Goal: Task Accomplishment & Management: Manage account settings

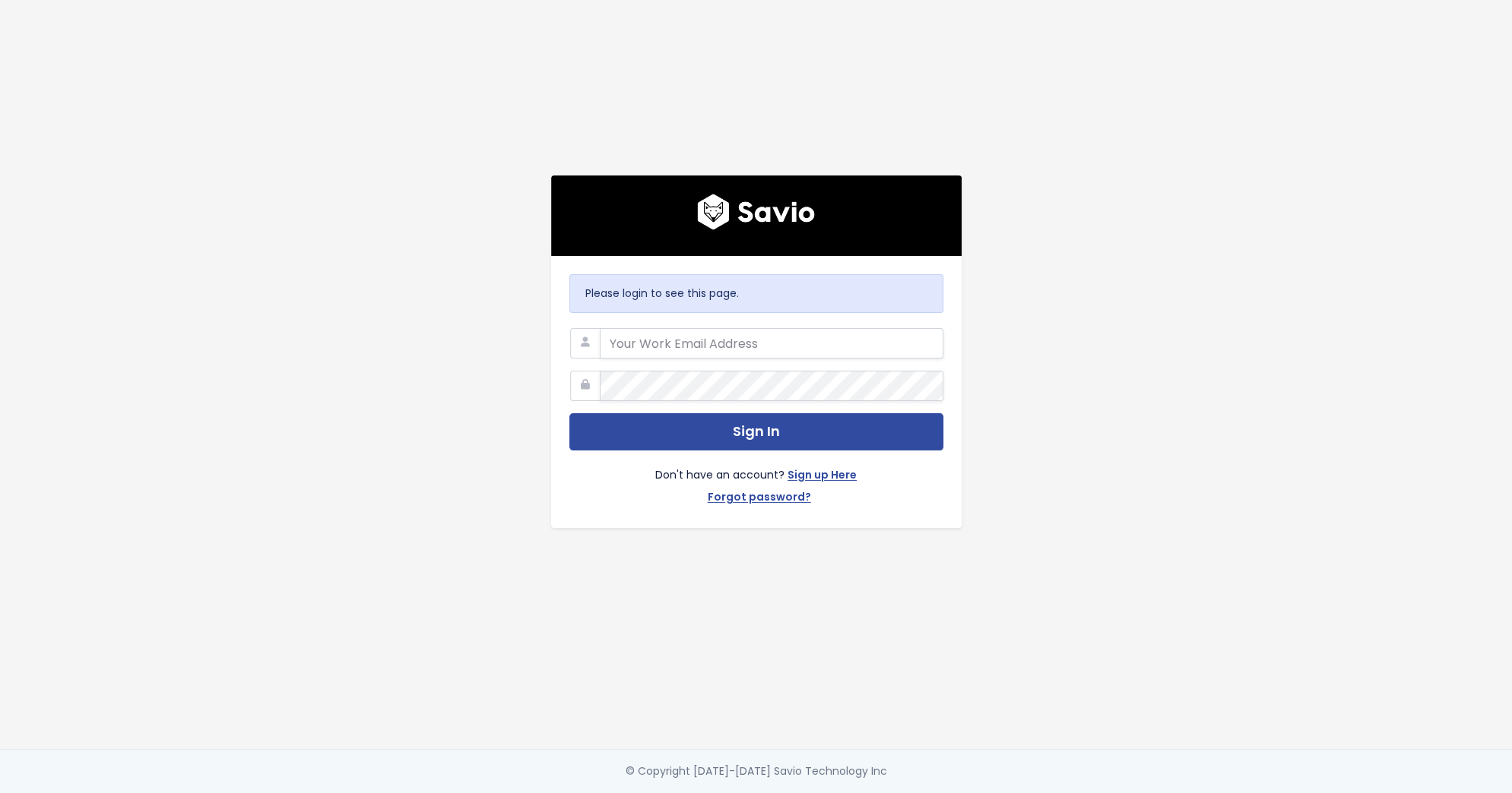
click at [918, 792] on com-1password-button at bounding box center [756, 793] width 1512 height 0
type input "[EMAIL_ADDRESS][DOMAIN_NAME]"
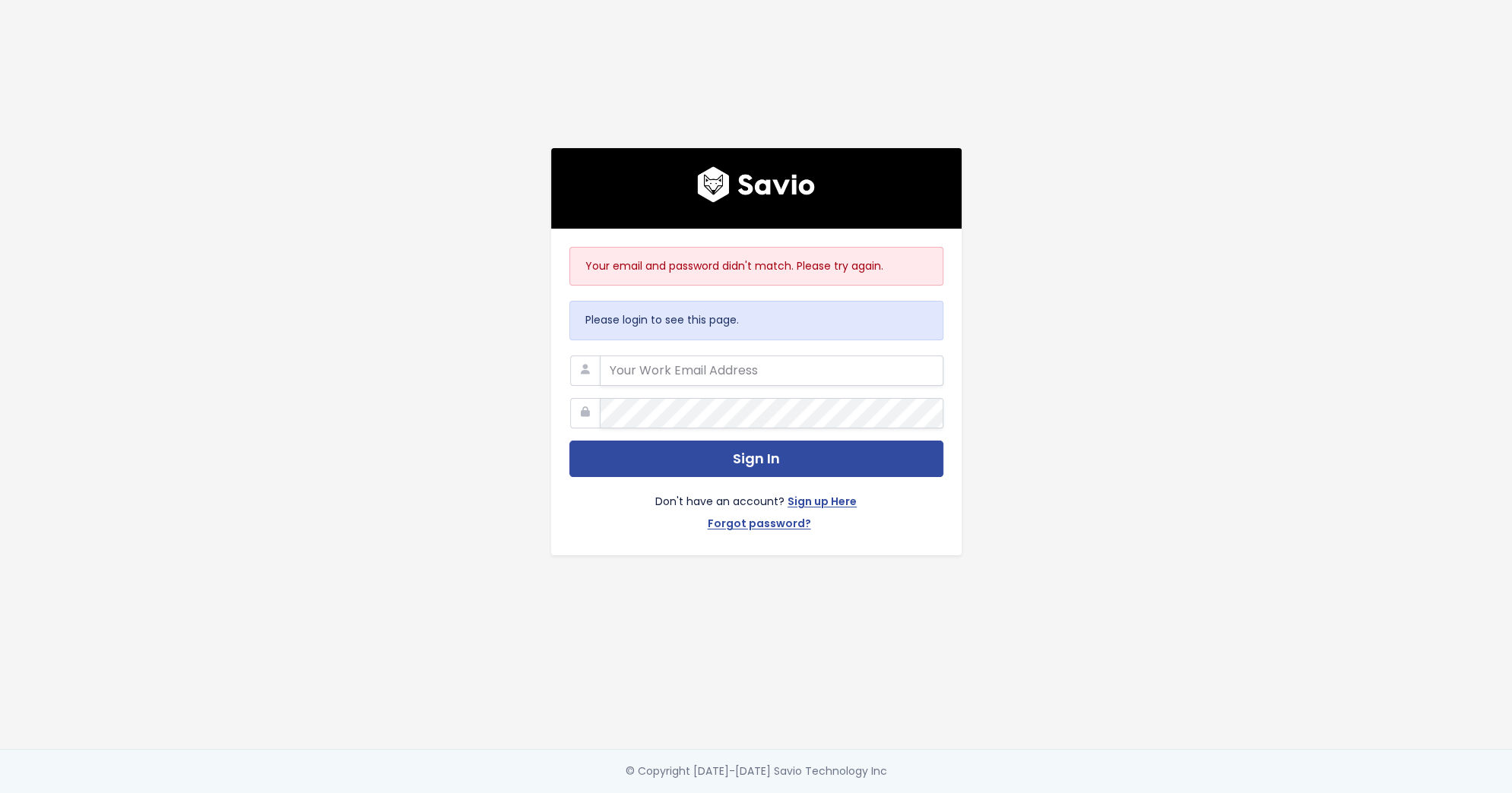
type input "[EMAIL_ADDRESS][DOMAIN_NAME]"
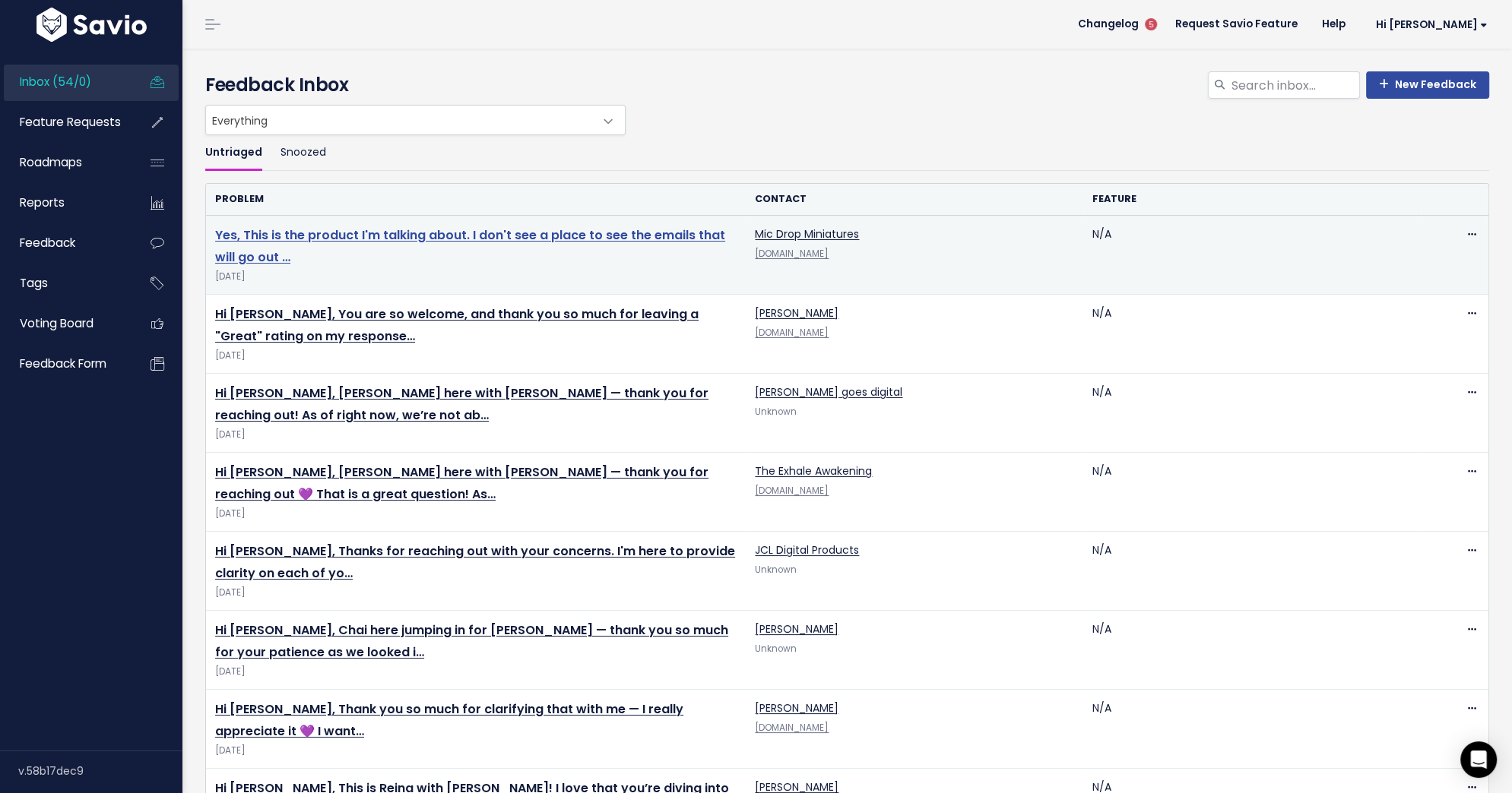
click at [634, 235] on link "Yes, This is the product I'm talking about. I don't see a place to see the emai…" at bounding box center [471, 245] width 510 height 40
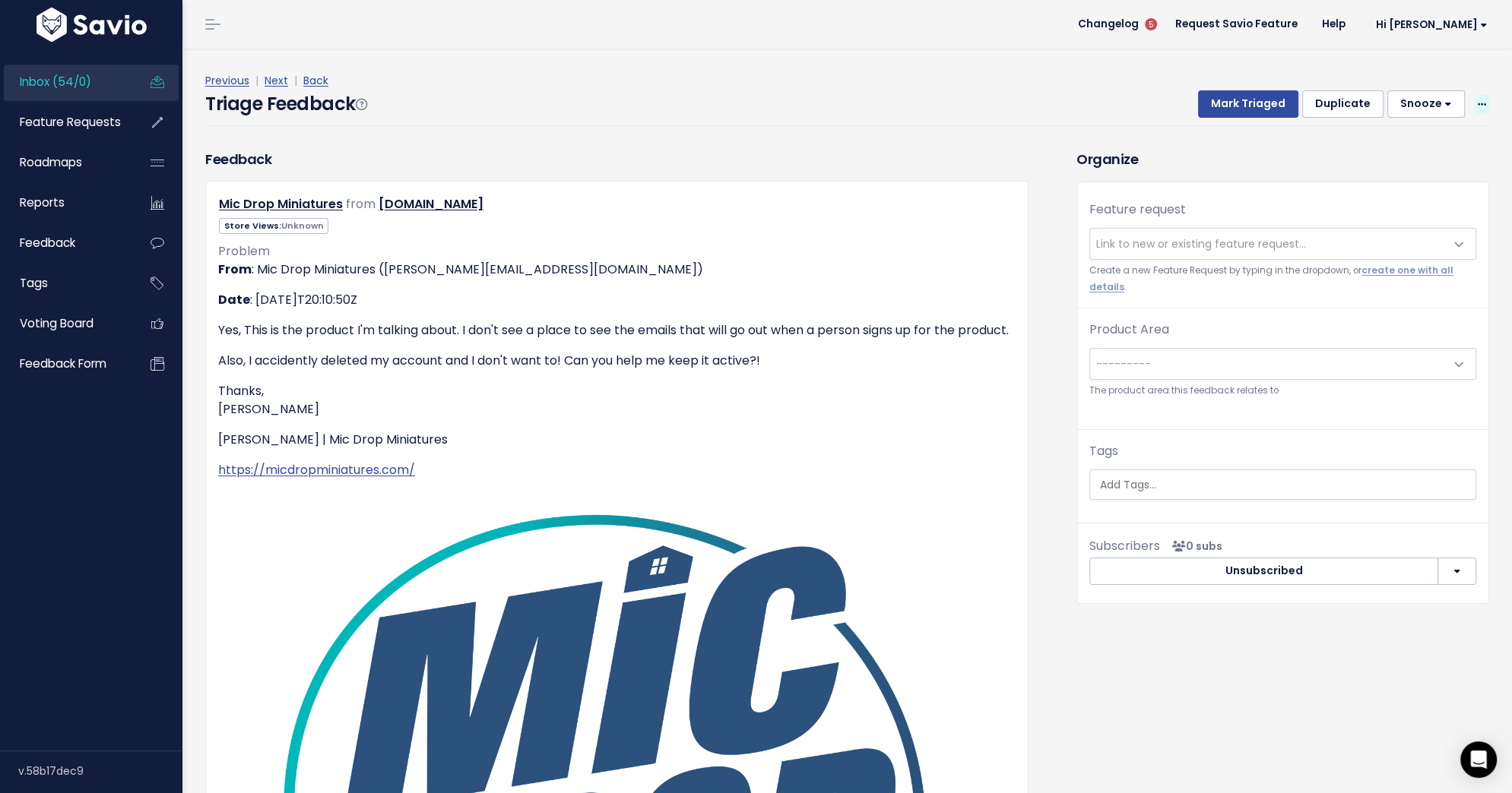
click at [1479, 105] on icon at bounding box center [1482, 105] width 9 height 10
click at [1414, 182] on link "Delete" at bounding box center [1421, 176] width 109 height 30
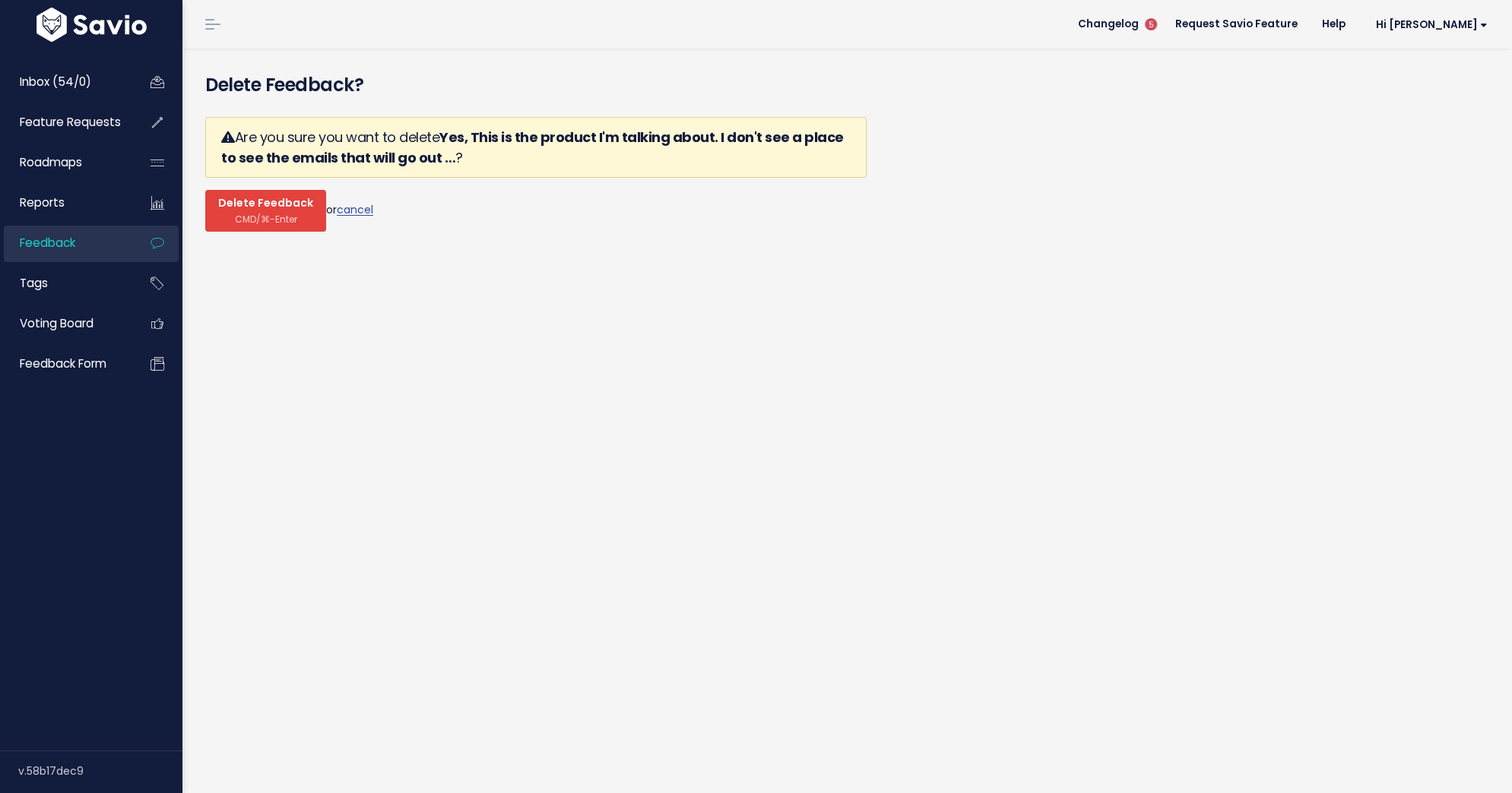
click at [281, 209] on span "Delete Feedback" at bounding box center [266, 204] width 95 height 14
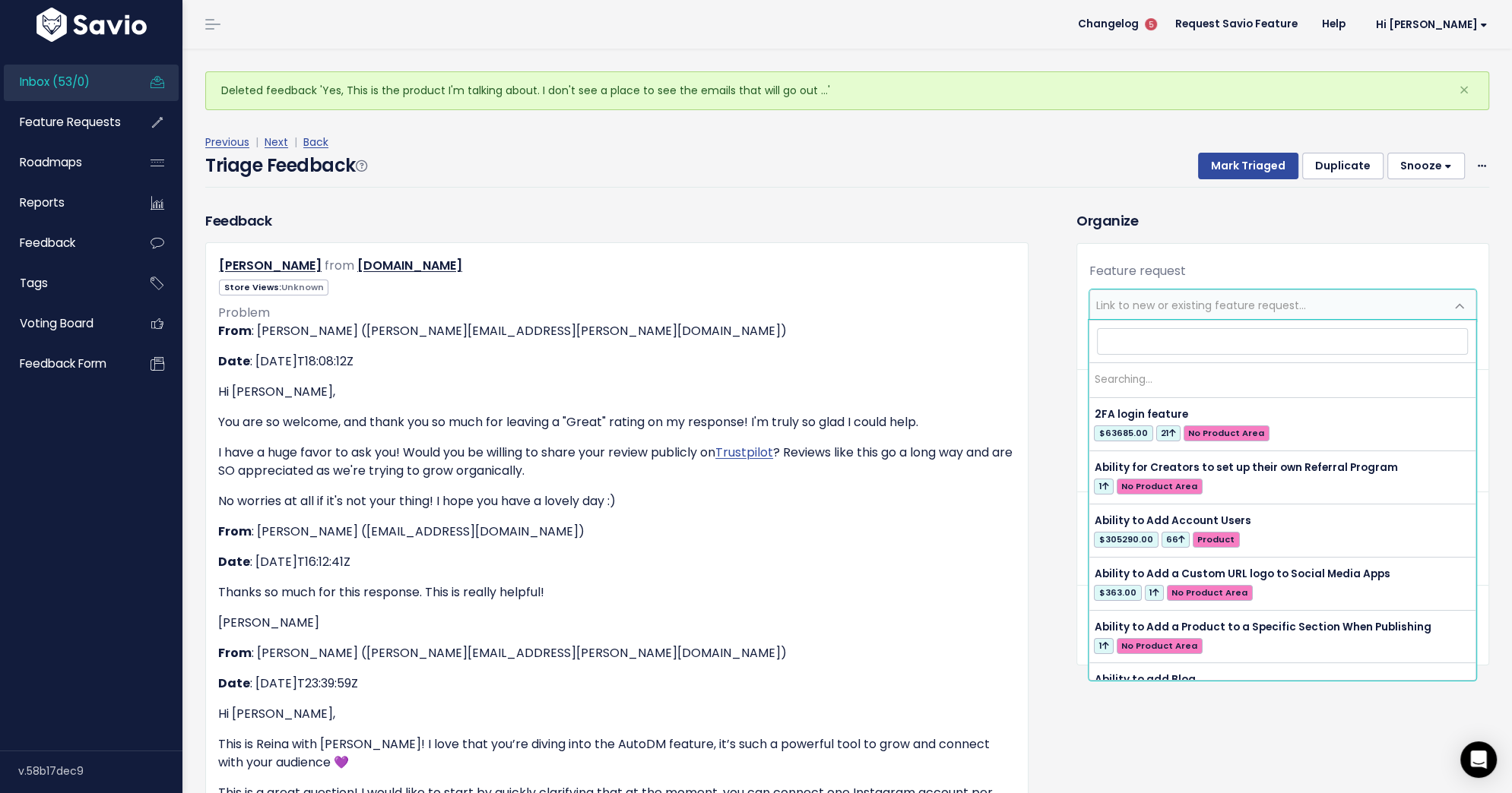
click at [1138, 314] on span "Link to new or existing feature request..." at bounding box center [1267, 305] width 355 height 31
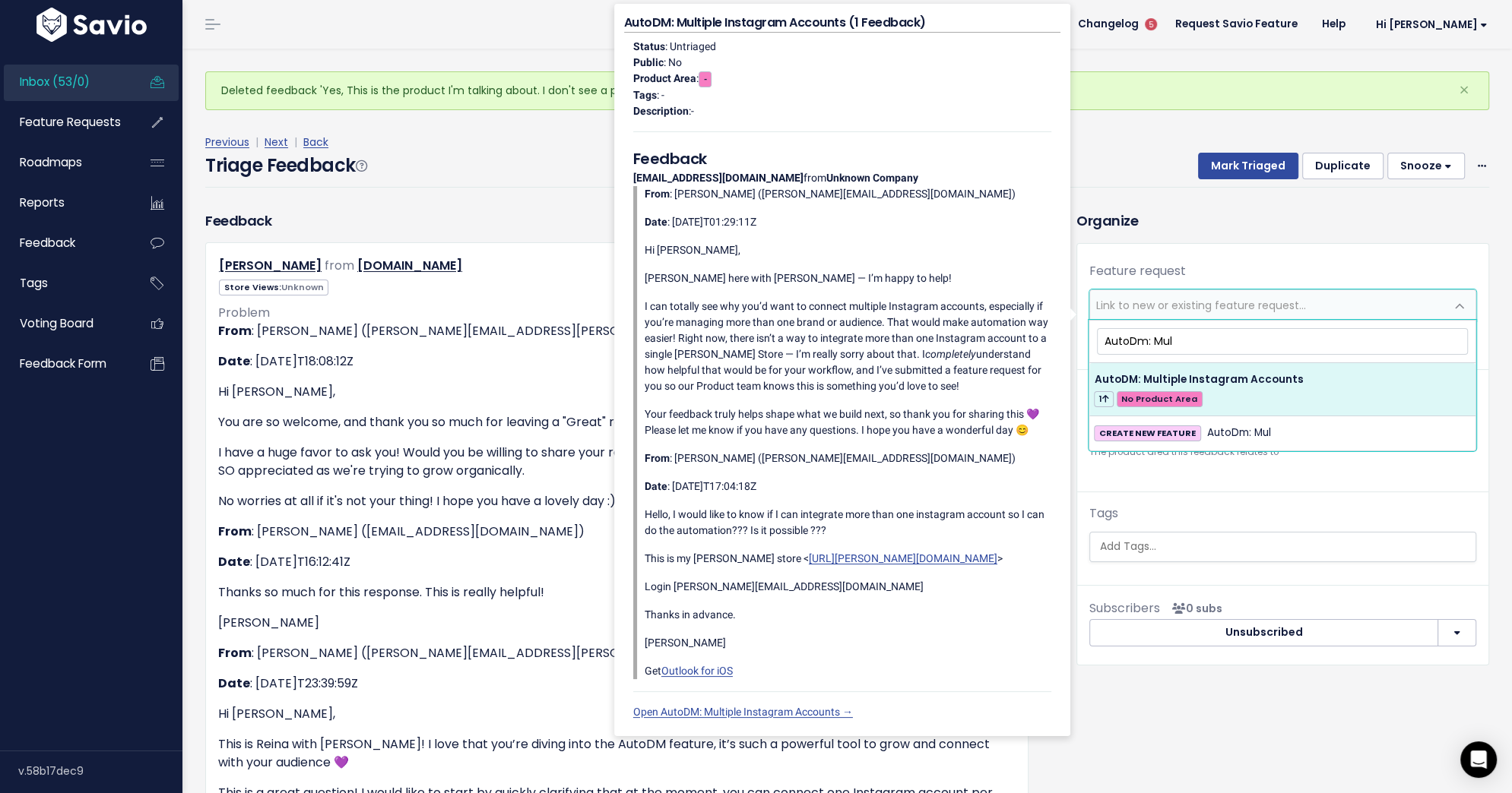
type input "AutoDm: Mul"
select select "60386"
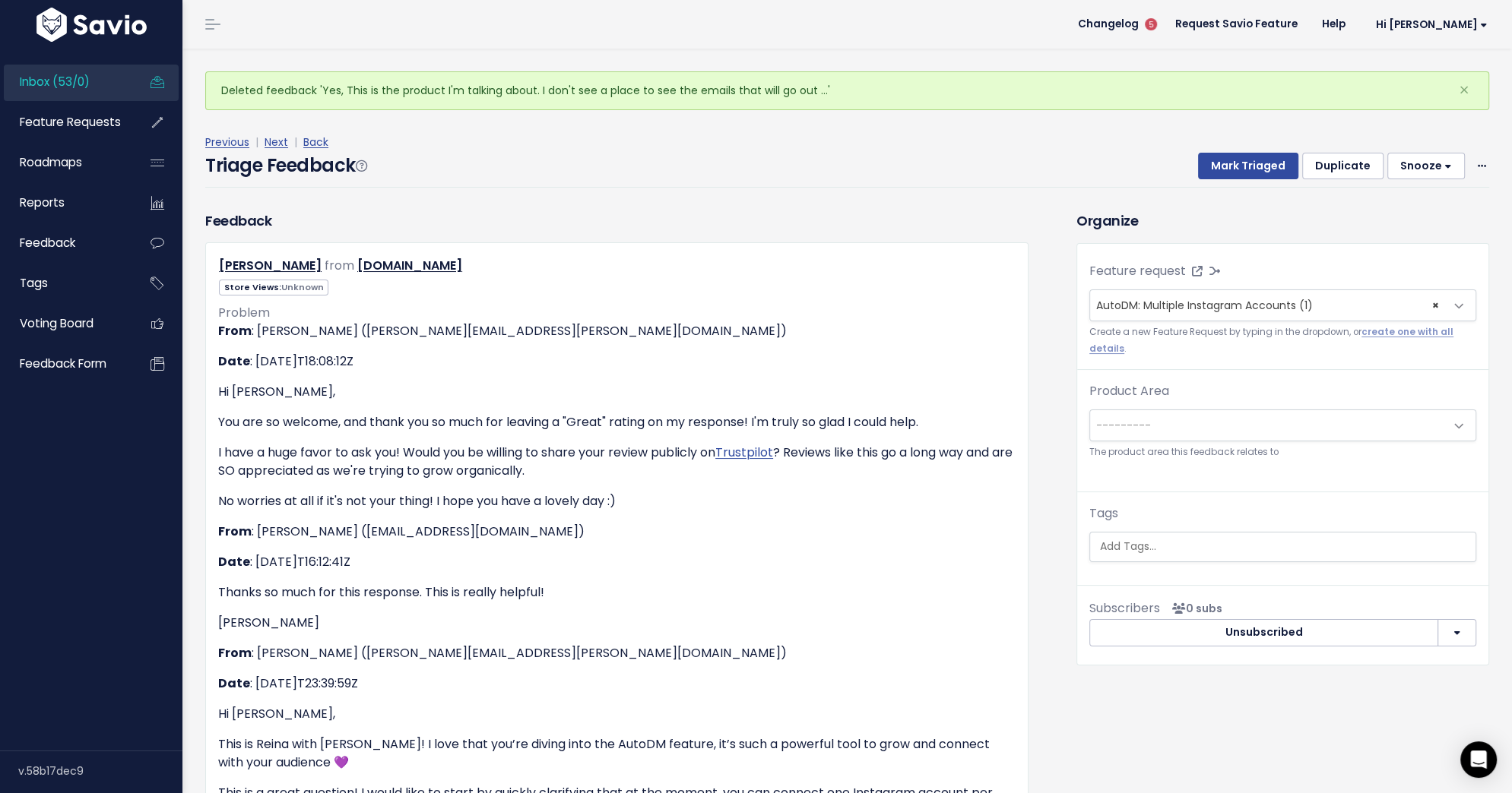
click at [1286, 421] on span "---------" at bounding box center [1267, 426] width 355 height 31
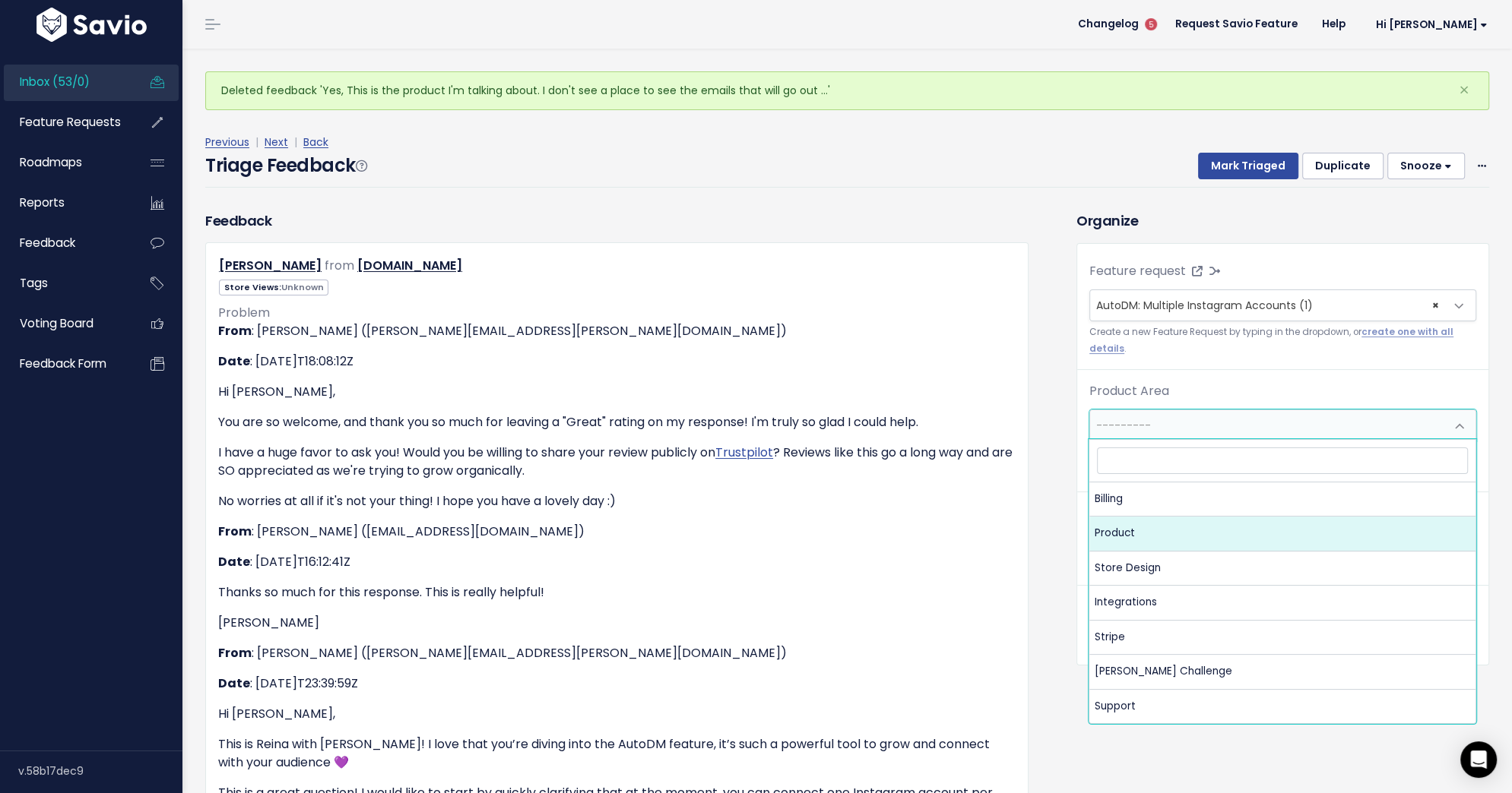
select select "MAIN:PRODUCT"
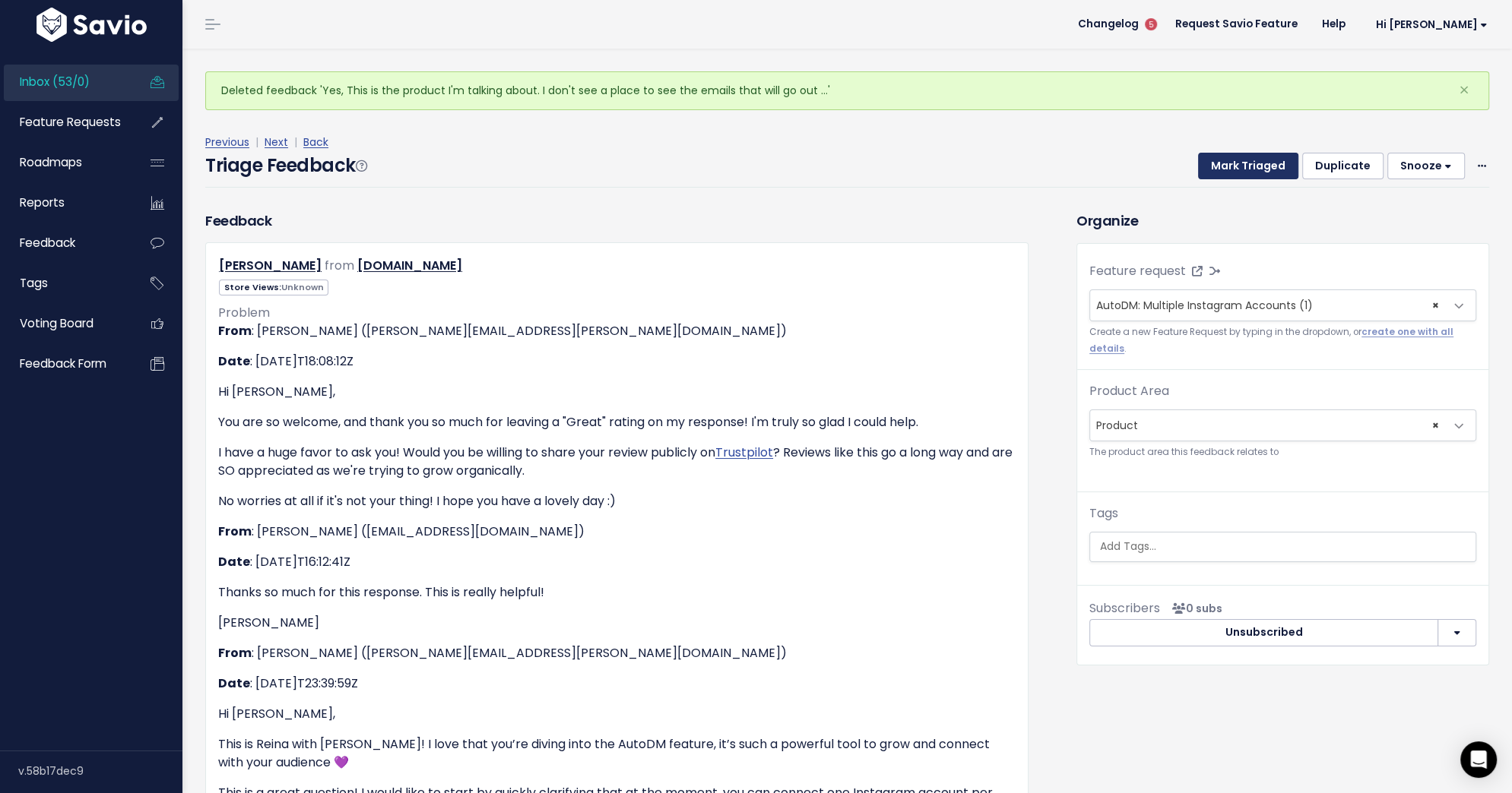
click at [1255, 171] on button "Mark Triaged" at bounding box center [1248, 166] width 100 height 27
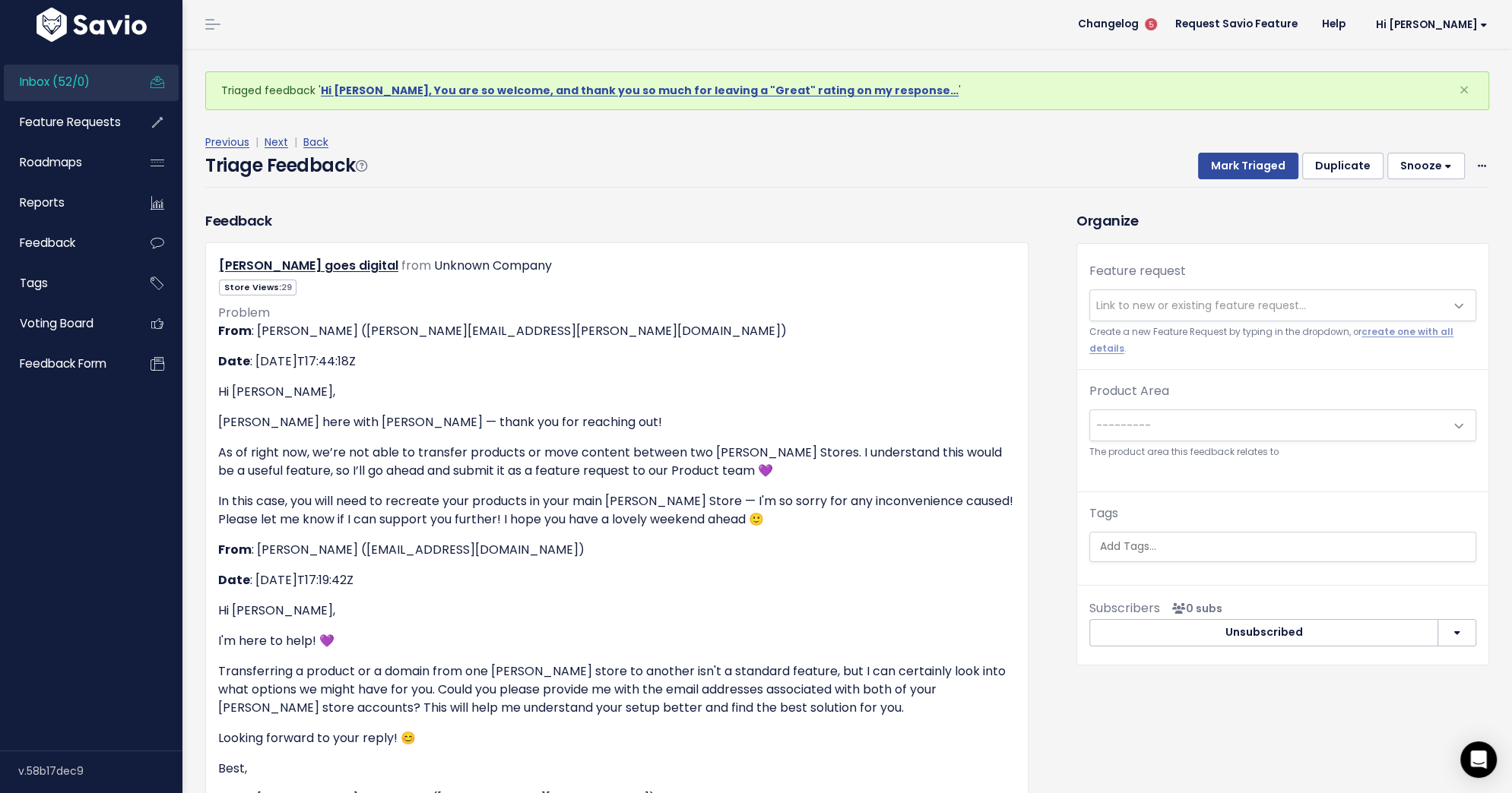
click at [1228, 302] on span "Link to new or existing feature request..." at bounding box center [1201, 305] width 209 height 15
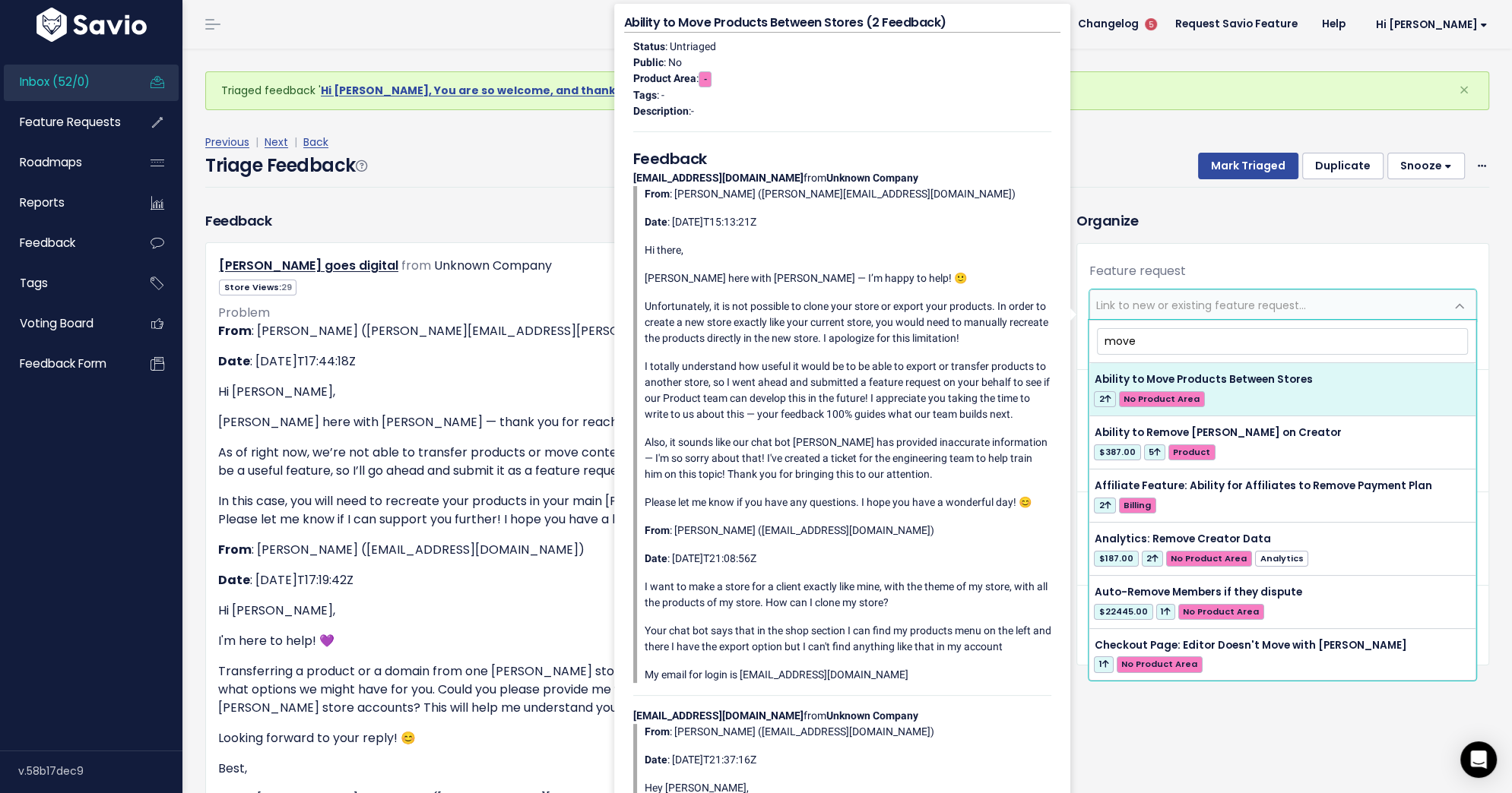
type input "move"
select select "48604"
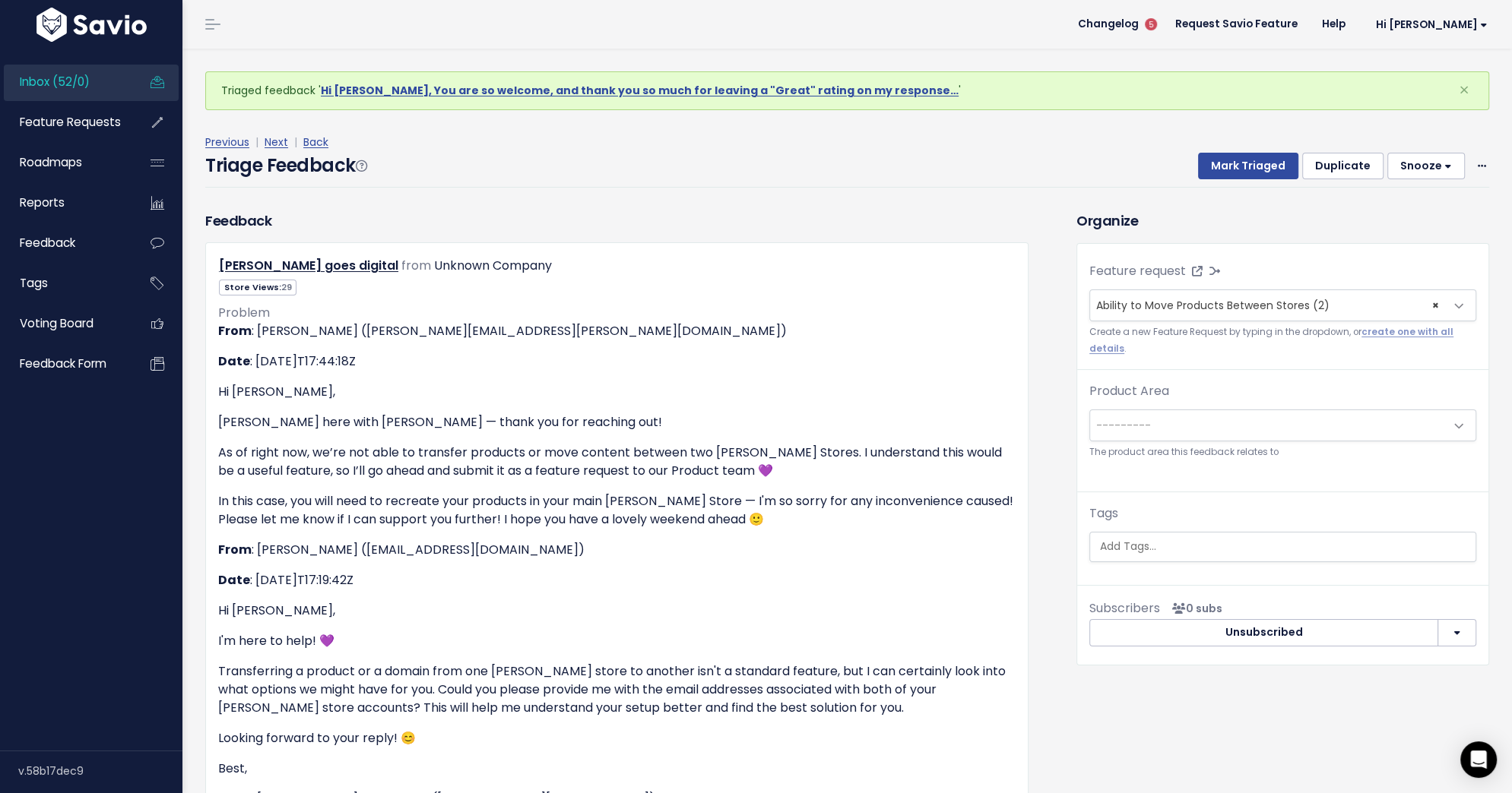
click at [1250, 412] on span "---------" at bounding box center [1267, 426] width 355 height 31
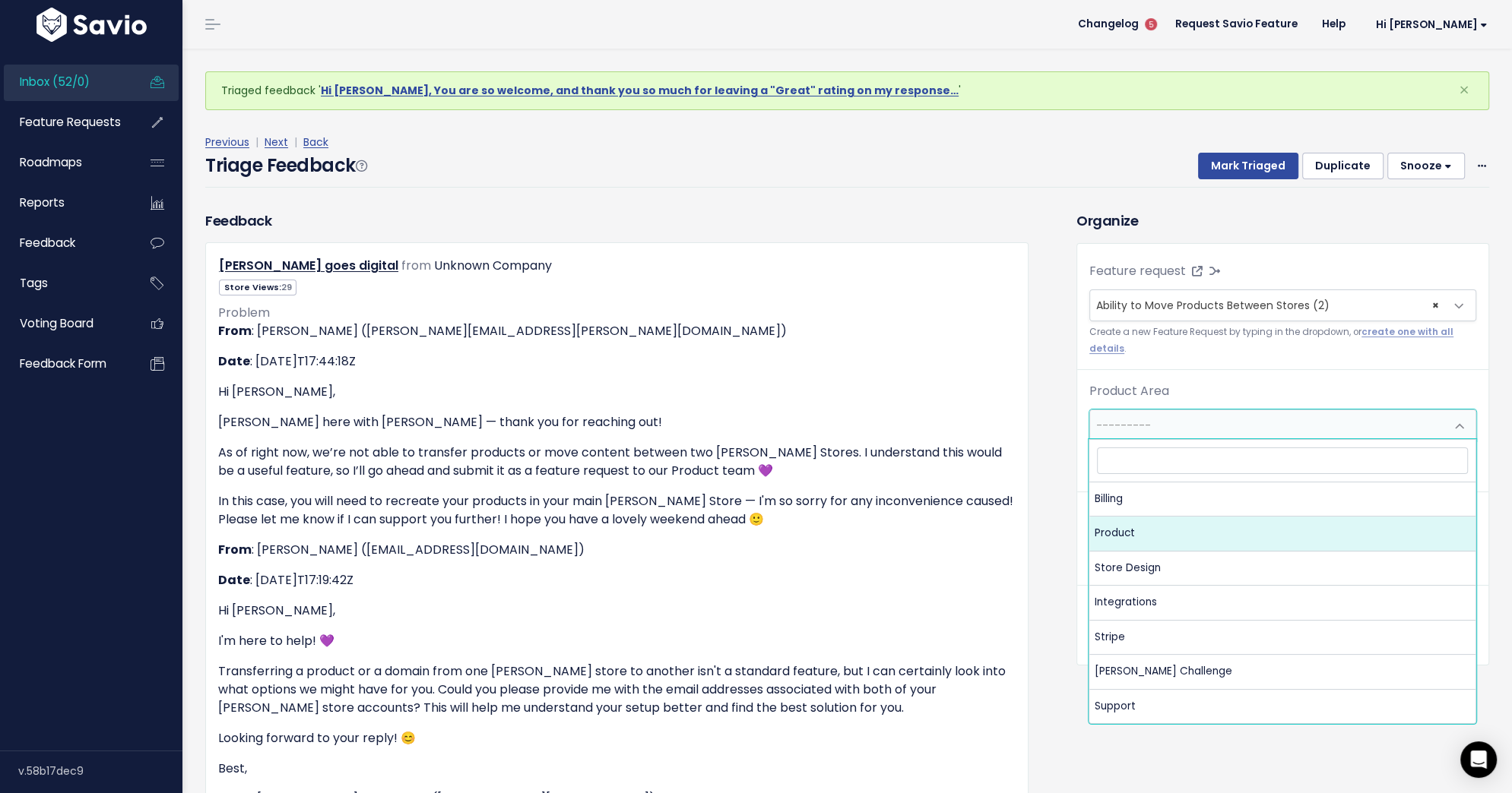
select select "MAIN:PRODUCT"
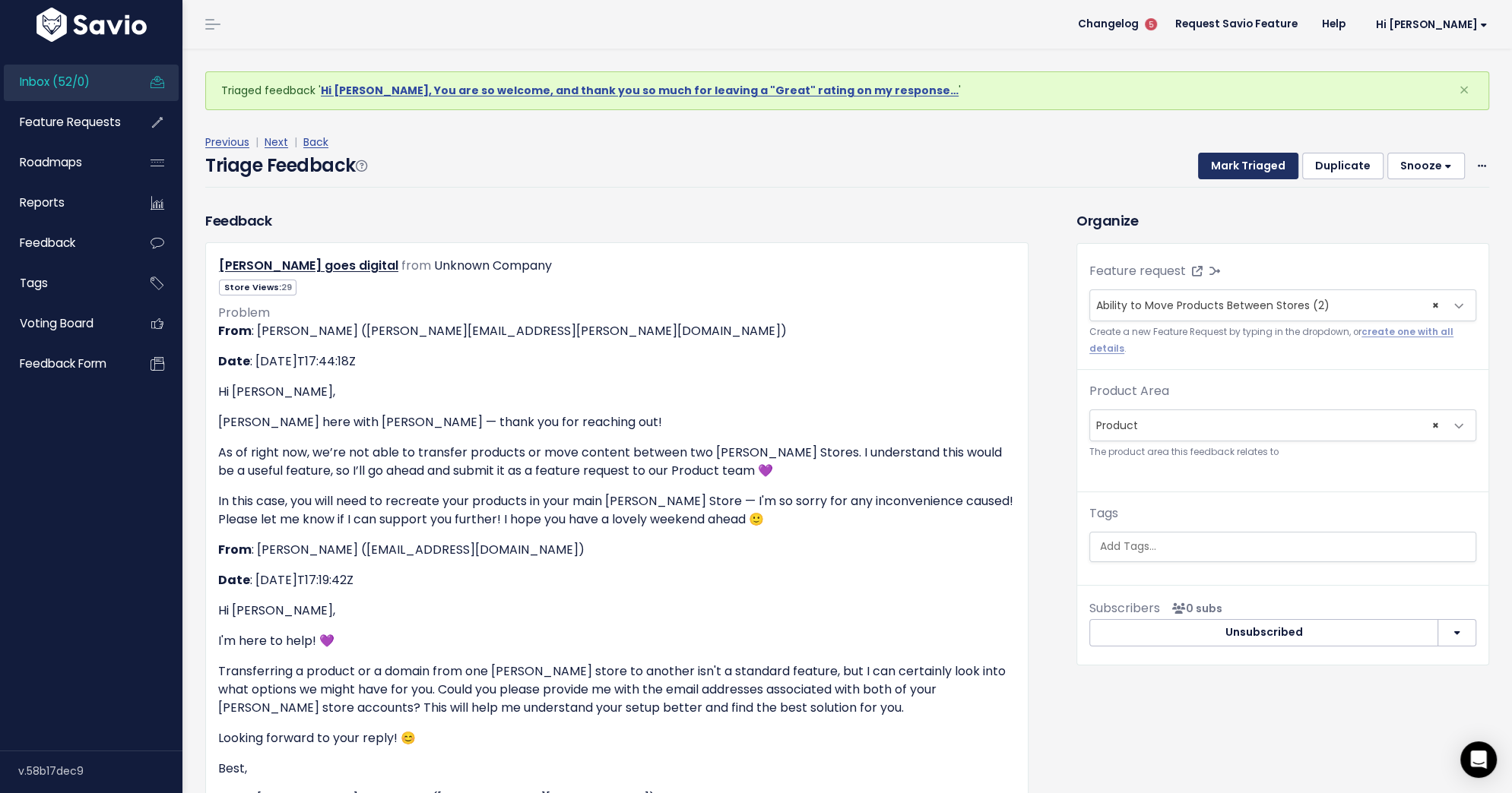
click at [1243, 170] on button "Mark Triaged" at bounding box center [1248, 166] width 100 height 27
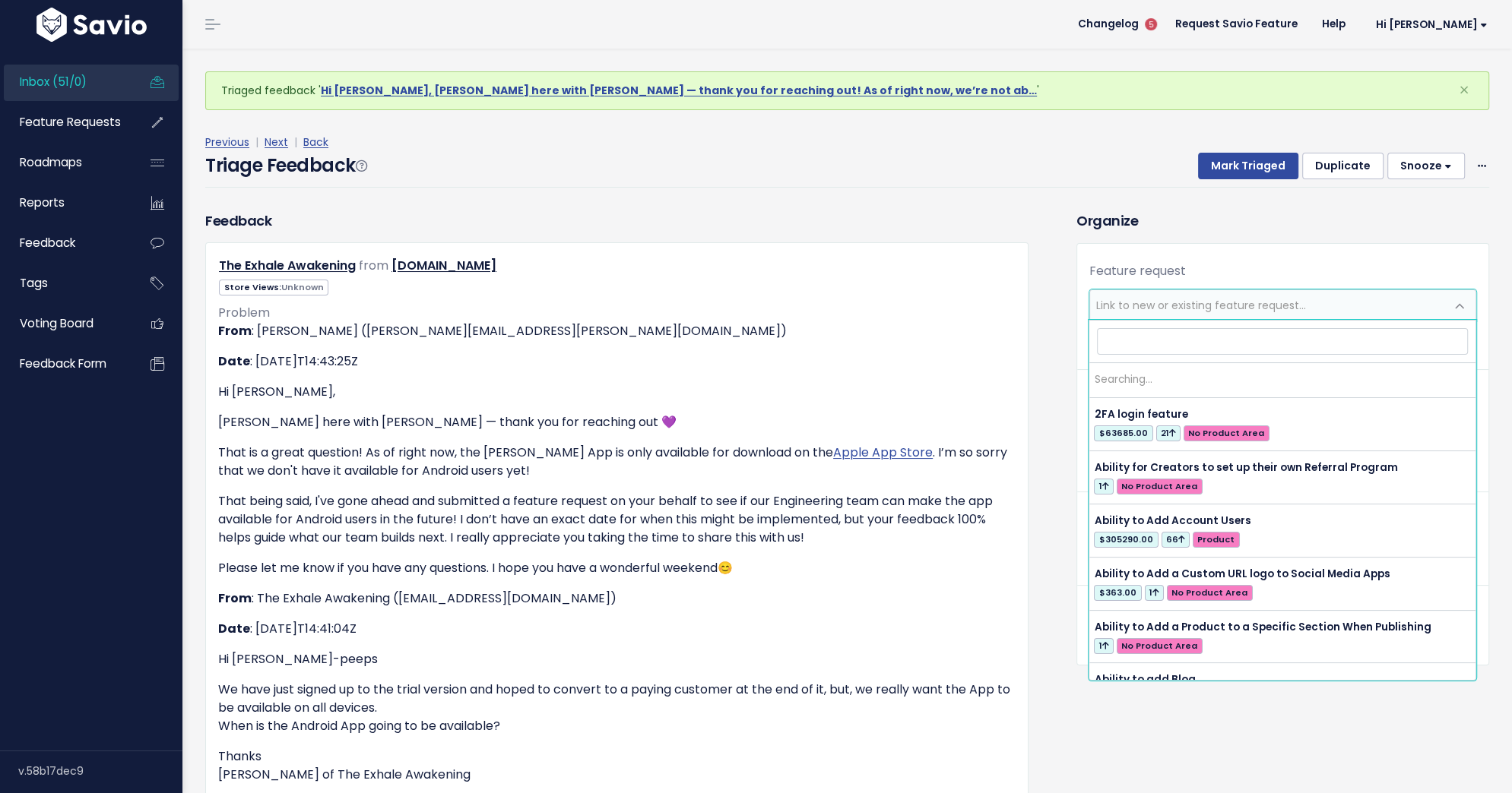
click at [1216, 300] on span "Link to new or existing feature request..." at bounding box center [1201, 305] width 209 height 15
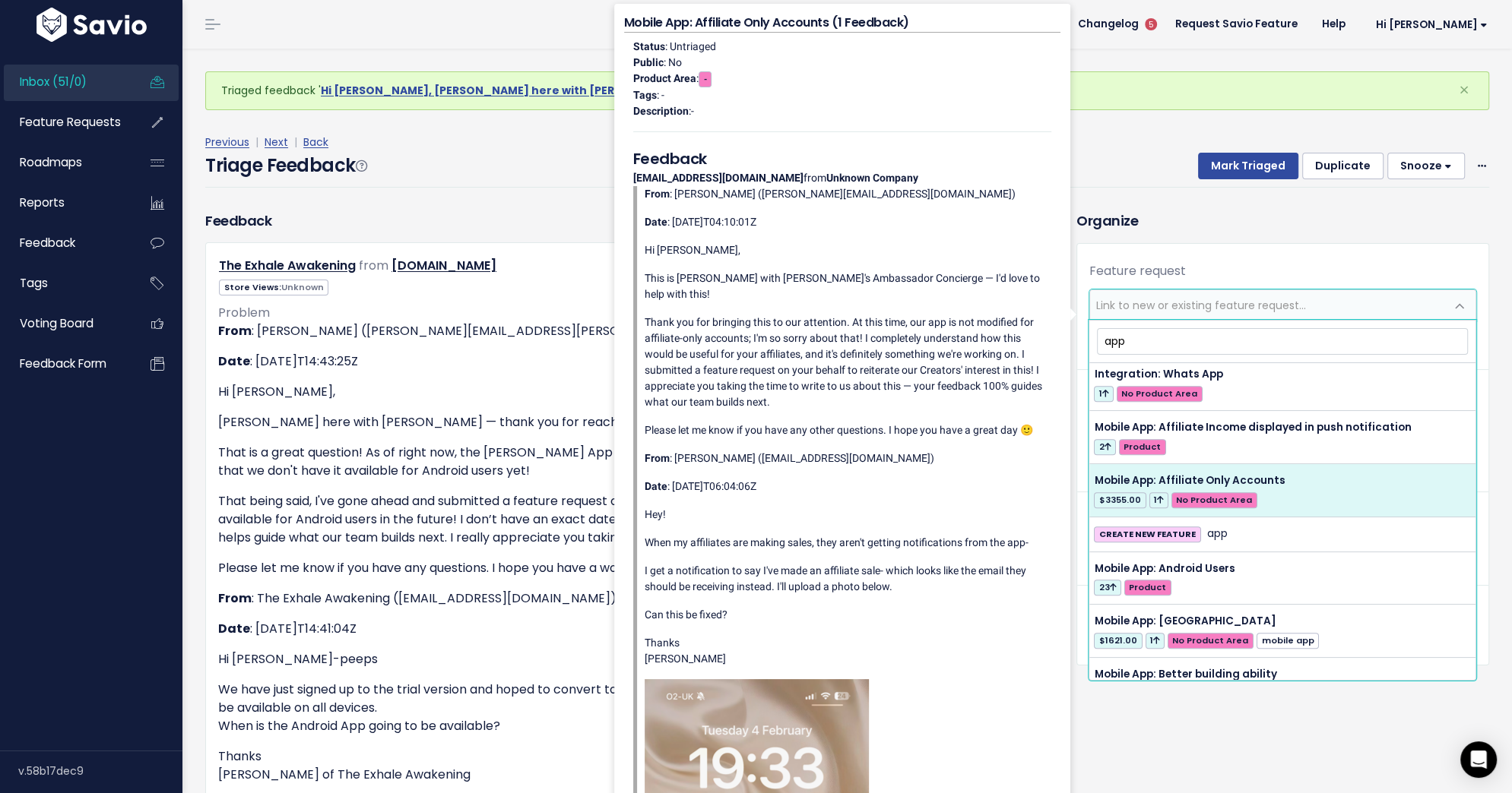
scroll to position [910, 0]
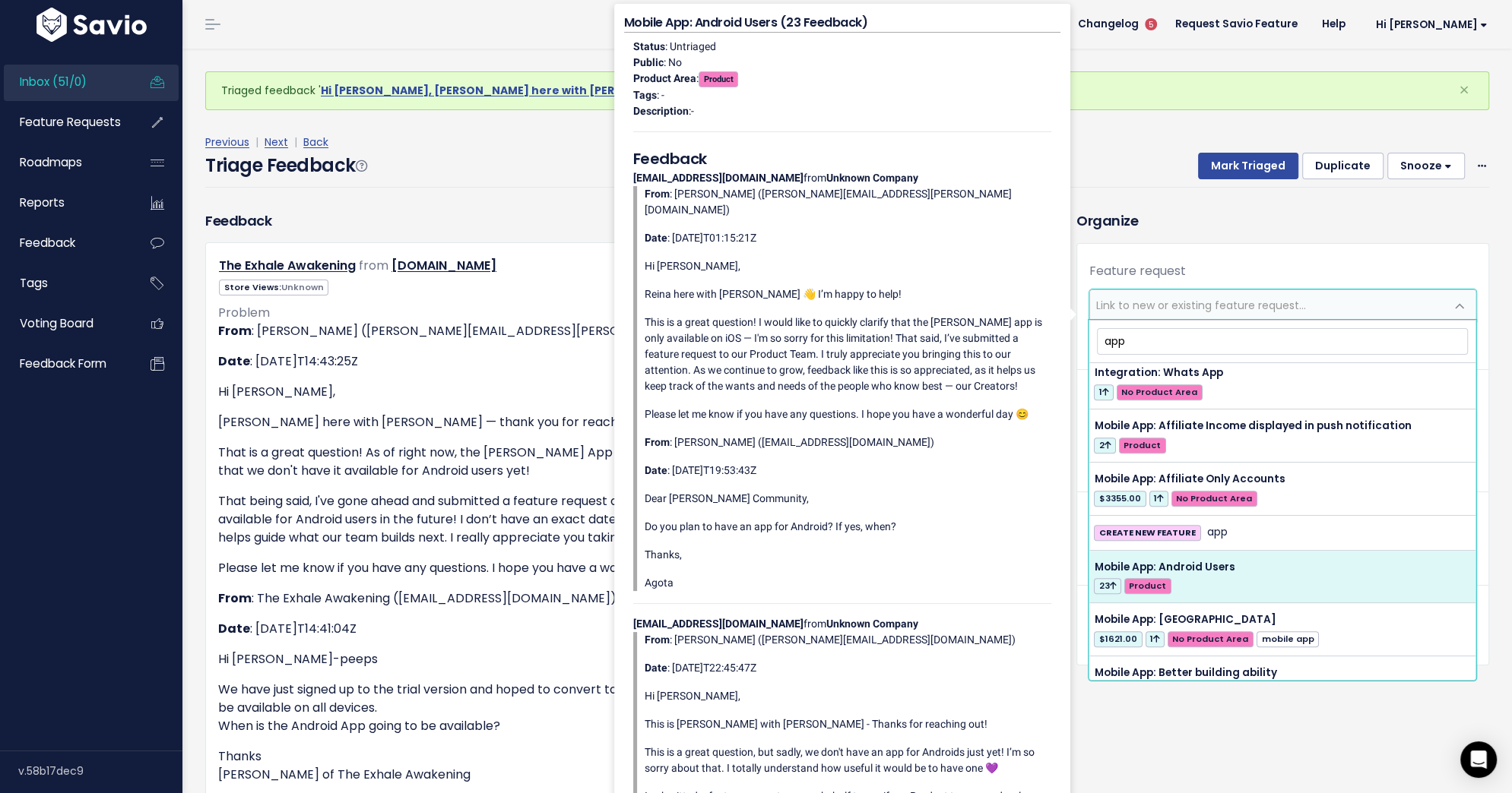
type input "app"
select select "55523"
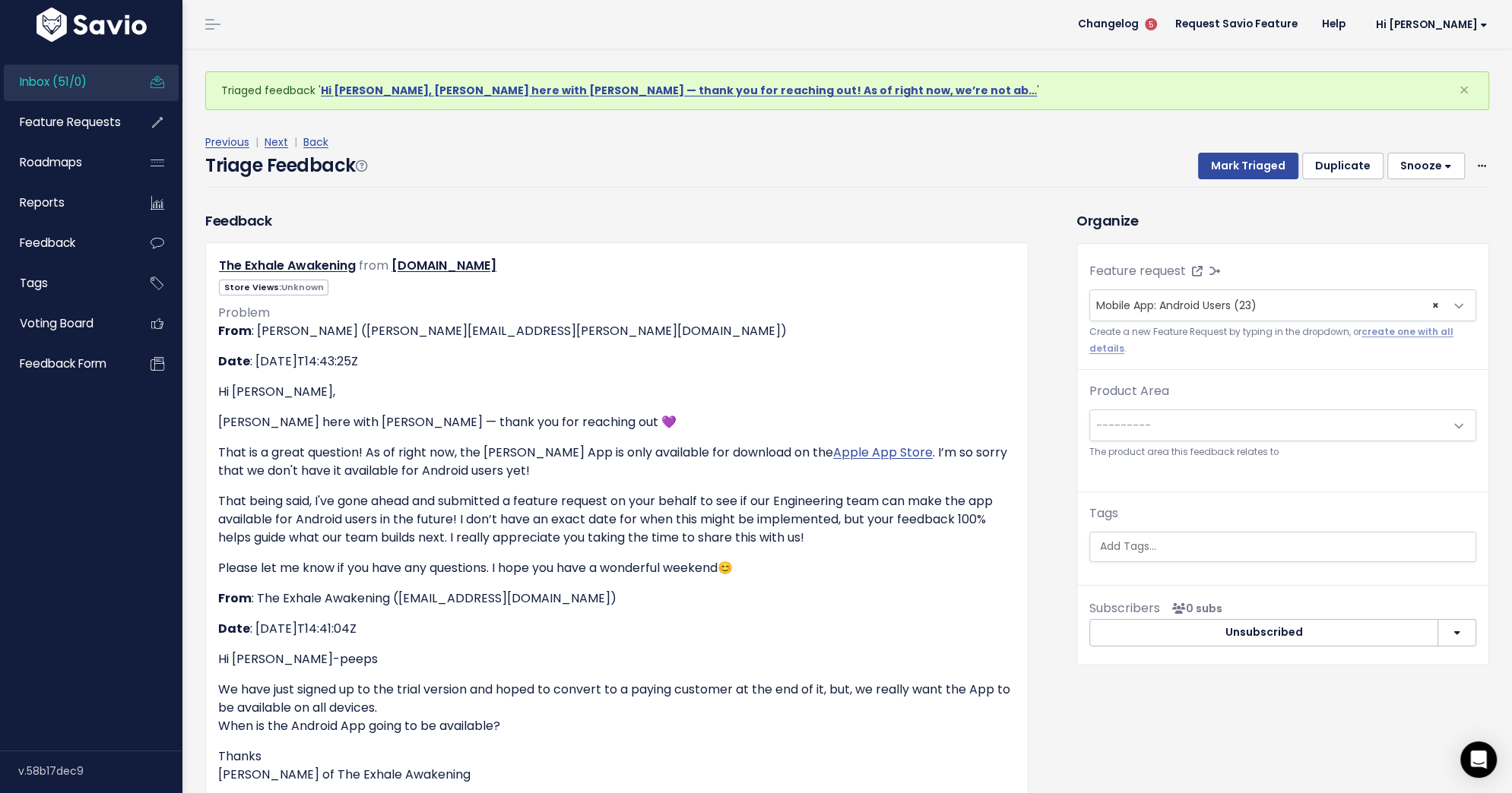
click at [1183, 417] on span "---------" at bounding box center [1267, 426] width 355 height 31
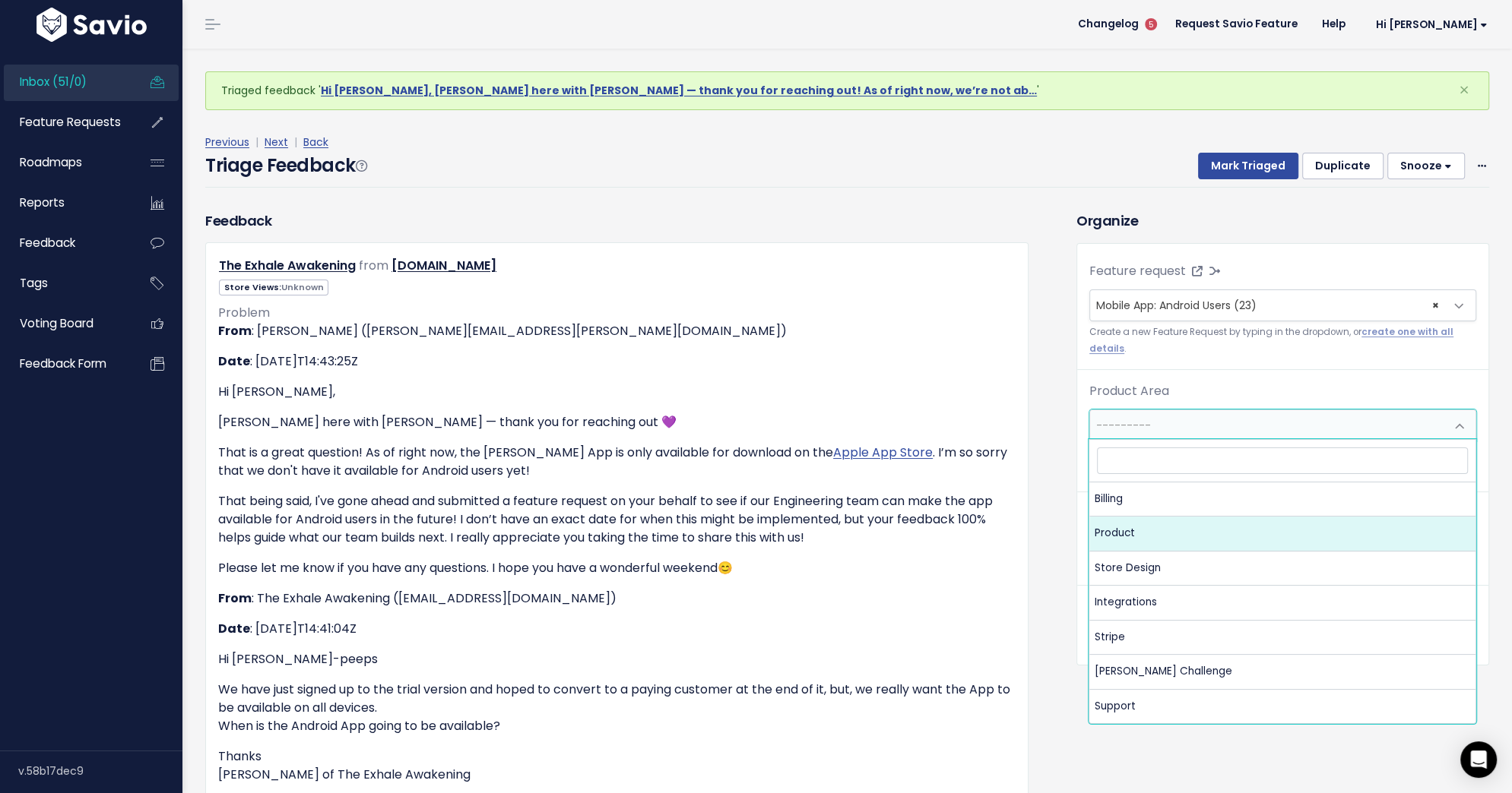
select select "MAIN:PRODUCT"
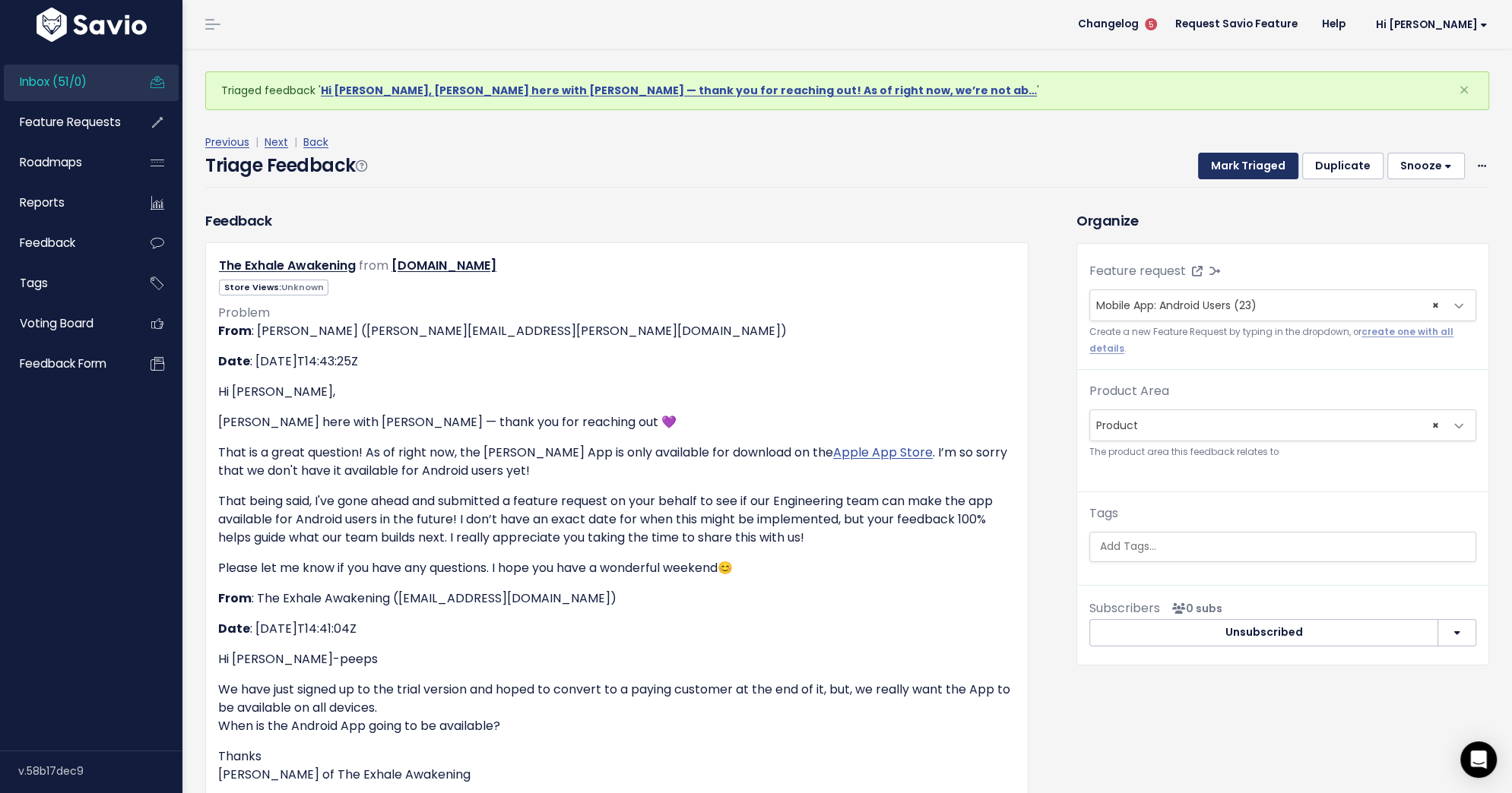
click at [1251, 174] on button "Mark Triaged" at bounding box center [1248, 166] width 100 height 27
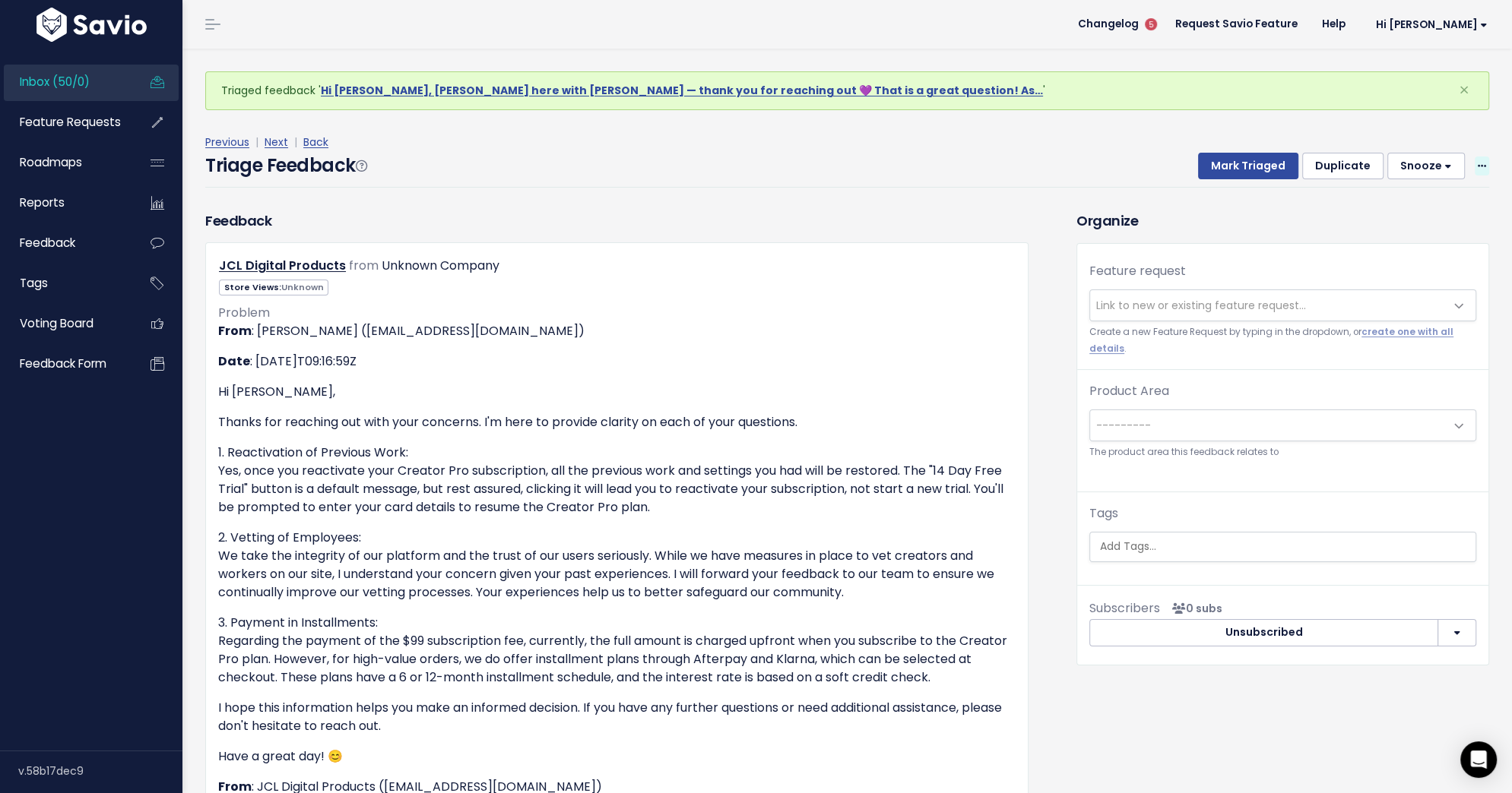
click at [1479, 164] on icon at bounding box center [1482, 166] width 9 height 10
click at [1378, 233] on link "Delete" at bounding box center [1421, 237] width 109 height 30
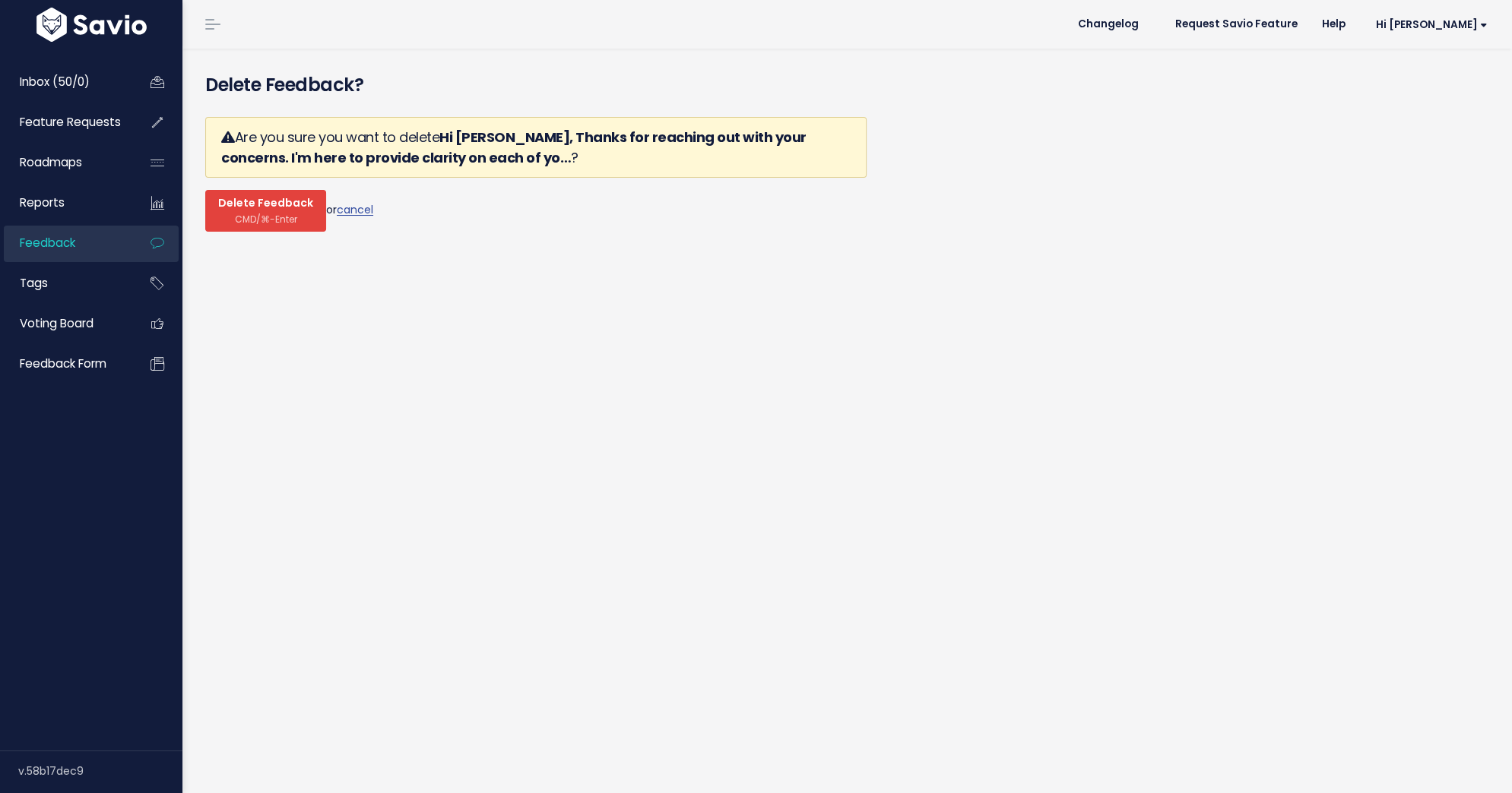
click at [260, 200] on span "Delete Feedback" at bounding box center [266, 204] width 95 height 14
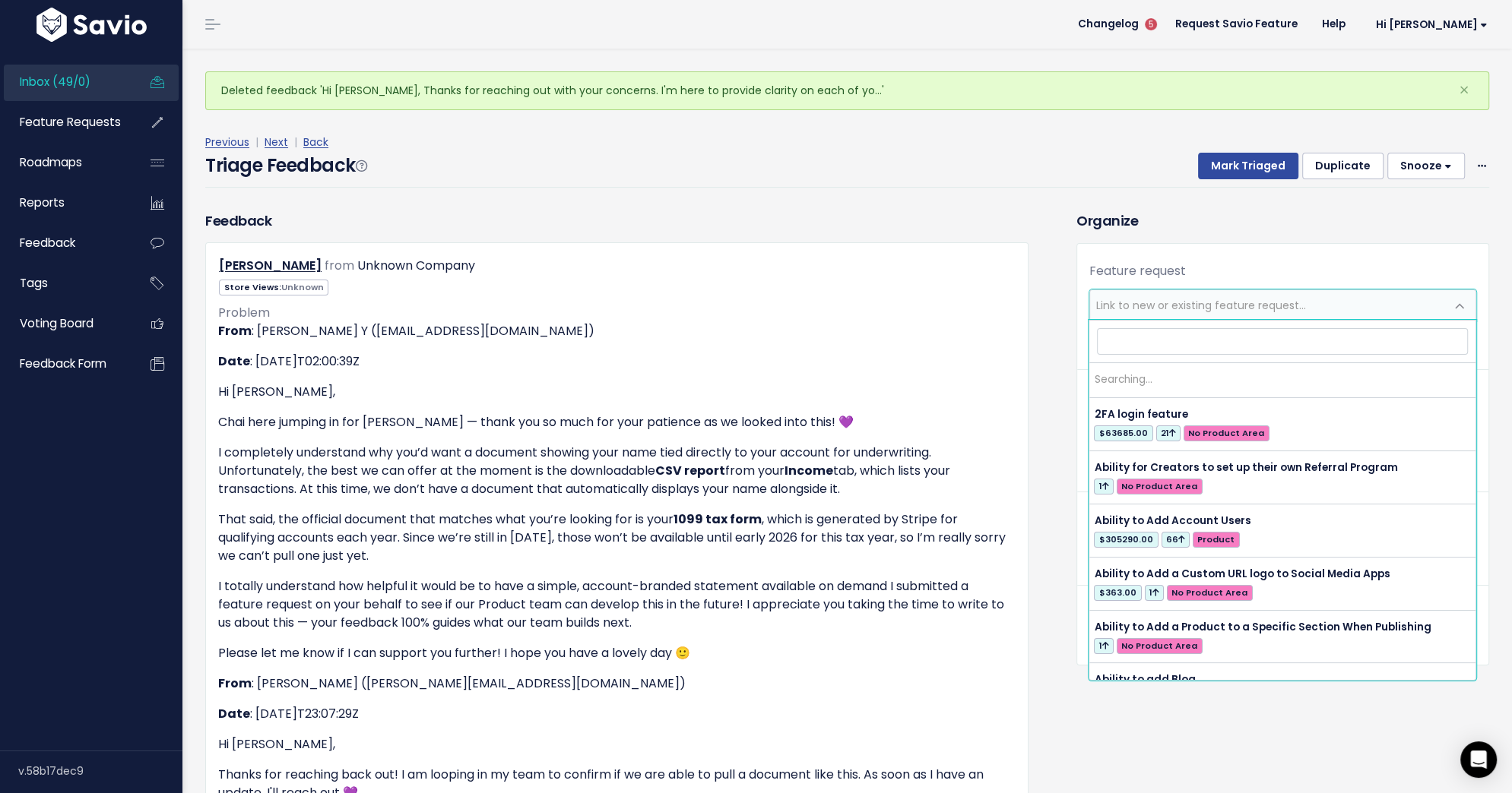
click at [1195, 306] on span "Link to new or existing feature request..." at bounding box center [1201, 305] width 209 height 15
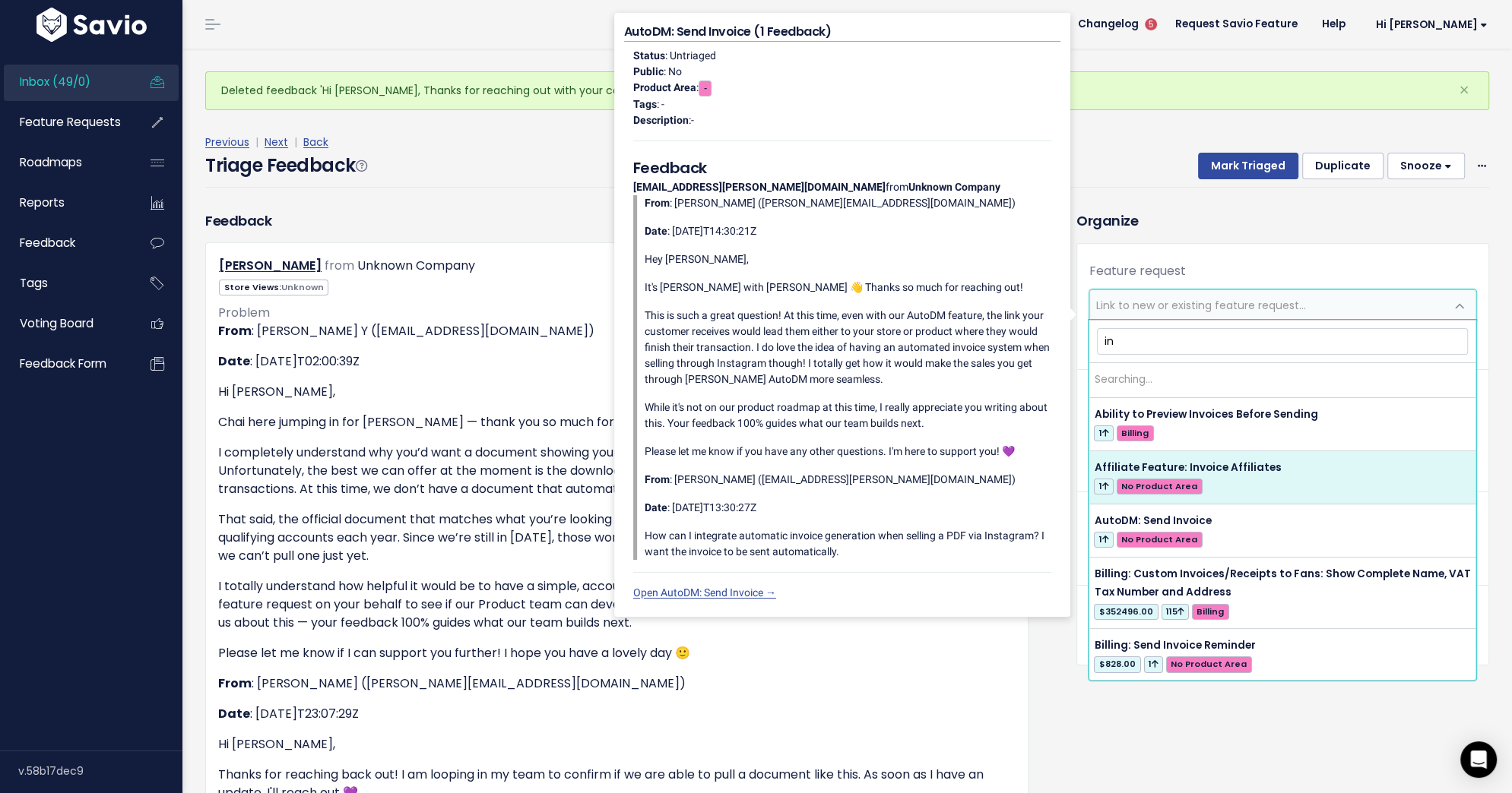
type input "i"
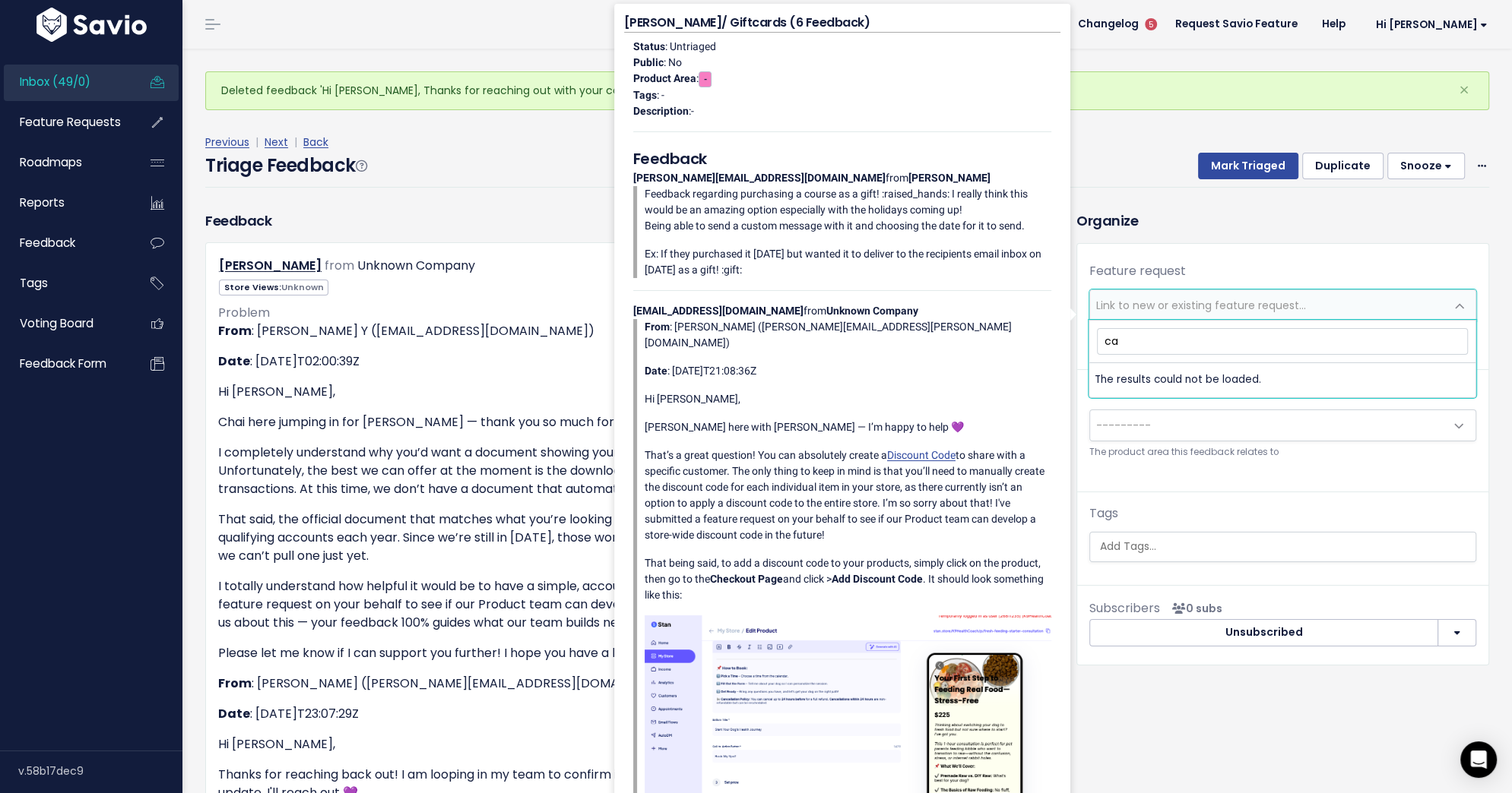
type input "c"
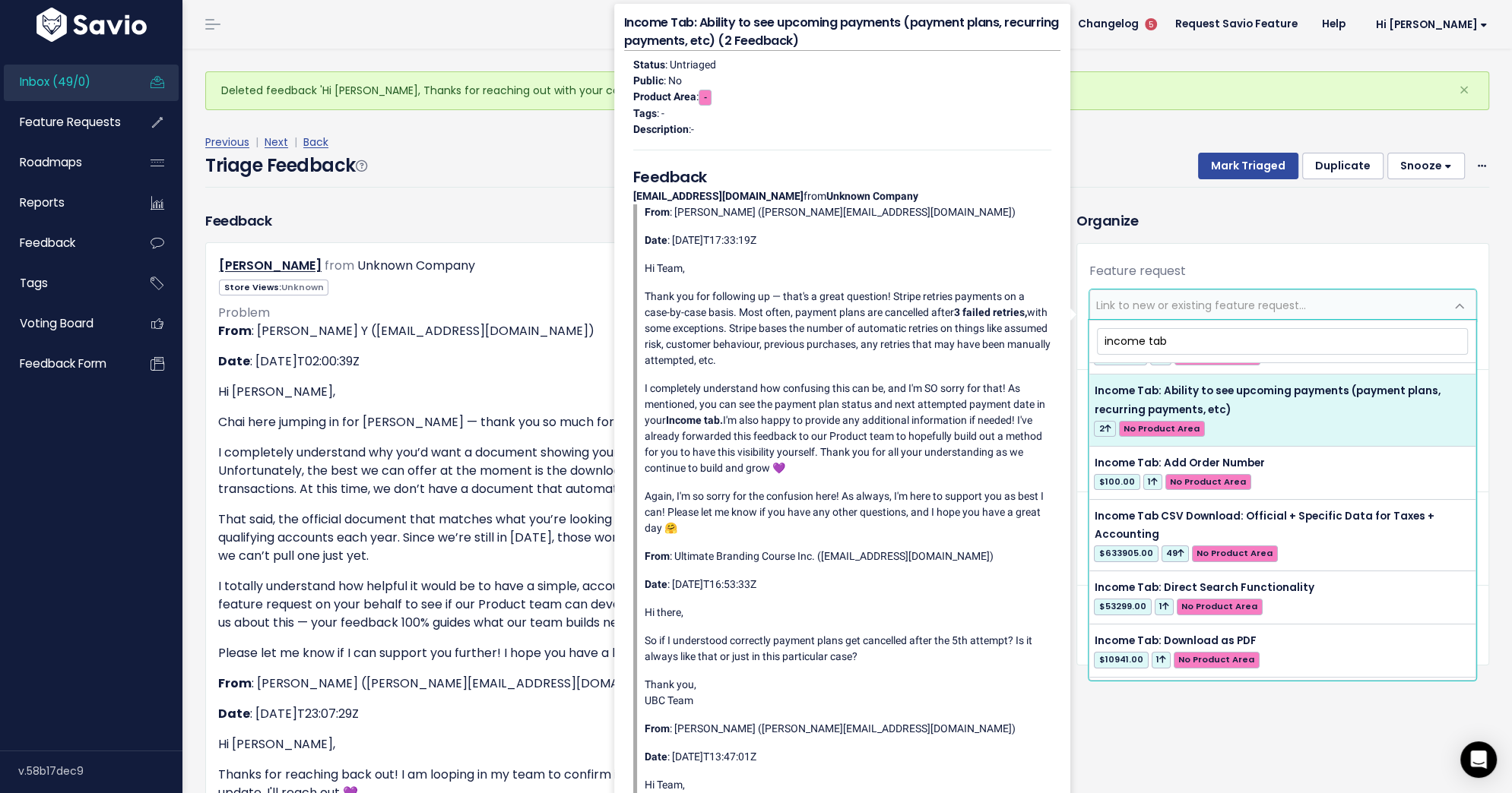
scroll to position [105, 0]
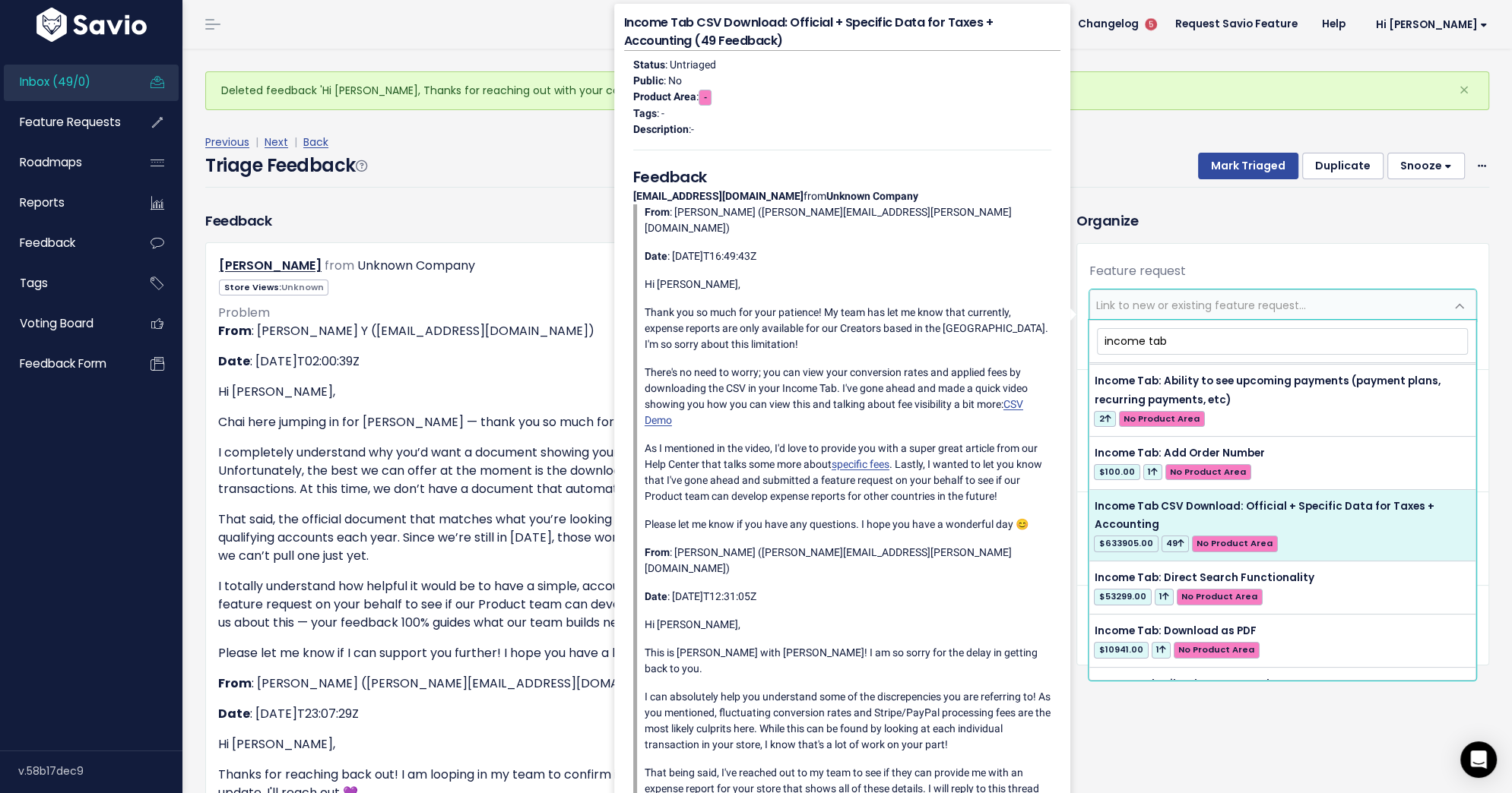
type input "income tab"
select select "56687"
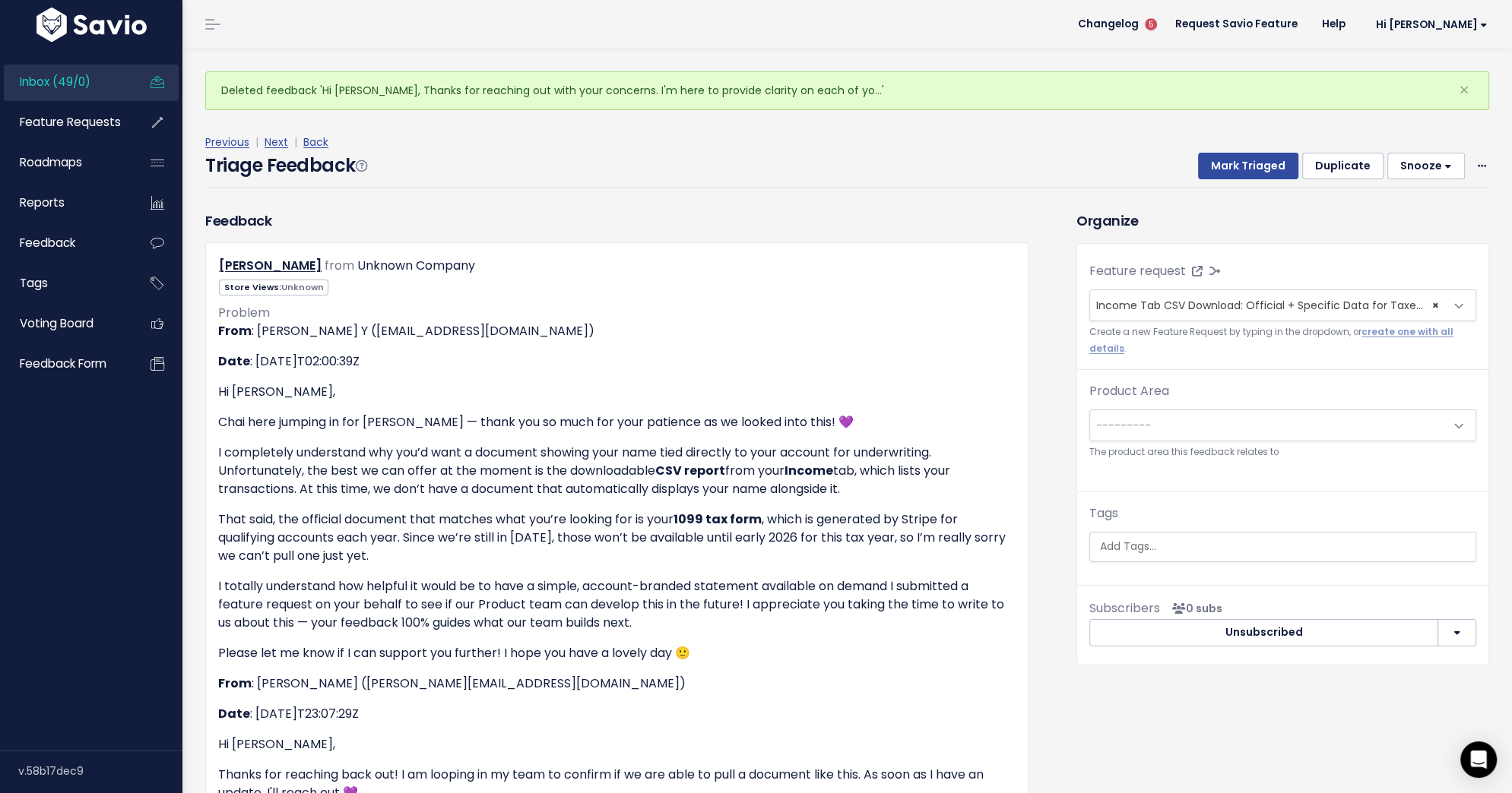
click at [1236, 411] on span "---------" at bounding box center [1267, 426] width 355 height 31
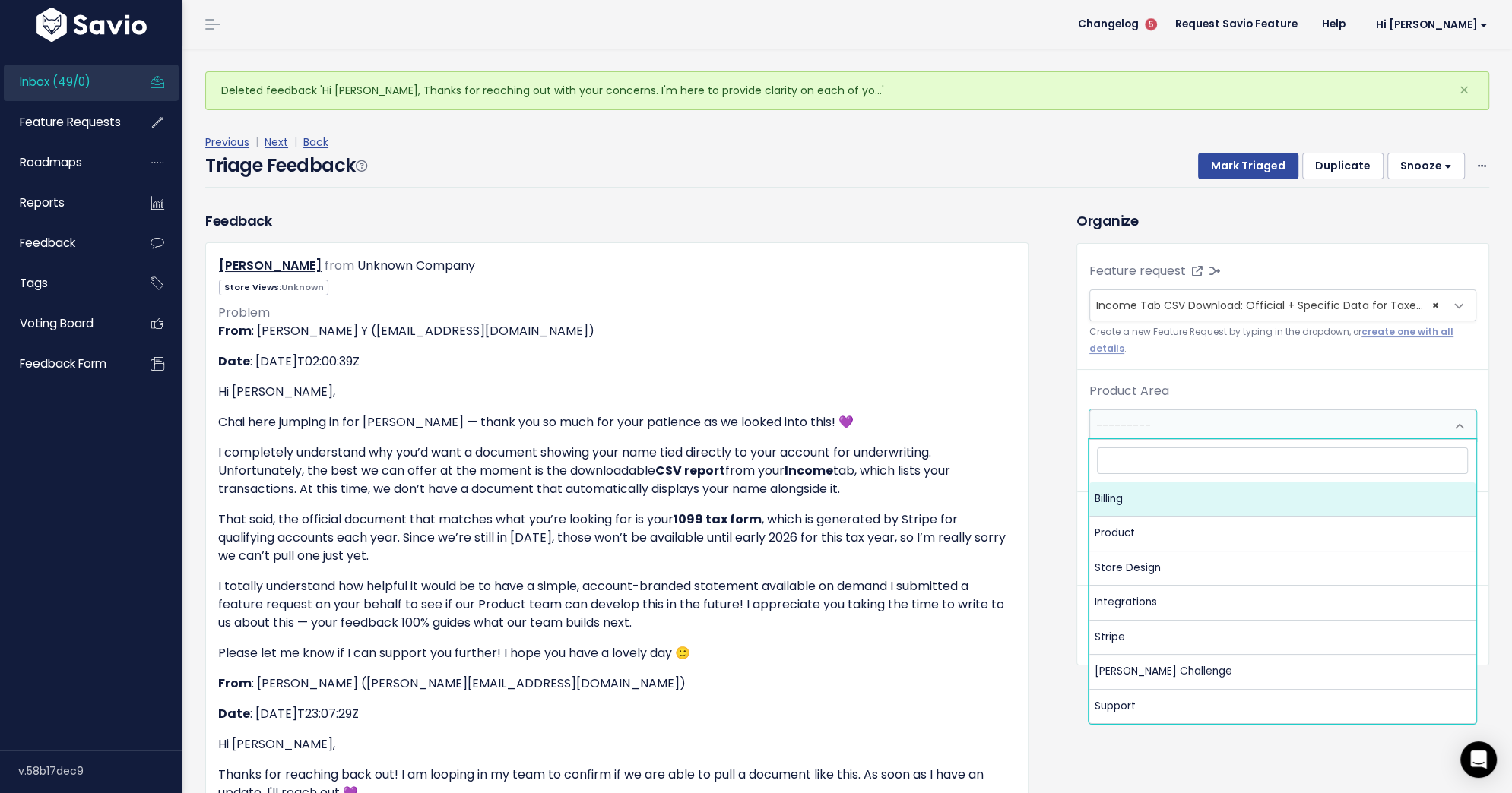
select select "MAIN:BILLING"
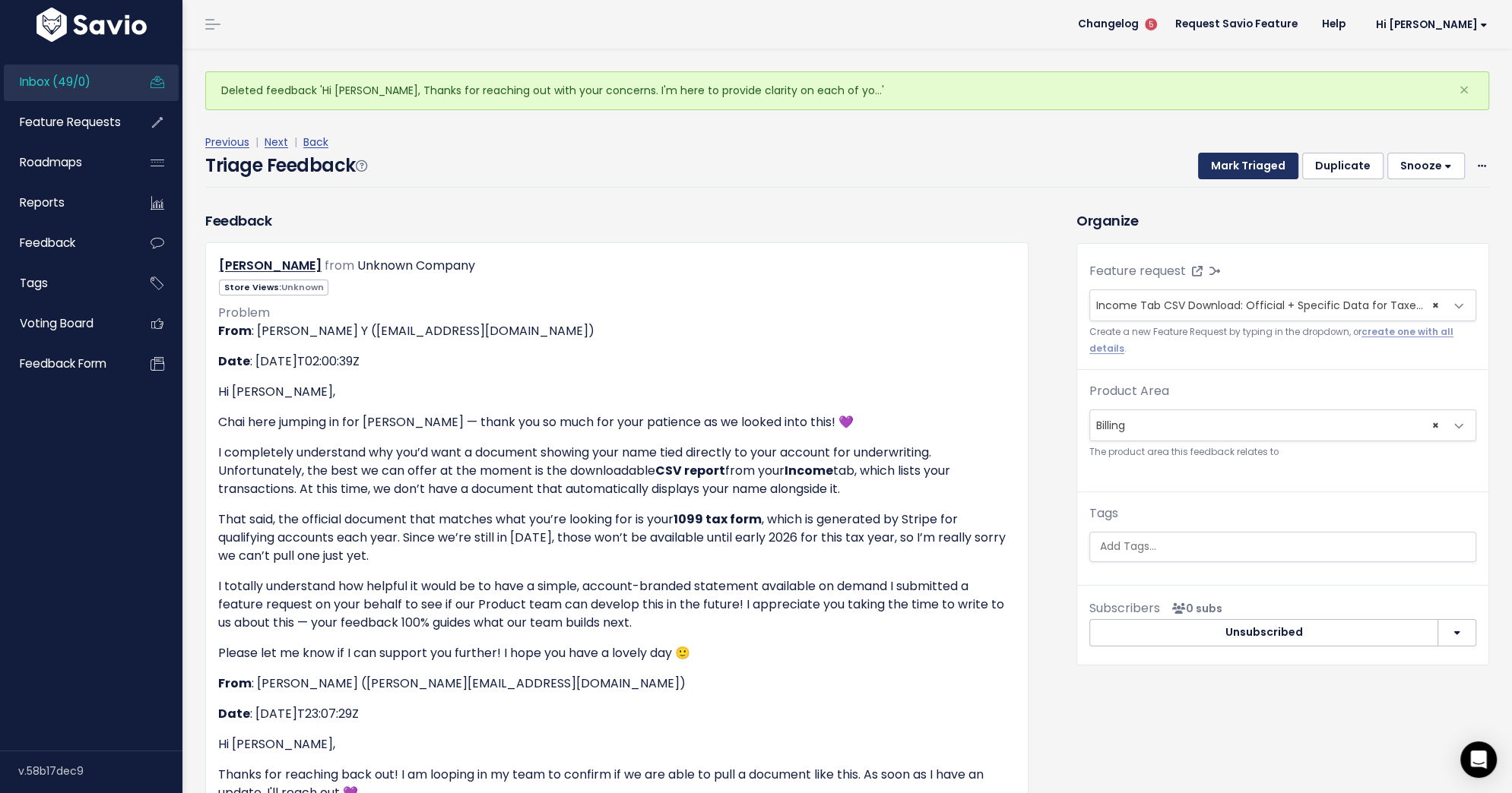
click at [1247, 172] on button "Mark Triaged" at bounding box center [1248, 166] width 100 height 27
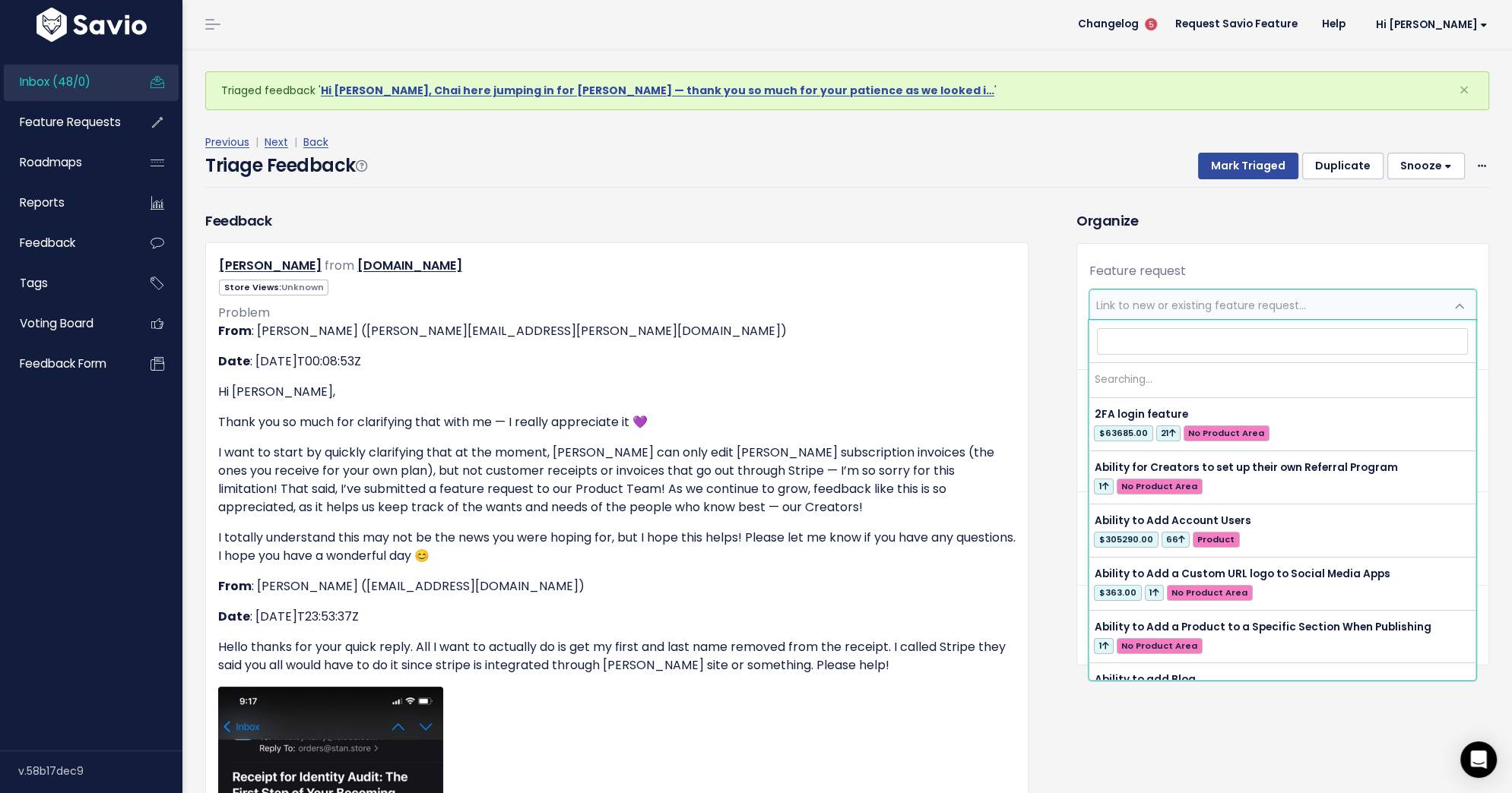
click at [1238, 299] on span "Link to new or existing feature request..." at bounding box center [1201, 305] width 209 height 15
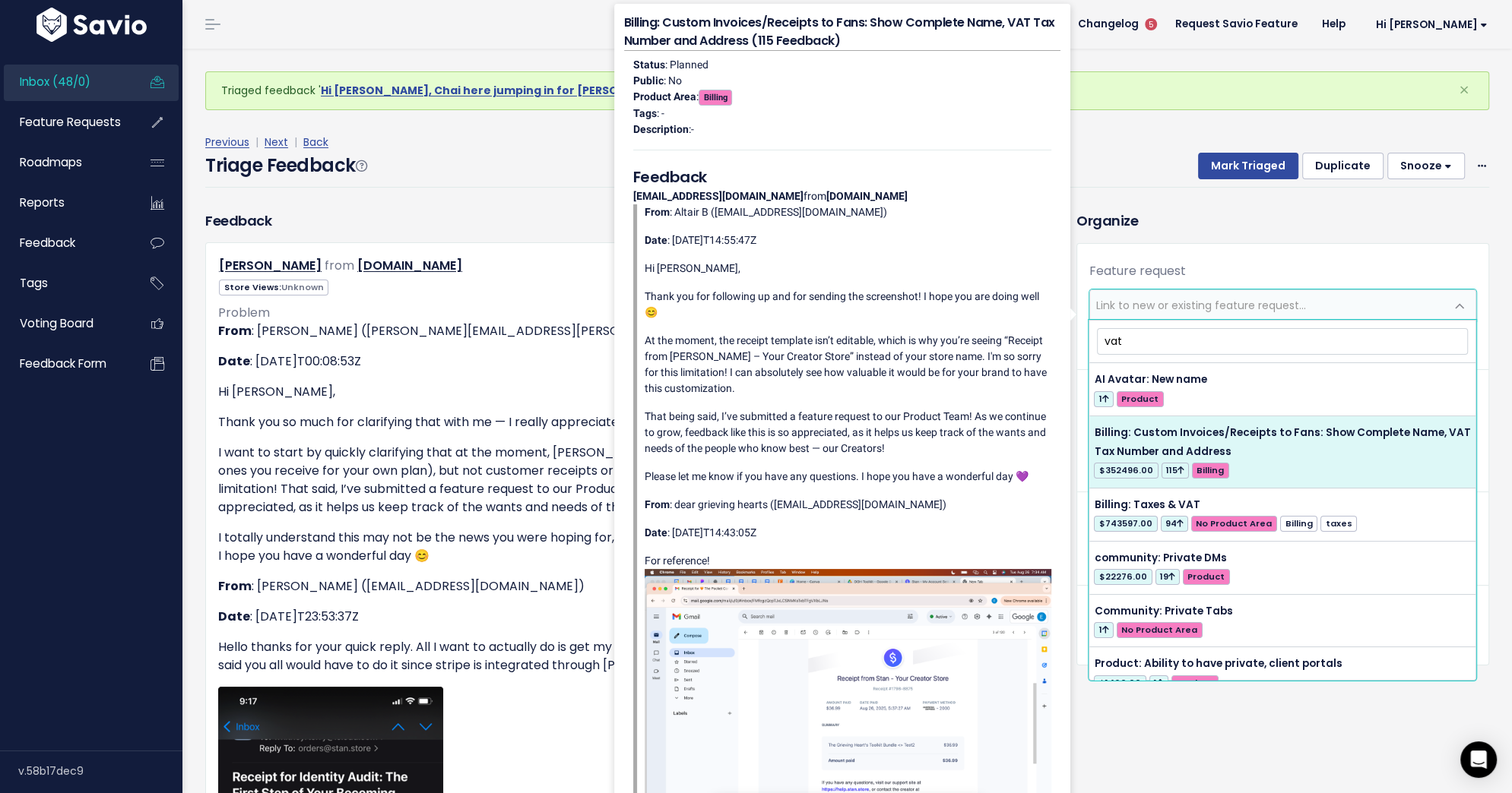
type input "vat"
select select "34043"
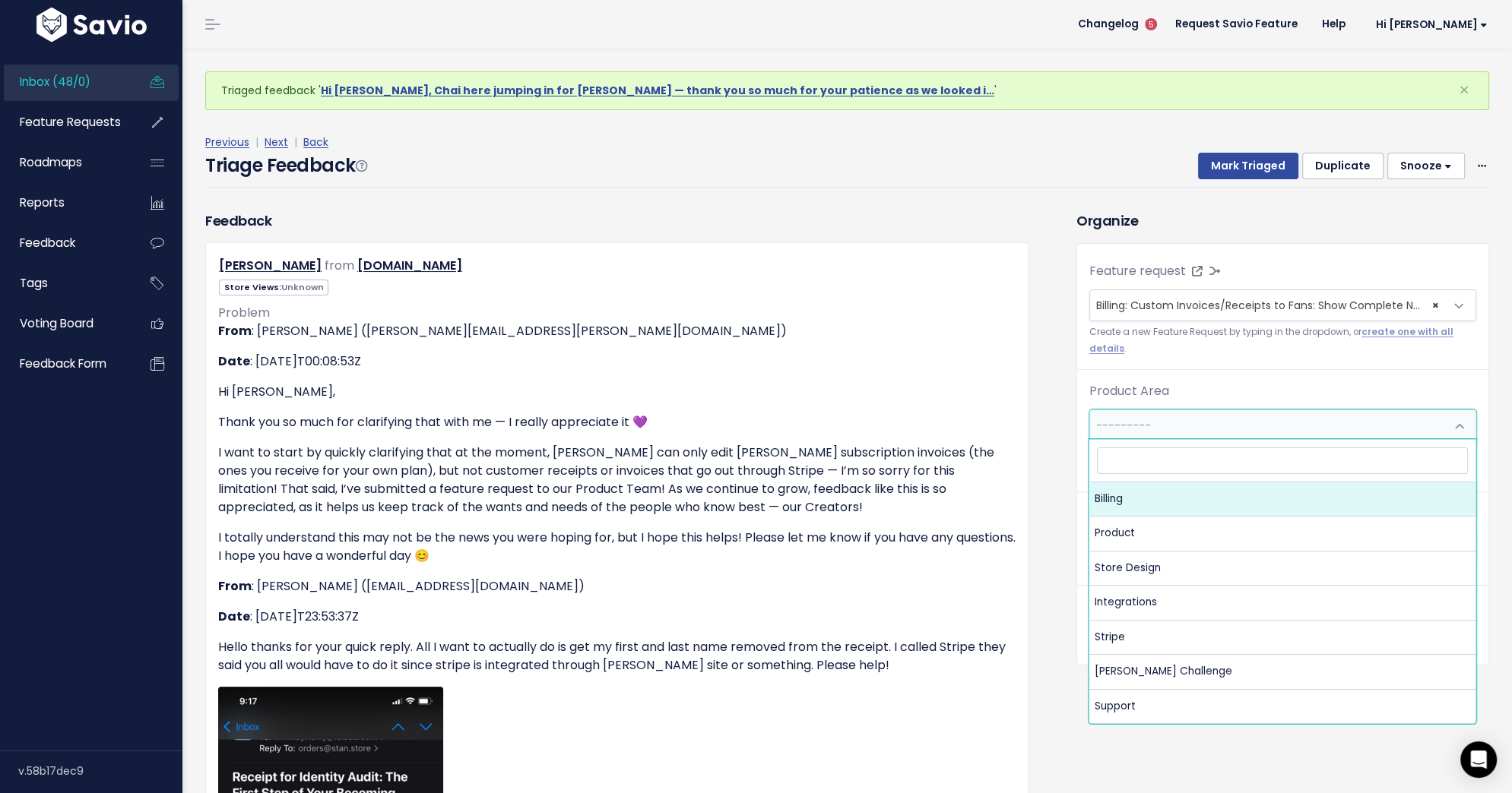
click at [1231, 433] on span "---------" at bounding box center [1267, 426] width 355 height 31
select select "MAIN:BILLING"
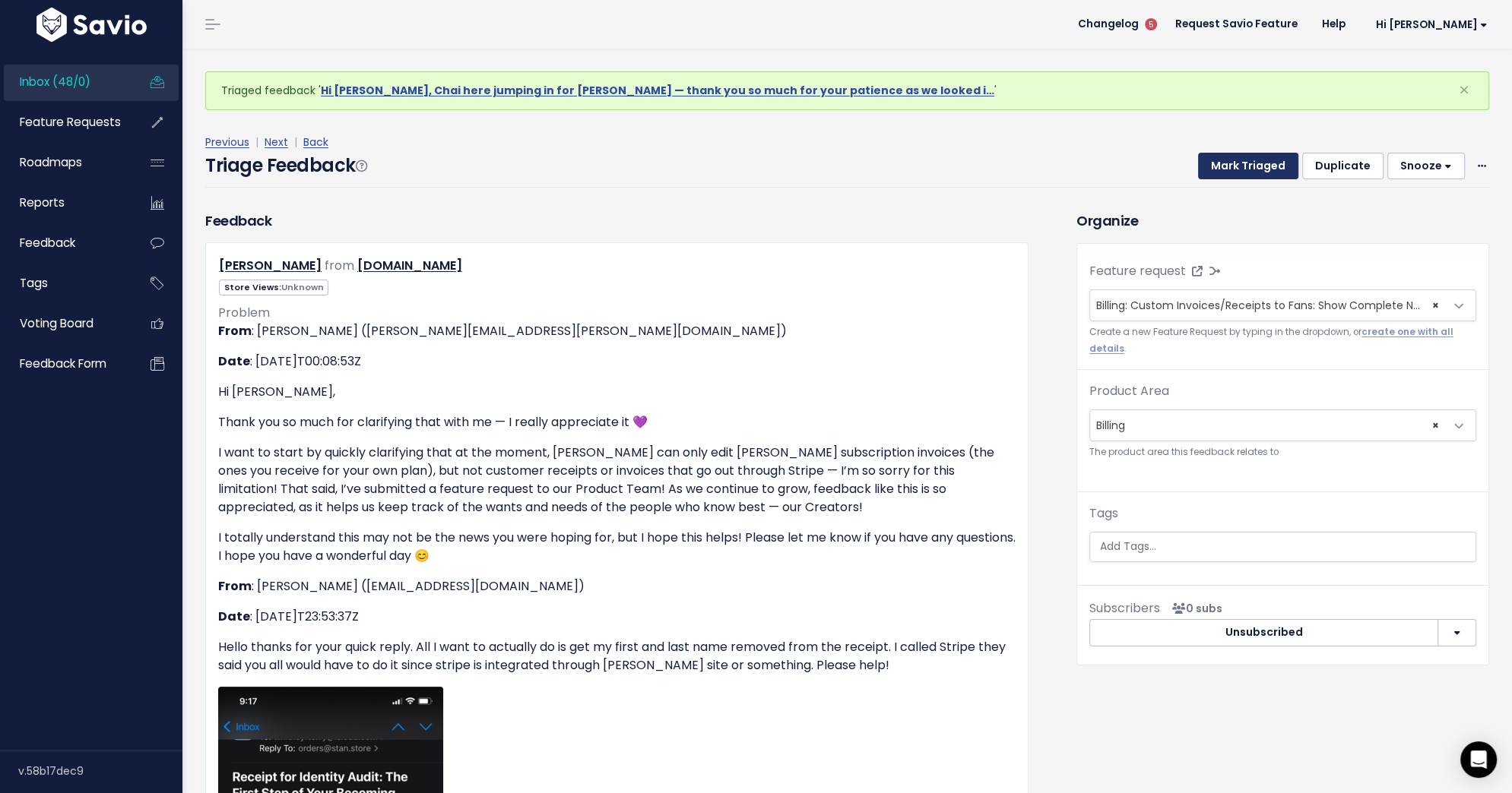
click at [1252, 165] on button "Mark Triaged" at bounding box center [1248, 166] width 100 height 27
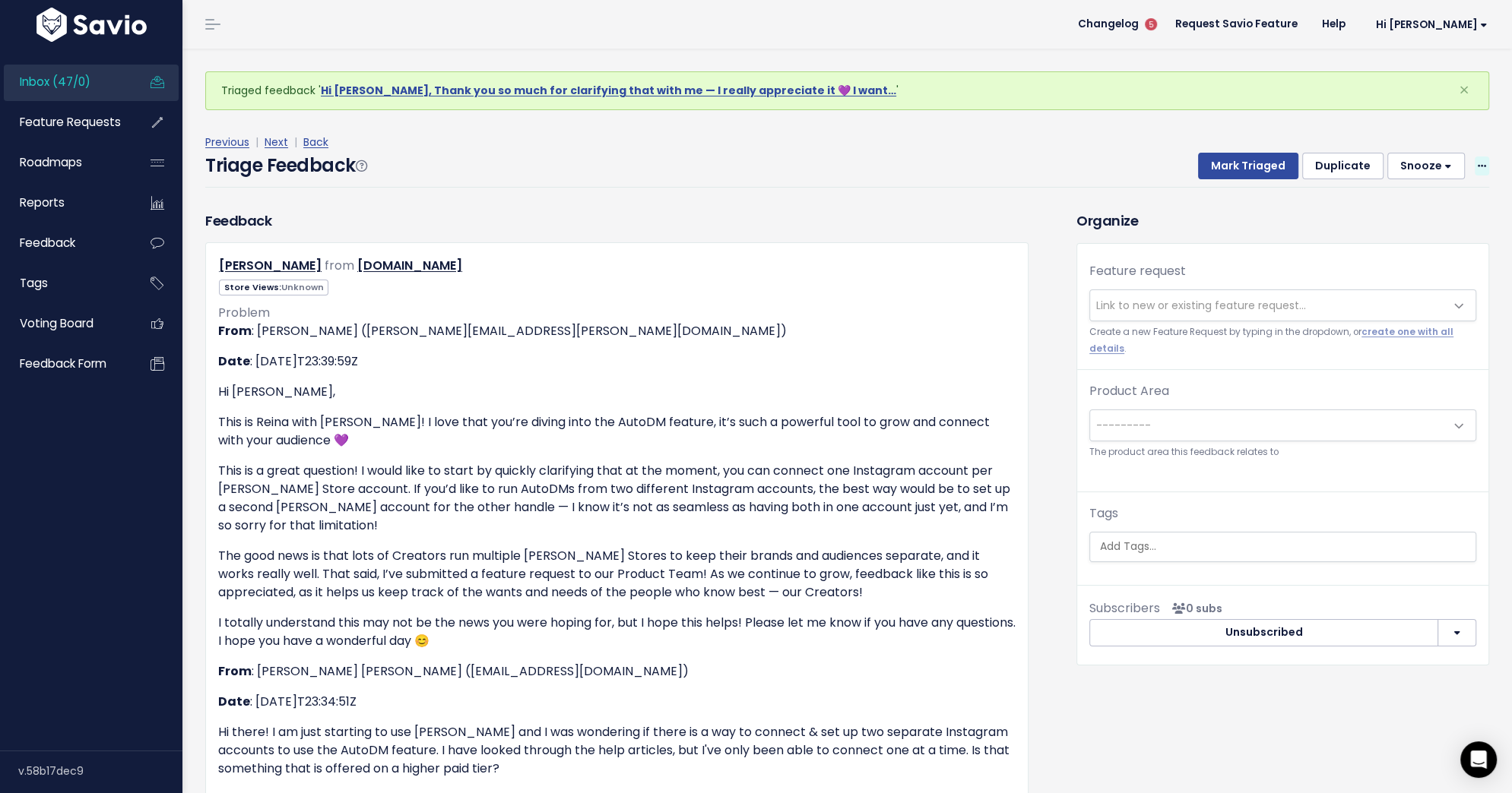
click at [1482, 163] on icon at bounding box center [1482, 166] width 9 height 10
click at [1424, 233] on link "Delete" at bounding box center [1421, 237] width 109 height 30
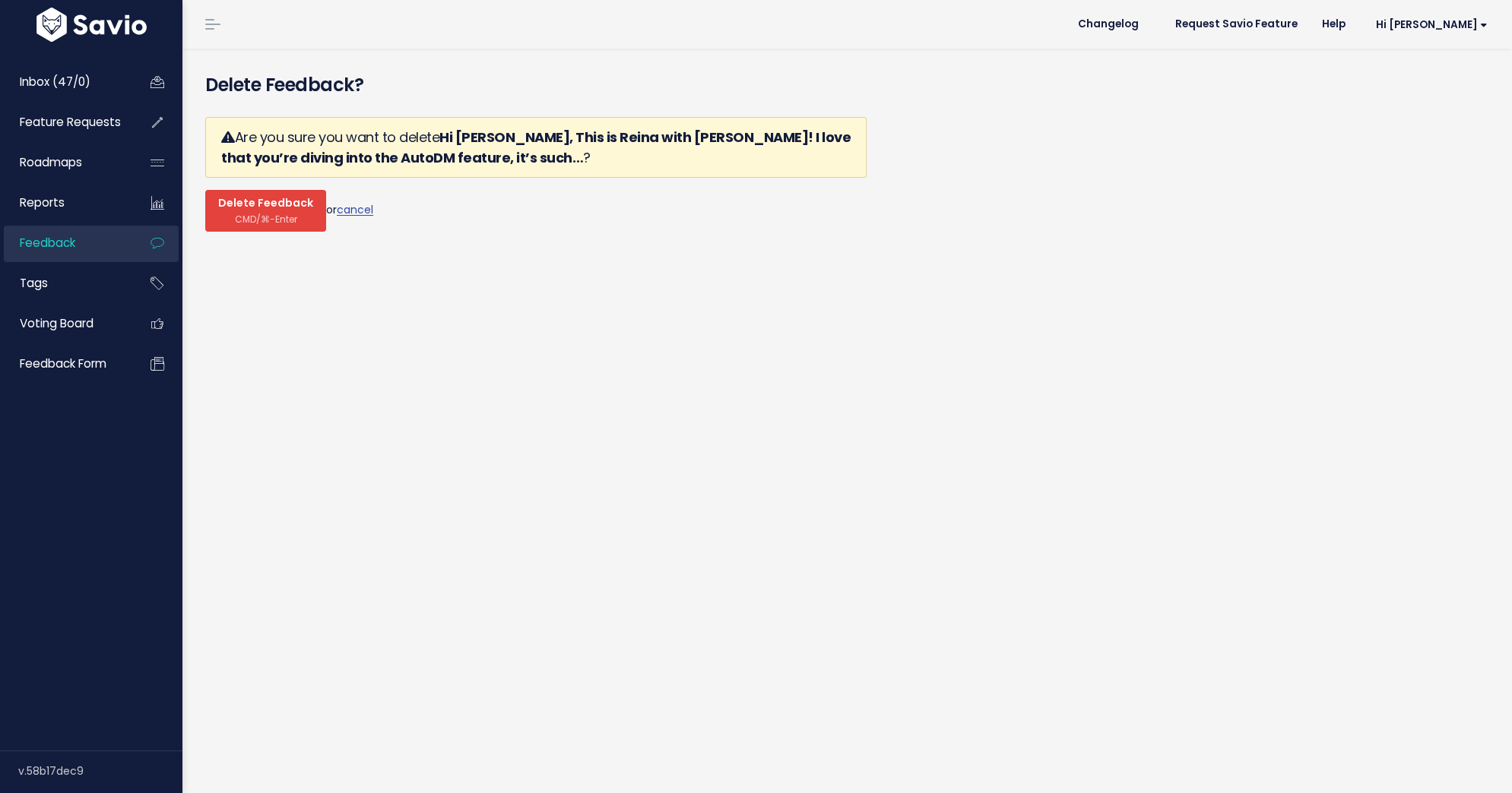
click at [245, 208] on span "Delete Feedback" at bounding box center [266, 204] width 95 height 14
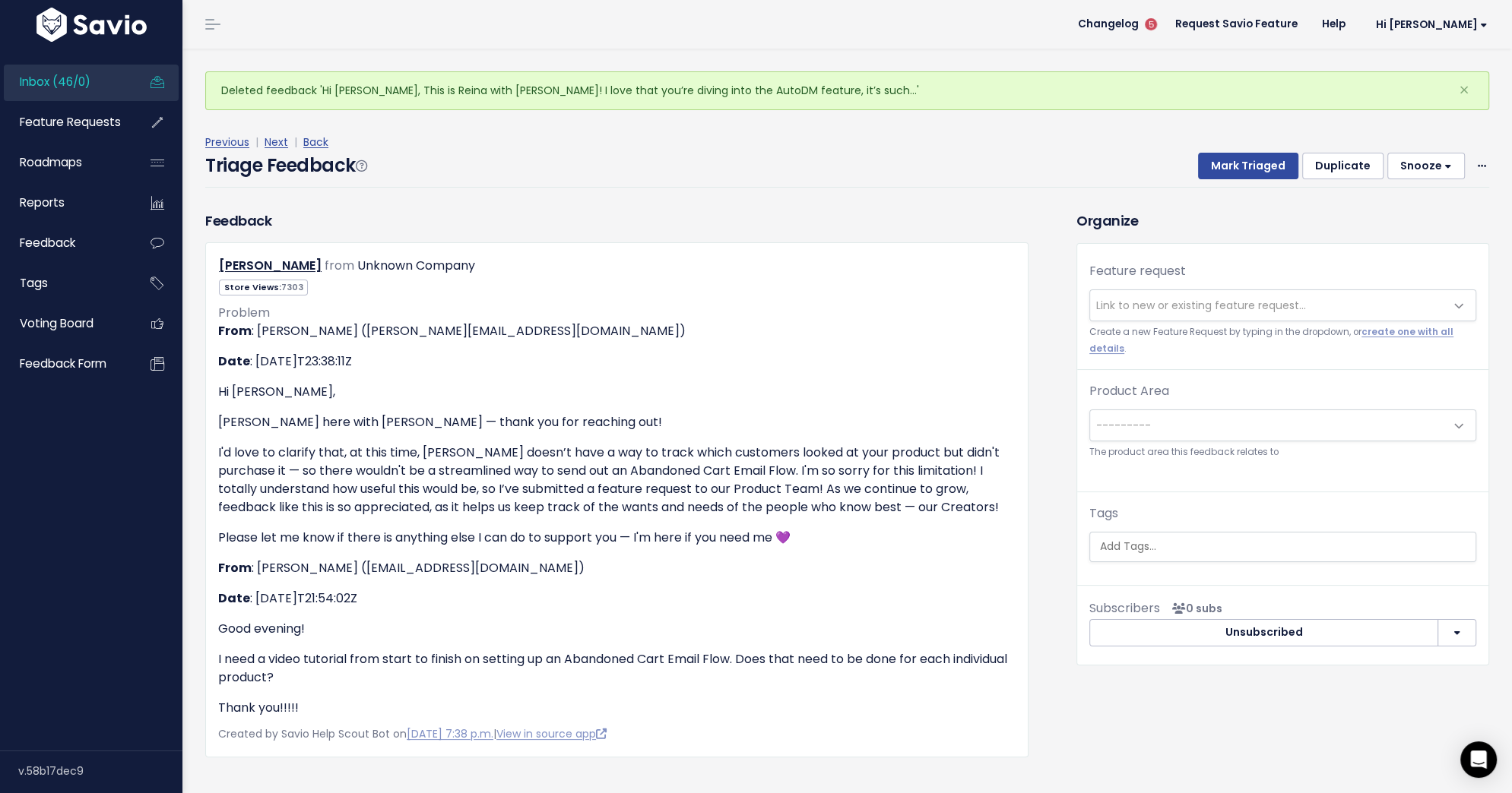
click at [1224, 300] on span "Link to new or existing feature request..." at bounding box center [1201, 305] width 209 height 15
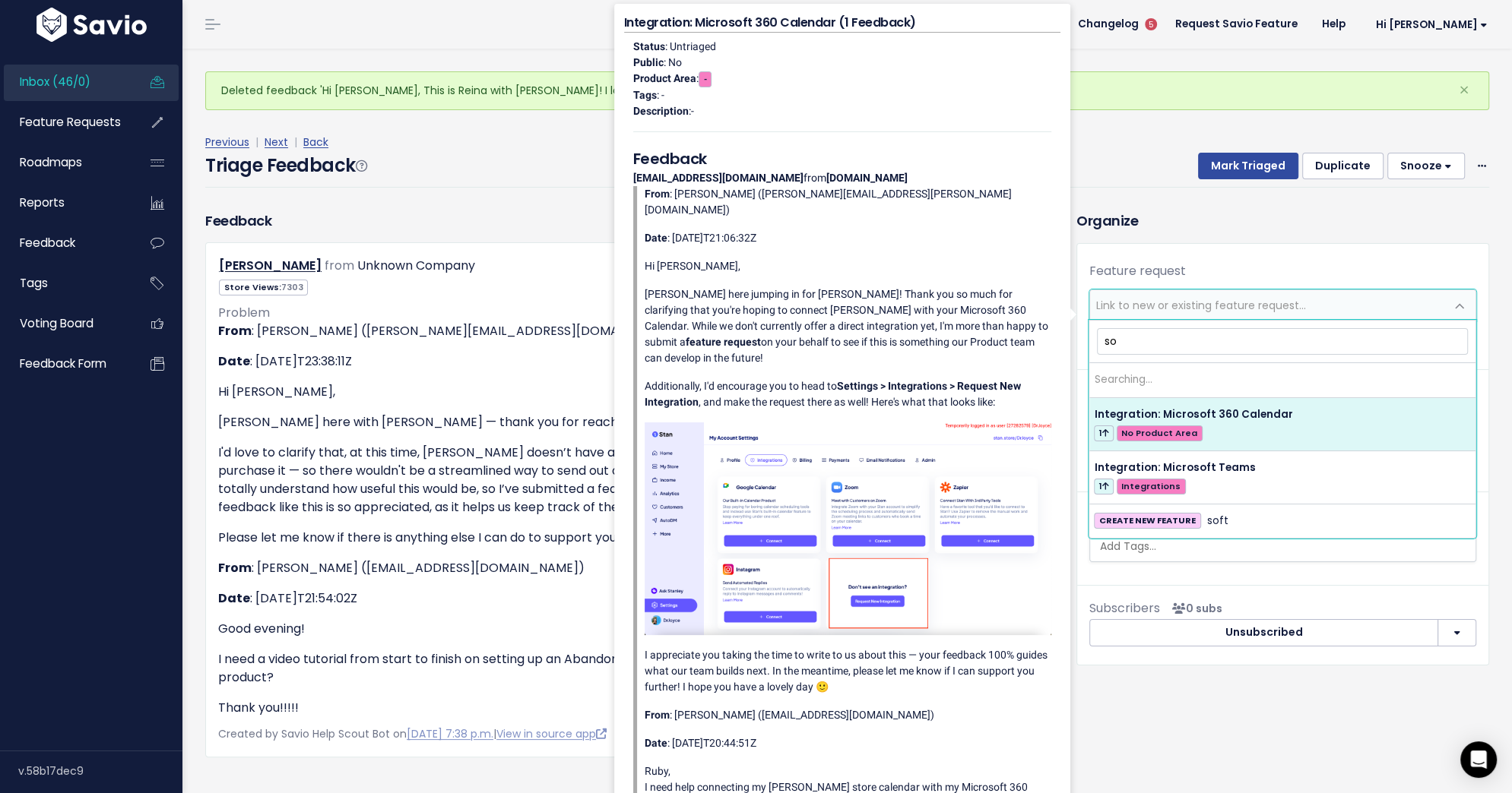
type input "s"
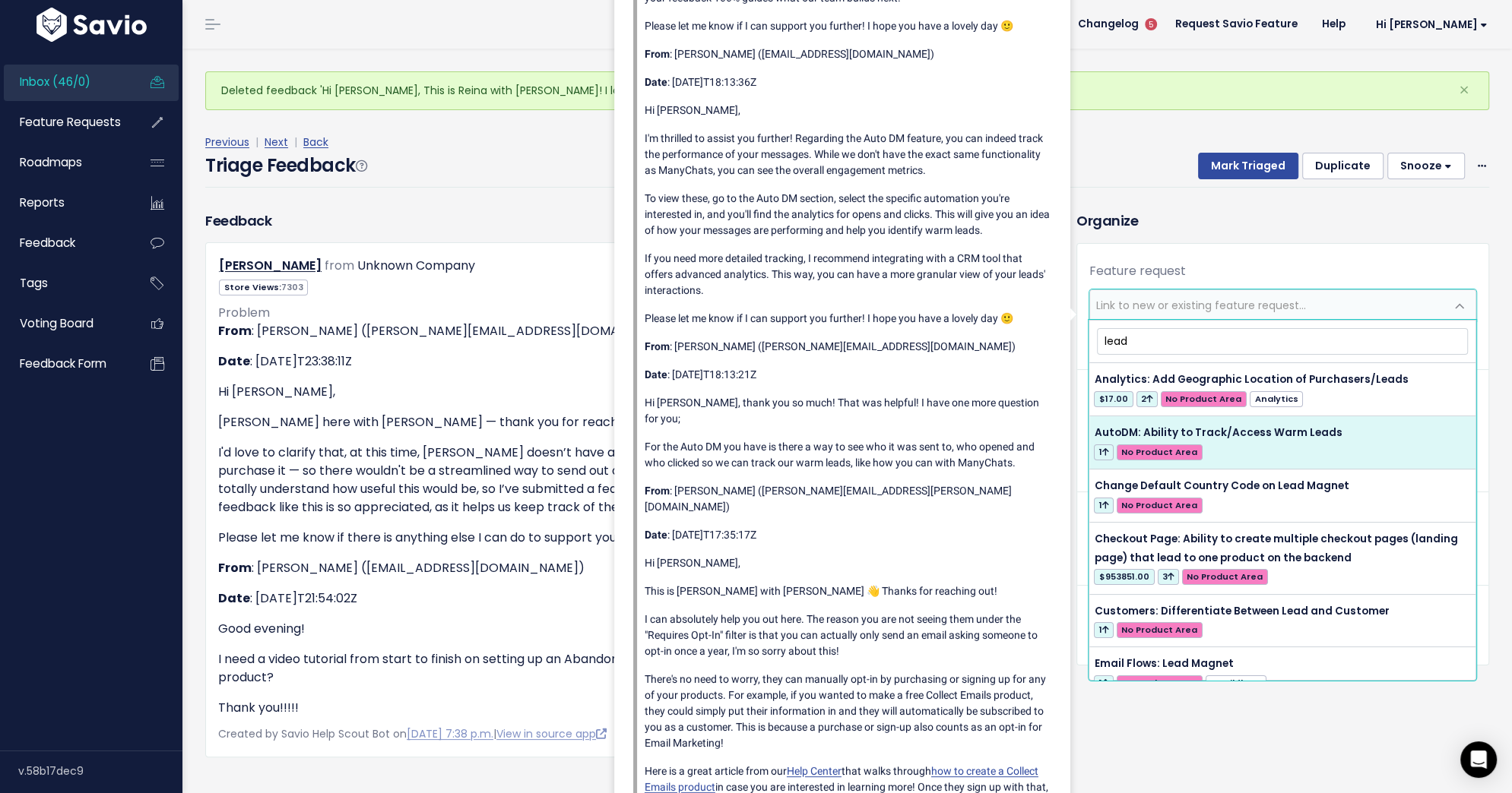
type input "lead"
select select "57272"
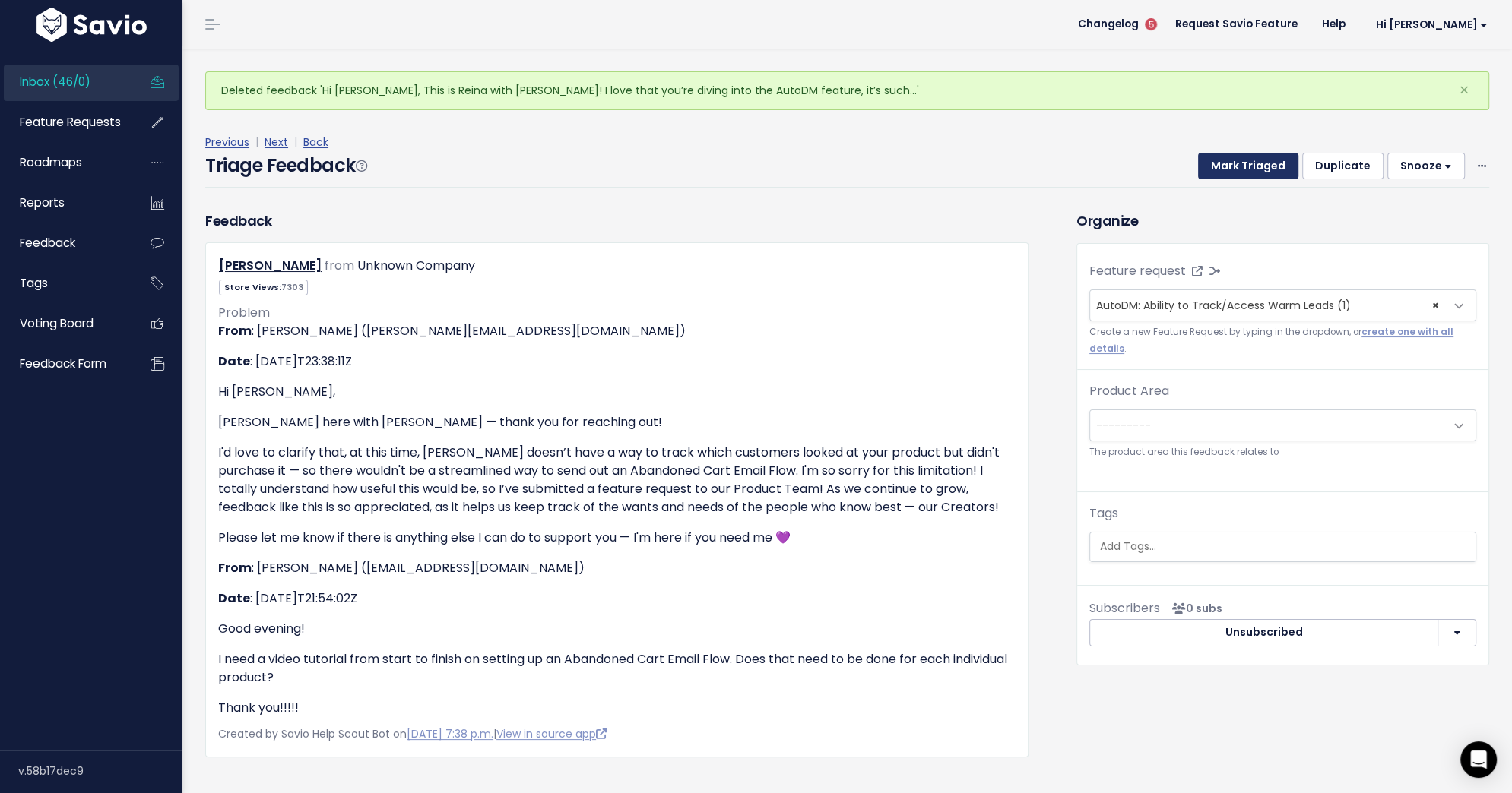
click at [1238, 165] on button "Mark Triaged" at bounding box center [1248, 166] width 100 height 27
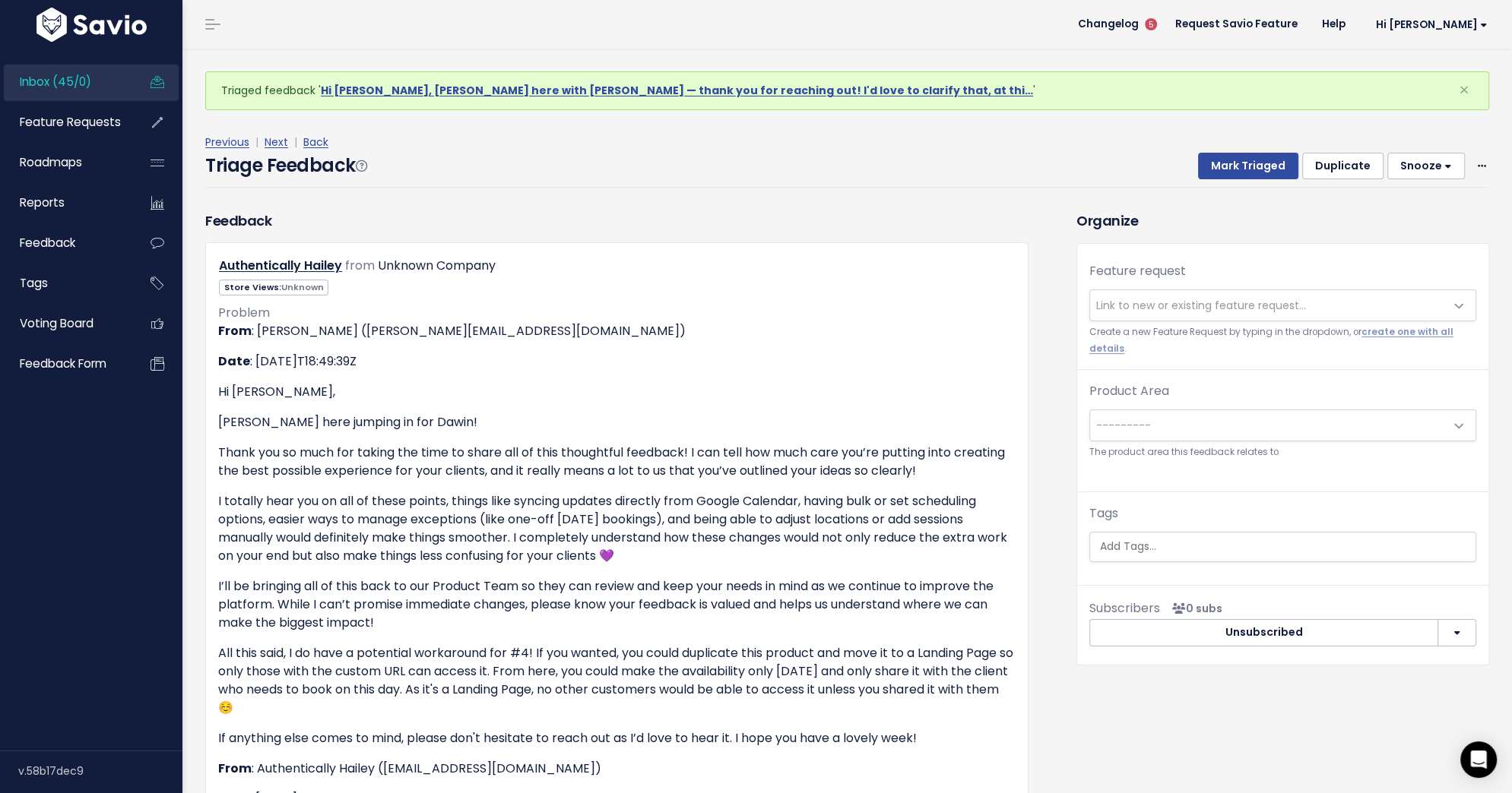
click at [1173, 310] on span "Link to new or existing feature request..." at bounding box center [1201, 305] width 209 height 15
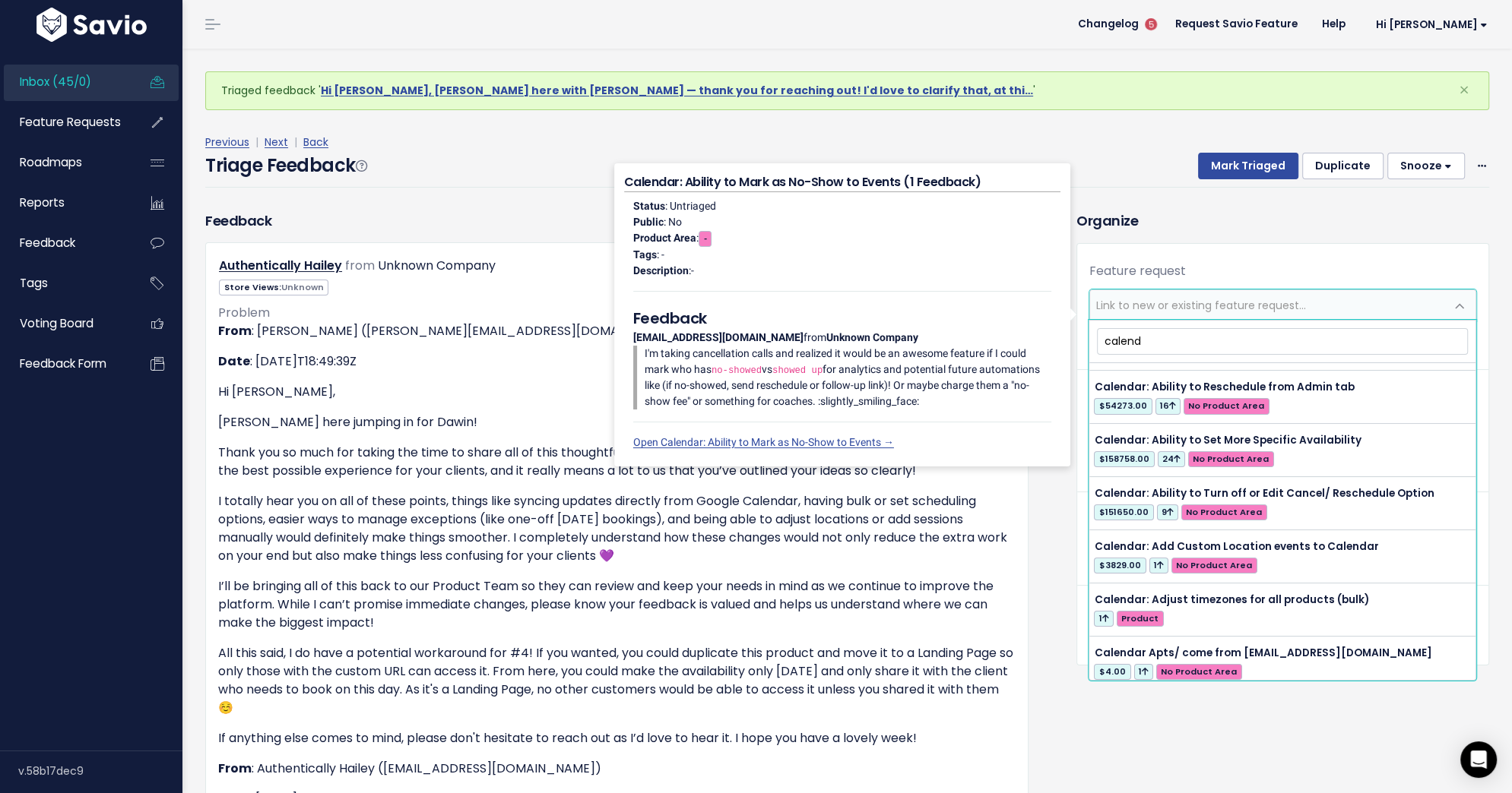
scroll to position [369, 0]
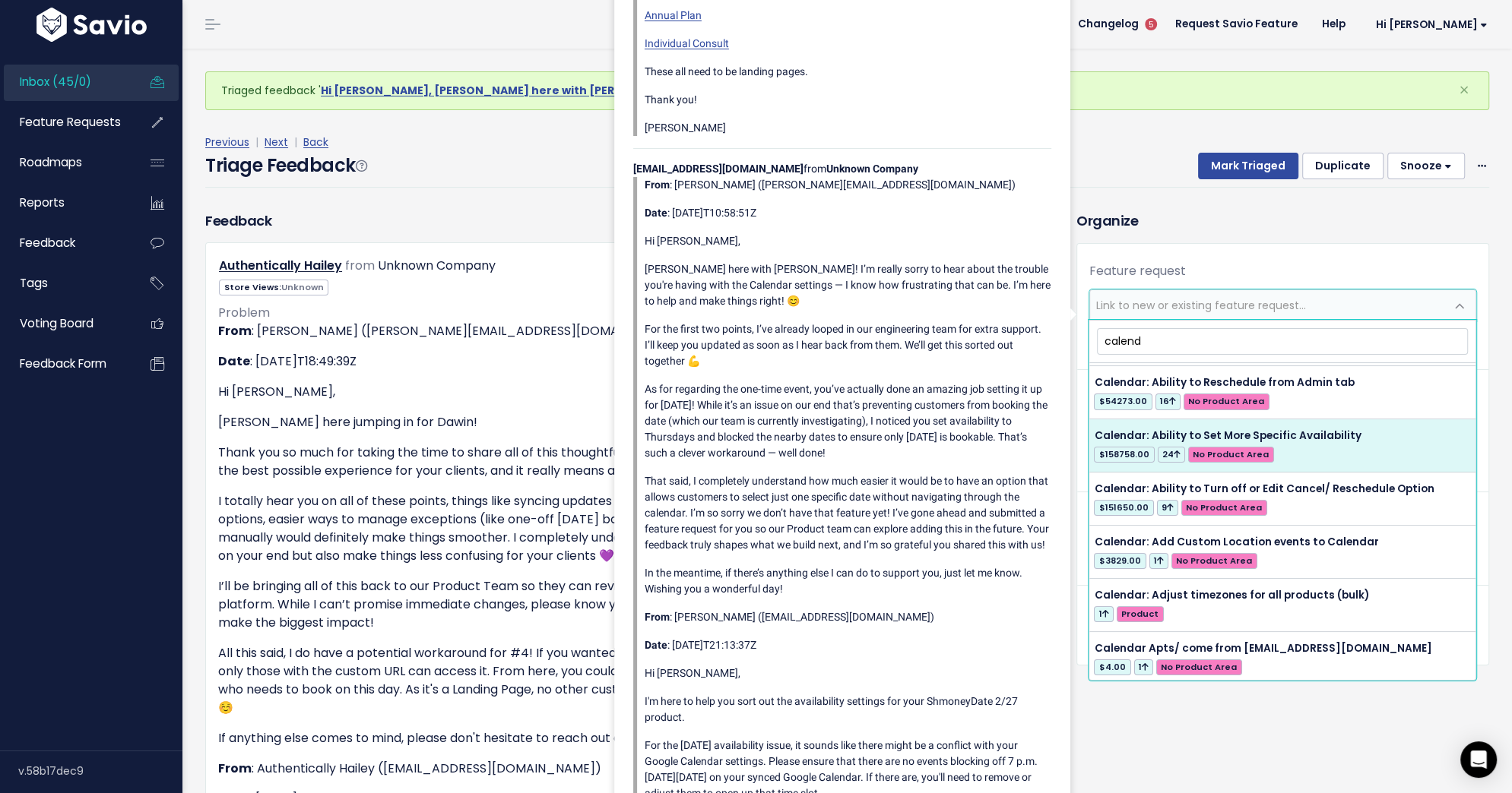
type input "calend"
select select "28894"
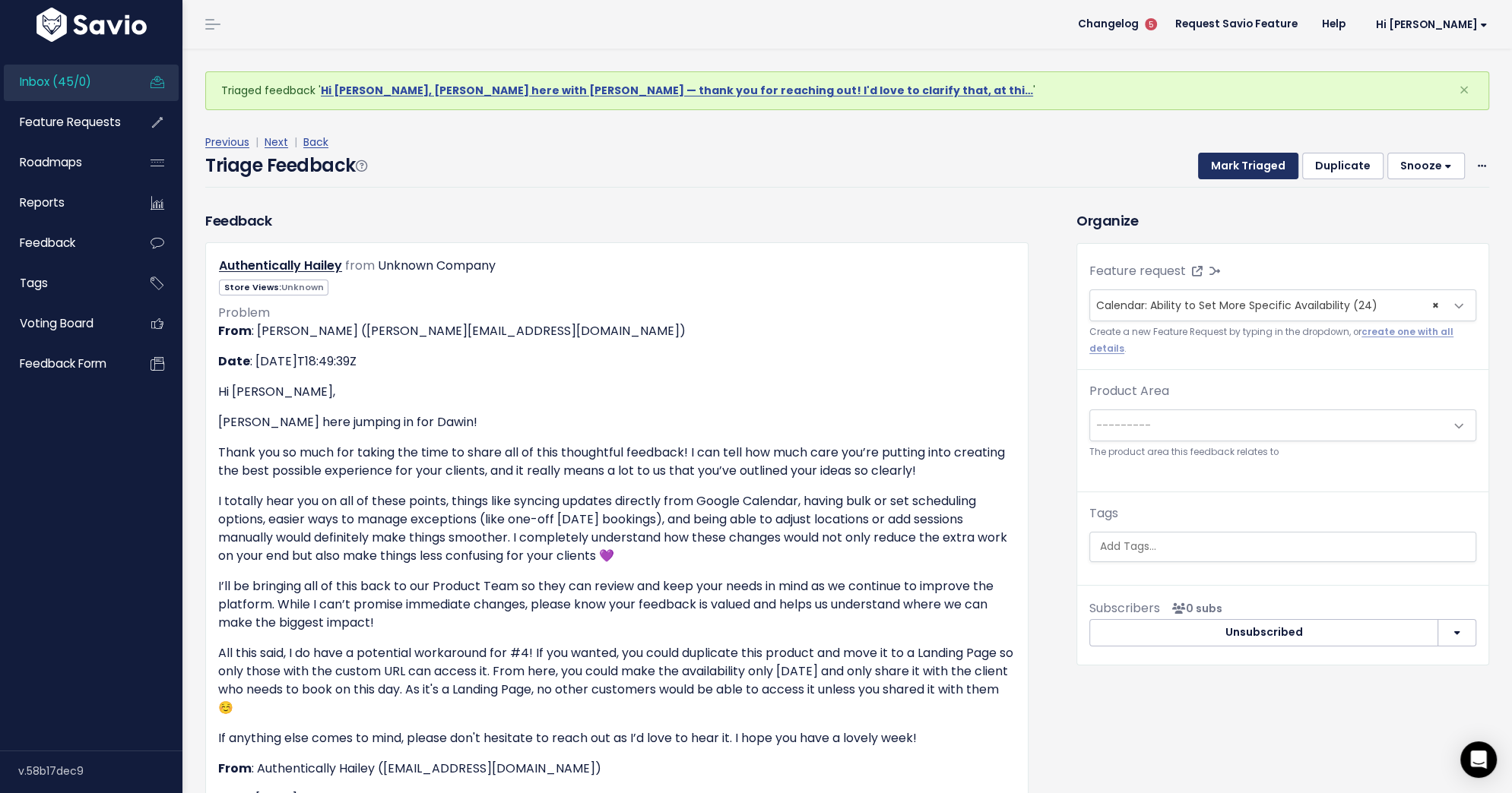
click at [1250, 165] on button "Mark Triaged" at bounding box center [1248, 166] width 100 height 27
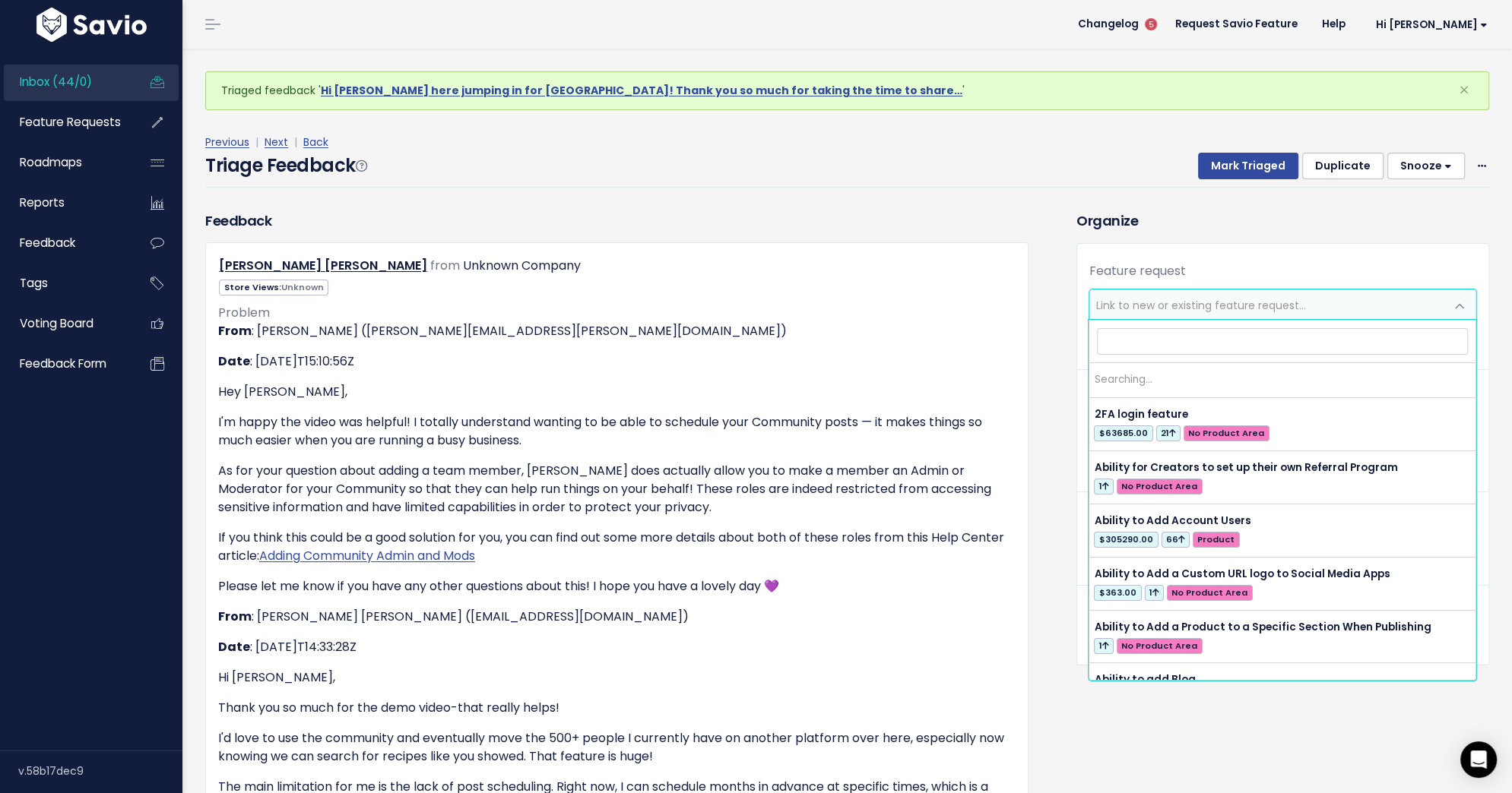
click at [1241, 299] on span "Link to new or existing feature request..." at bounding box center [1201, 305] width 209 height 15
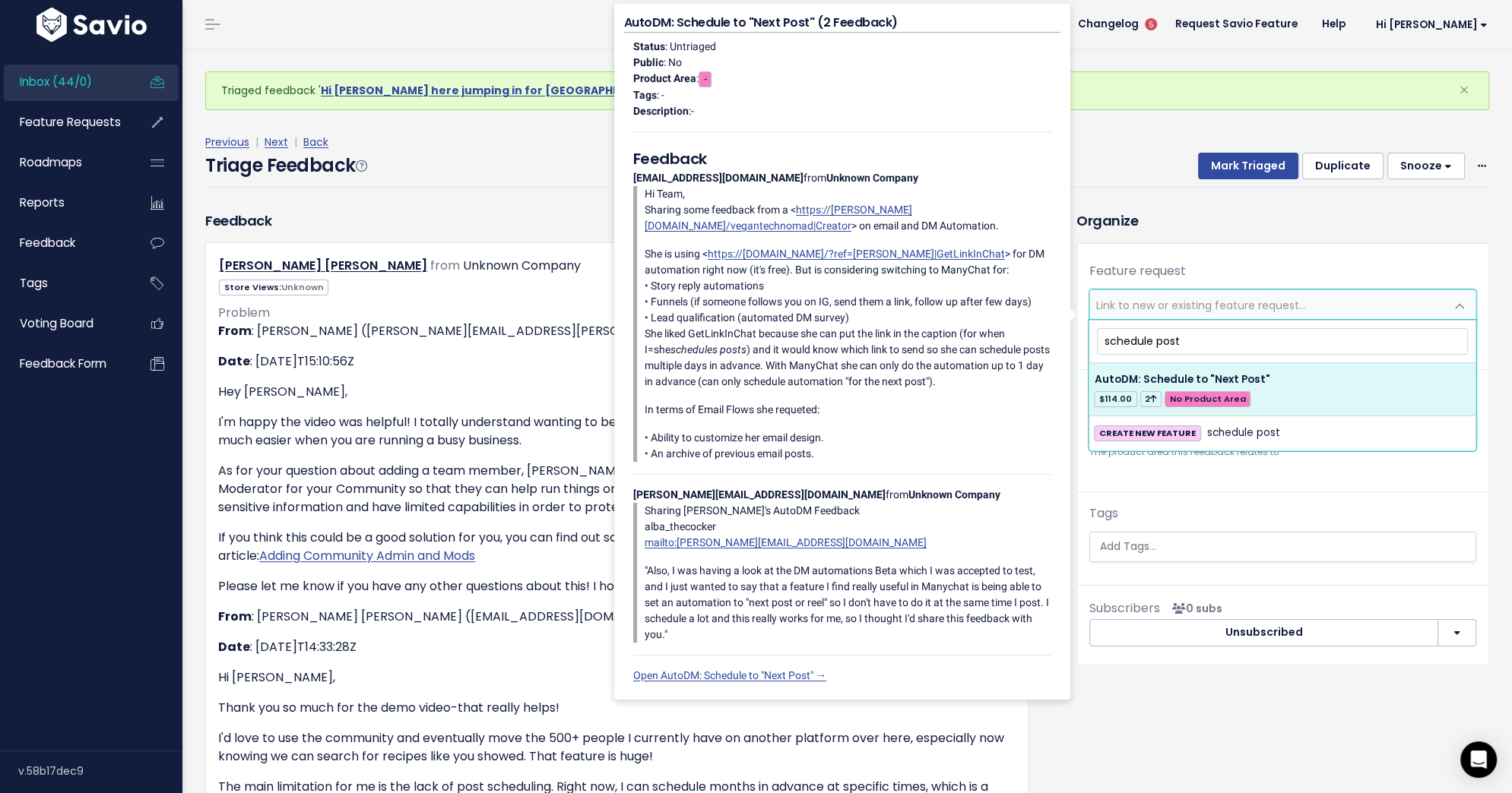
click at [1146, 336] on input "schedule post" at bounding box center [1282, 341] width 371 height 26
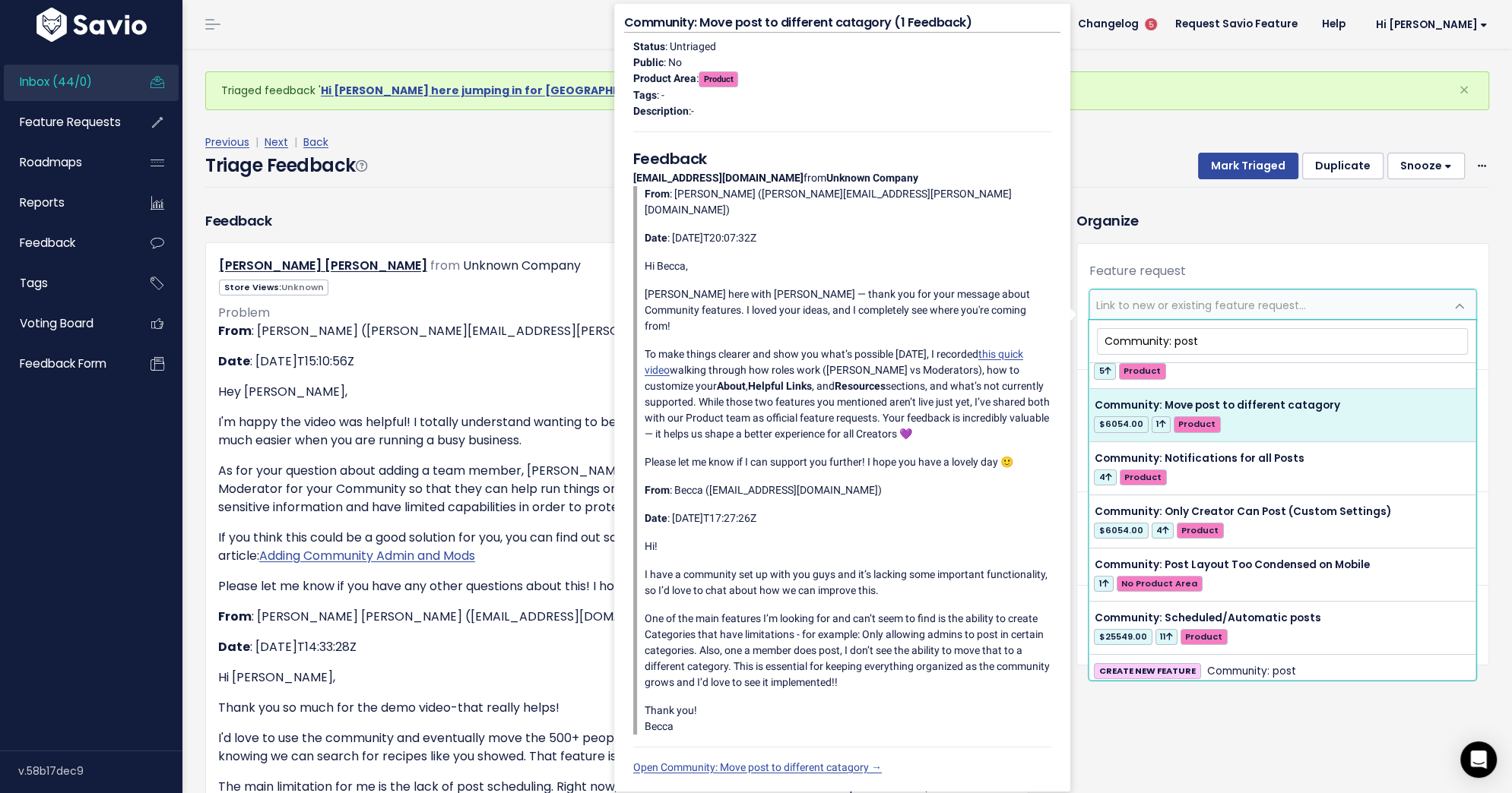
scroll to position [351, 0]
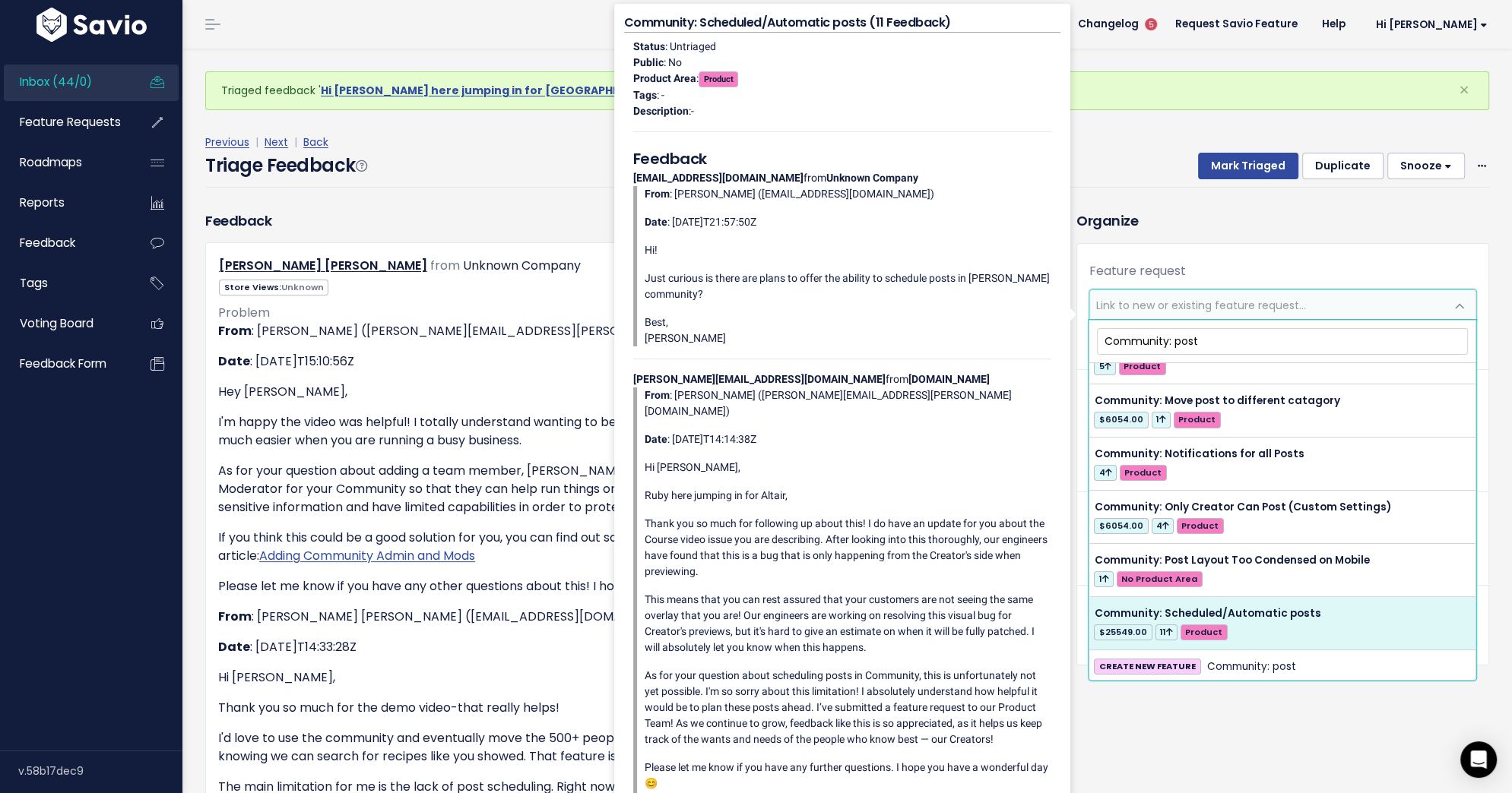
type input "Community: post"
select select "61034"
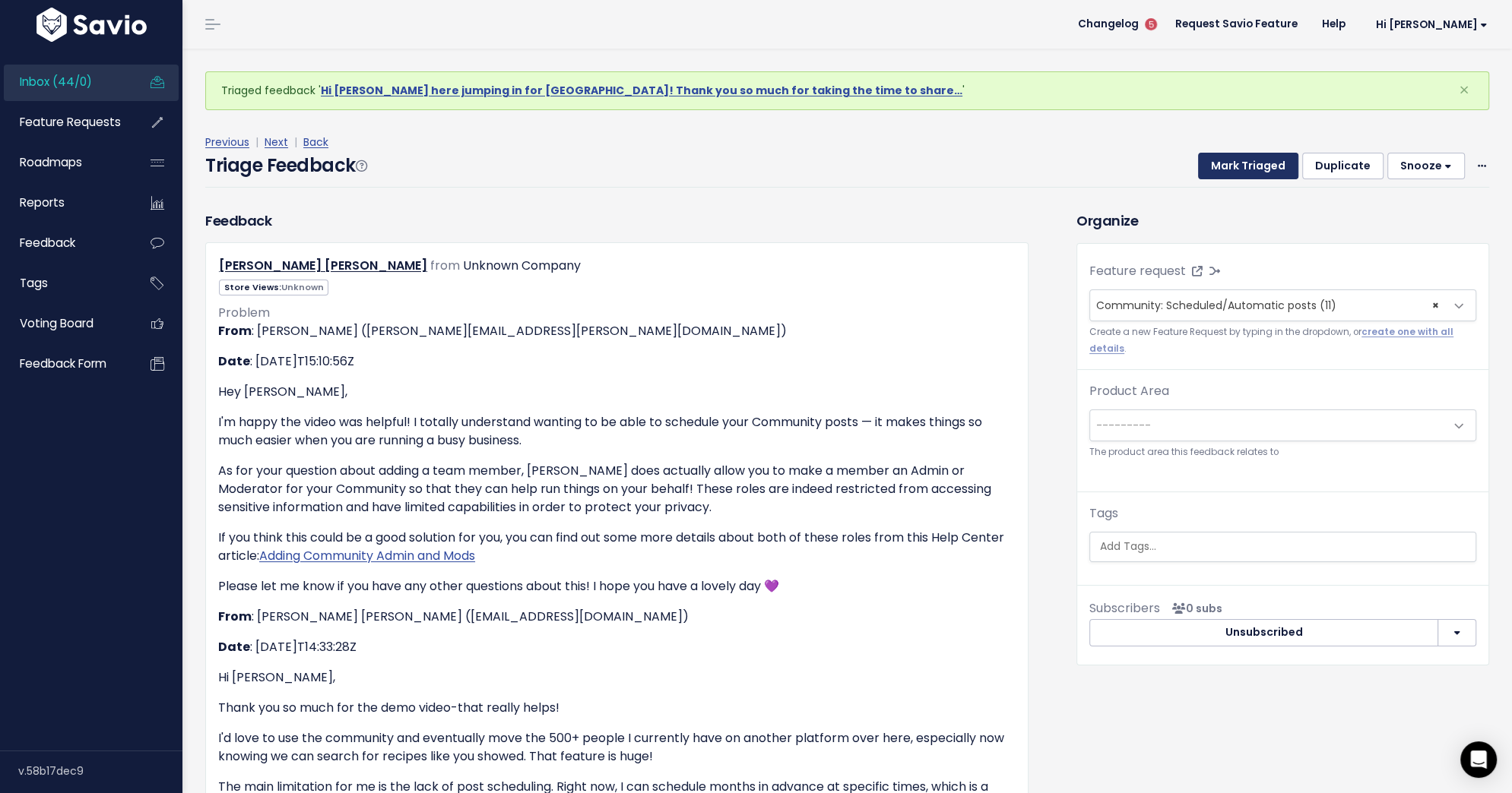
click at [1244, 159] on button "Mark Triaged" at bounding box center [1248, 166] width 100 height 27
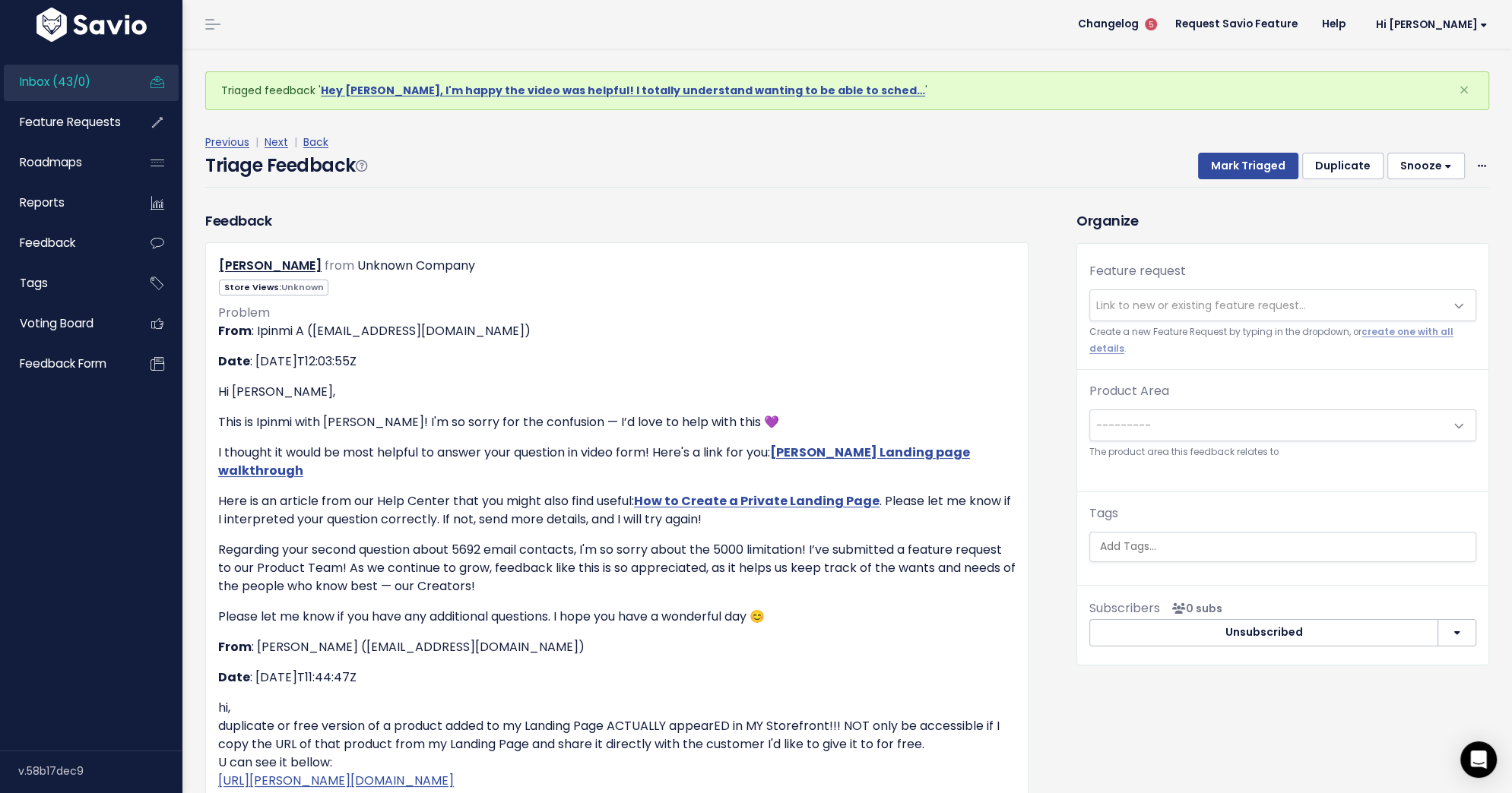
click at [1222, 303] on span "Link to new or existing feature request..." at bounding box center [1201, 305] width 209 height 15
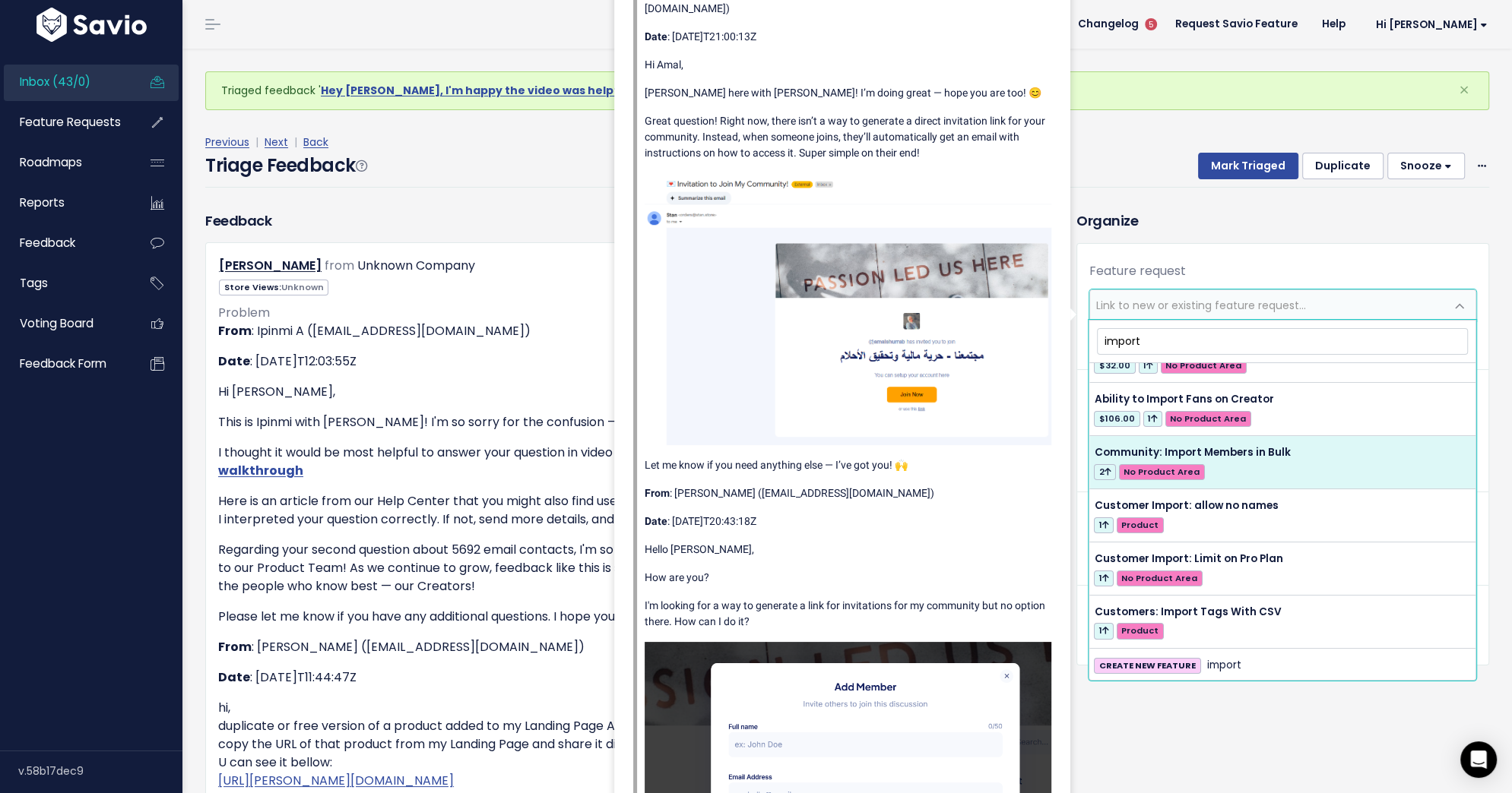
scroll to position [33, 0]
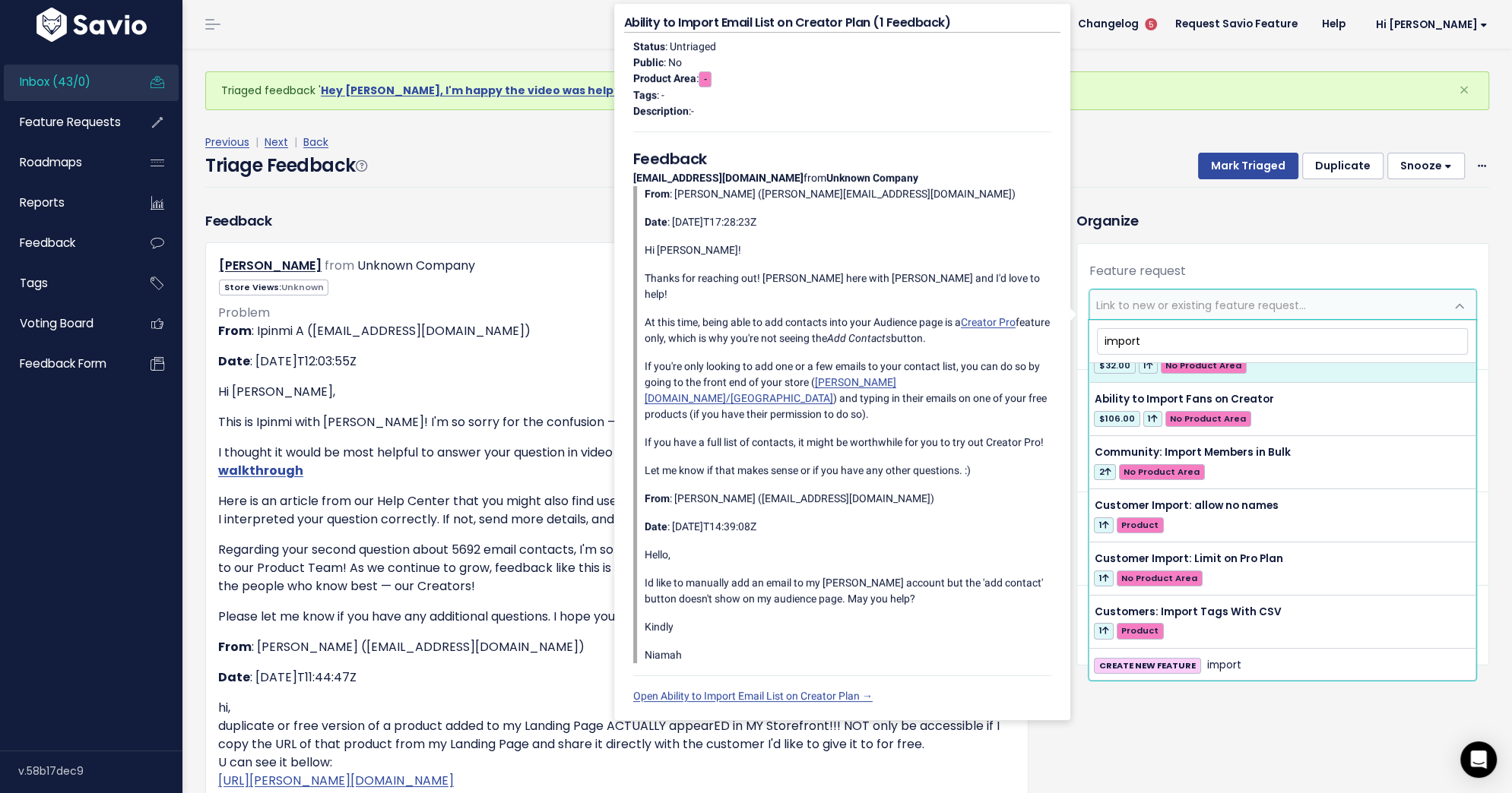
click at [1132, 345] on input "import" at bounding box center [1282, 341] width 371 height 26
click at [1132, 342] on input "import" at bounding box center [1282, 341] width 371 height 26
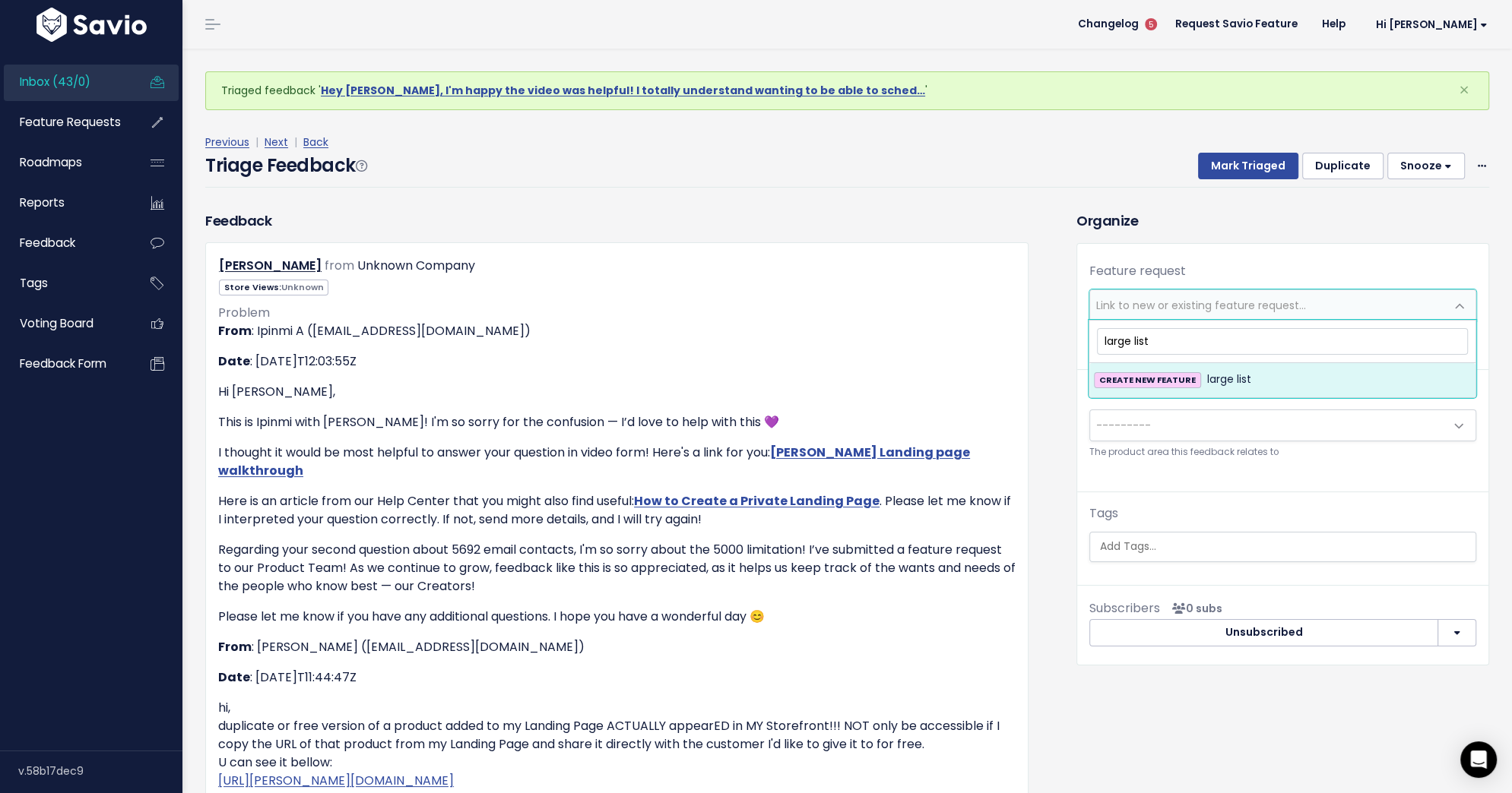
scroll to position [0, 0]
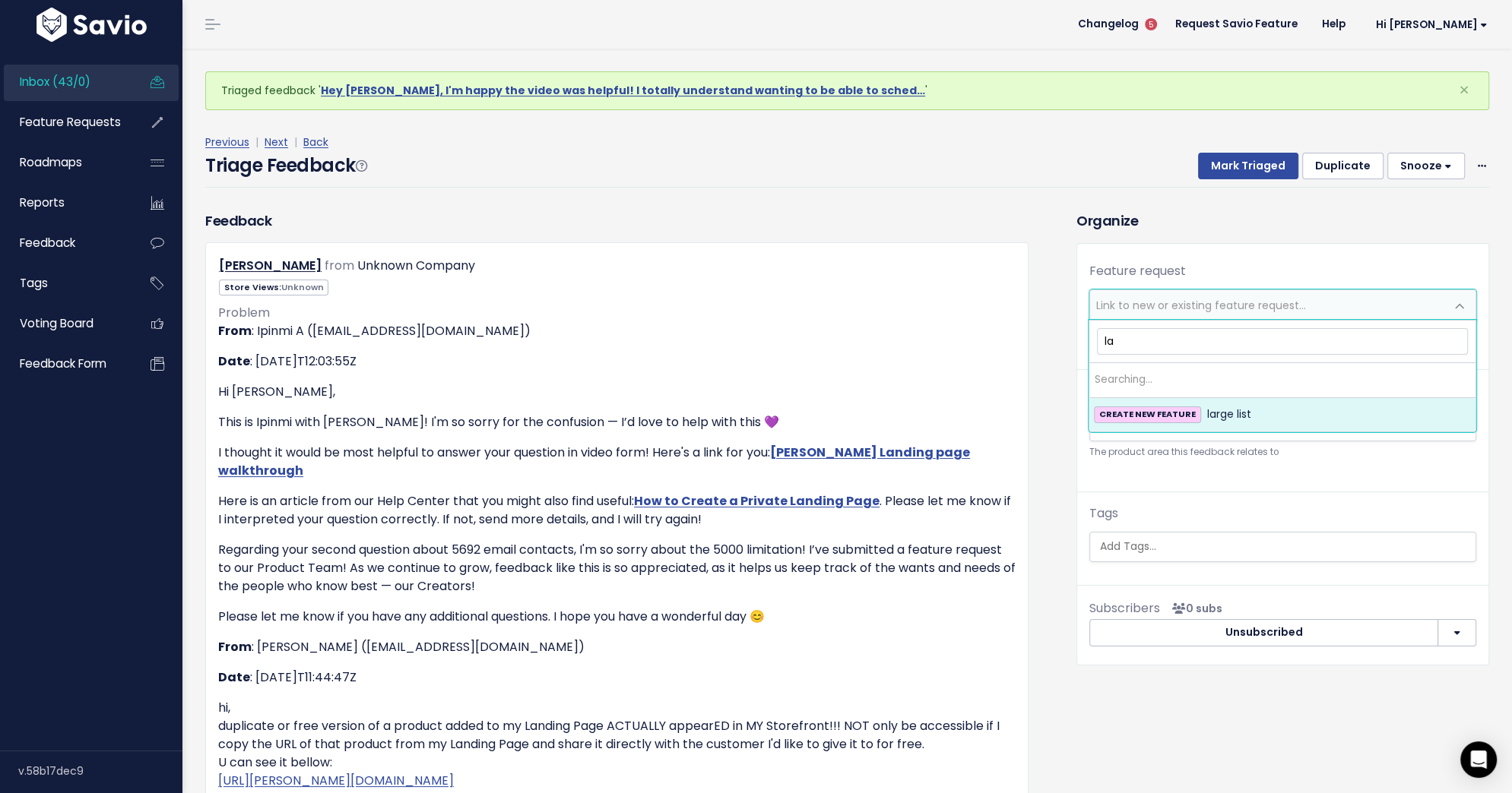
type input "l"
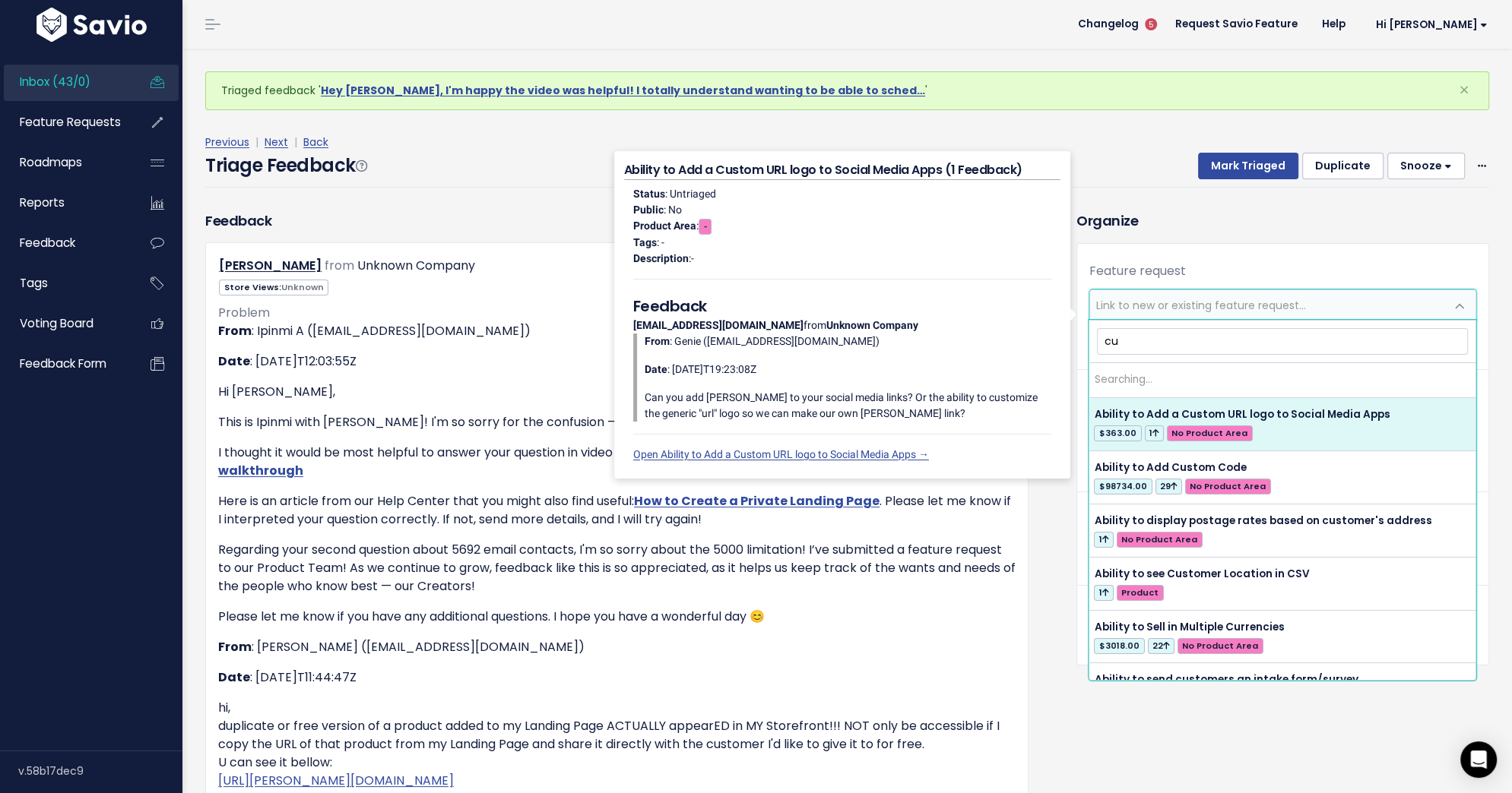
type input "c"
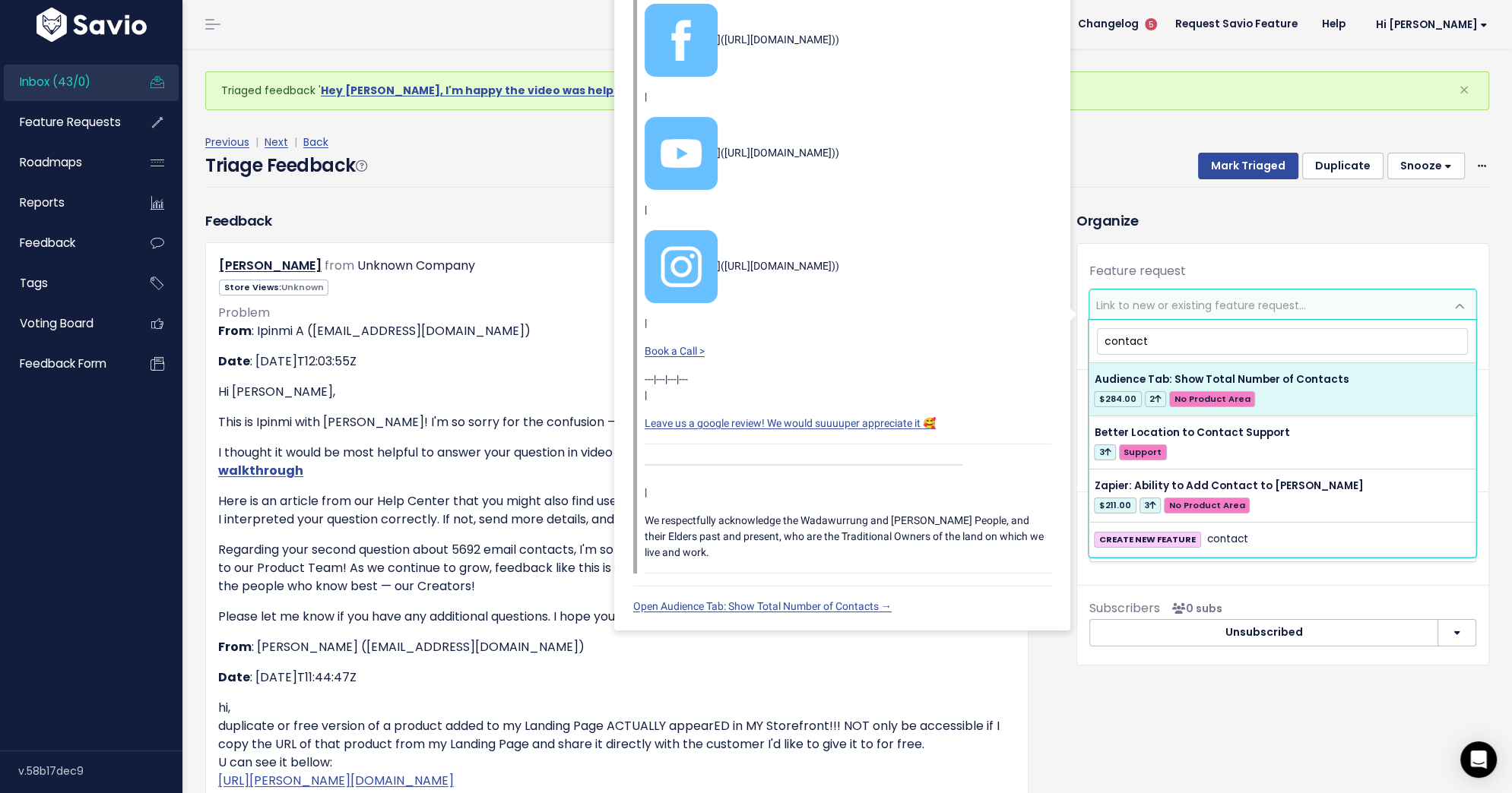
click at [1164, 342] on input "contact" at bounding box center [1282, 341] width 371 height 26
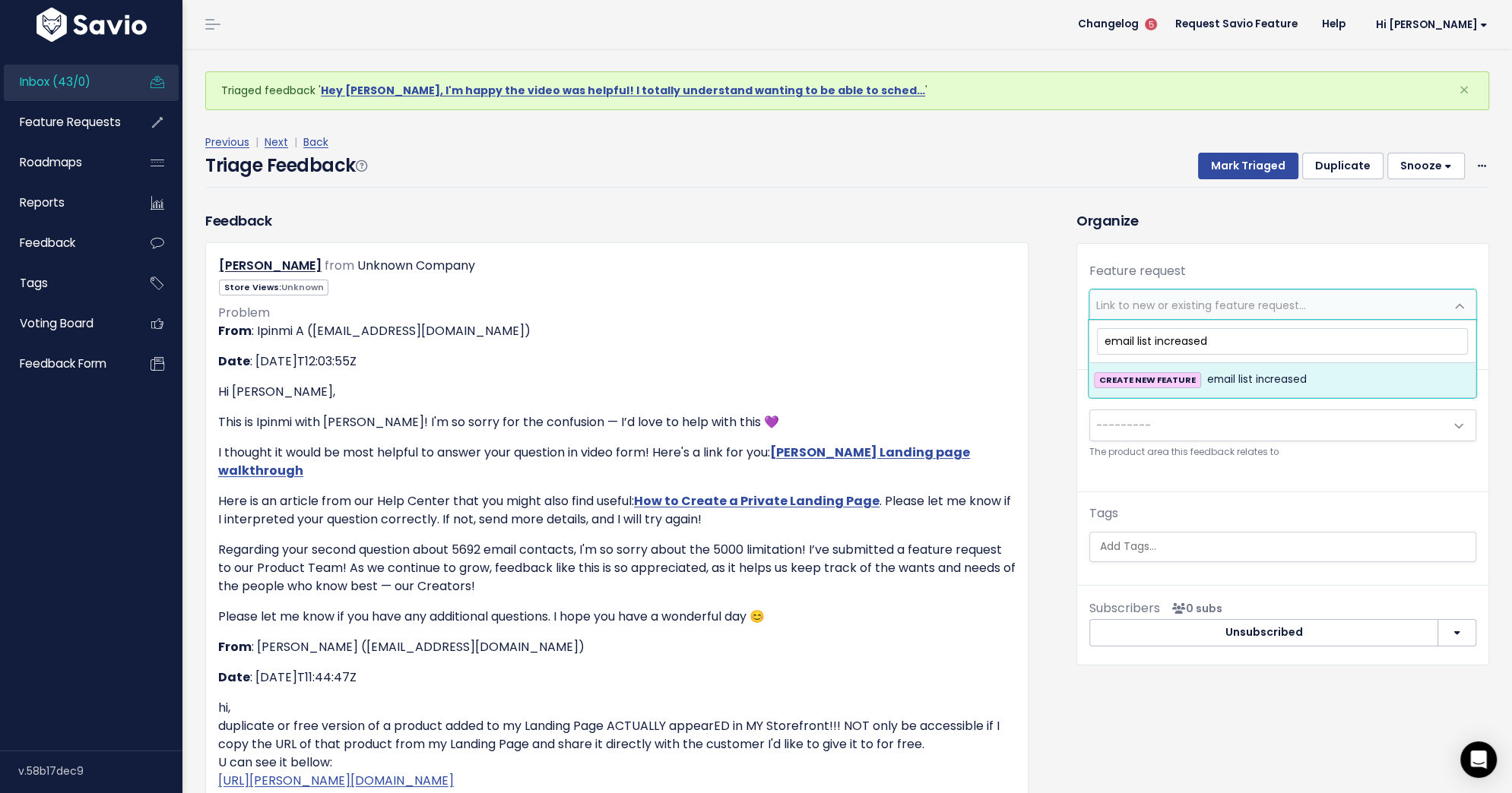
drag, startPoint x: 1153, startPoint y: 339, endPoint x: 1099, endPoint y: 338, distance: 54.0
click at [1099, 338] on input "email list increased" at bounding box center [1282, 341] width 371 height 26
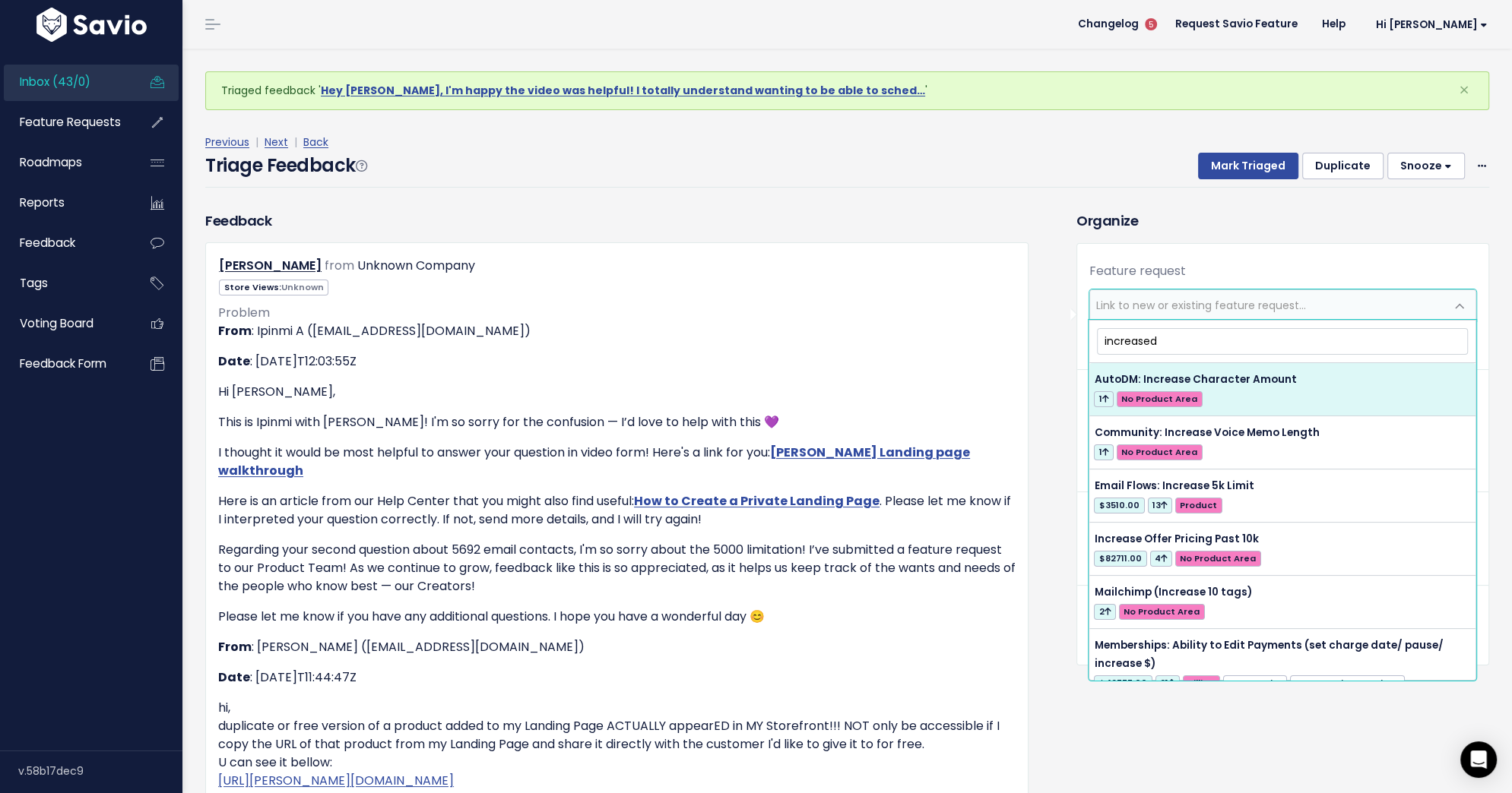
click at [1167, 342] on input "increased" at bounding box center [1282, 341] width 371 height 26
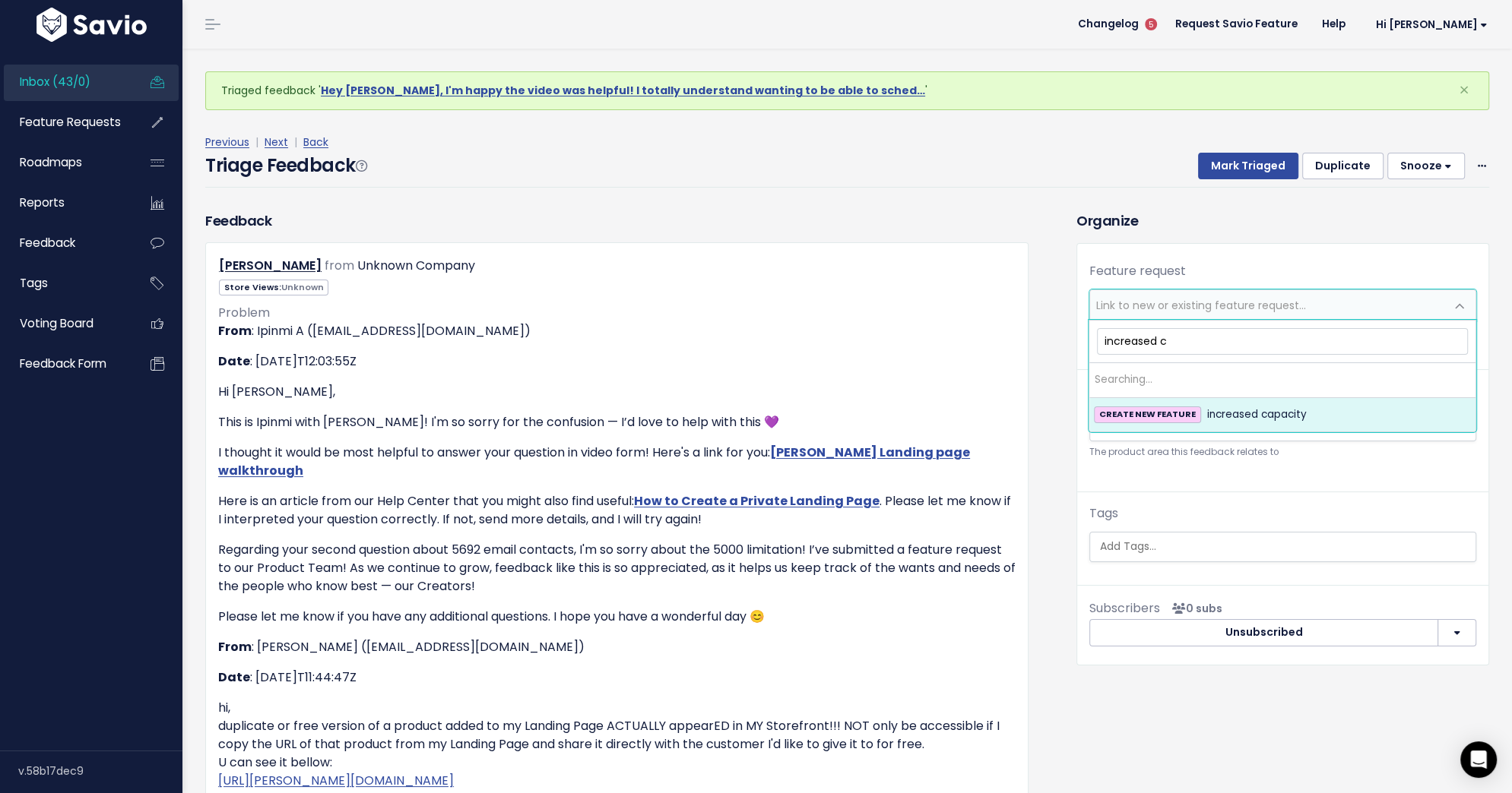
type input "increased"
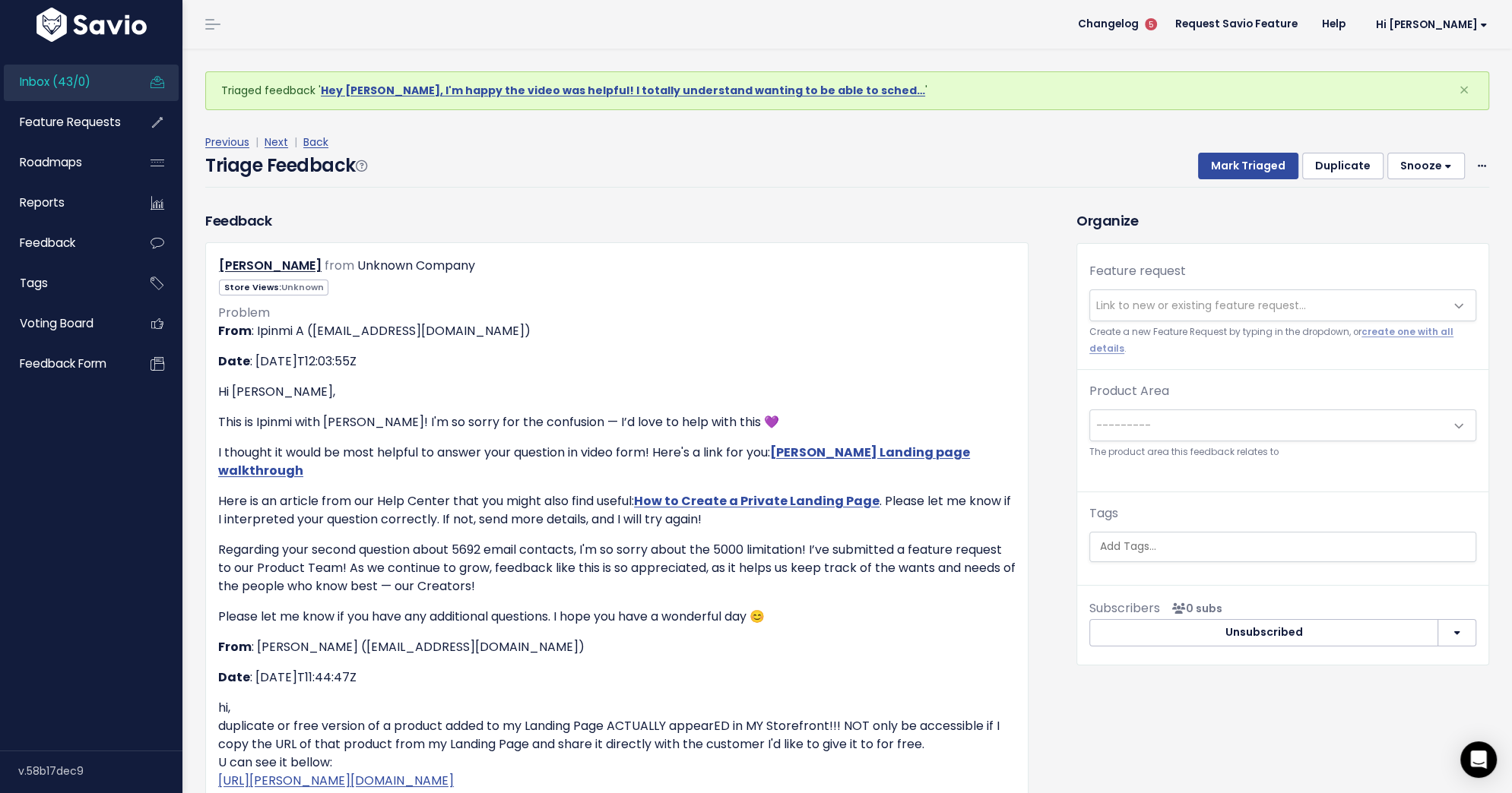
click at [1143, 226] on h3 "Organize" at bounding box center [1282, 220] width 413 height 20
click at [271, 139] on link "Next" at bounding box center [276, 142] width 24 height 15
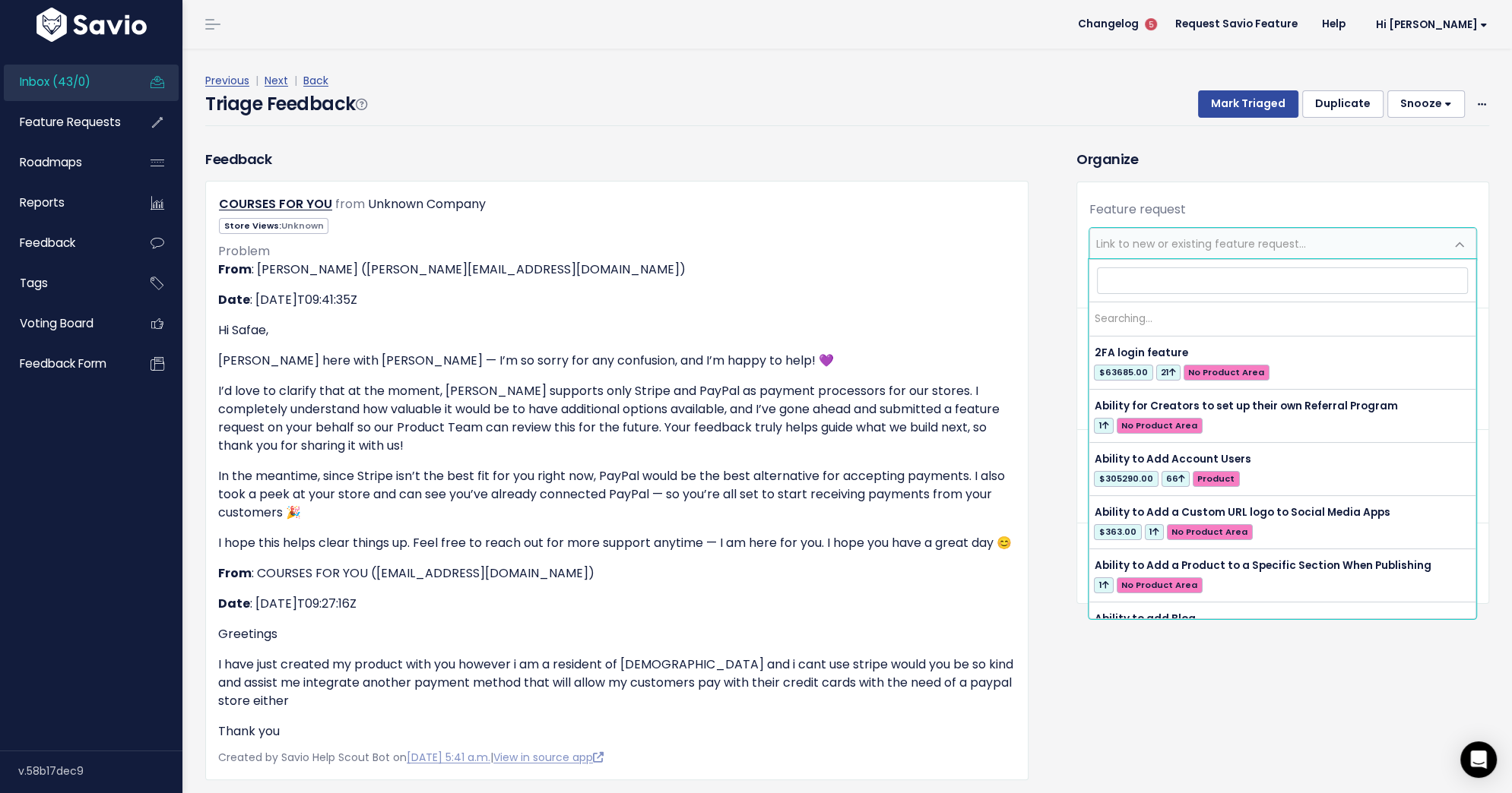
click at [1119, 240] on span "Link to new or existing feature request..." at bounding box center [1201, 244] width 209 height 15
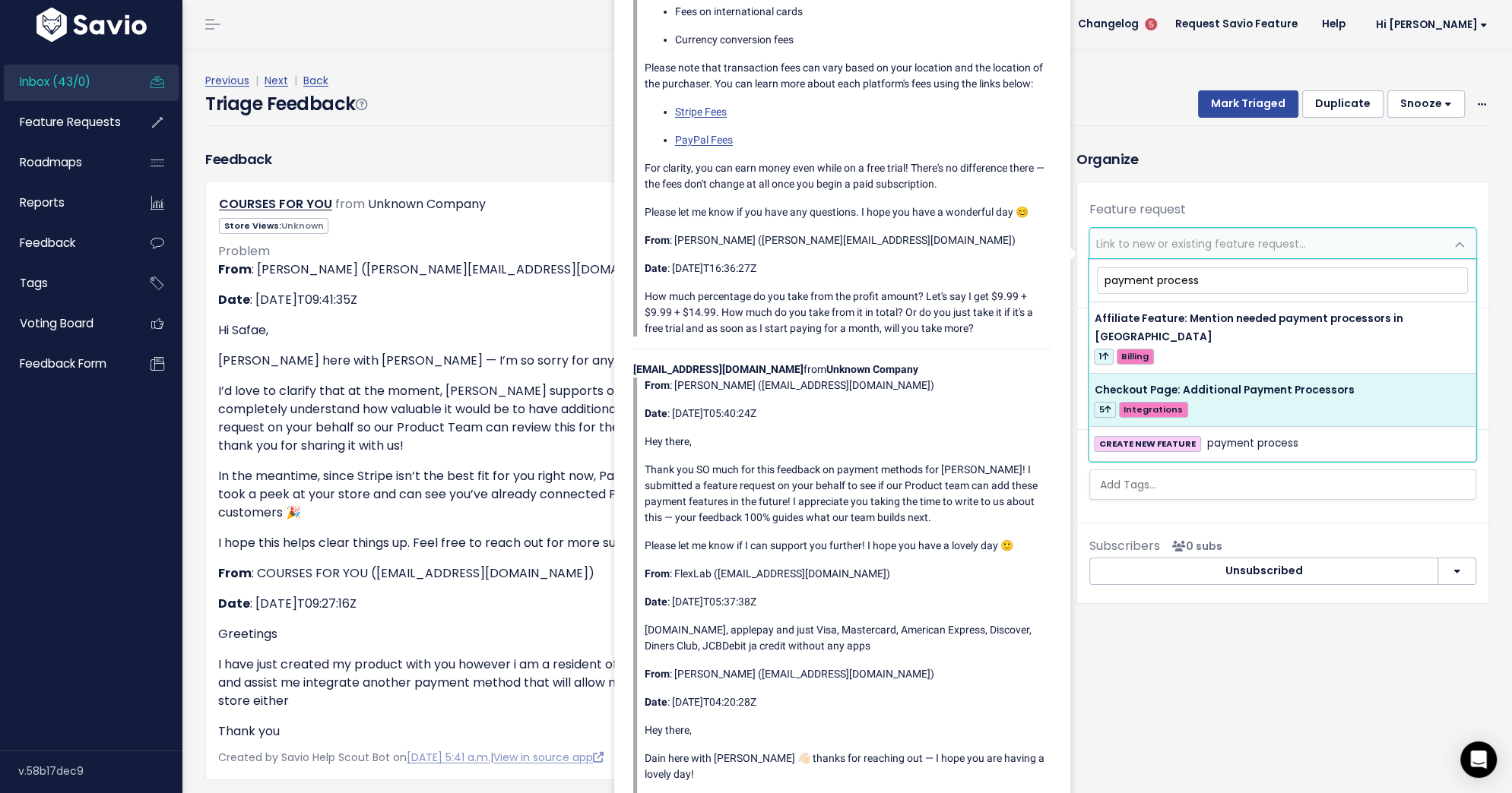
type input "payment process"
select select "58782"
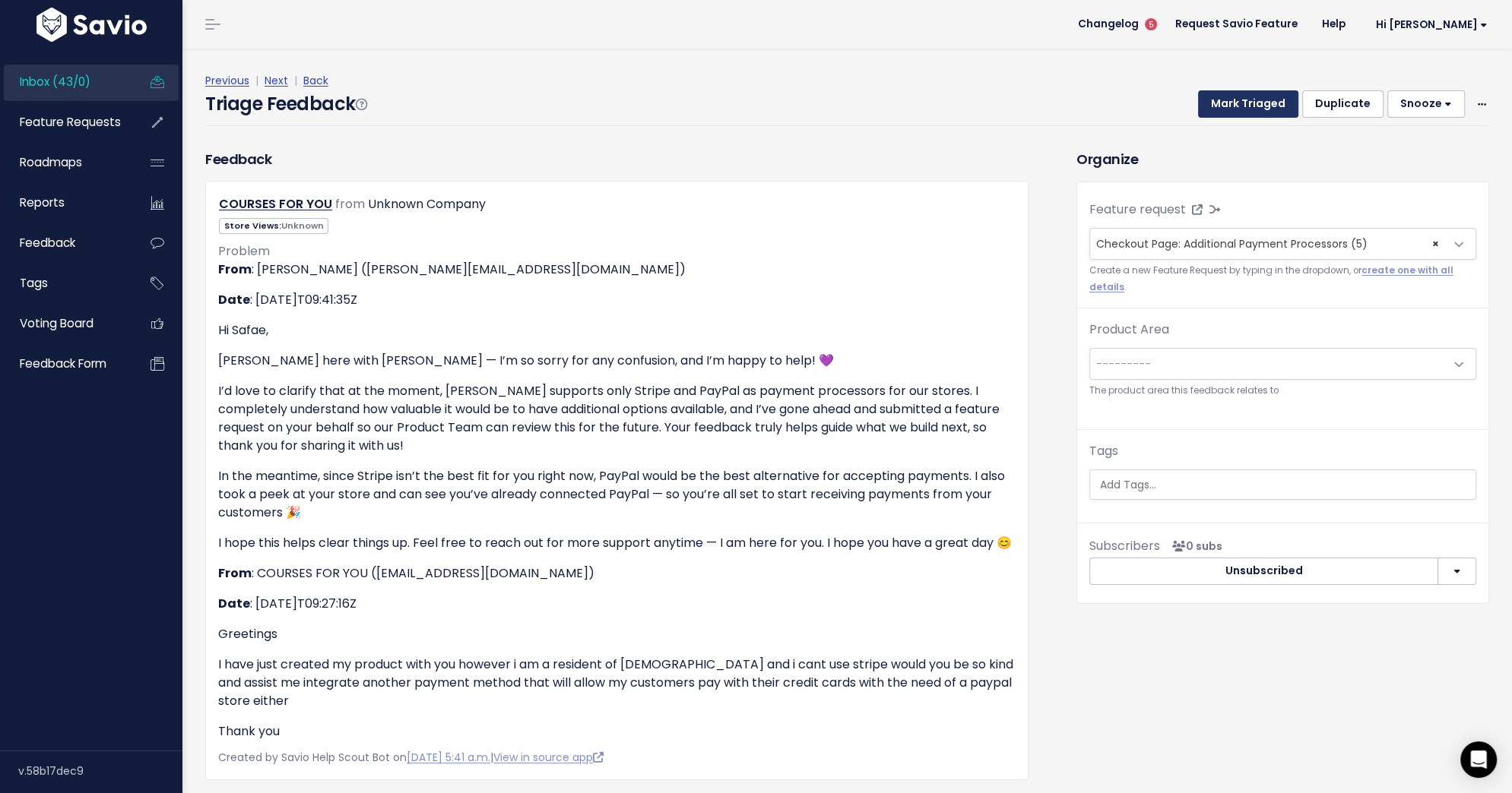
click at [1232, 105] on button "Mark Triaged" at bounding box center [1248, 104] width 100 height 27
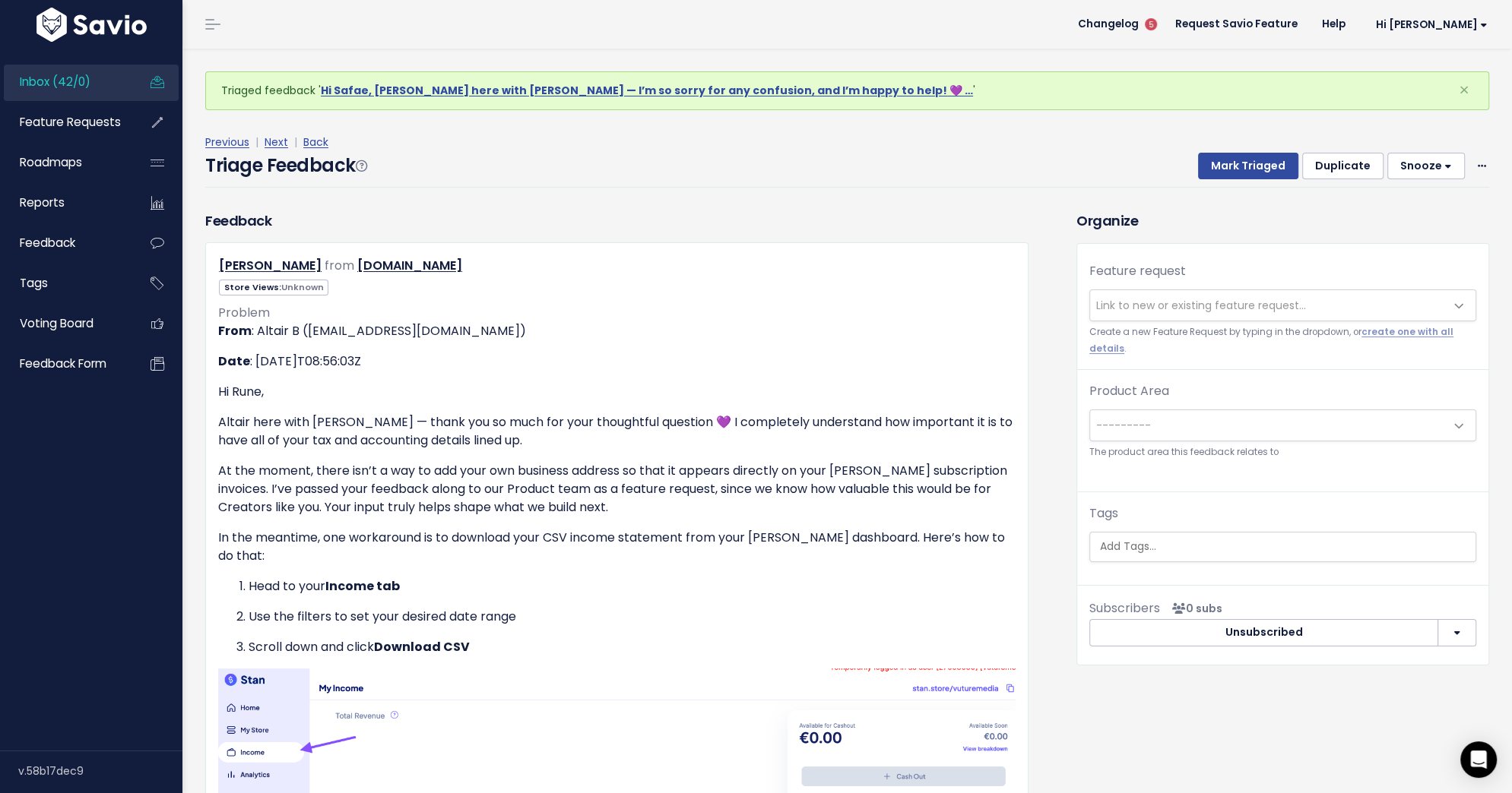
click at [1300, 305] on span "Link to new or existing feature request..." at bounding box center [1201, 305] width 209 height 15
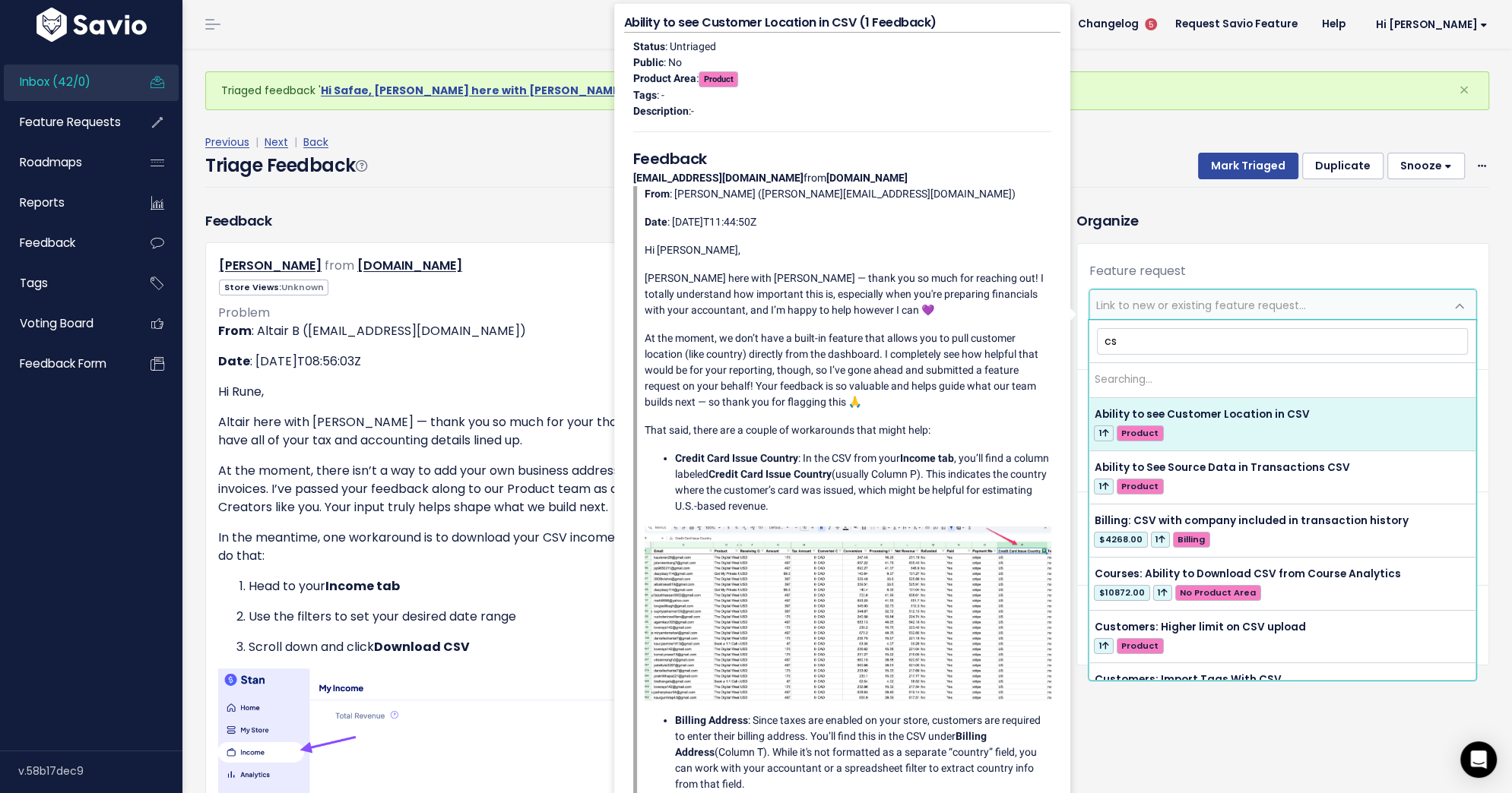
type input "c"
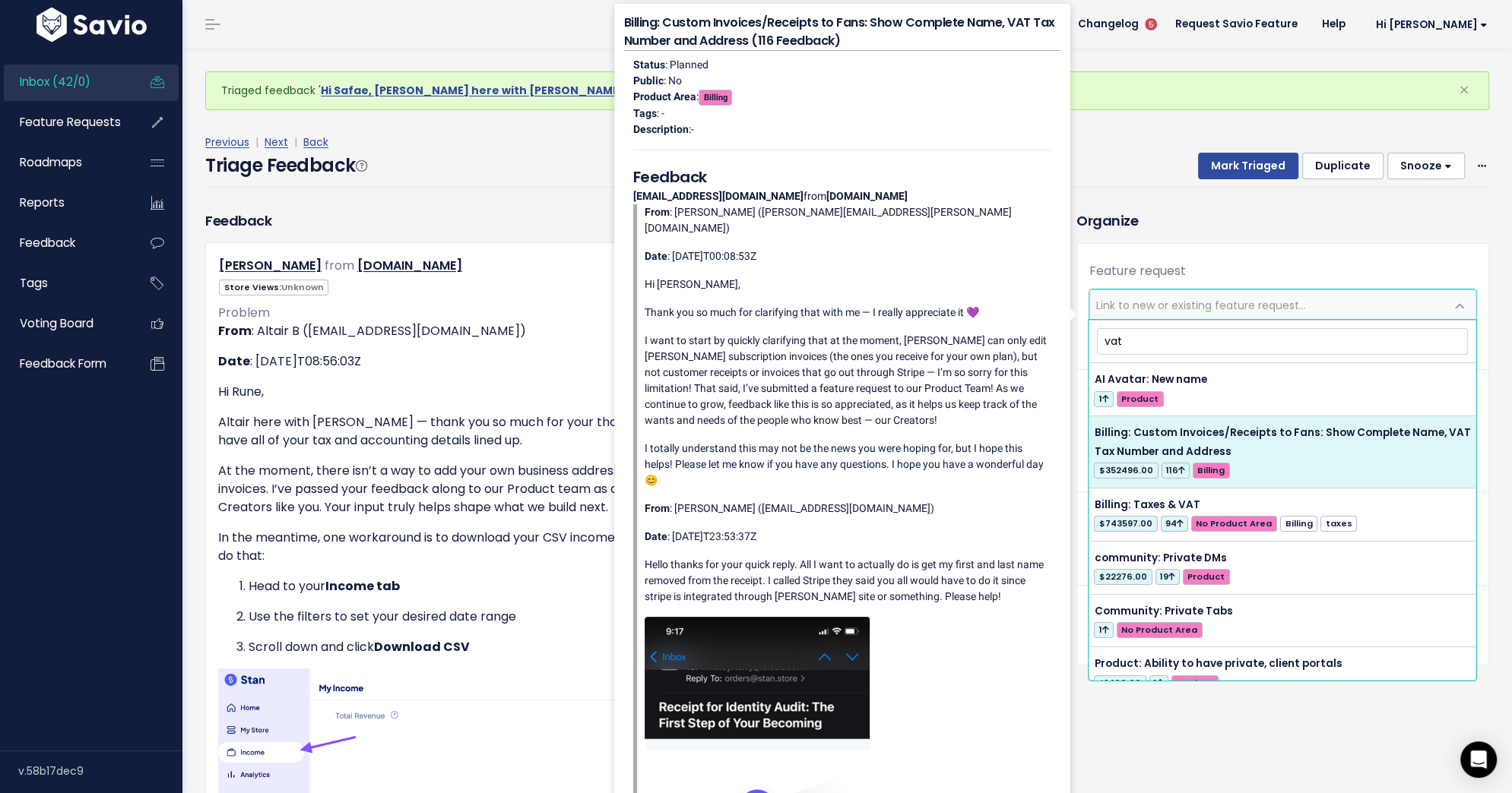
type input "vat"
select select "34043"
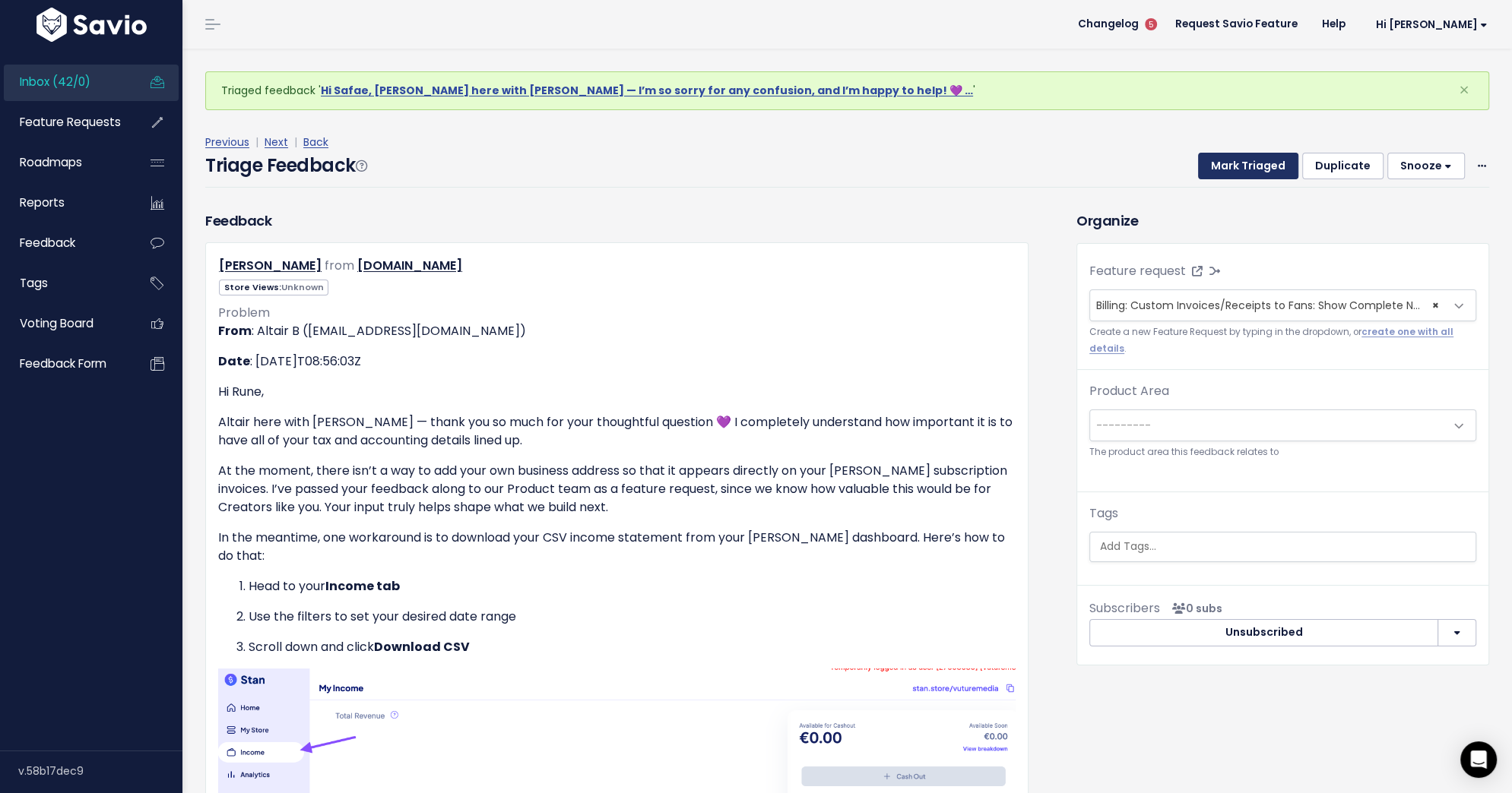
click at [1249, 171] on button "Mark Triaged" at bounding box center [1248, 166] width 100 height 27
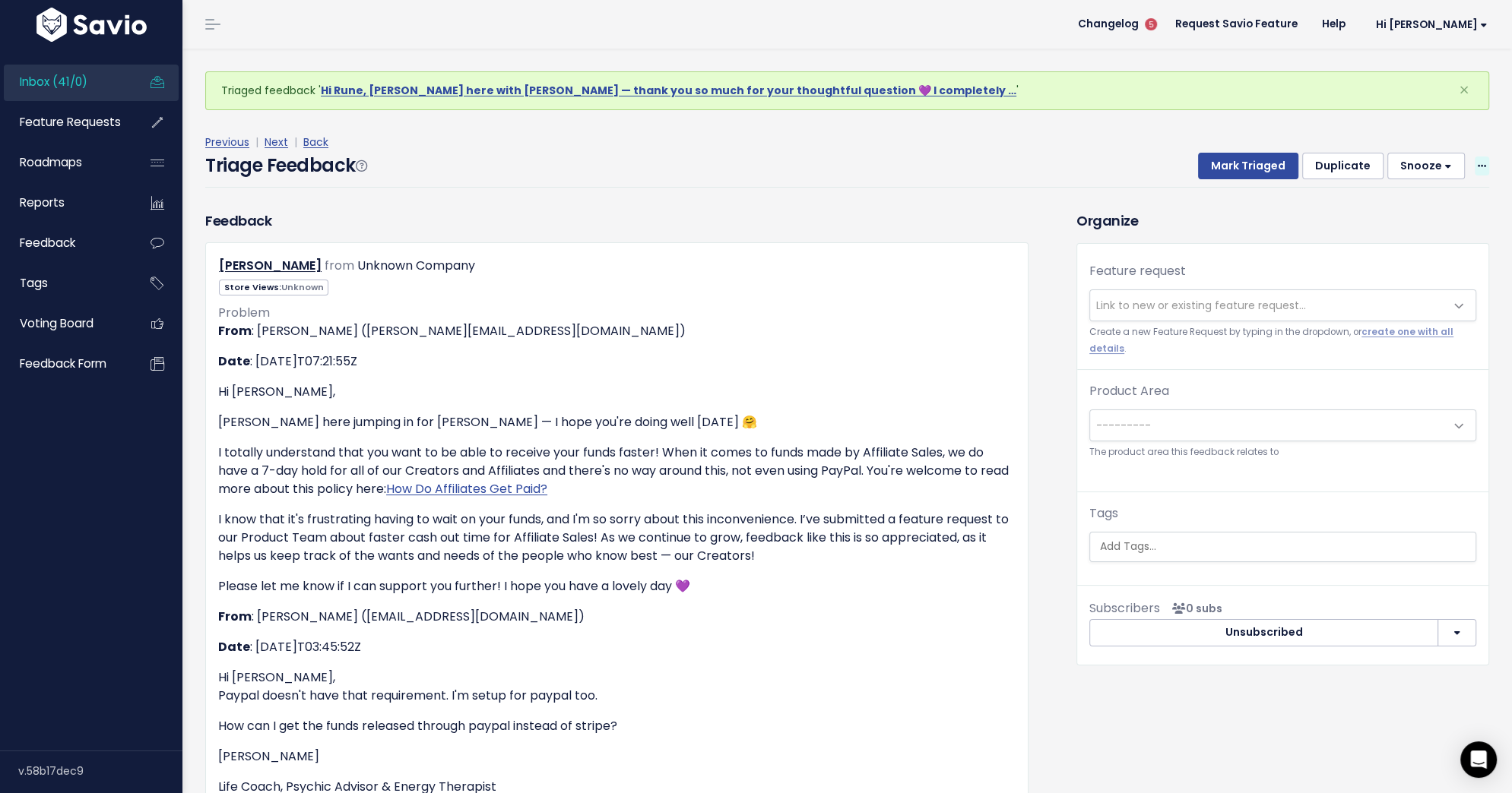
click at [1482, 170] on icon at bounding box center [1482, 166] width 9 height 10
click at [1450, 244] on link "Delete" at bounding box center [1421, 237] width 109 height 30
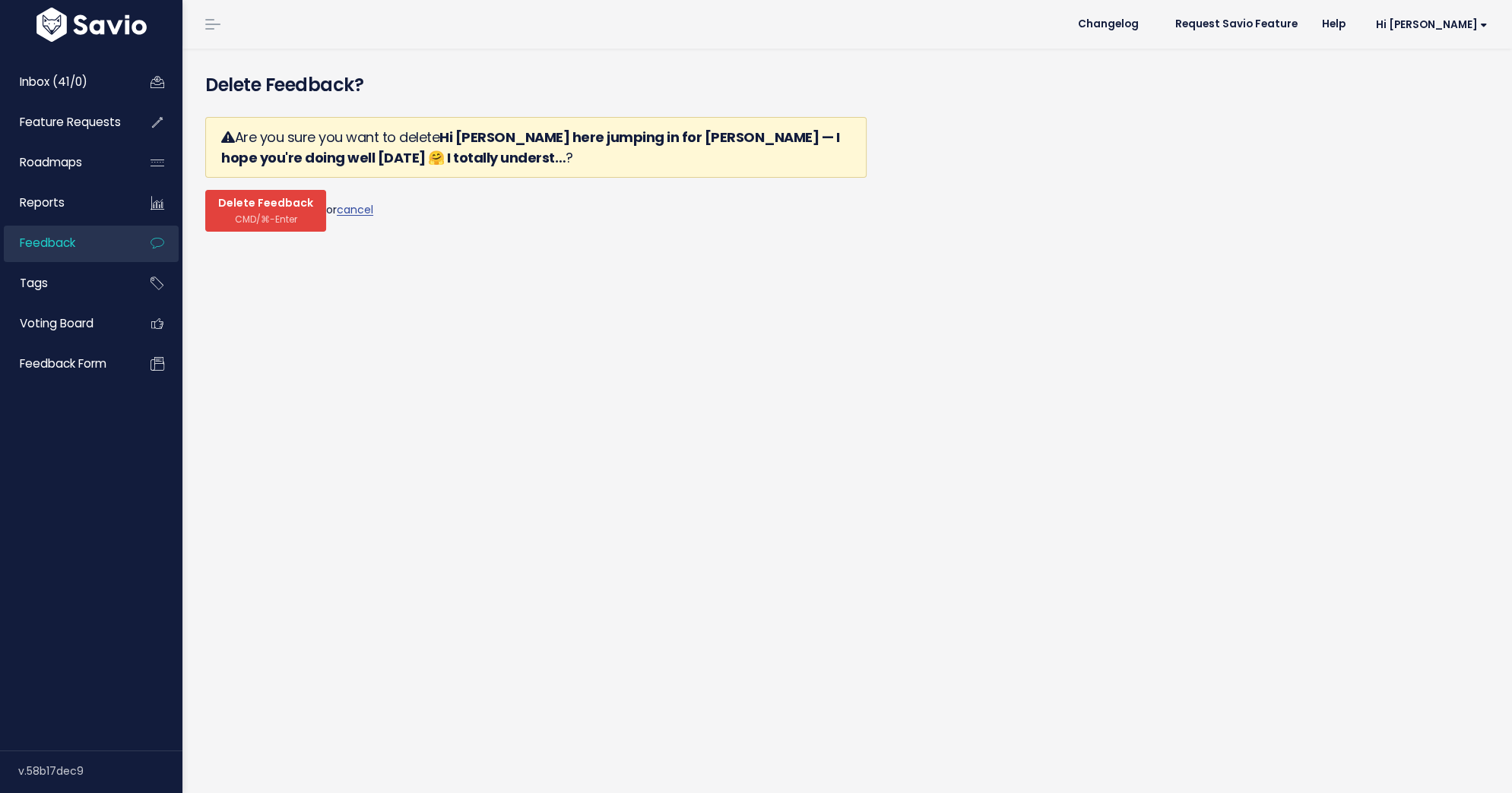
click at [241, 214] on span "CMD/⌘-Enter" at bounding box center [266, 219] width 62 height 11
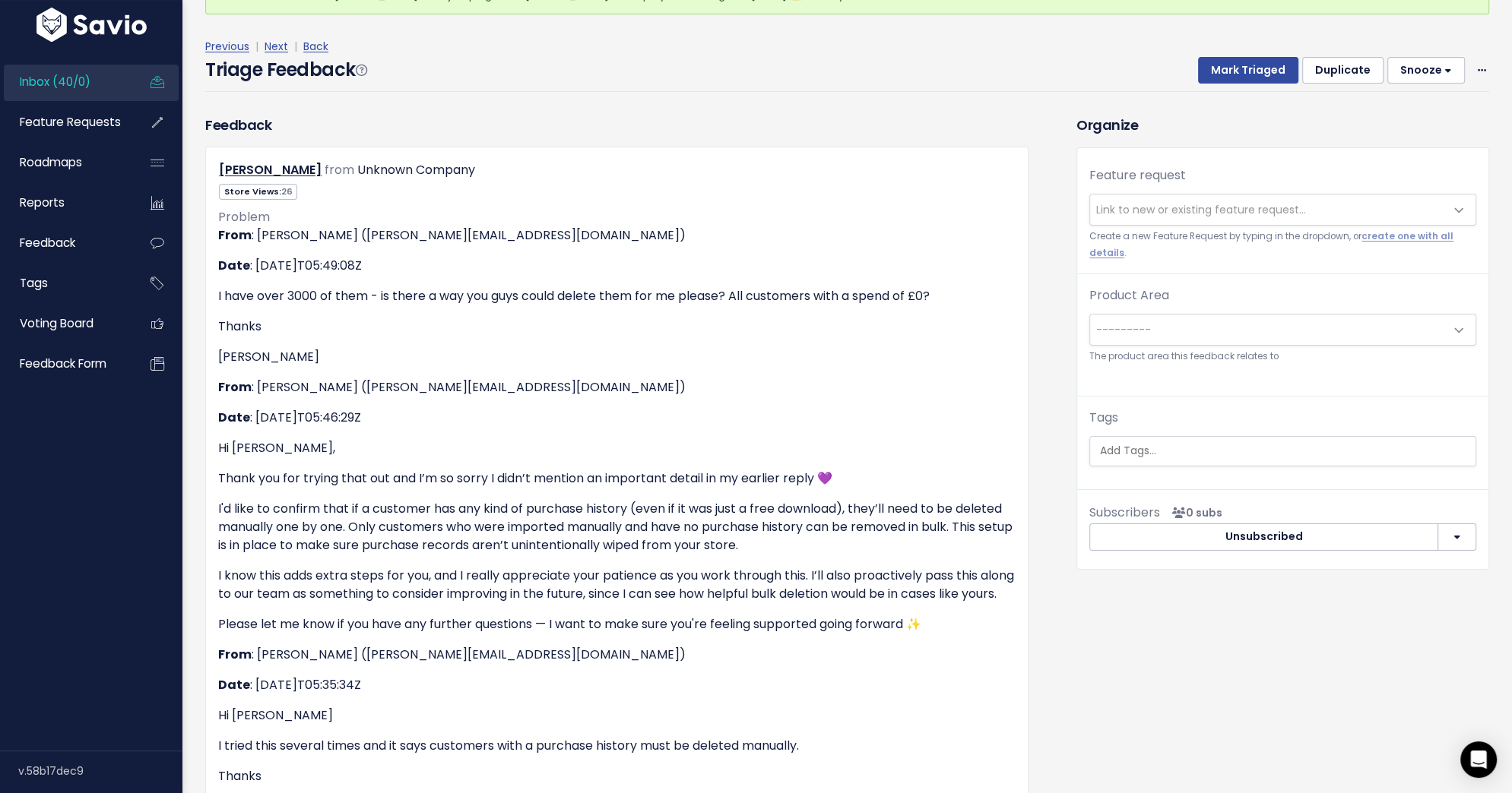
scroll to position [98, 0]
click at [1136, 207] on span "Link to new or existing feature request..." at bounding box center [1201, 206] width 209 height 15
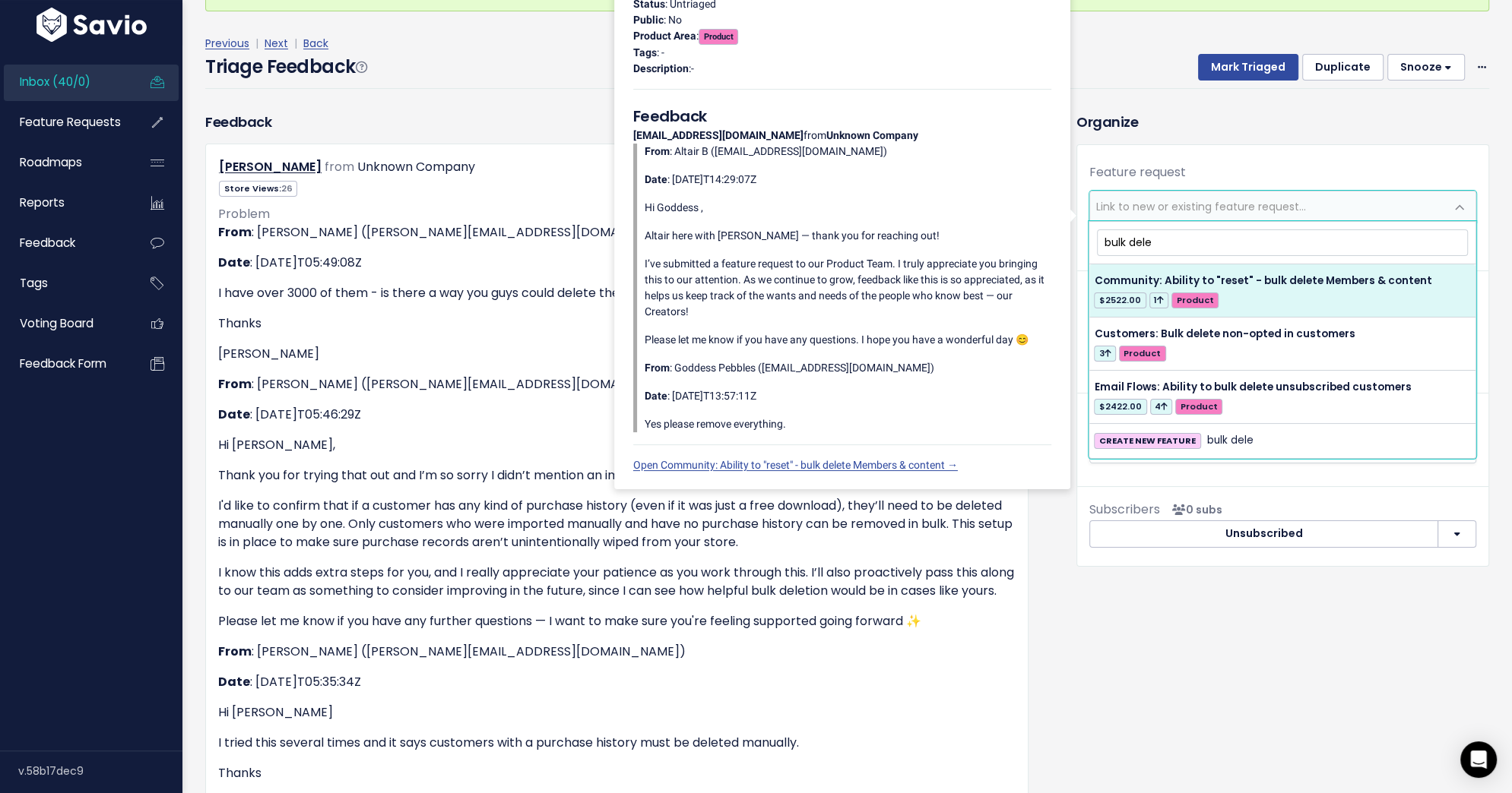
click at [1136, 240] on input "bulk dele" at bounding box center [1282, 243] width 371 height 26
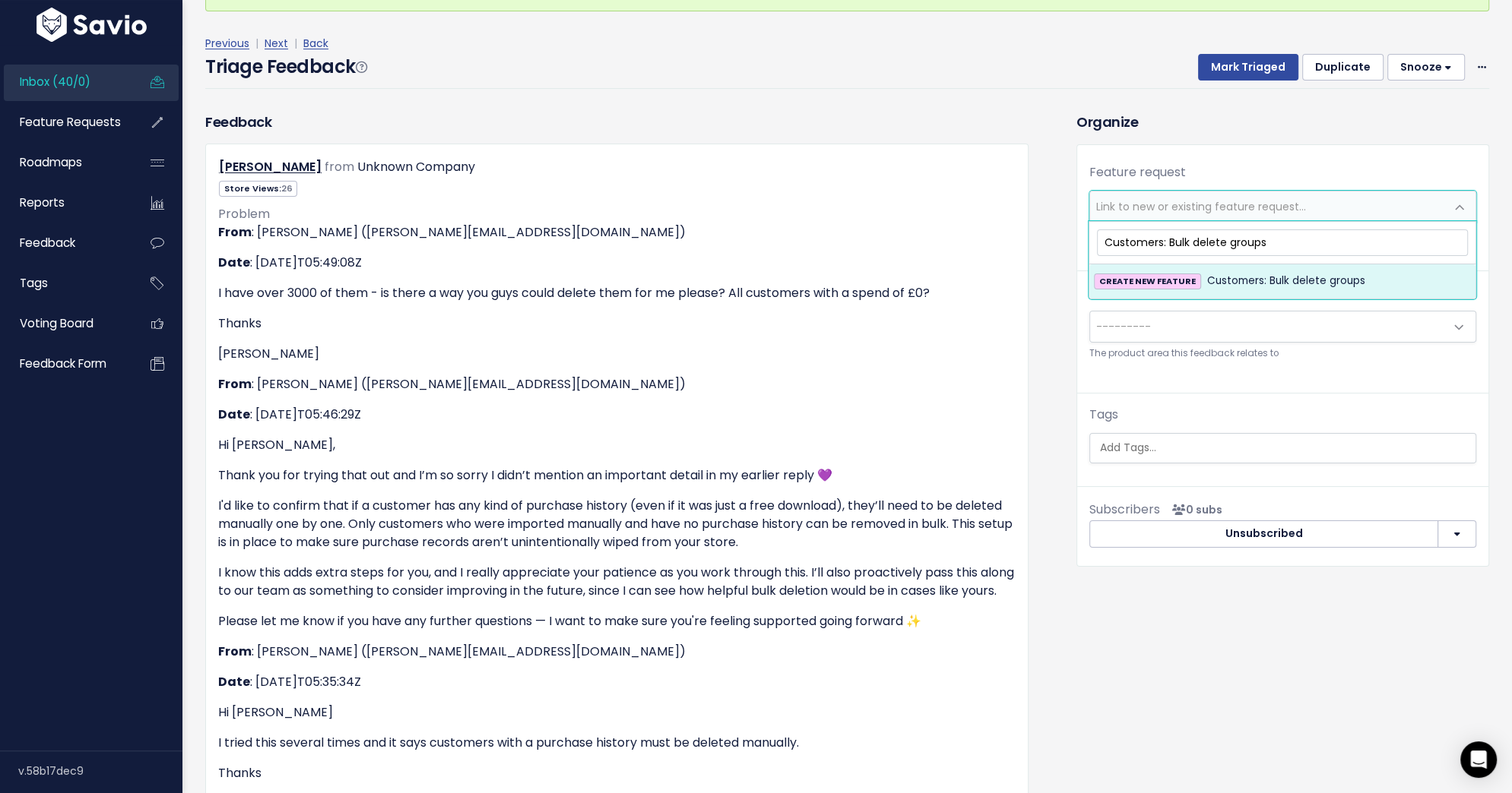
type input "Customers: Bulk delete groups"
click at [1303, 276] on span "Customers: Bulk delete groups" at bounding box center [1286, 280] width 158 height 18
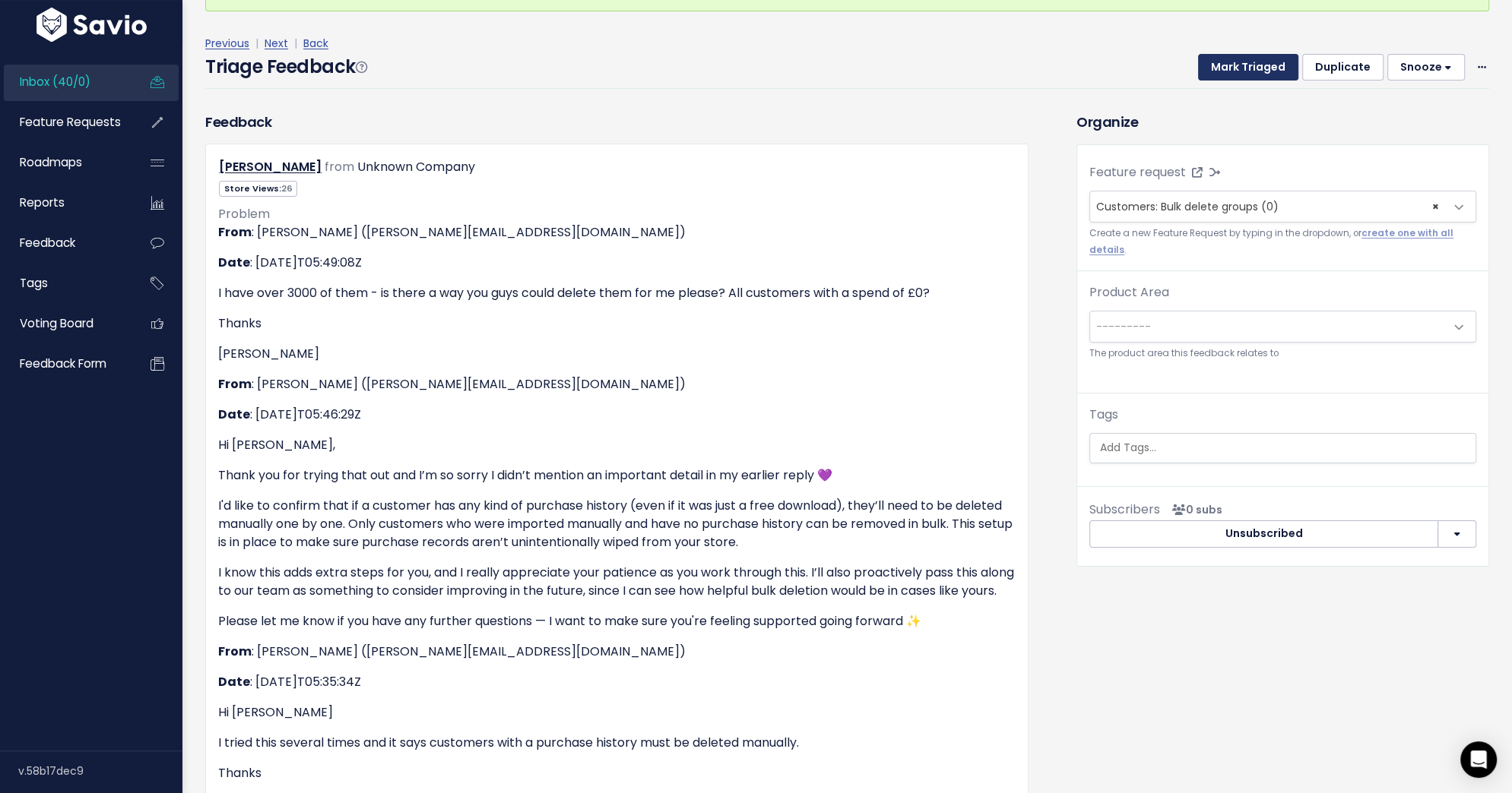
click at [1260, 74] on button "Mark Triaged" at bounding box center [1248, 67] width 100 height 27
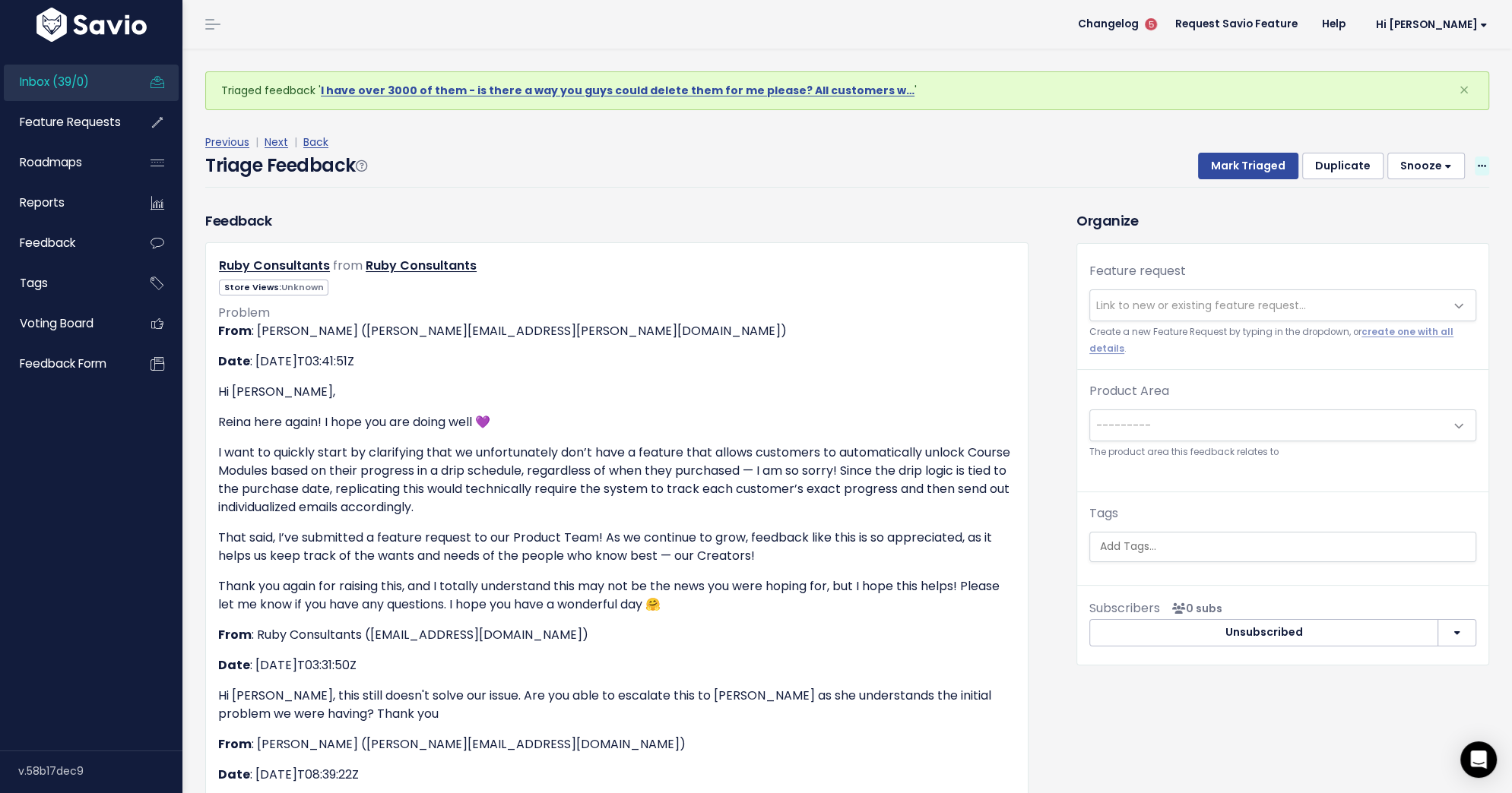
click at [1479, 165] on icon at bounding box center [1482, 166] width 9 height 10
click at [1407, 233] on link "Delete" at bounding box center [1421, 237] width 109 height 30
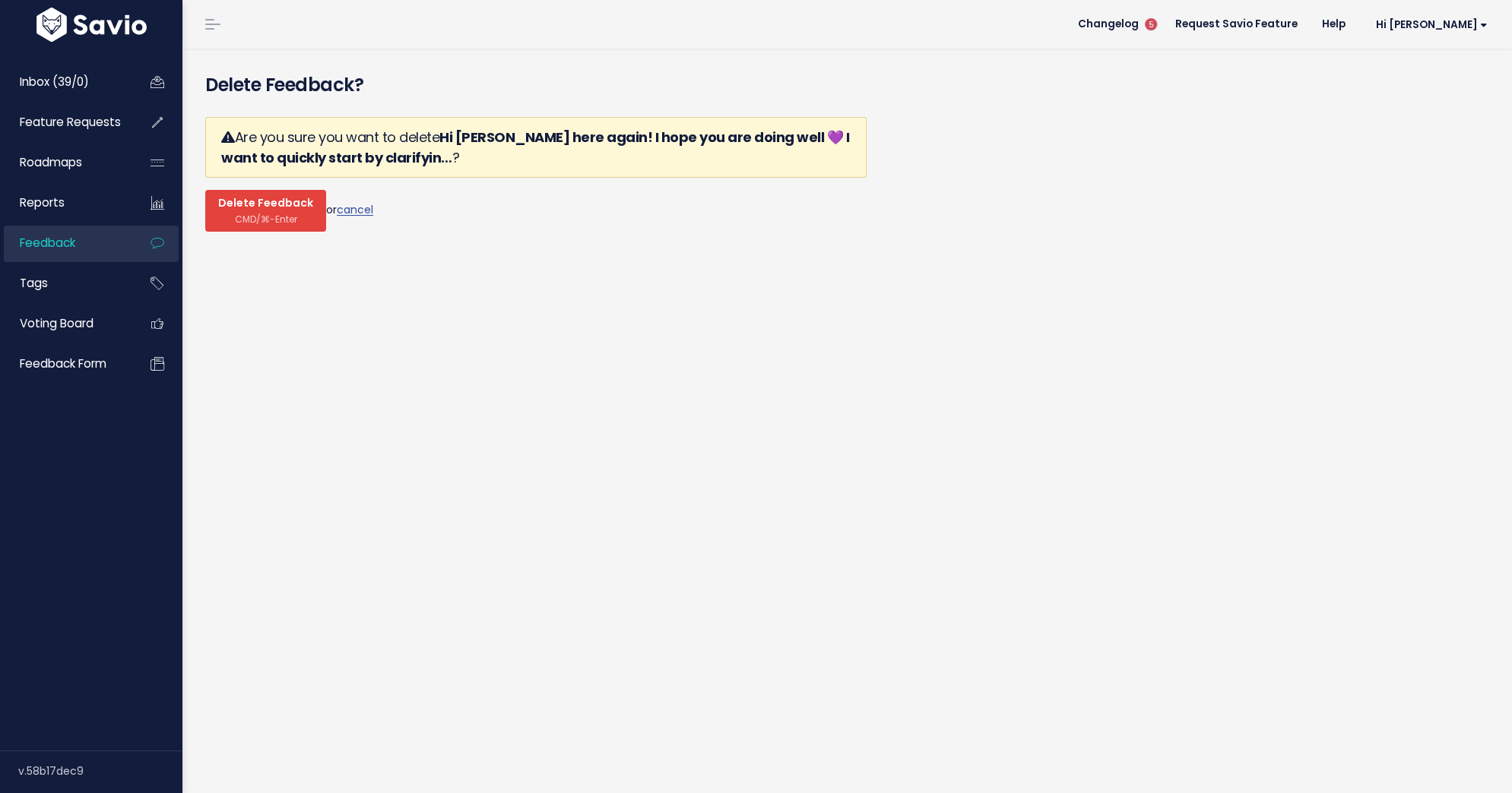
click at [283, 210] on button "Delete Feedback CMD/⌘-Enter" at bounding box center [265, 211] width 121 height 42
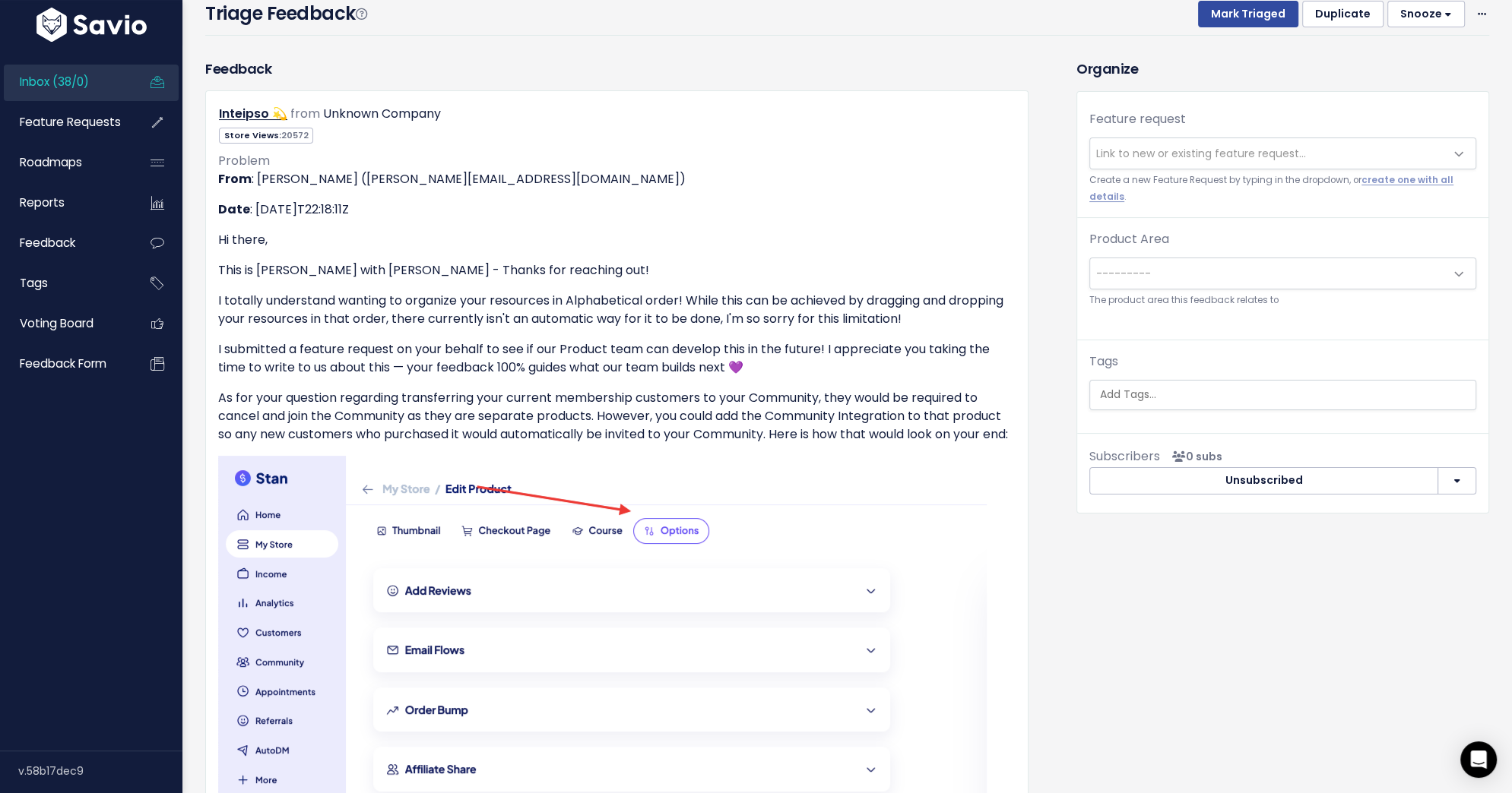
scroll to position [89, 0]
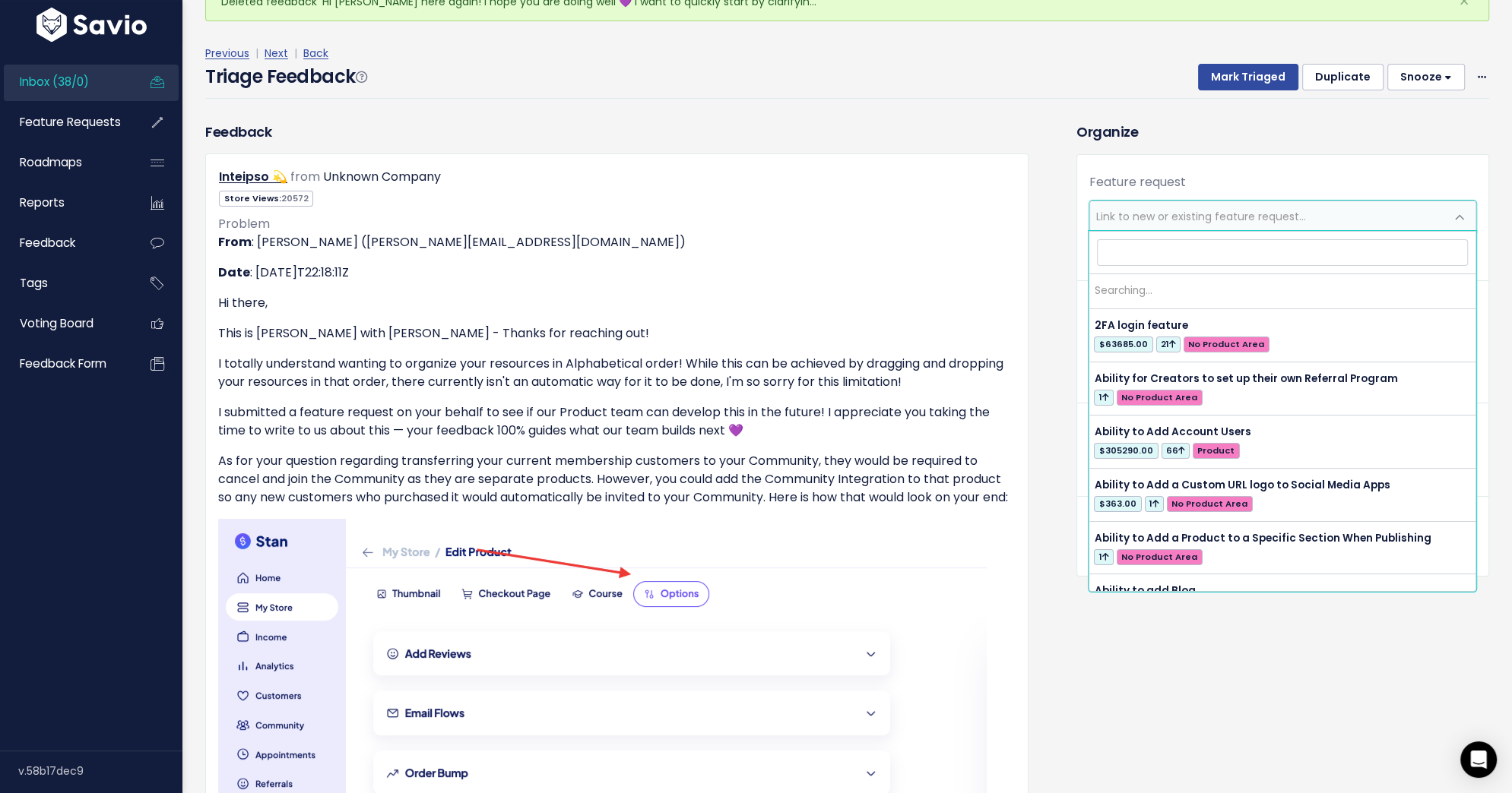
click at [1245, 223] on span "Link to new or existing feature request..." at bounding box center [1267, 216] width 355 height 31
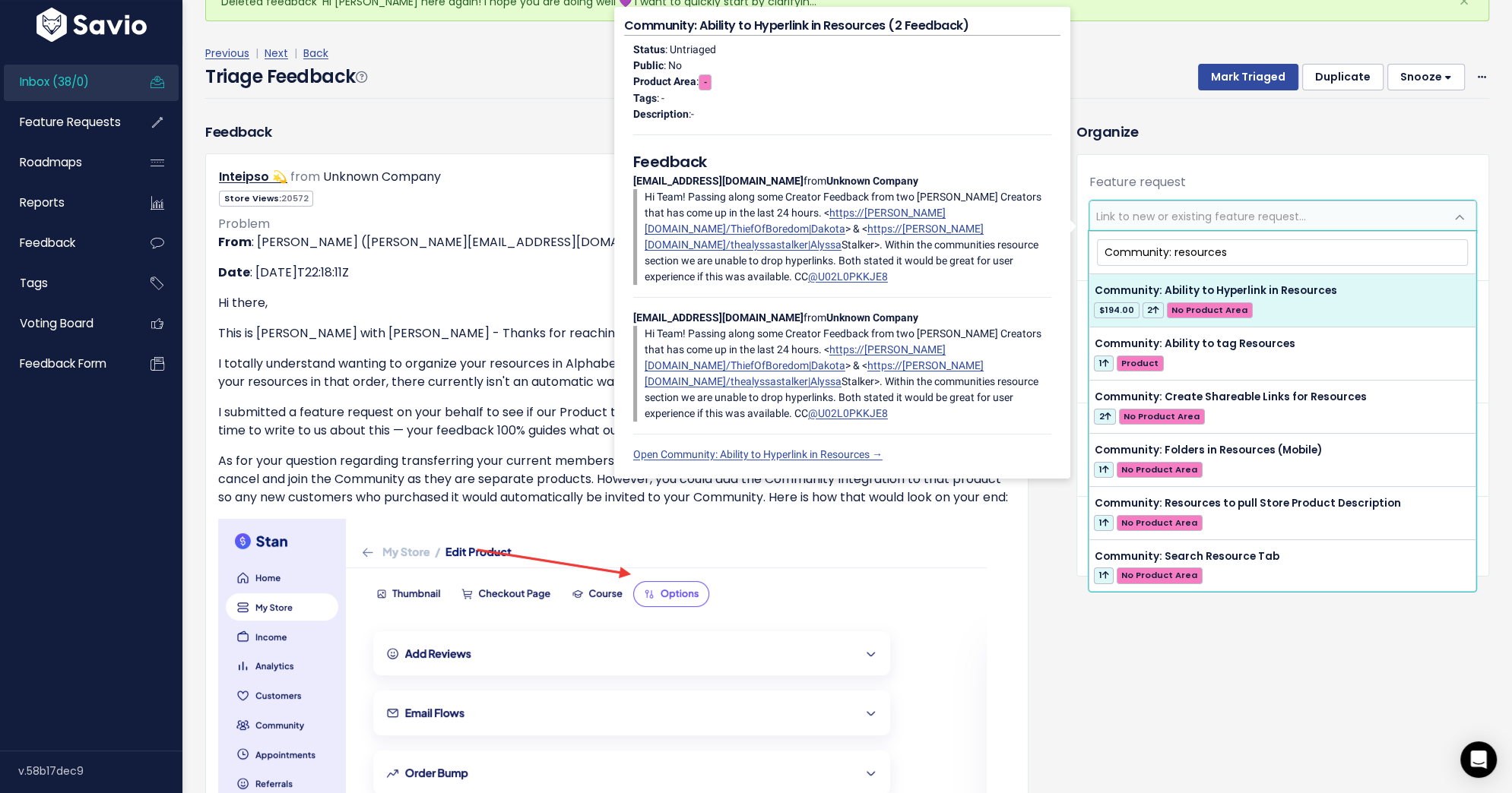
click at [1172, 246] on input "Community: resources" at bounding box center [1282, 252] width 371 height 26
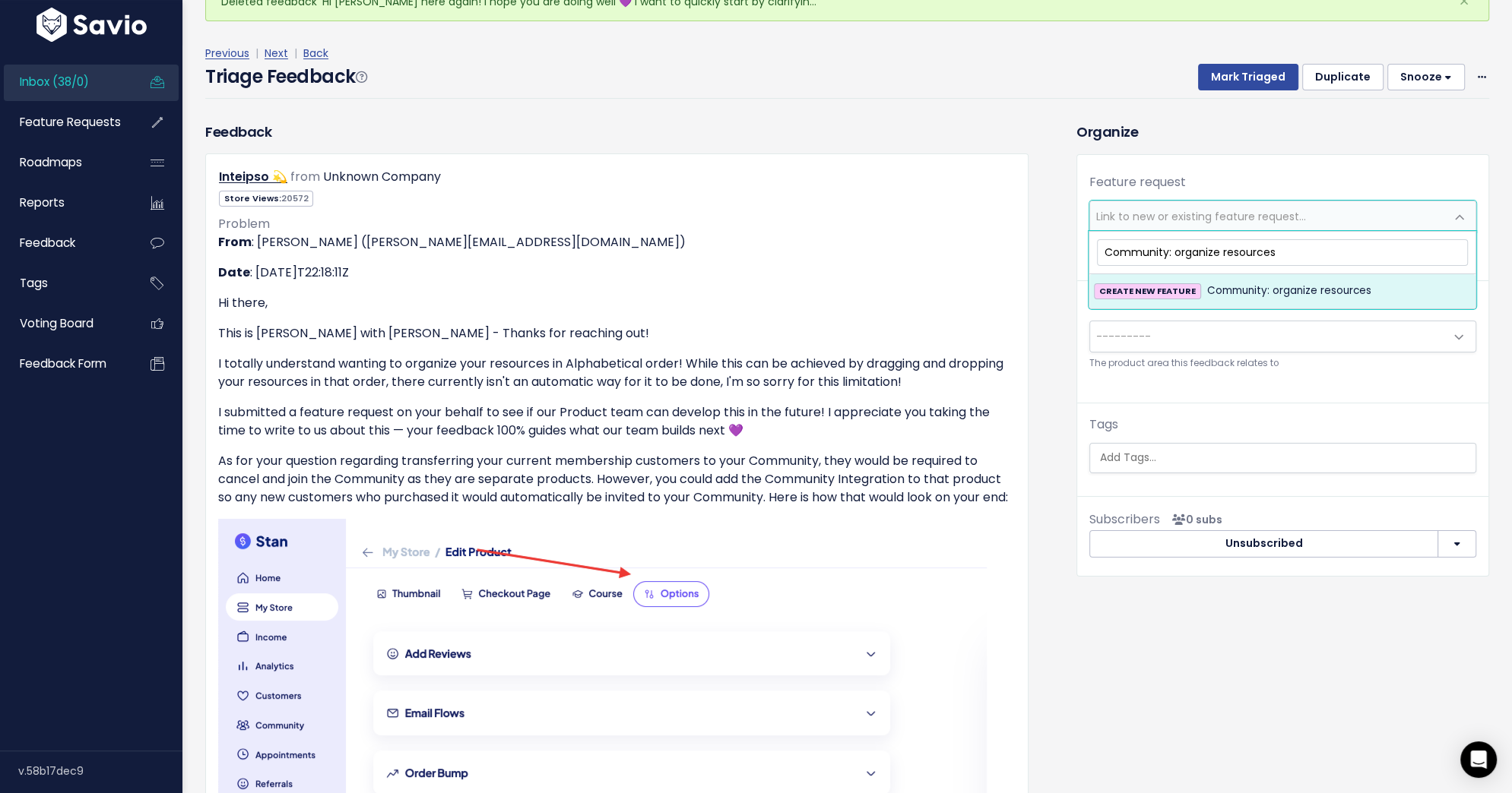
click at [1293, 250] on input "Community: organize resources" at bounding box center [1282, 252] width 371 height 26
type input "Community: organize resources alphabetically"
click at [1285, 296] on span "Community: organize resources alphabetically" at bounding box center [1326, 291] width 240 height 18
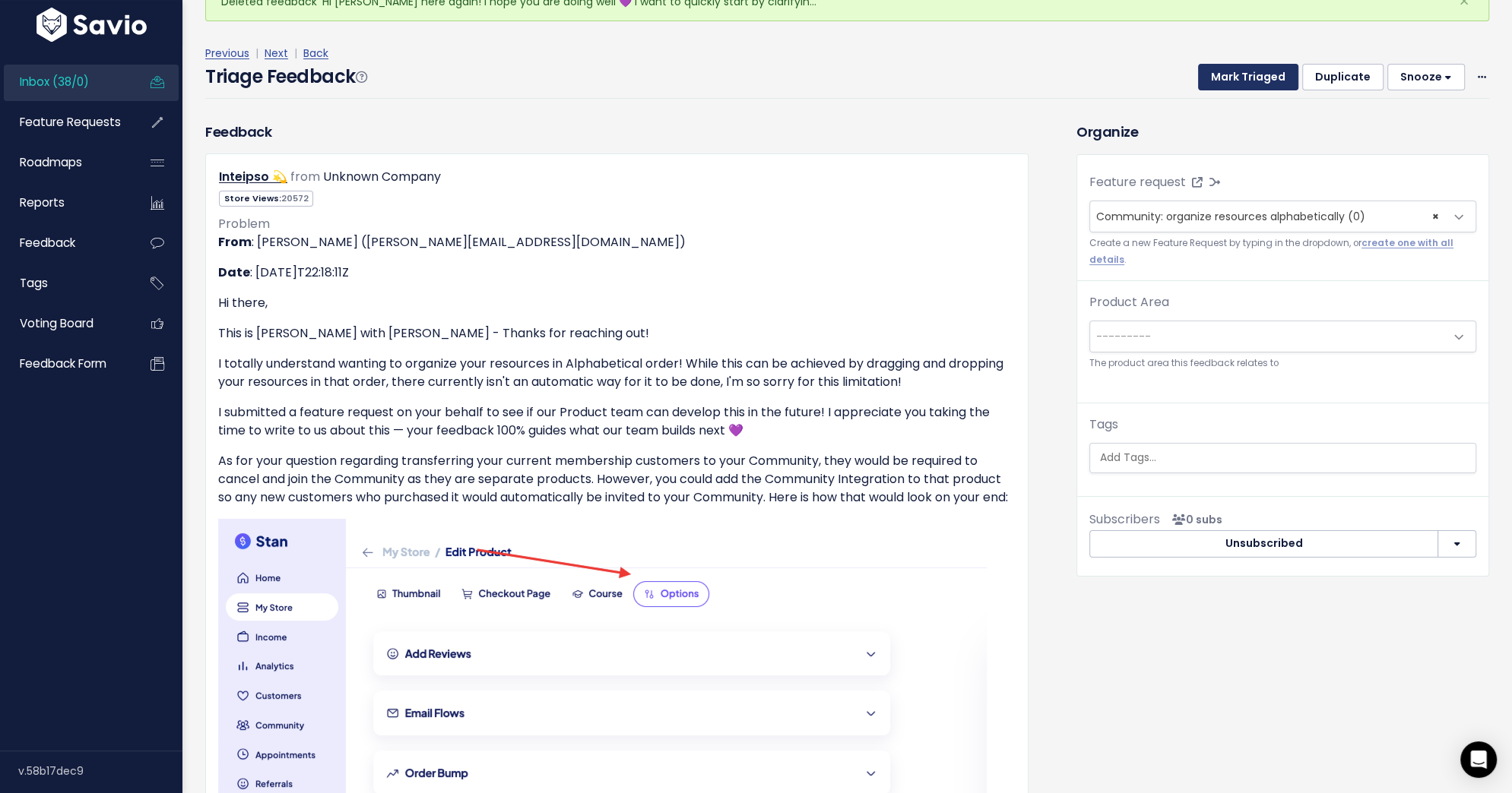
click at [1238, 75] on button "Mark Triaged" at bounding box center [1248, 77] width 100 height 27
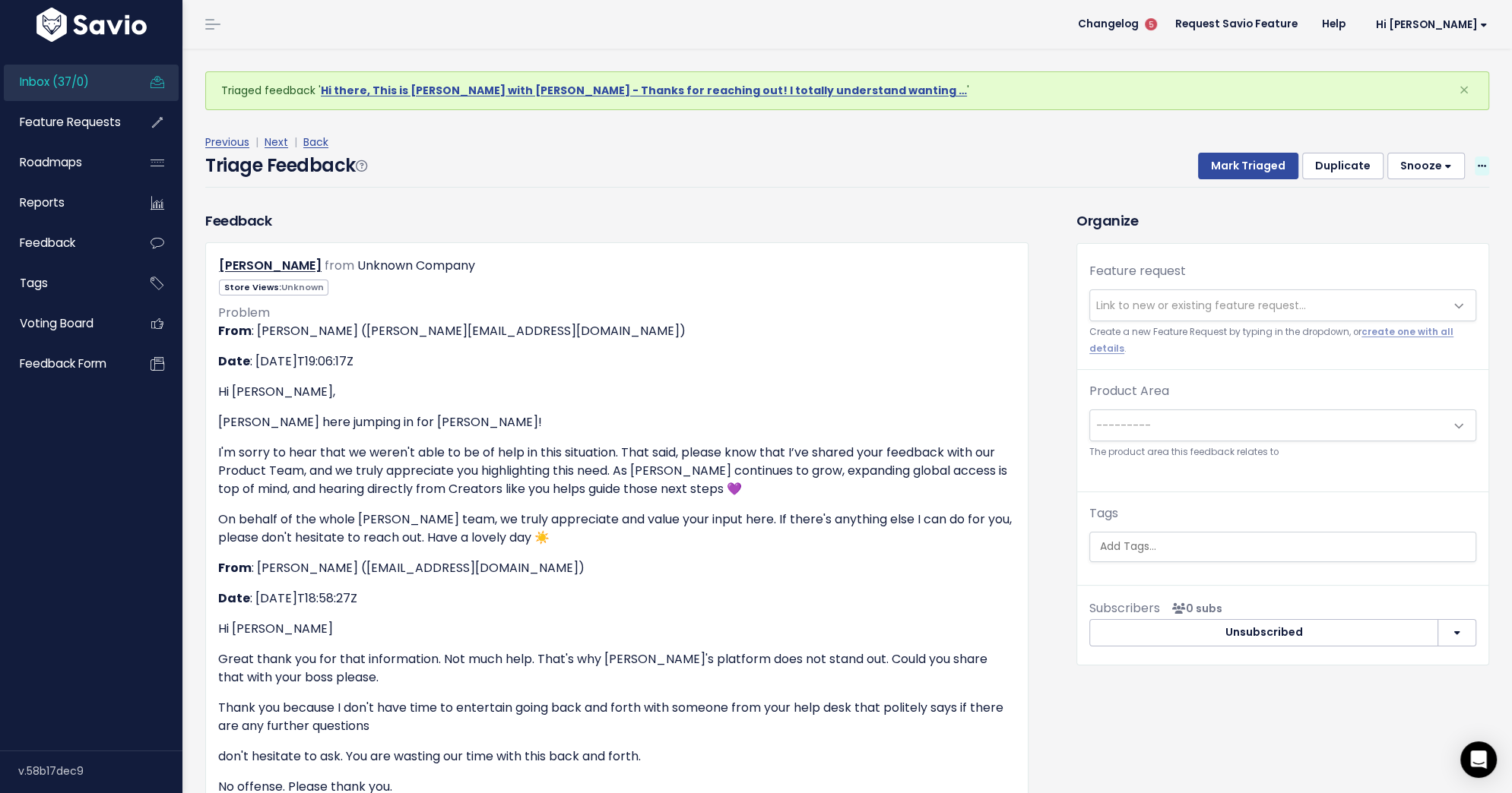
click at [1478, 162] on icon at bounding box center [1482, 166] width 9 height 10
click at [1418, 227] on link "Delete" at bounding box center [1421, 237] width 109 height 30
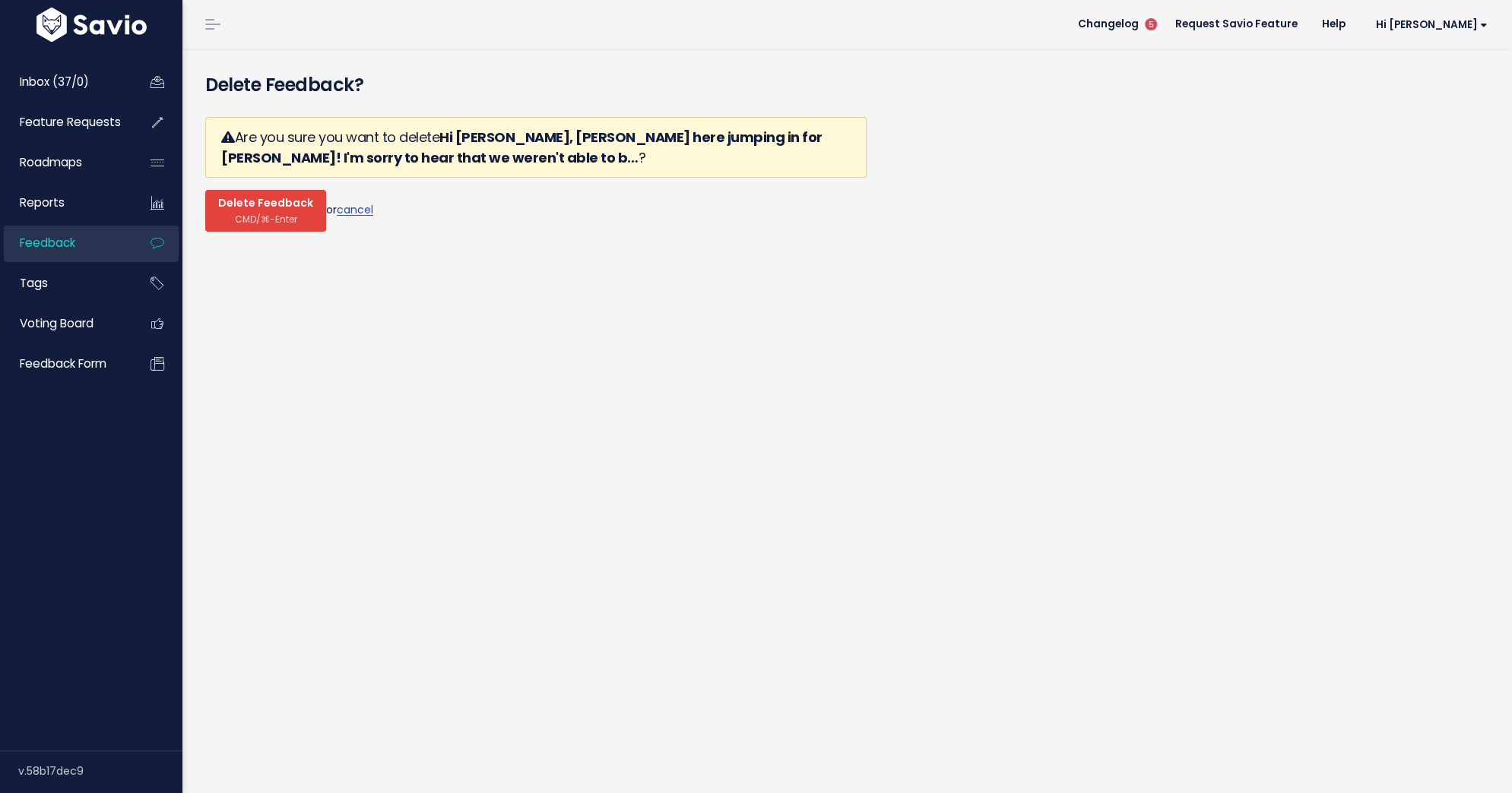
click at [278, 204] on span "Delete Feedback" at bounding box center [266, 204] width 95 height 14
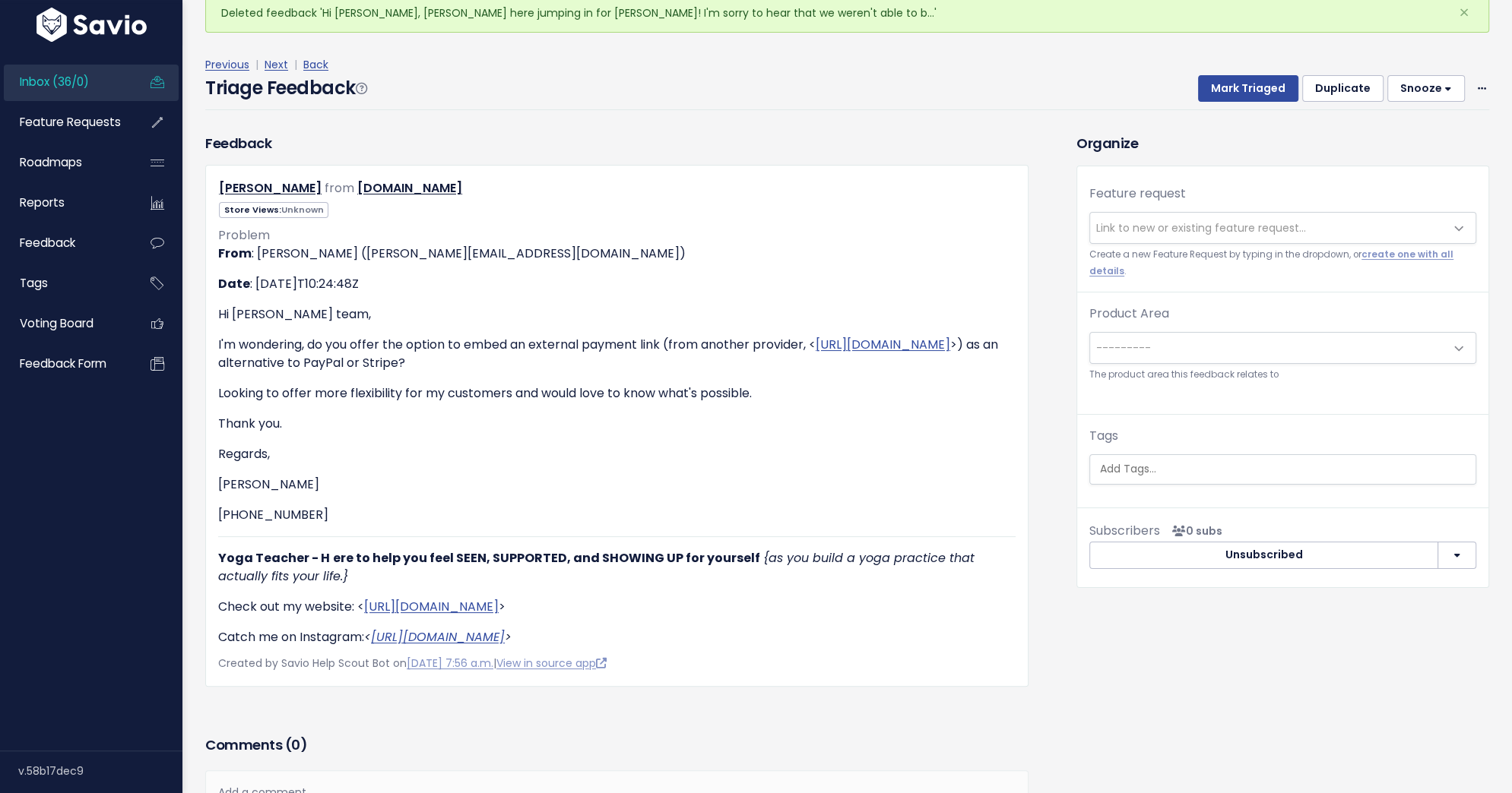
scroll to position [84, 0]
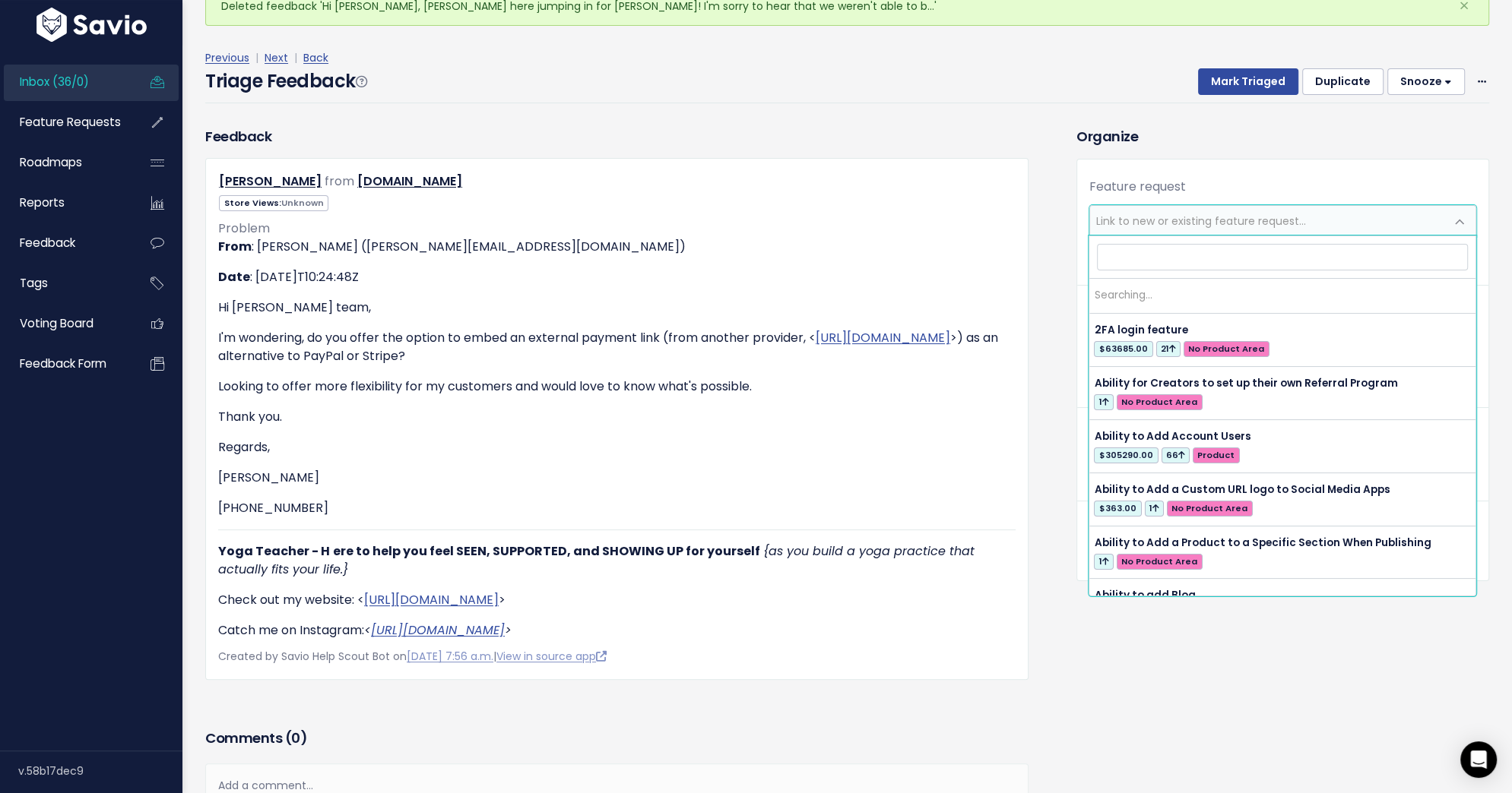
click at [1189, 224] on span "Link to new or existing feature request..." at bounding box center [1201, 221] width 209 height 15
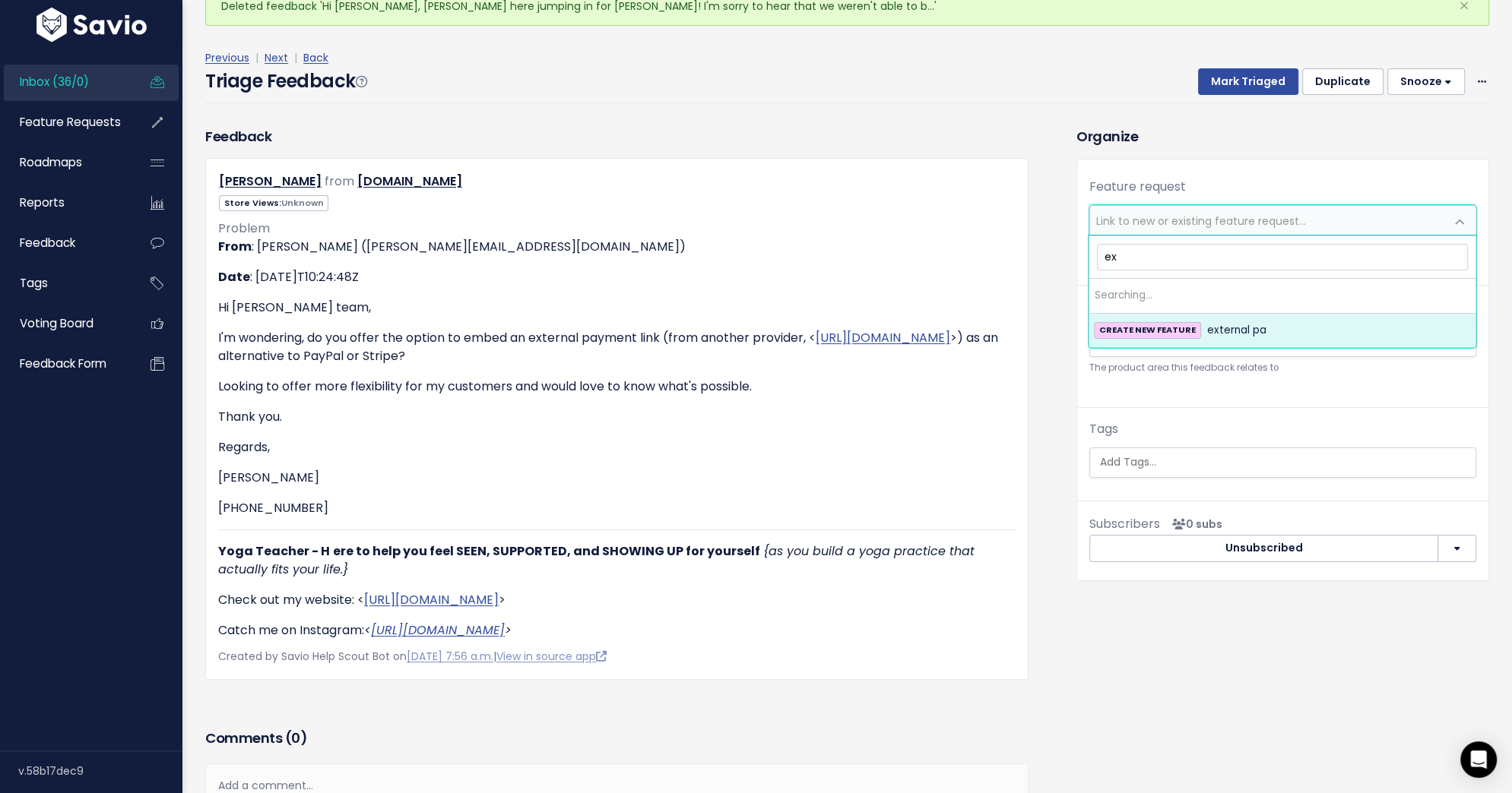
type input "e"
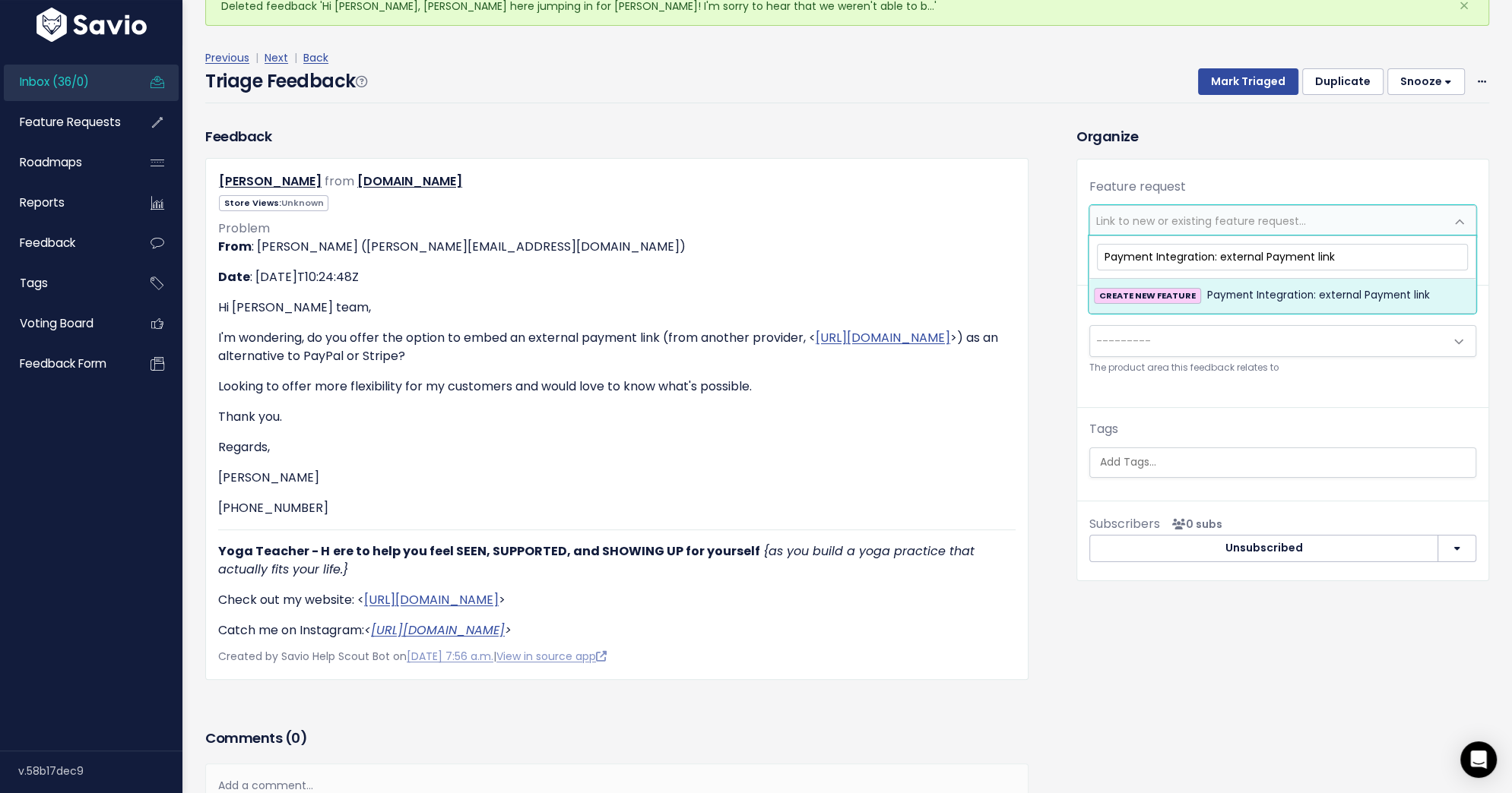
type input "Payment Integration: external Payment link"
click at [1258, 304] on li "CREATE NEW FEATURE Payment Integration: external Payment link" at bounding box center [1282, 295] width 386 height 33
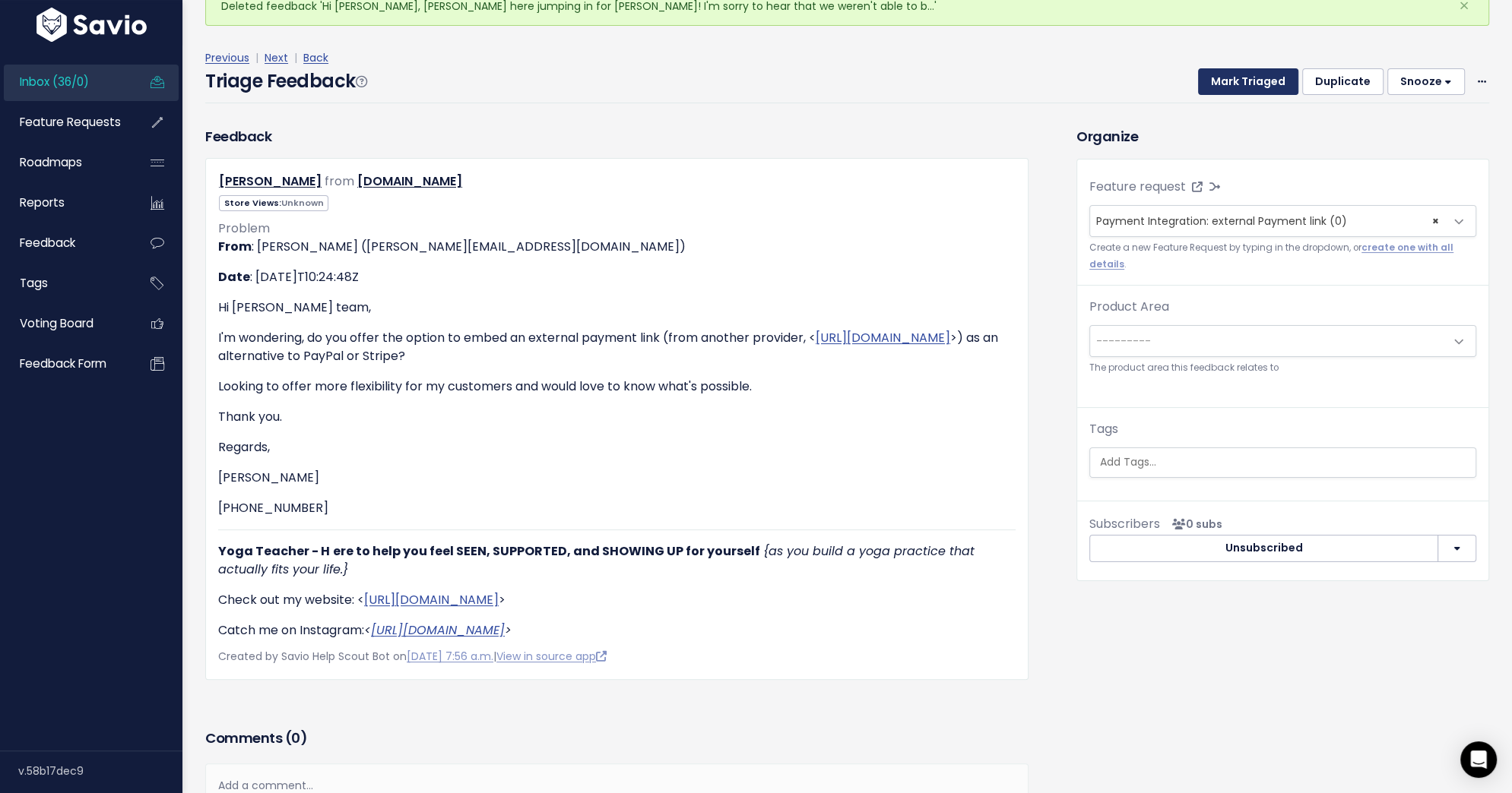
click at [1255, 79] on button "Mark Triaged" at bounding box center [1248, 82] width 100 height 27
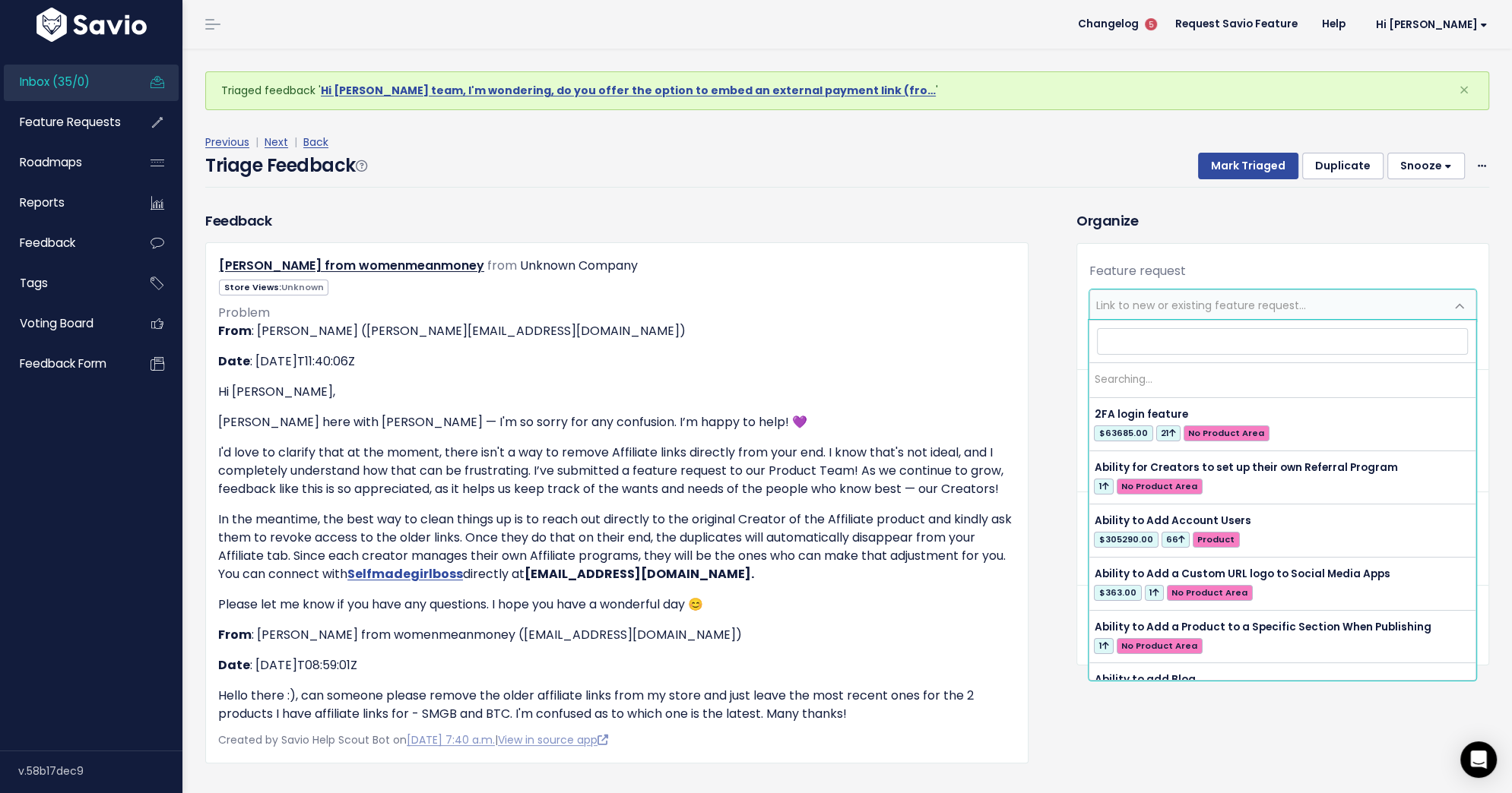
click at [1196, 303] on span "Link to new or existing feature request..." at bounding box center [1201, 305] width 209 height 15
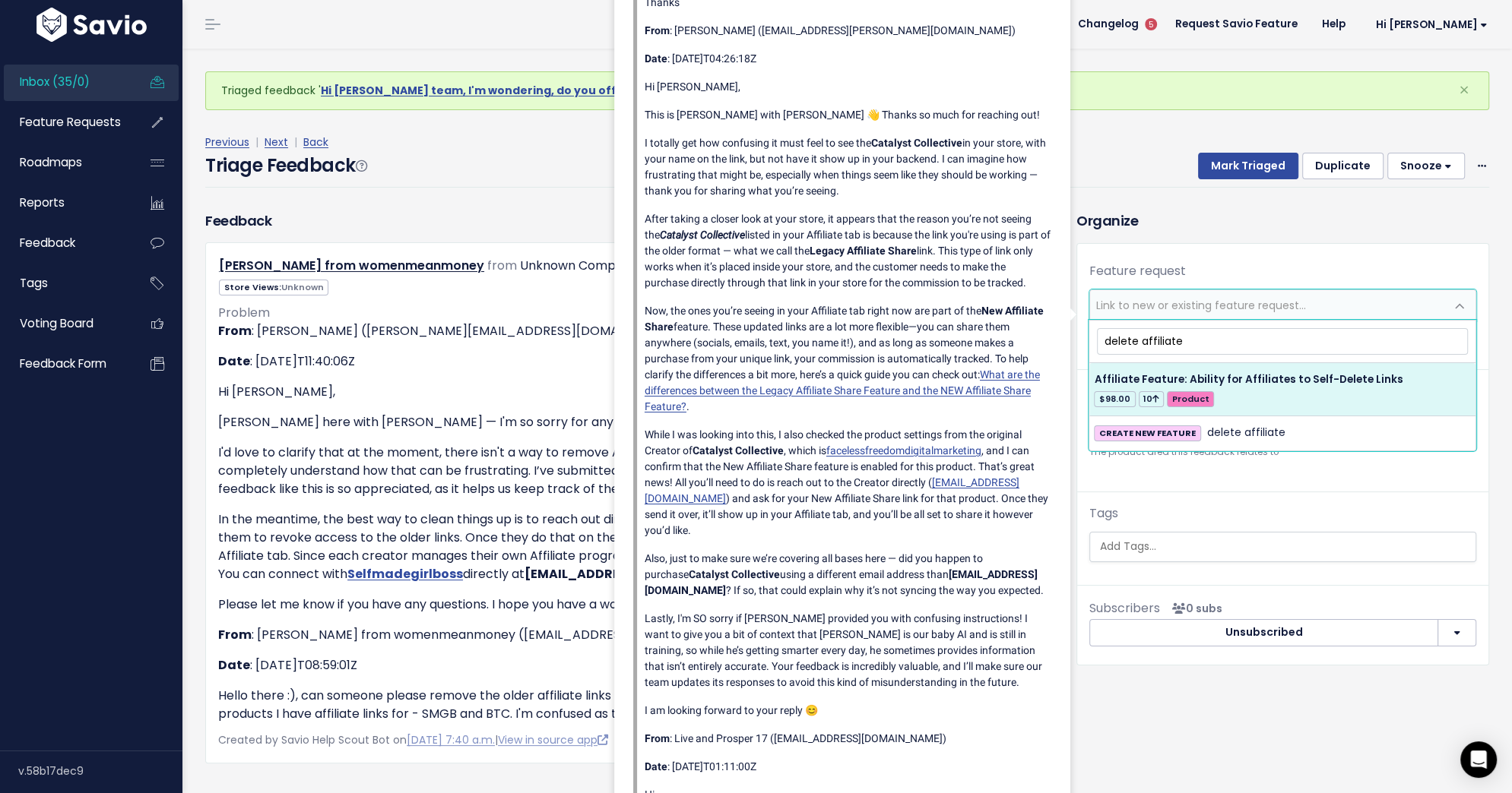
type input "delete affiliate"
select select "57749"
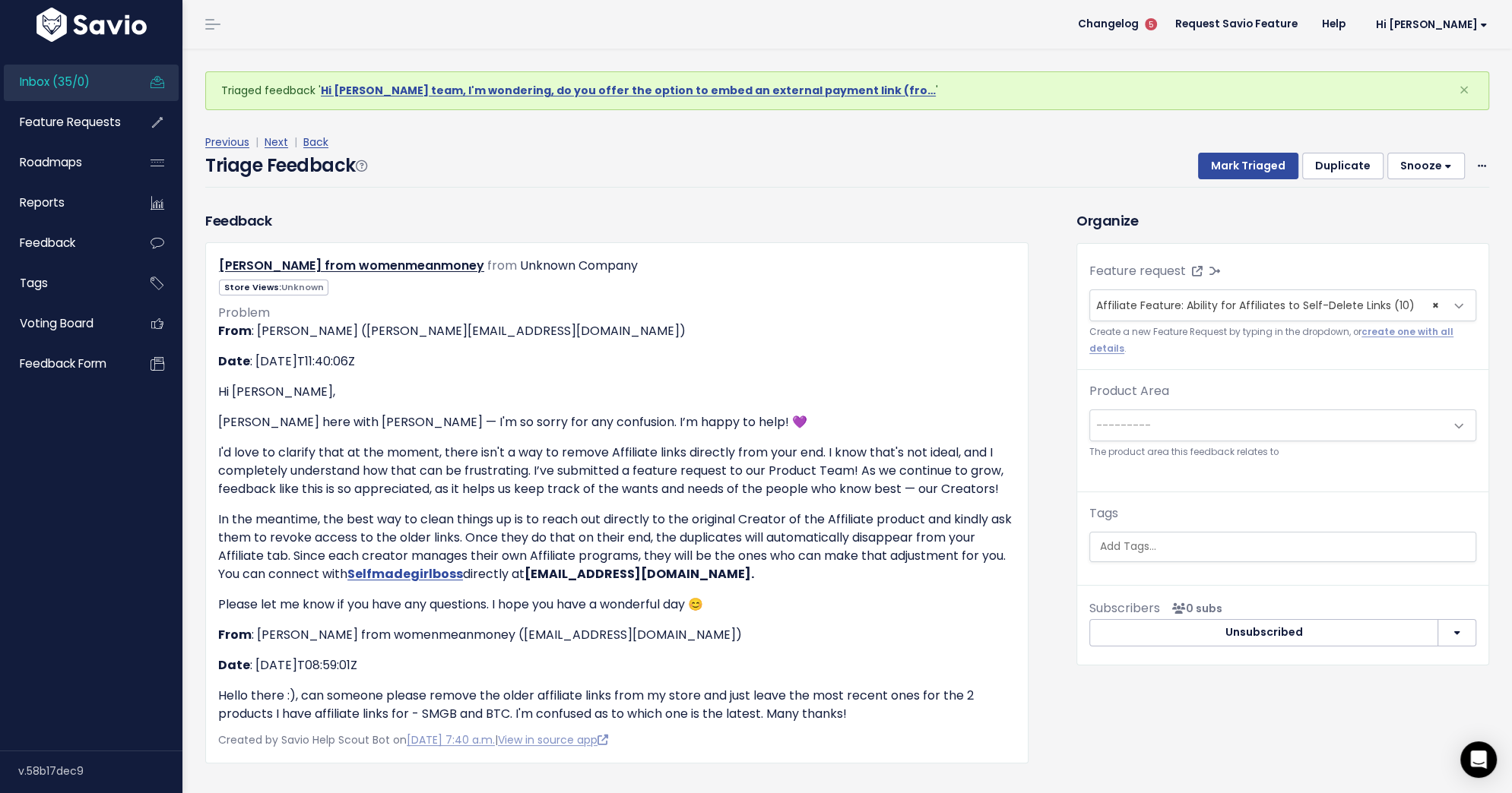
click at [1248, 414] on span "---------" at bounding box center [1267, 426] width 355 height 31
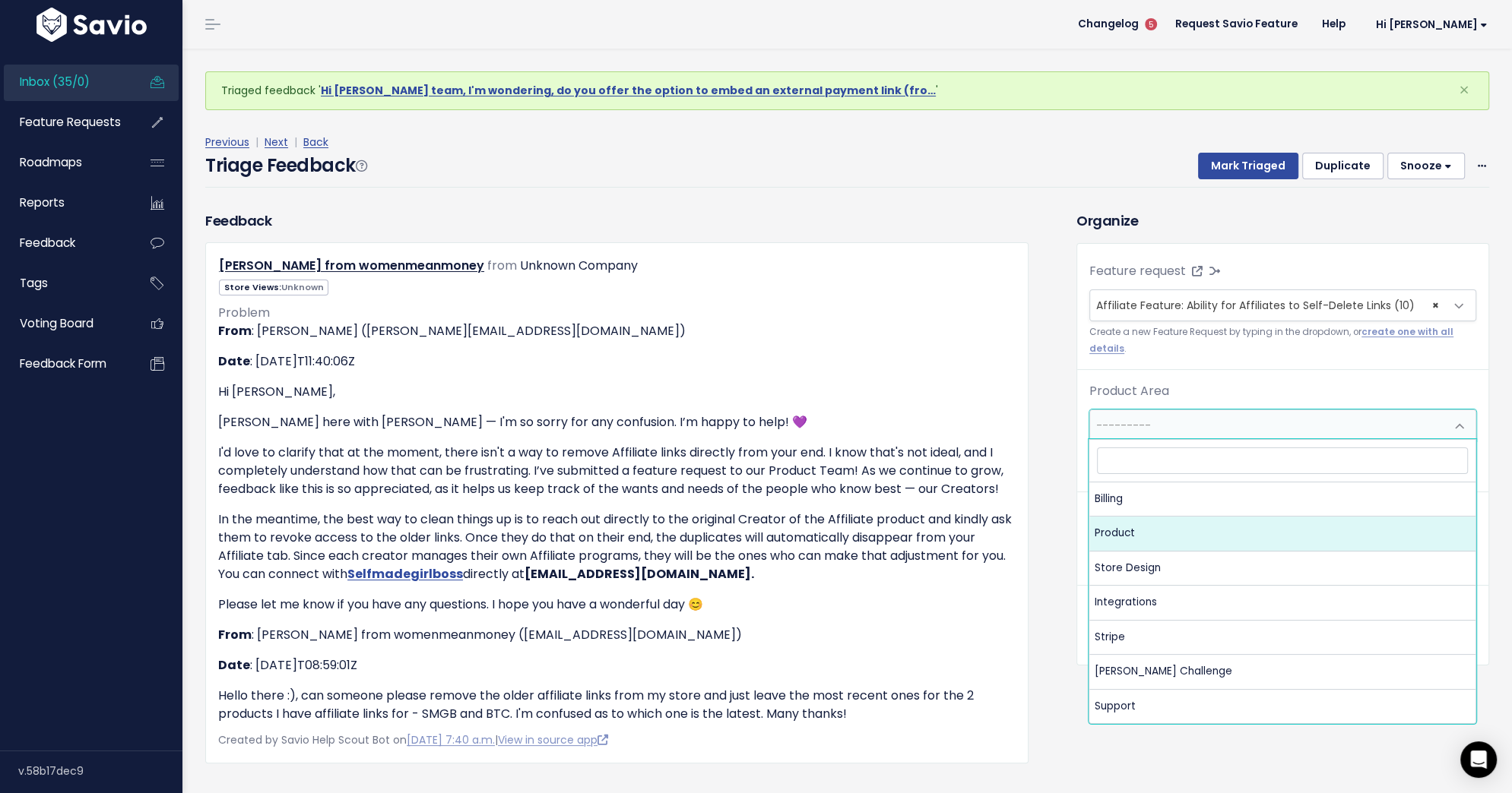
select select "MAIN:PRODUCT"
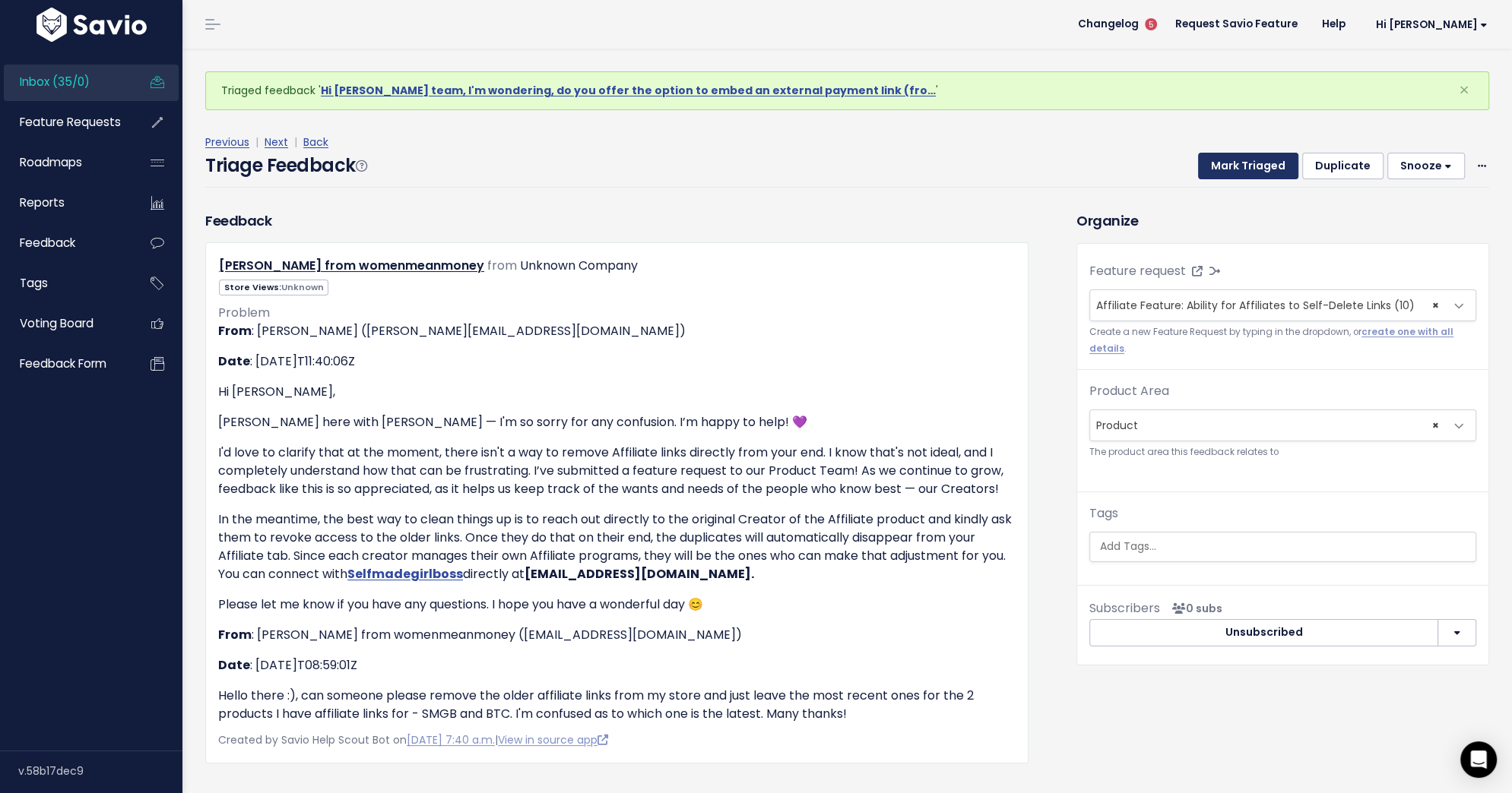
click at [1264, 165] on button "Mark Triaged" at bounding box center [1248, 166] width 100 height 27
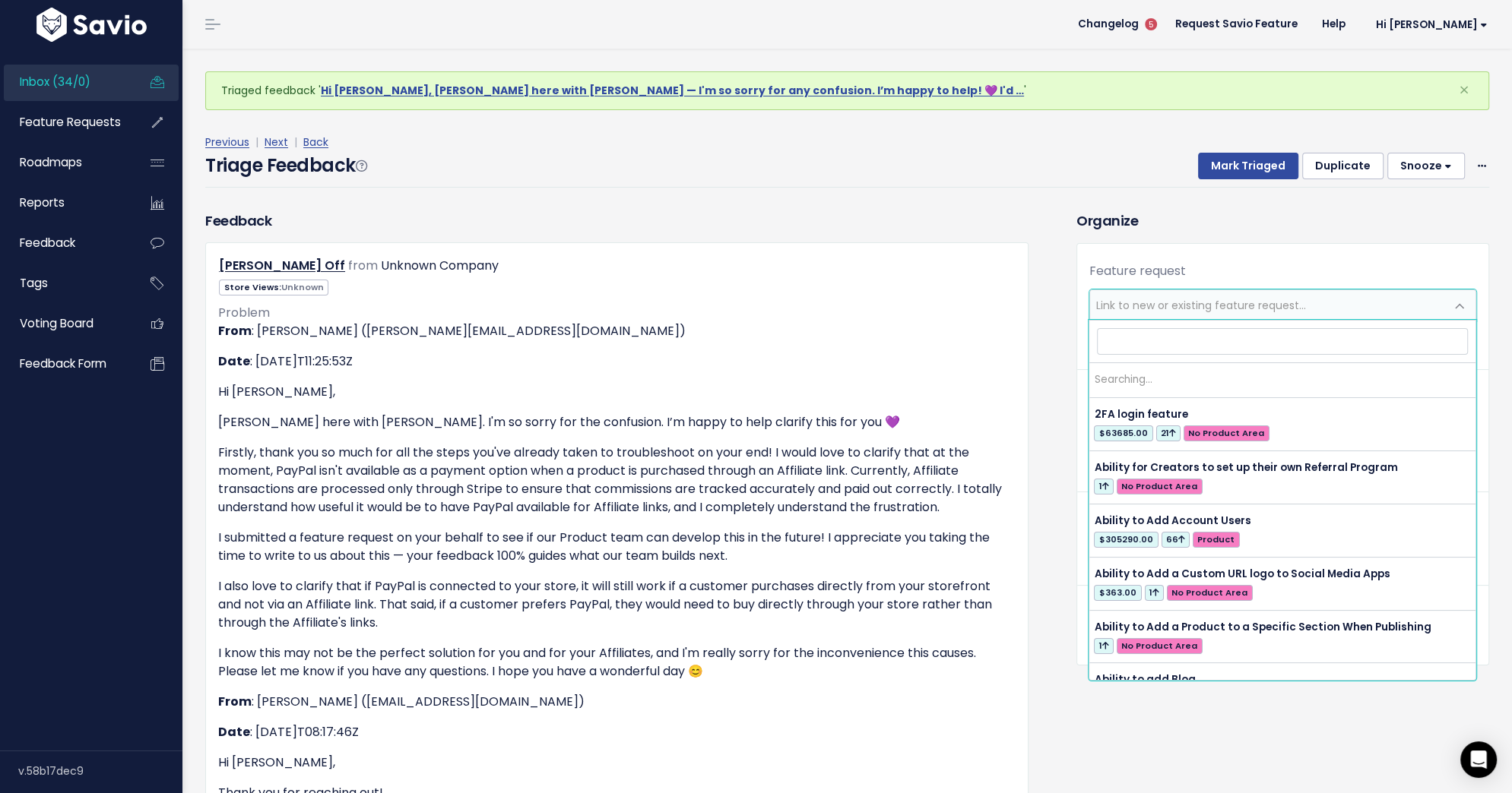
click at [1235, 303] on span "Link to new or existing feature request..." at bounding box center [1201, 305] width 209 height 15
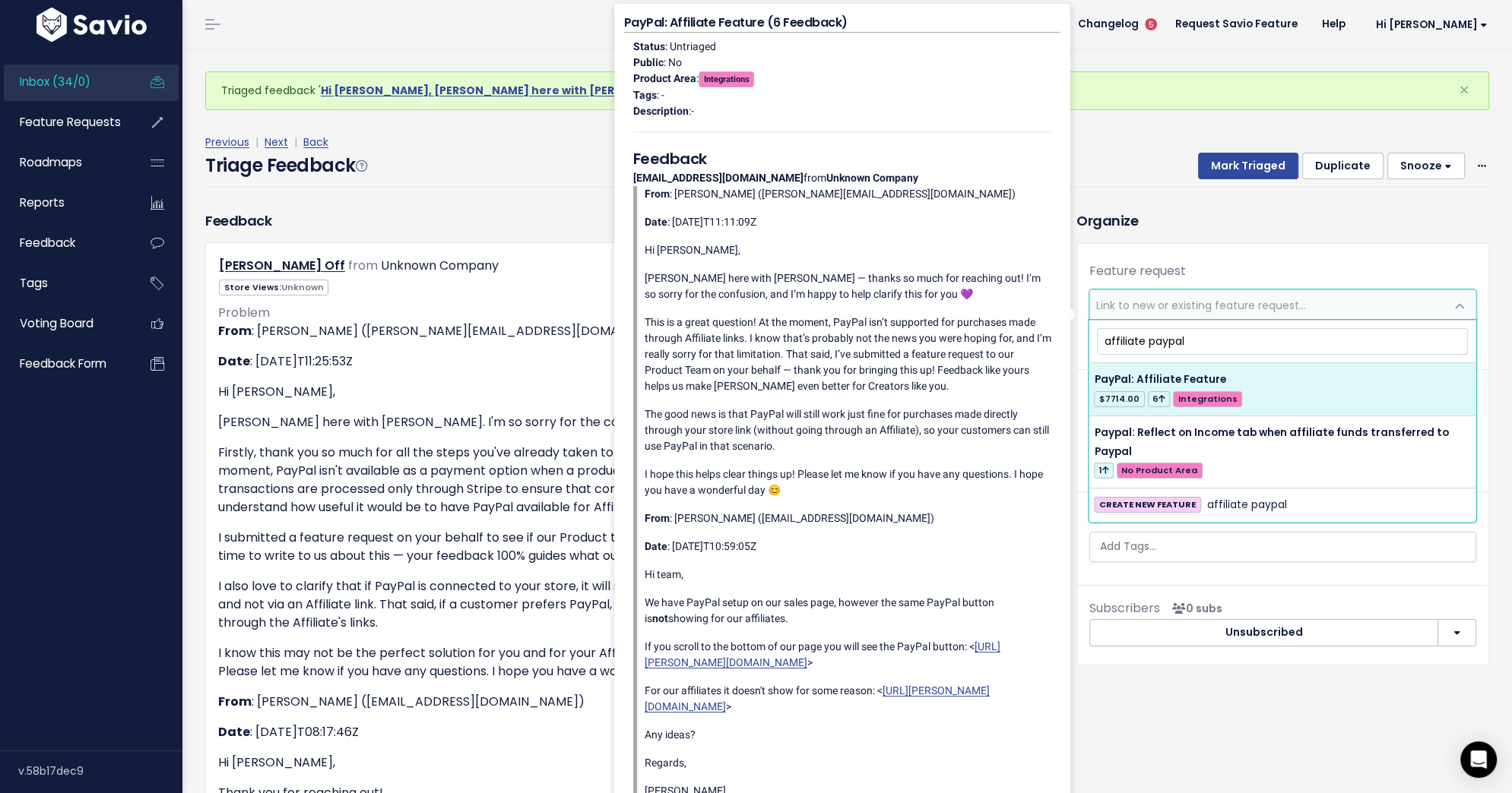
type input "affiliate paypal"
select select "45158"
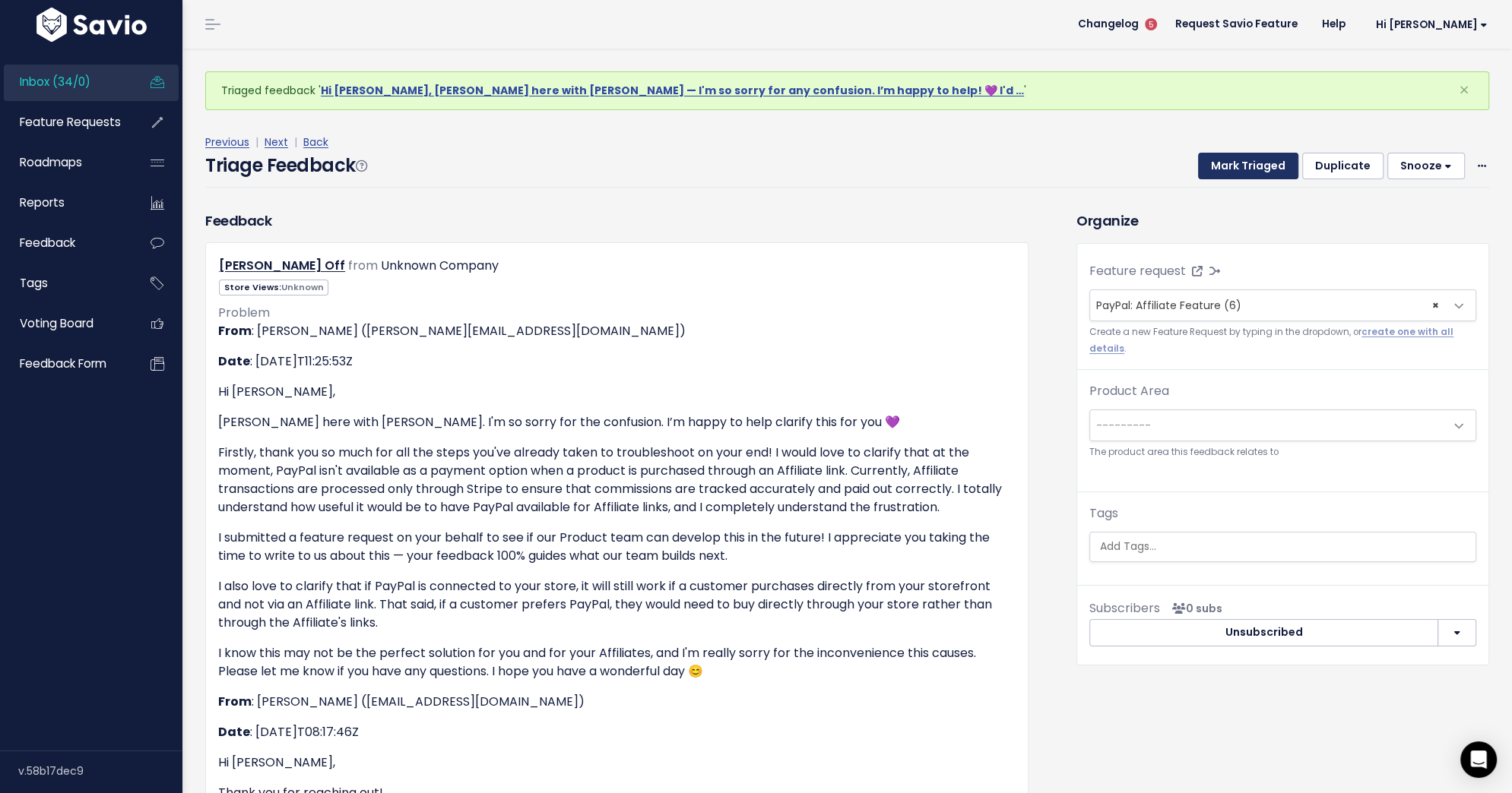
click at [1244, 165] on button "Mark Triaged" at bounding box center [1248, 166] width 100 height 27
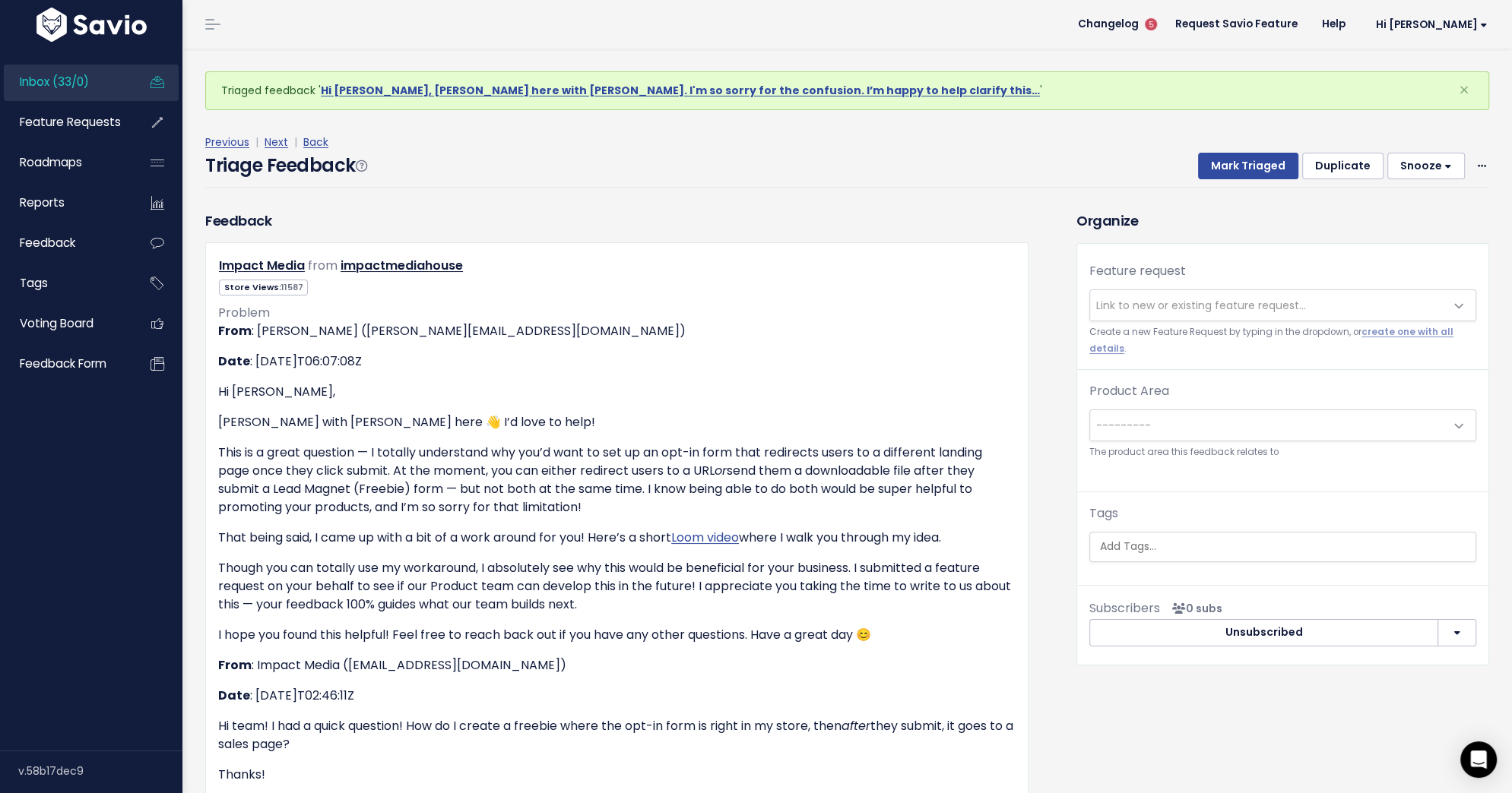
click at [1238, 295] on span "Link to new or existing feature request..." at bounding box center [1267, 305] width 355 height 31
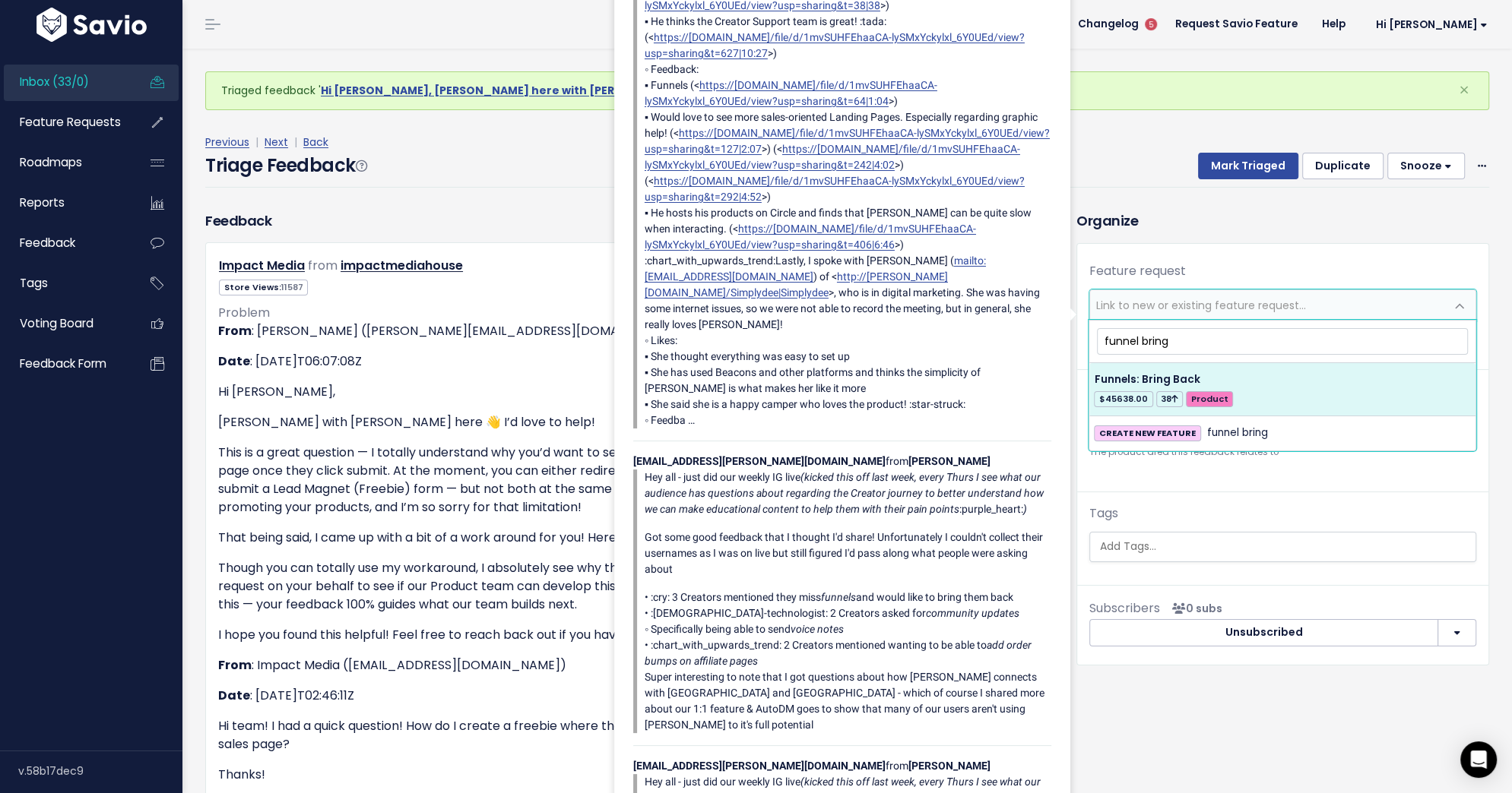
type input "funnel bring"
select select "56677"
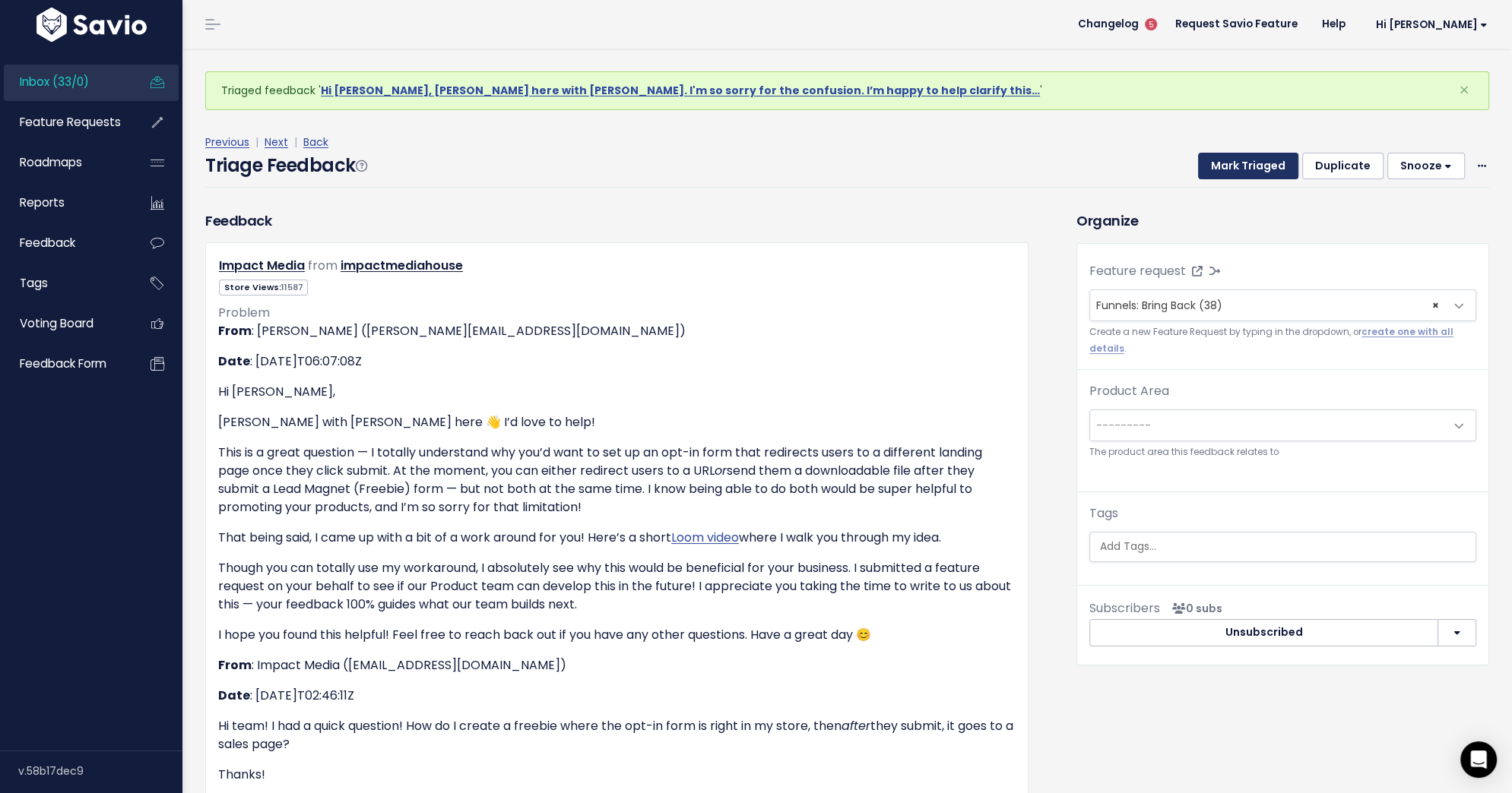
click at [1261, 166] on button "Mark Triaged" at bounding box center [1248, 166] width 100 height 27
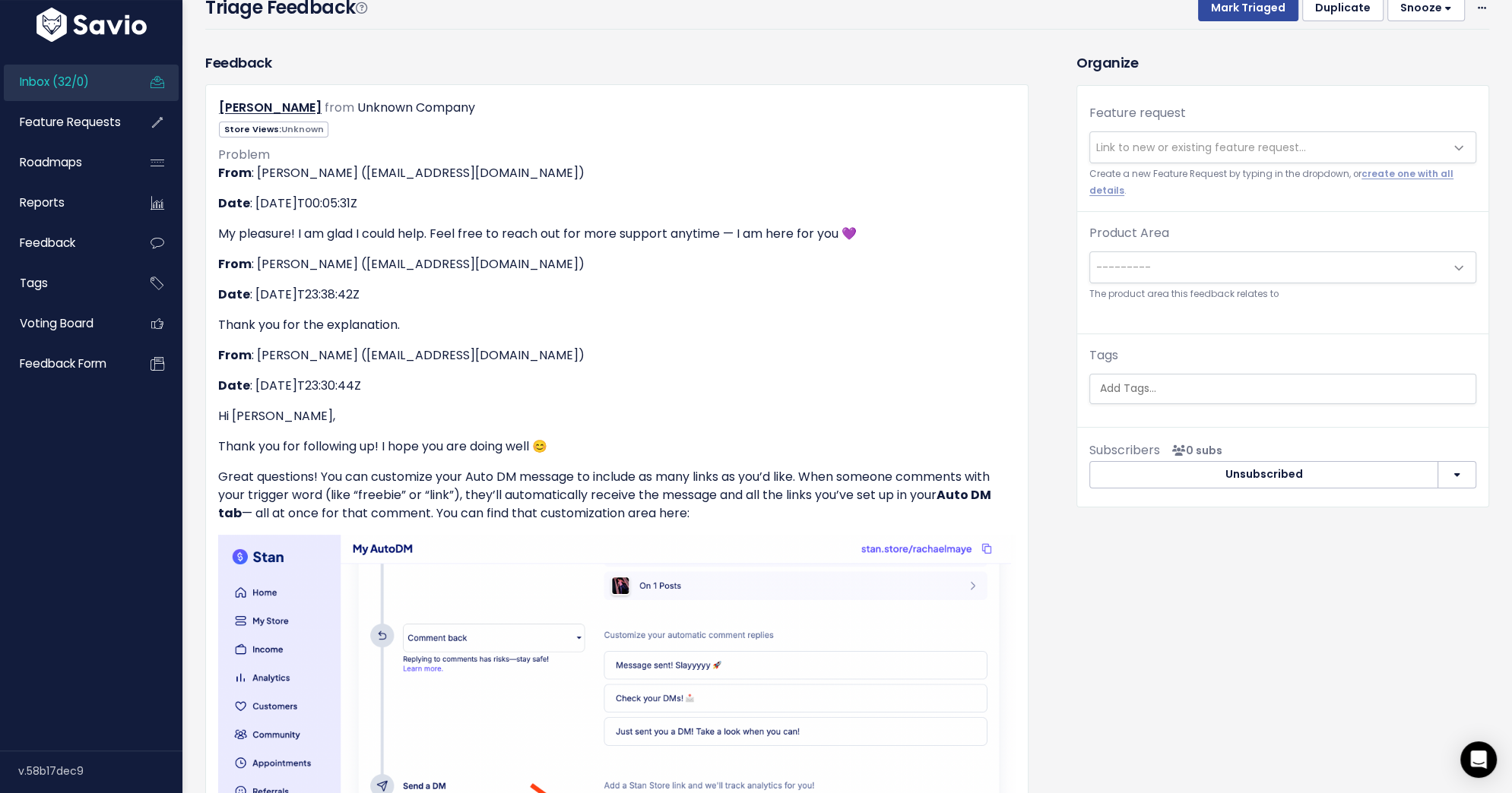
scroll to position [119, 0]
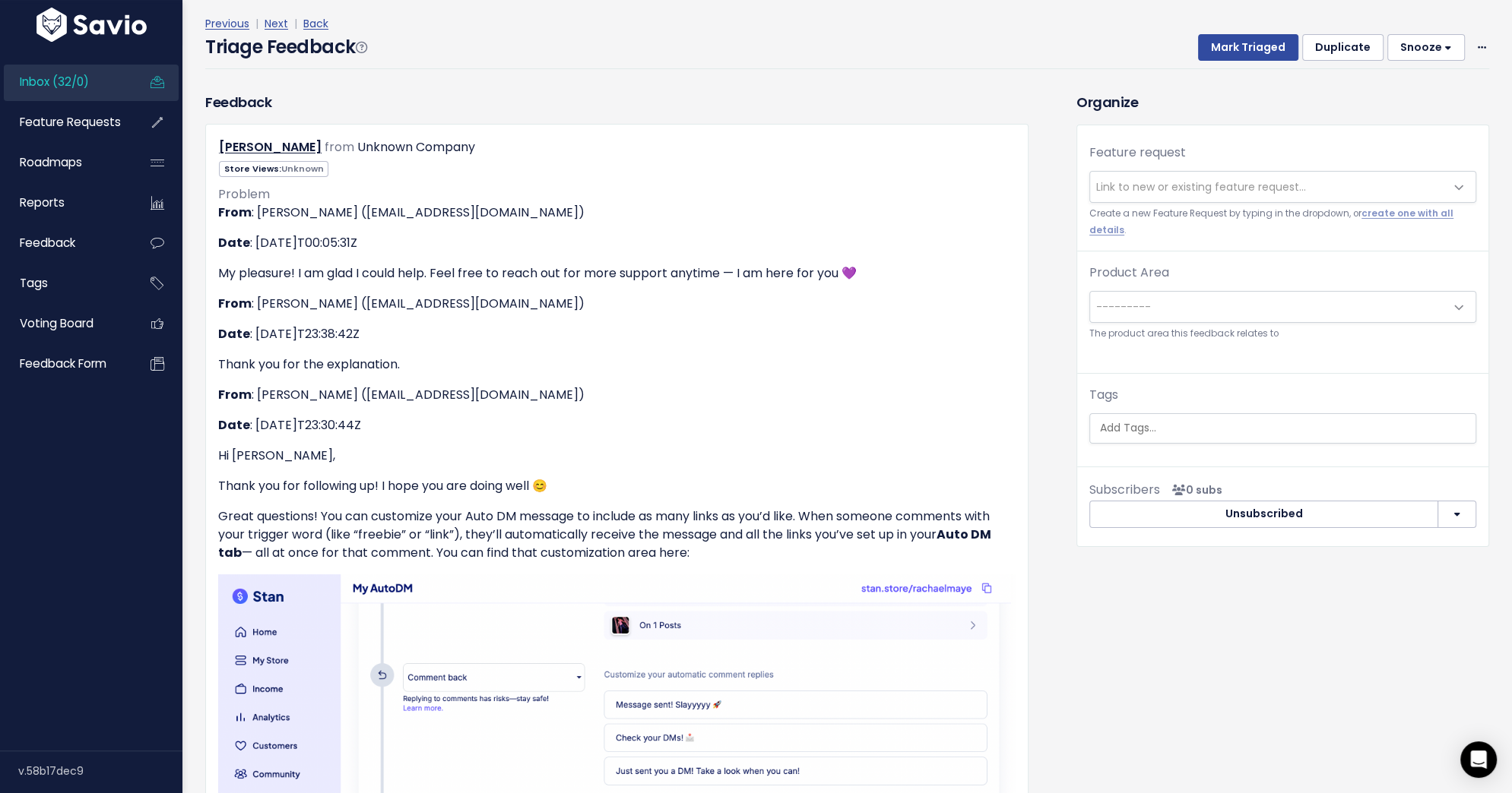
click at [1137, 193] on span "Link to new or existing feature request..." at bounding box center [1267, 186] width 355 height 31
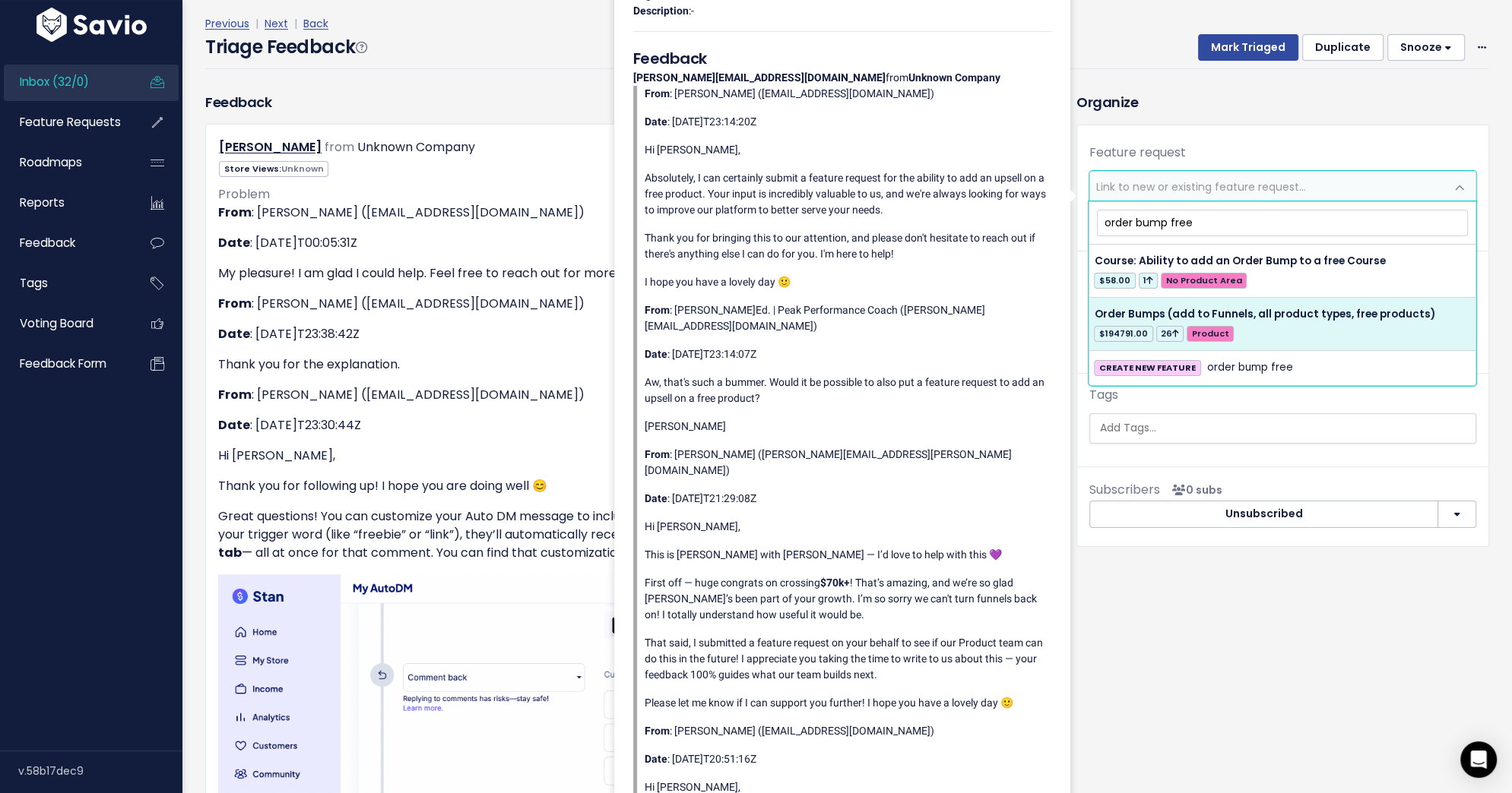
type input "order bump free"
select select "28825"
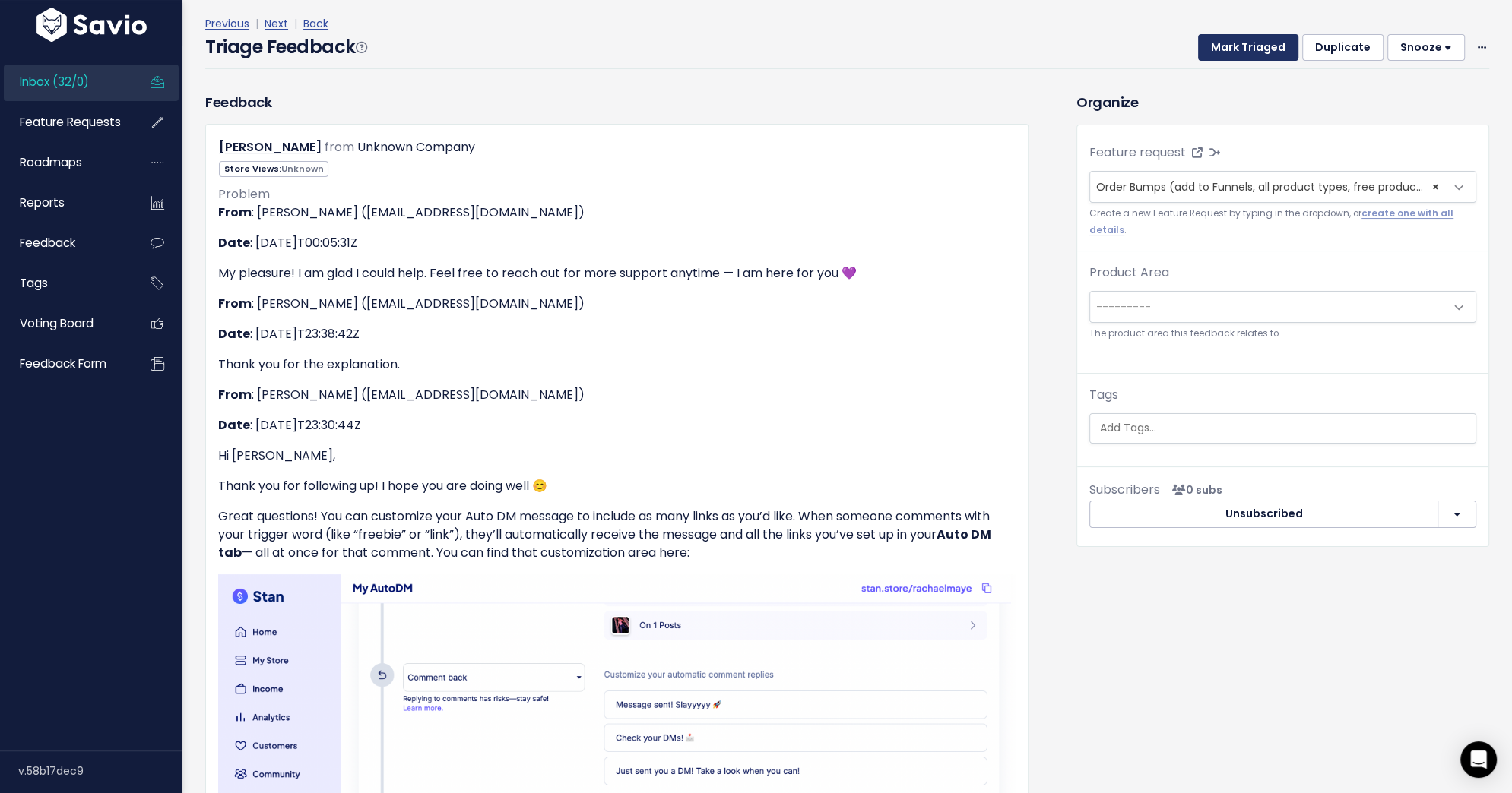
click at [1237, 55] on button "Mark Triaged" at bounding box center [1248, 47] width 100 height 27
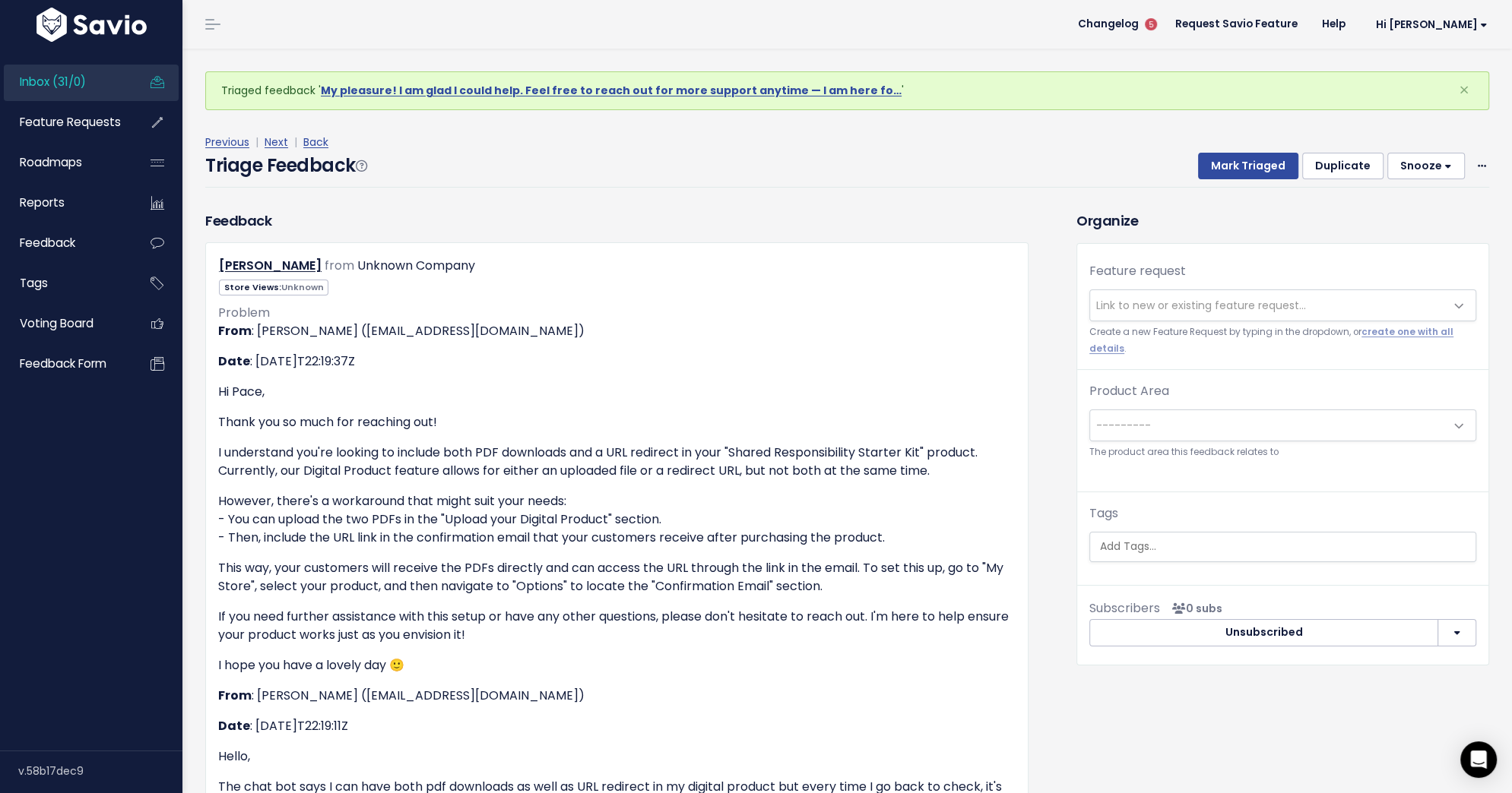
click at [1491, 164] on div "Previous | Next | Back Triage Feedback Mark Triaged Duplicate [GEOGRAPHIC_DATA]…" at bounding box center [852, 160] width 1295 height 55
click at [1476, 163] on span at bounding box center [1481, 166] width 14 height 19
click at [1389, 239] on link "Delete" at bounding box center [1421, 237] width 109 height 30
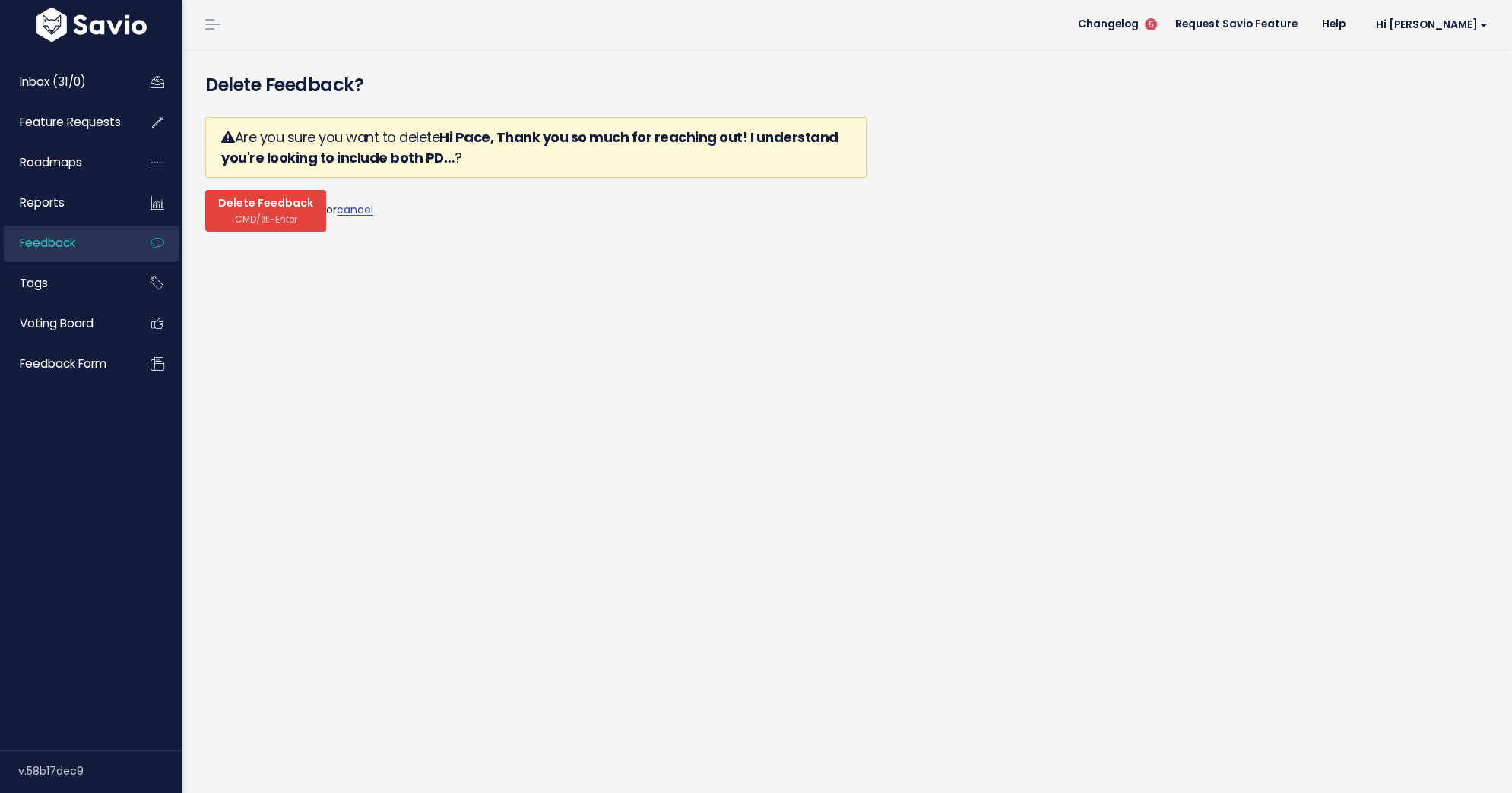
click at [246, 203] on span "Delete Feedback" at bounding box center [266, 204] width 95 height 14
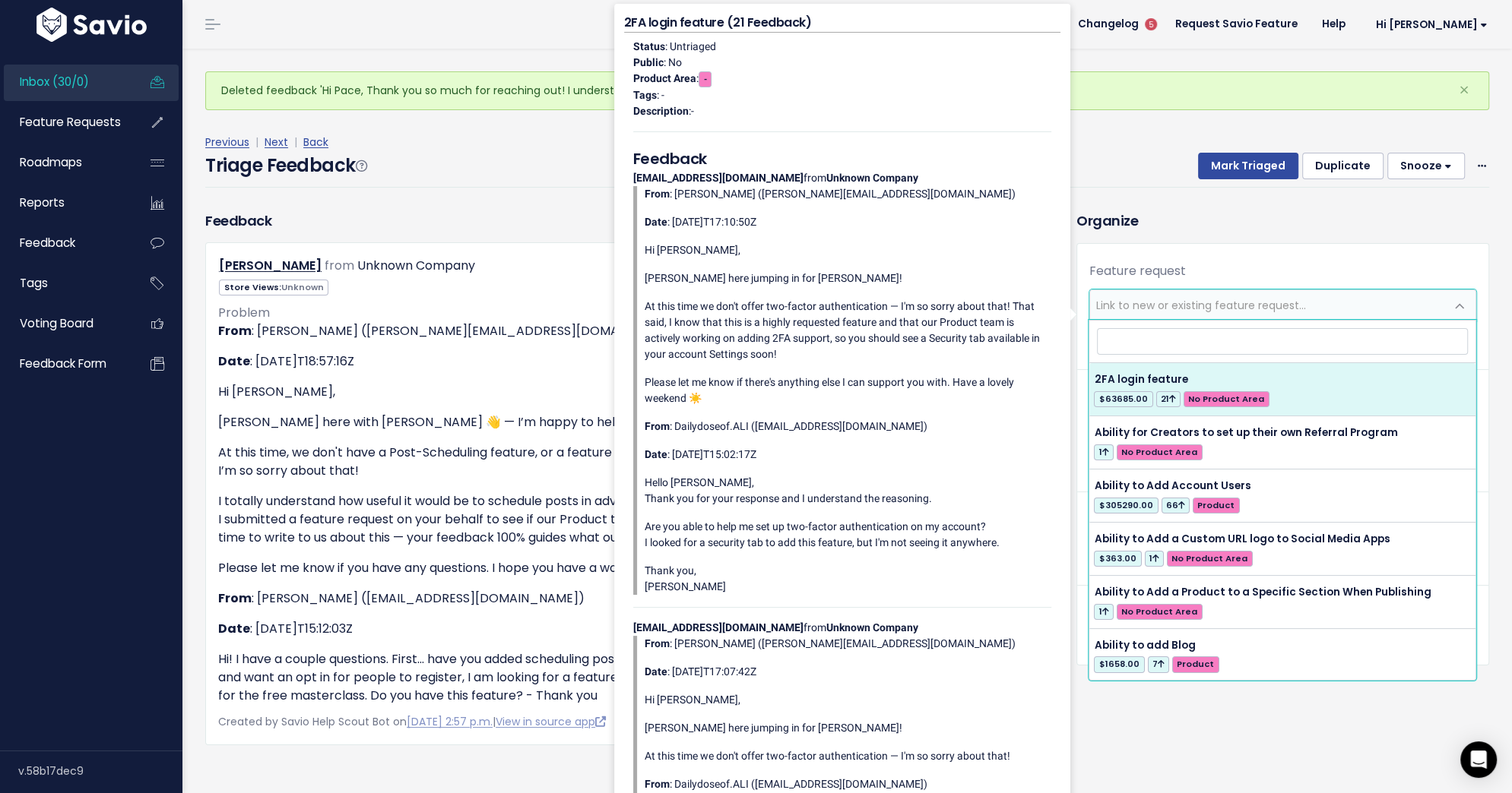
click at [1117, 302] on span "Link to new or existing feature request..." at bounding box center [1201, 305] width 209 height 15
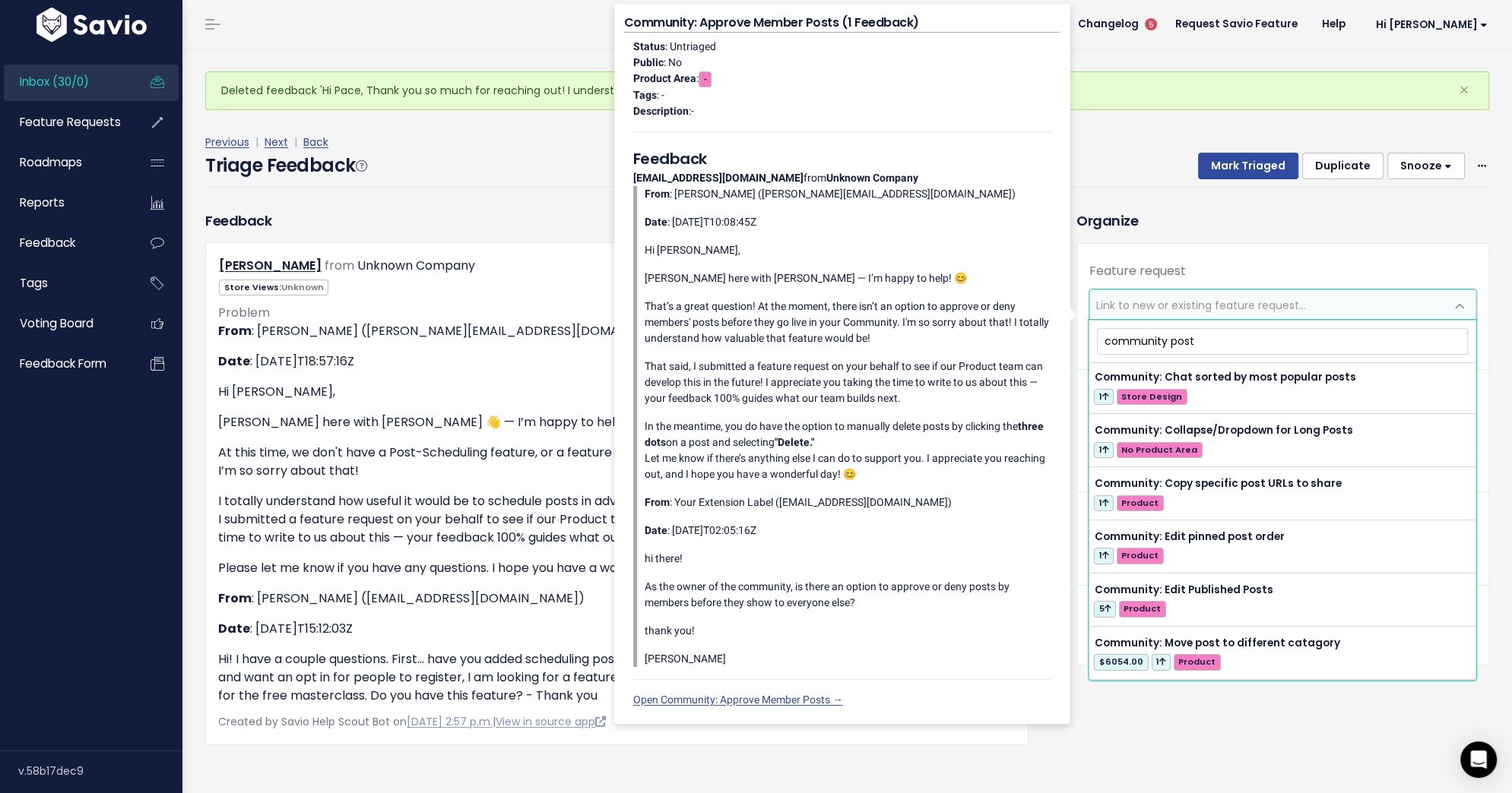
scroll to position [351, 0]
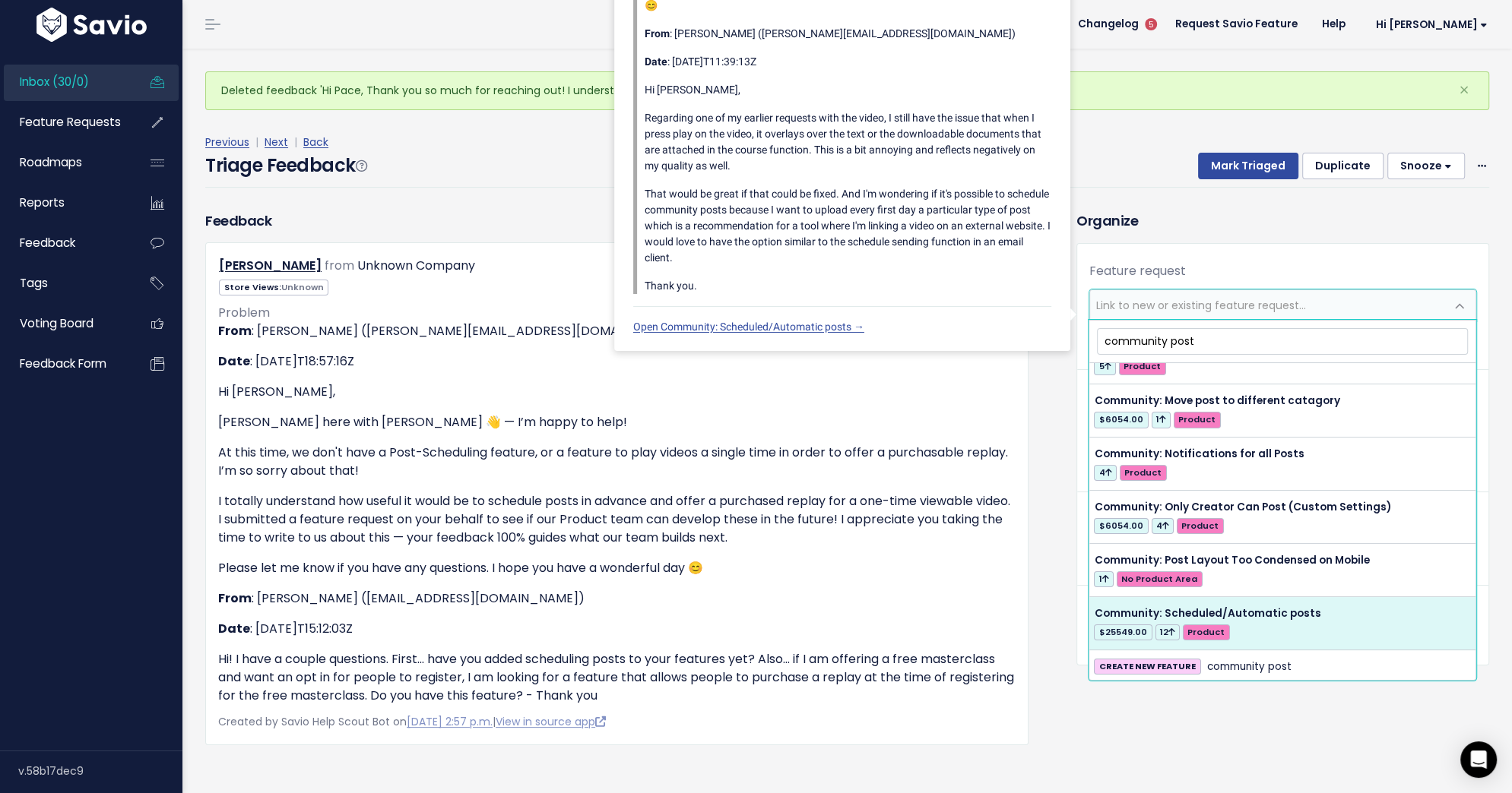
type input "community post"
select select "61034"
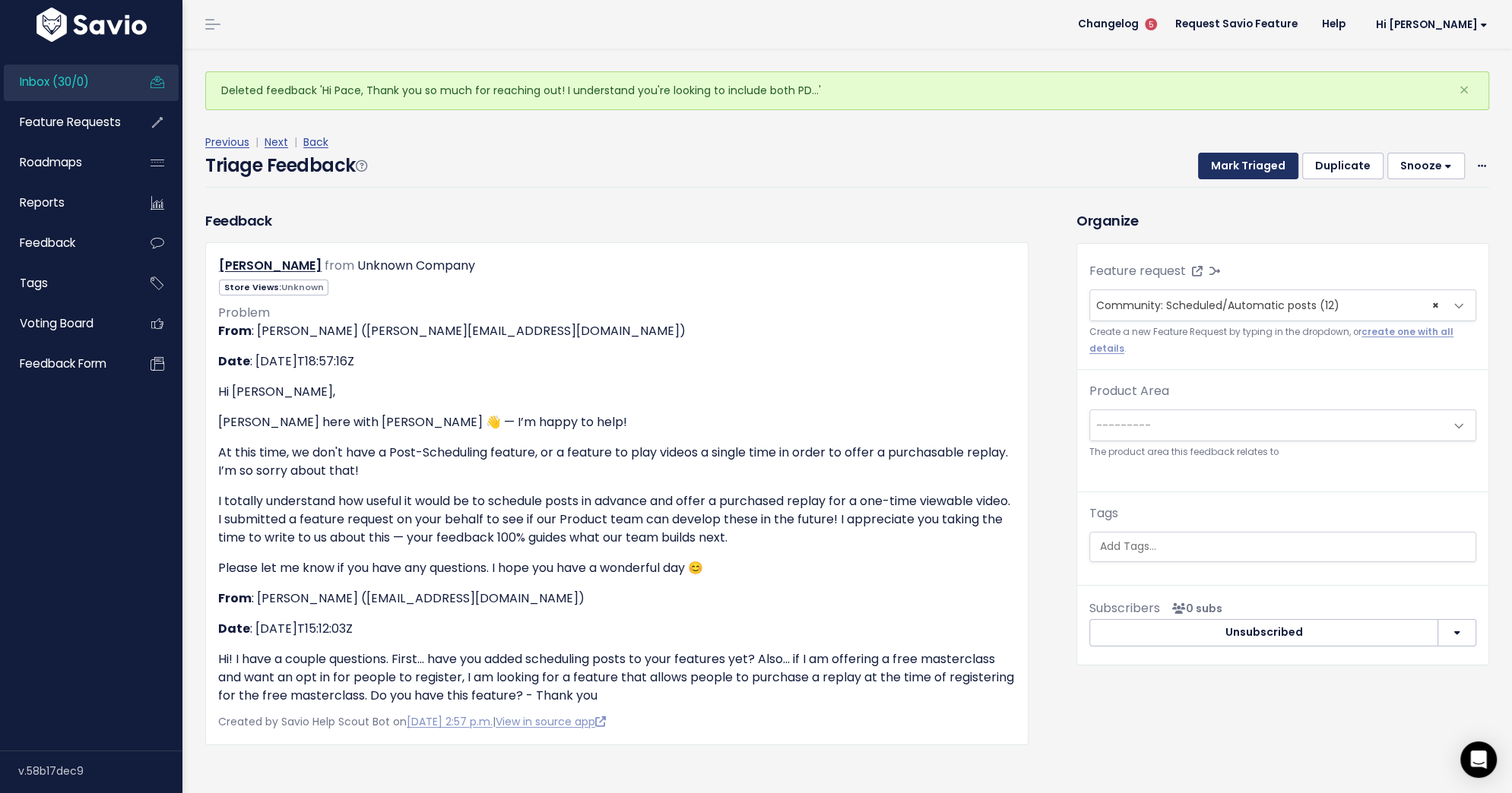
click at [1269, 171] on button "Mark Triaged" at bounding box center [1248, 166] width 100 height 27
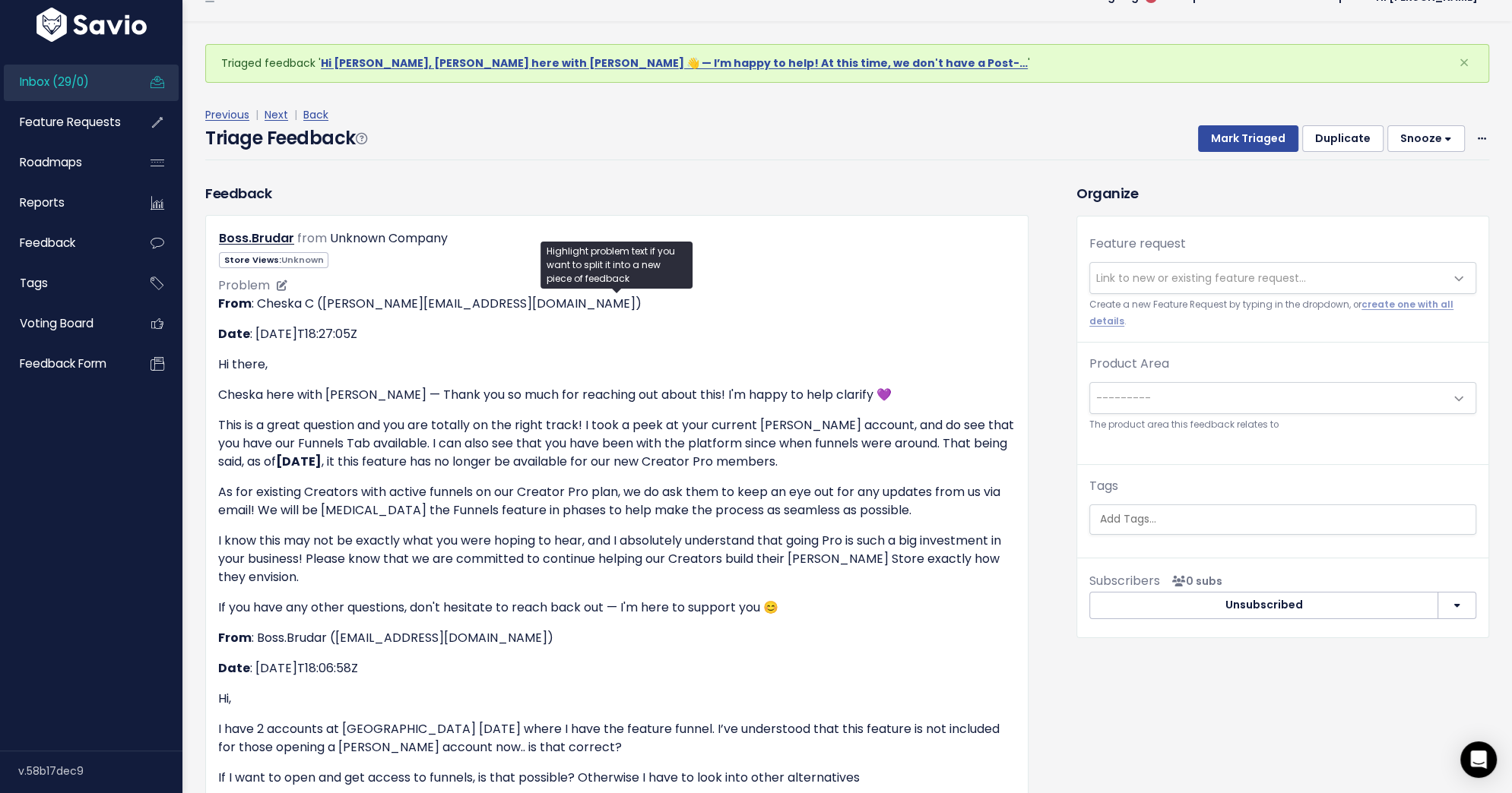
scroll to position [25, 0]
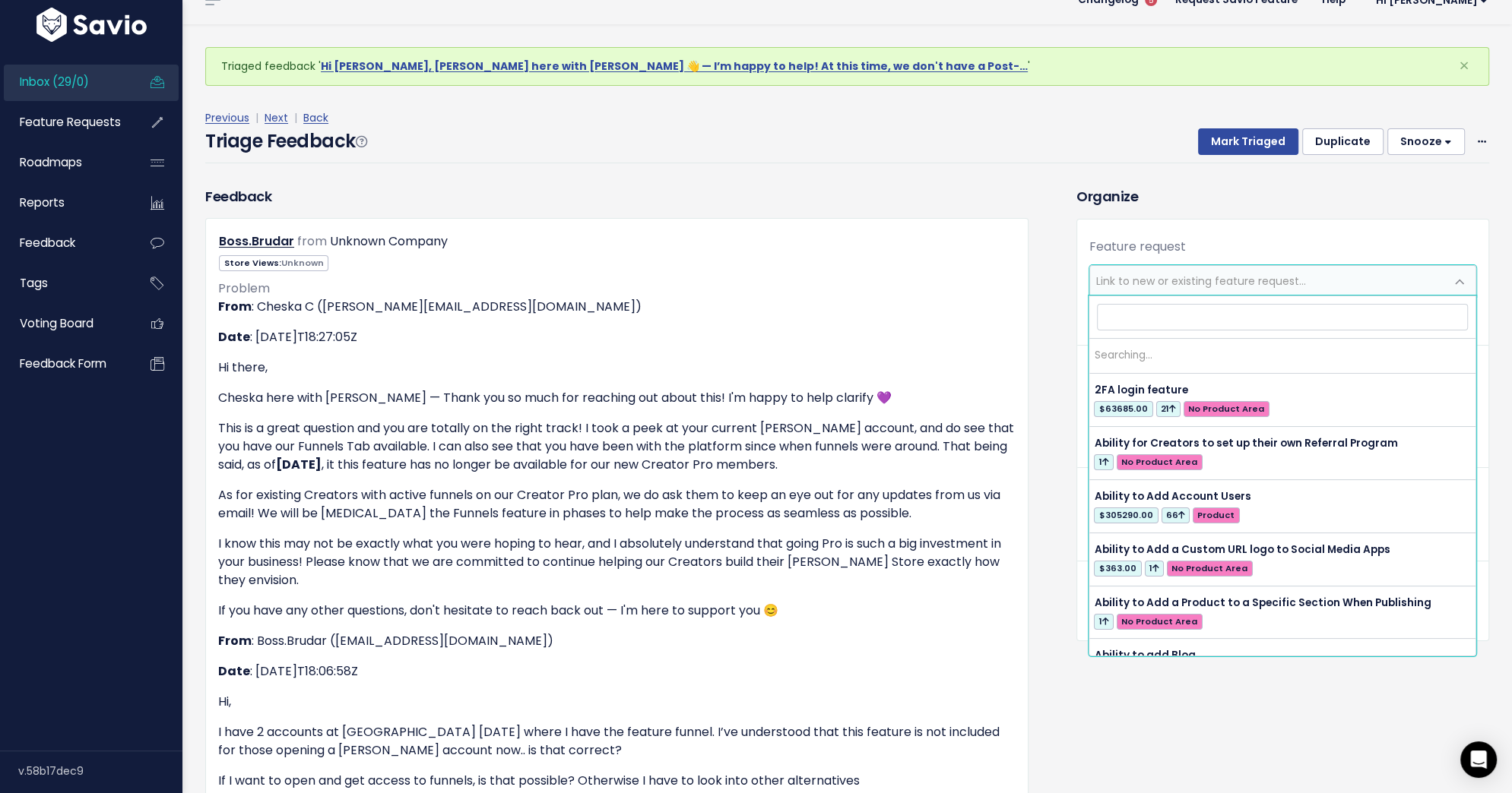
click at [1121, 280] on span "Link to new or existing feature request..." at bounding box center [1201, 280] width 209 height 15
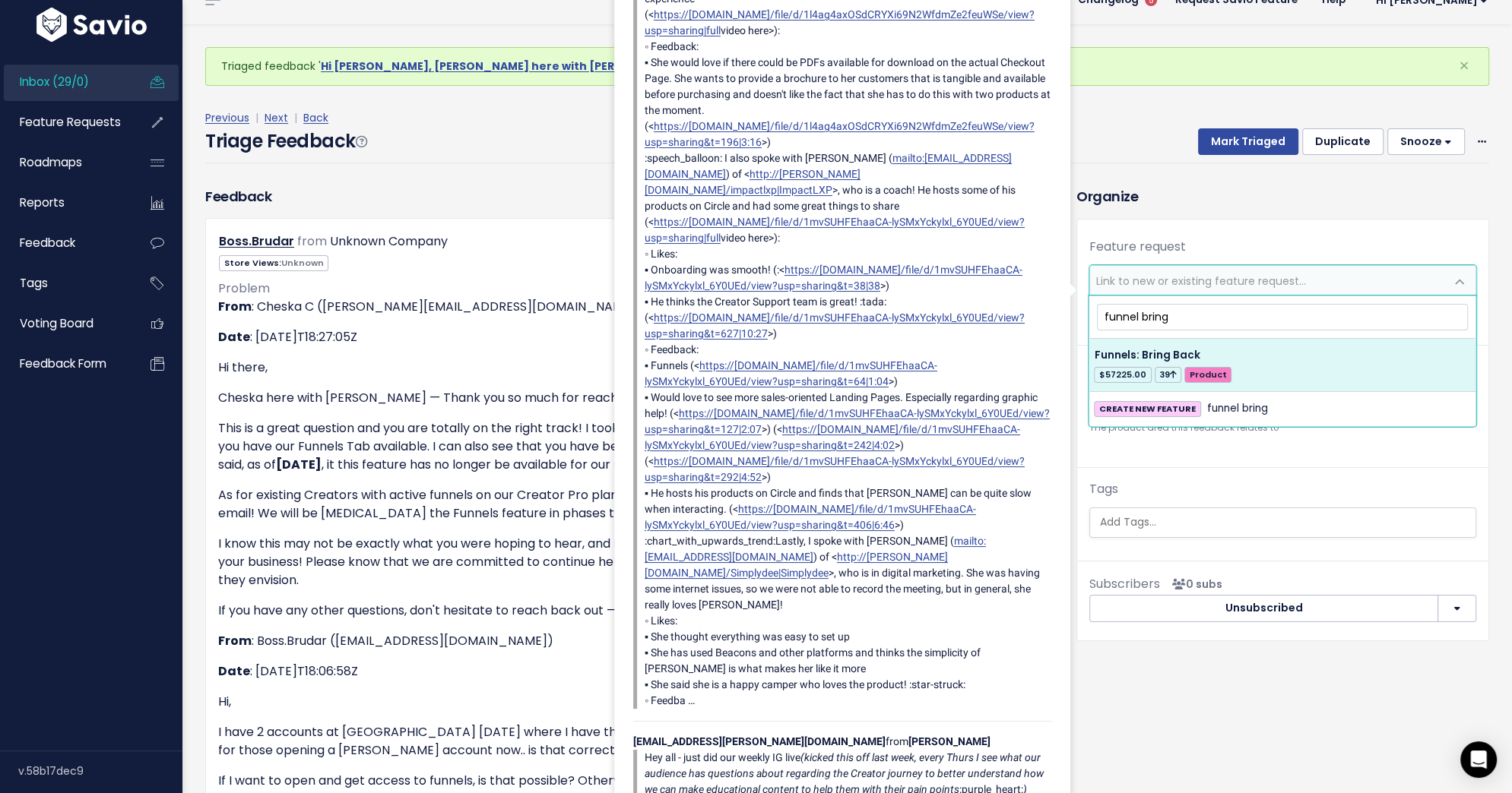
type input "funnel bring"
select select "56677"
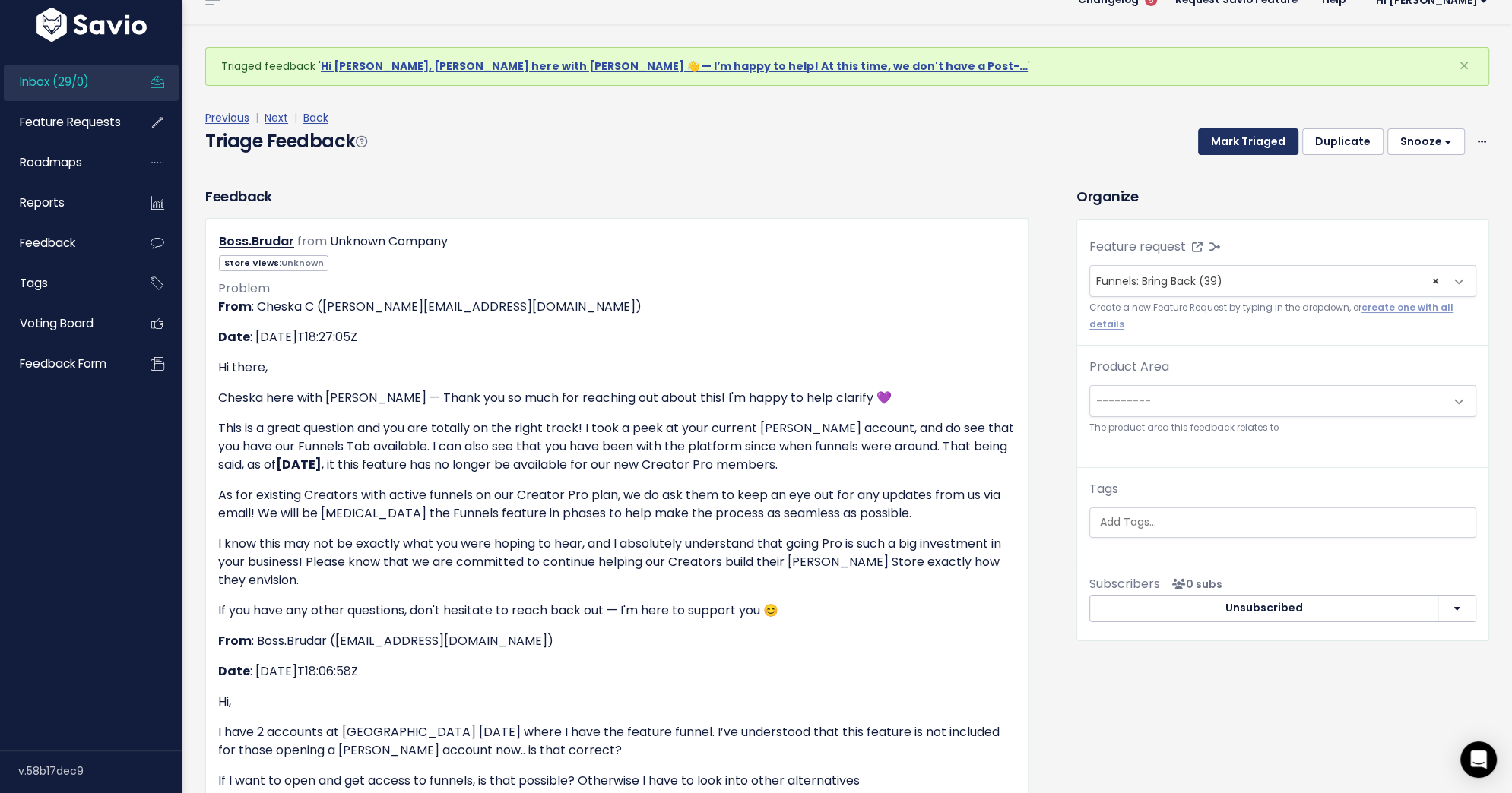
click at [1253, 139] on button "Mark Triaged" at bounding box center [1248, 142] width 100 height 27
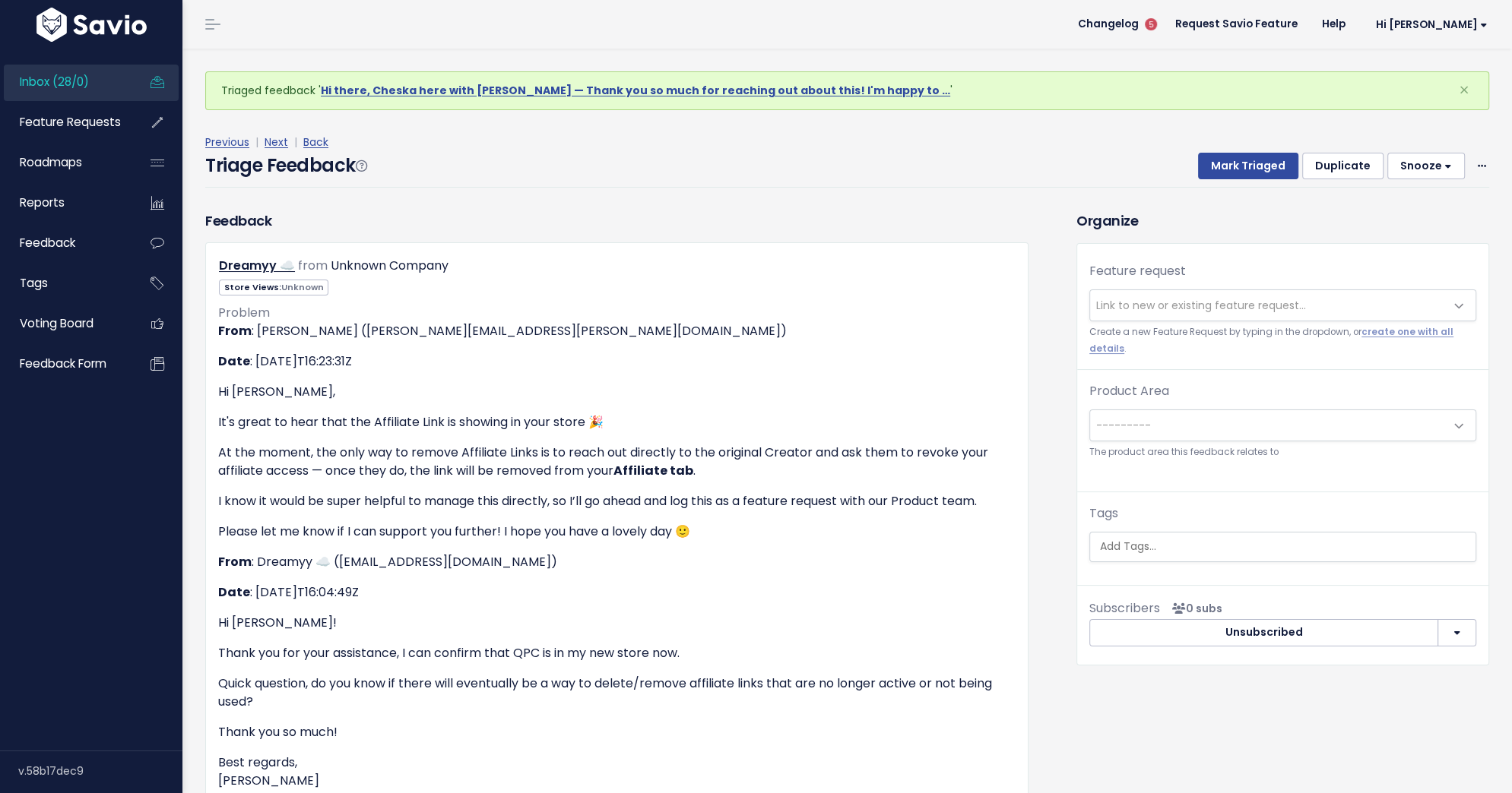
click at [1166, 309] on span "Link to new or existing feature request..." at bounding box center [1201, 305] width 209 height 15
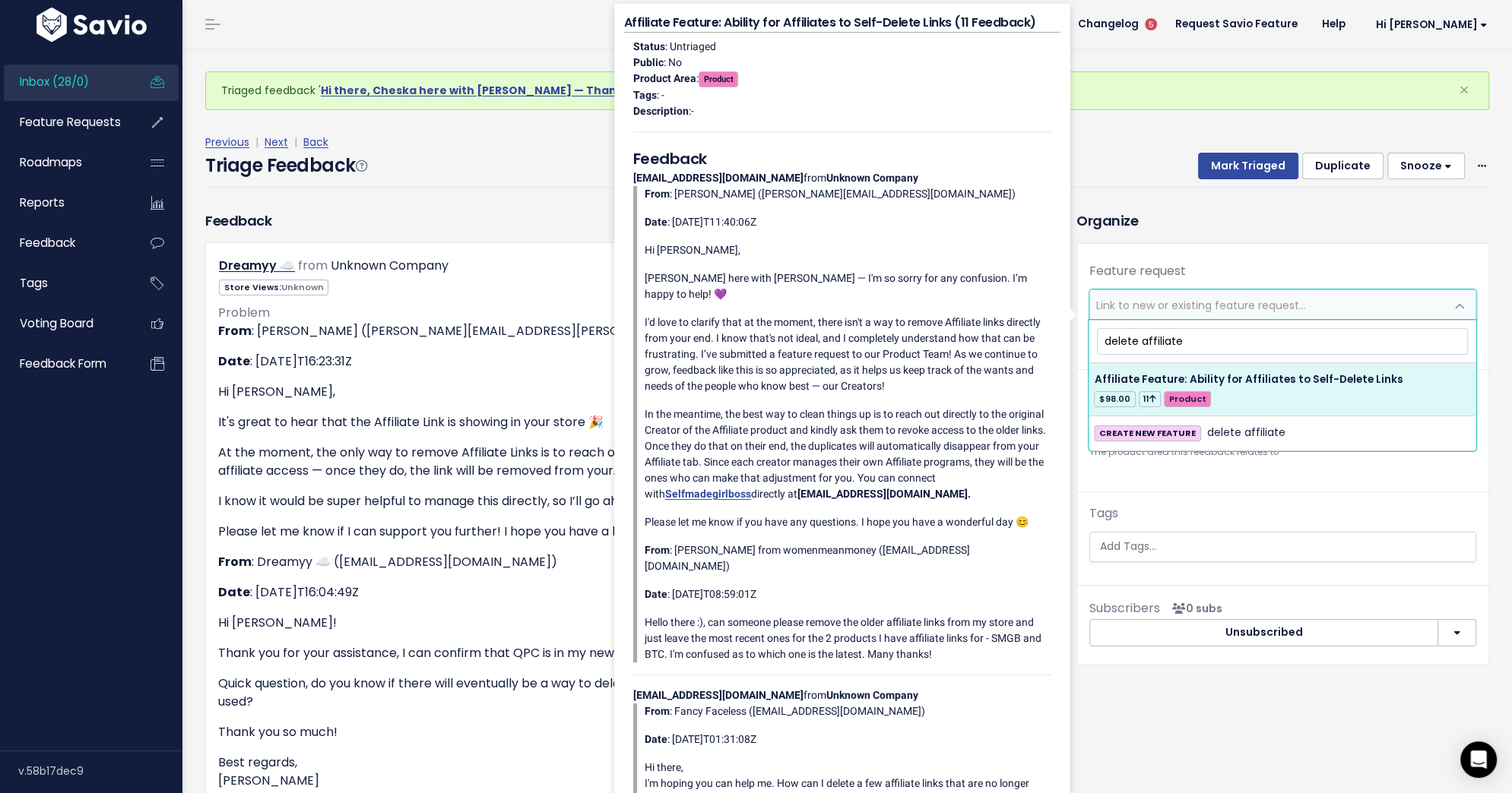
type input "delete affiliate"
select select "57749"
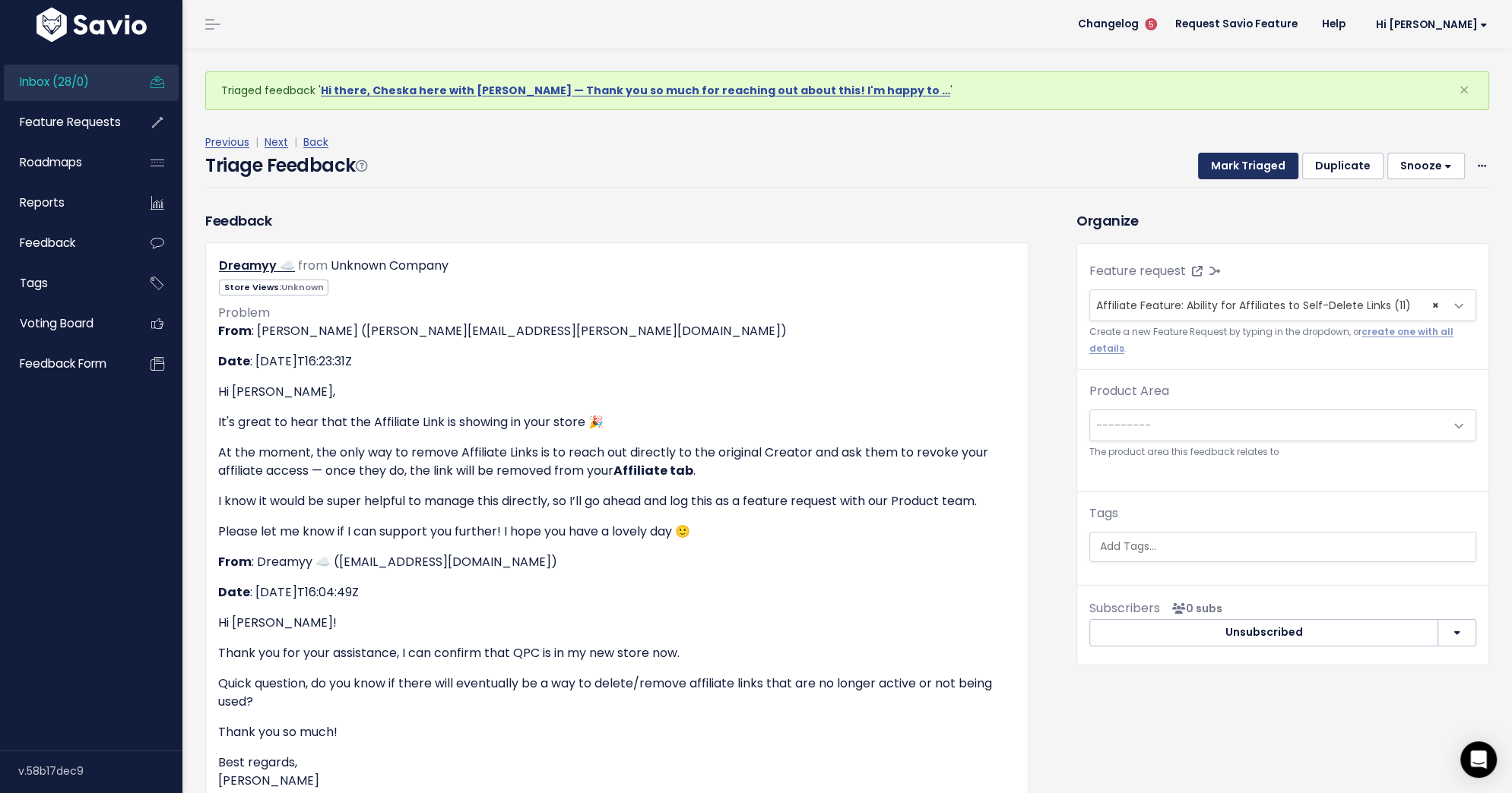
click at [1252, 160] on button "Mark Triaged" at bounding box center [1248, 166] width 100 height 27
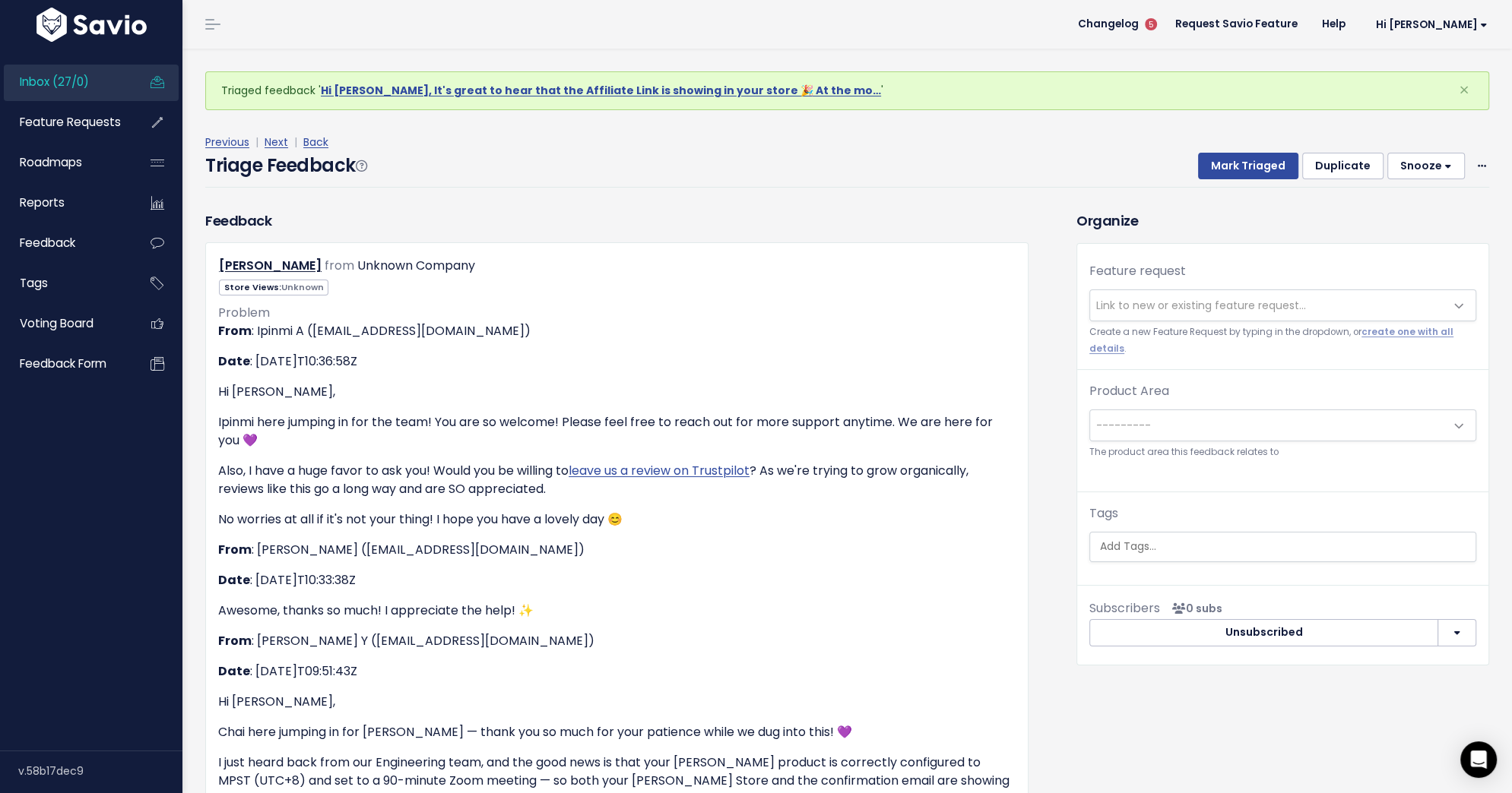
scroll to position [4, 0]
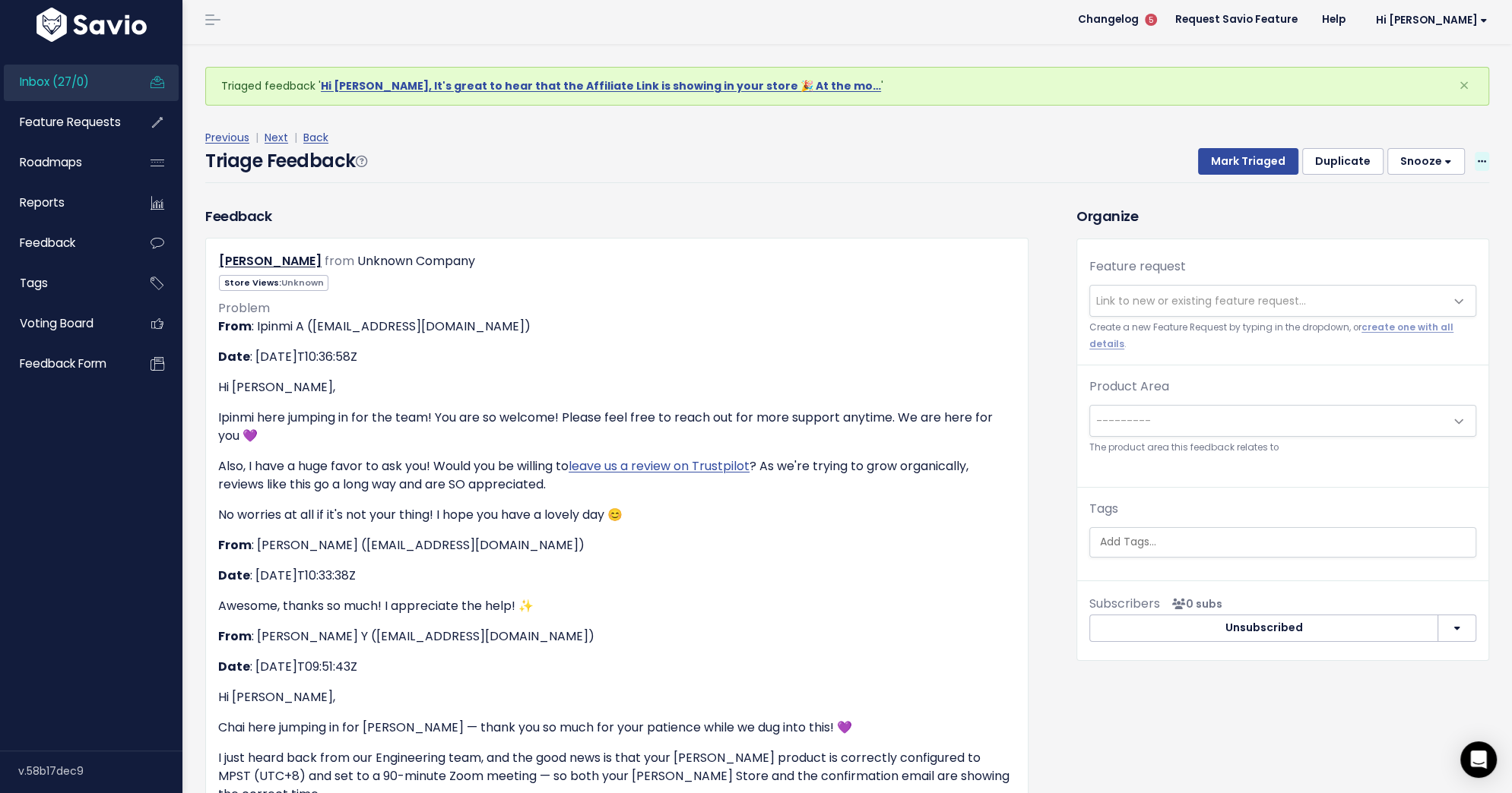
click at [1476, 158] on span at bounding box center [1481, 162] width 14 height 19
click at [1405, 232] on link "Delete" at bounding box center [1421, 233] width 109 height 30
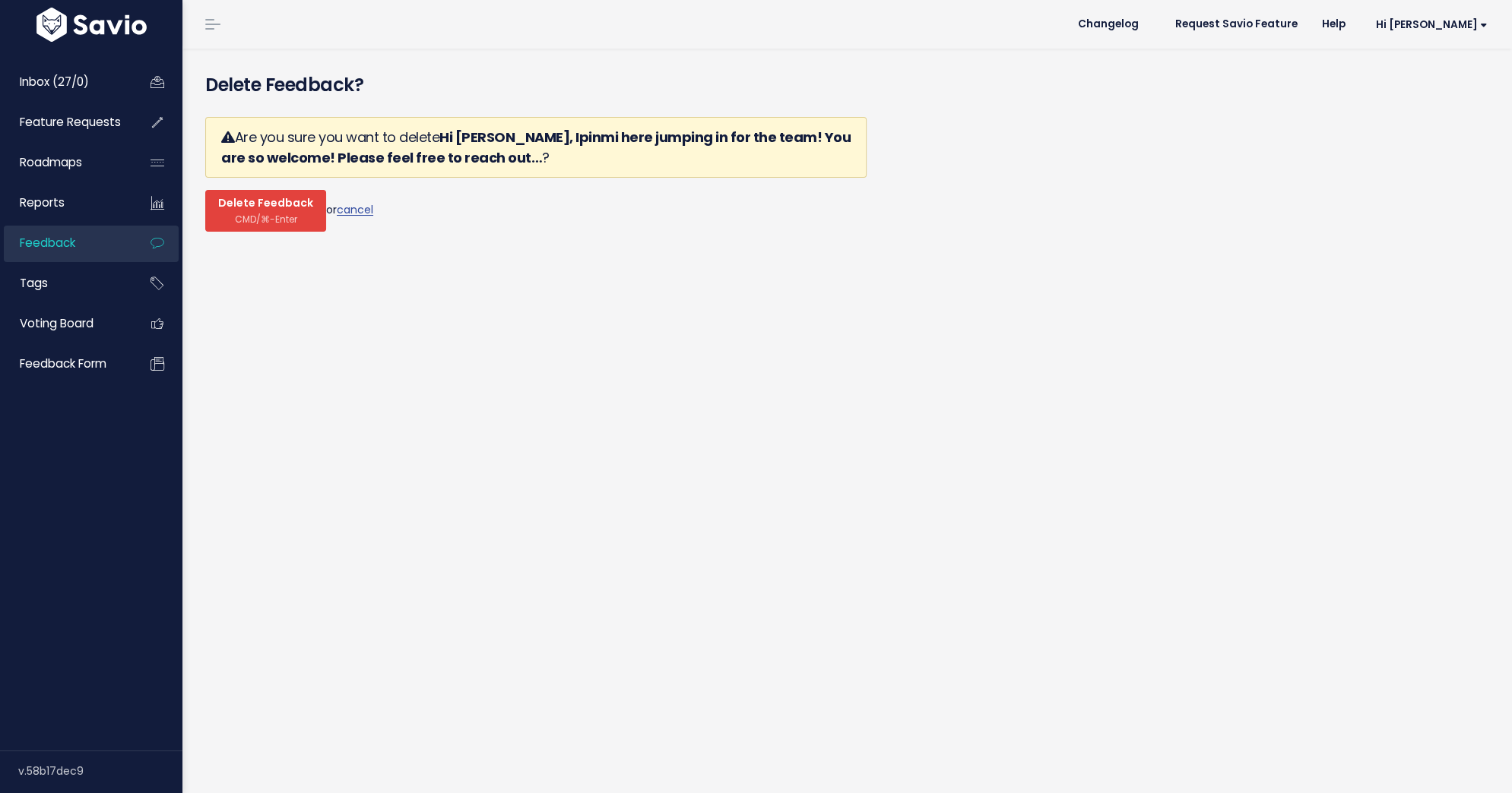
click at [260, 204] on span "Delete Feedback" at bounding box center [266, 204] width 95 height 14
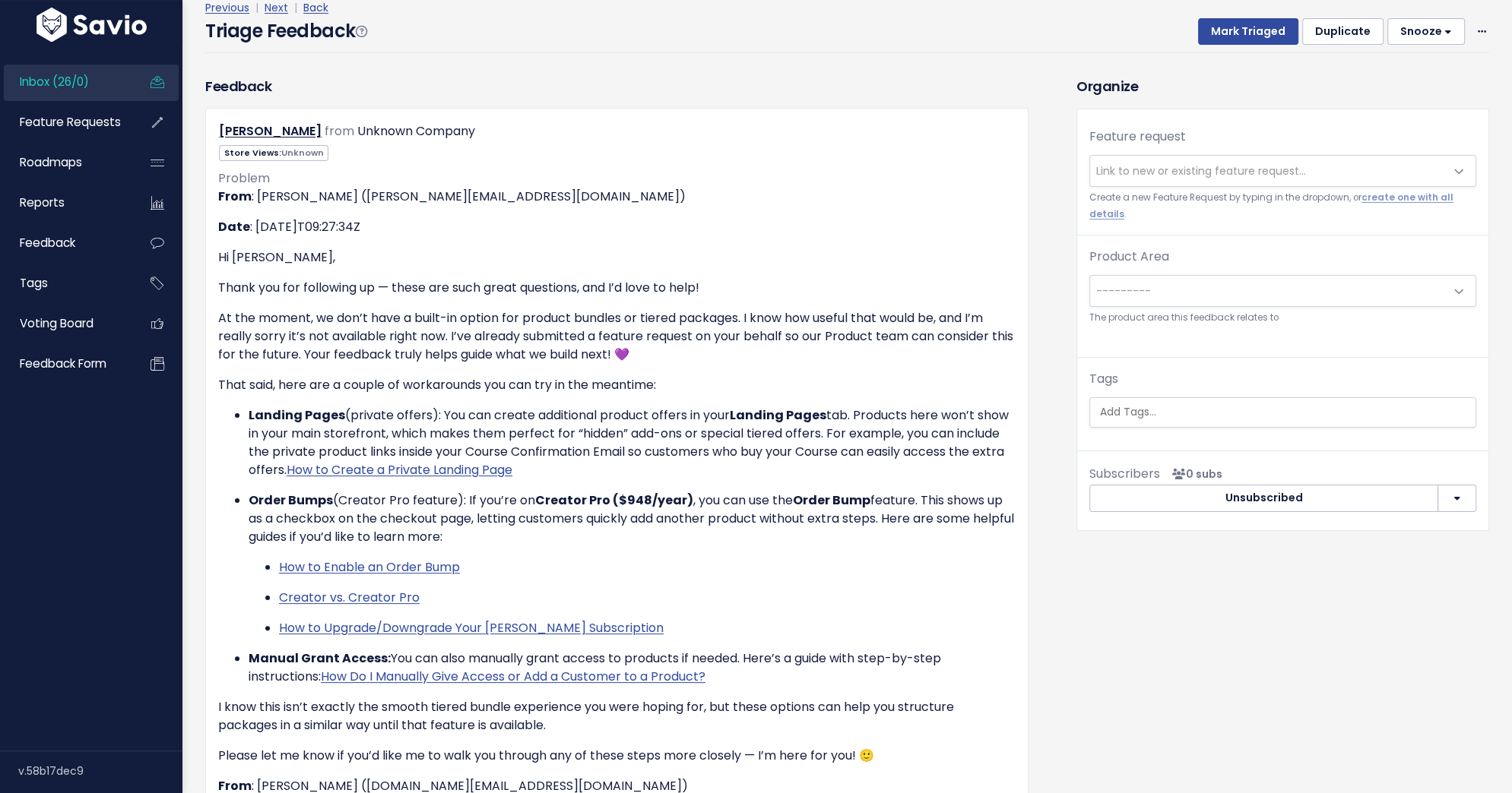
scroll to position [135, 0]
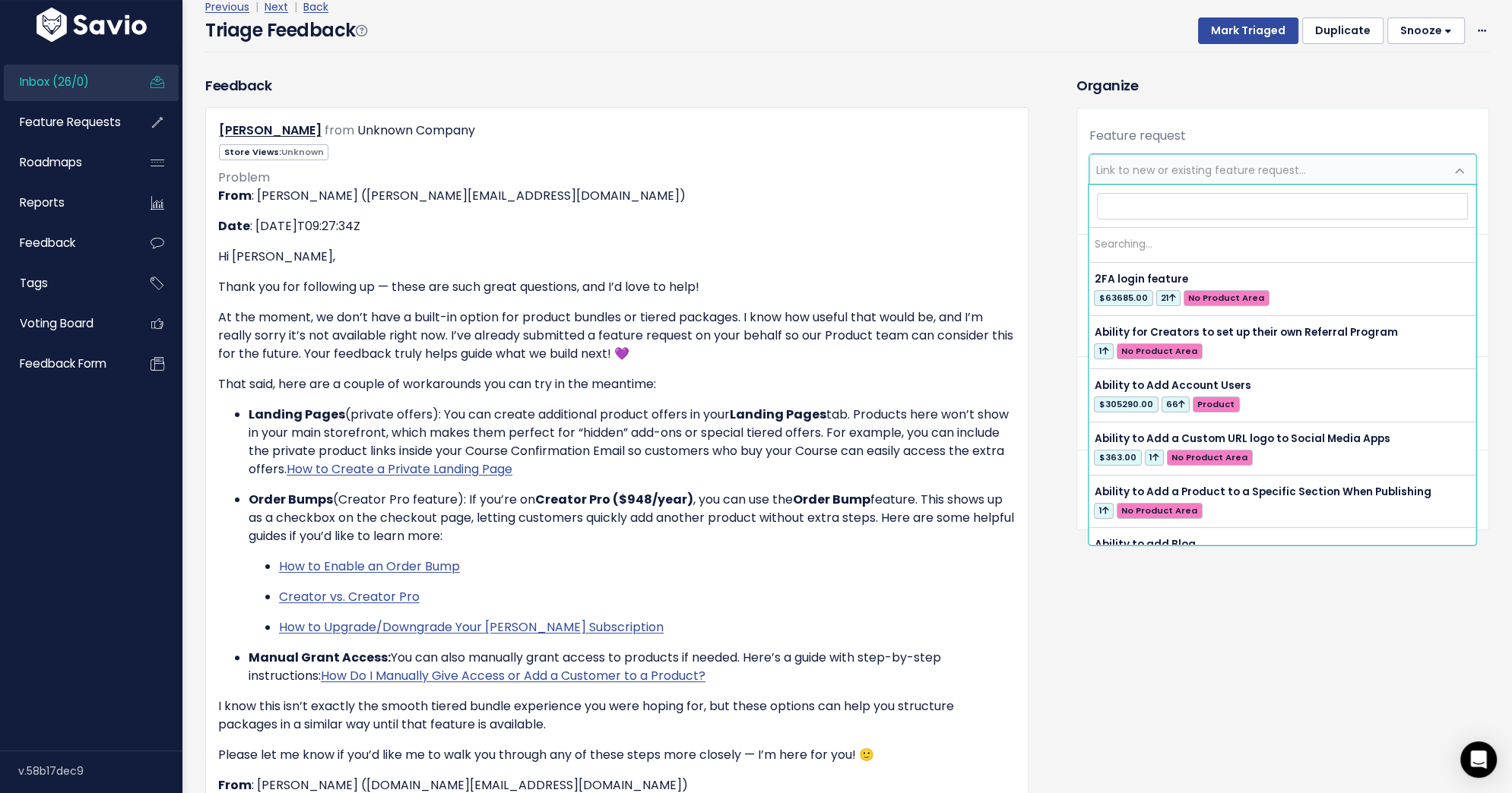
click at [1172, 177] on span "Link to new or existing feature request..." at bounding box center [1267, 170] width 355 height 31
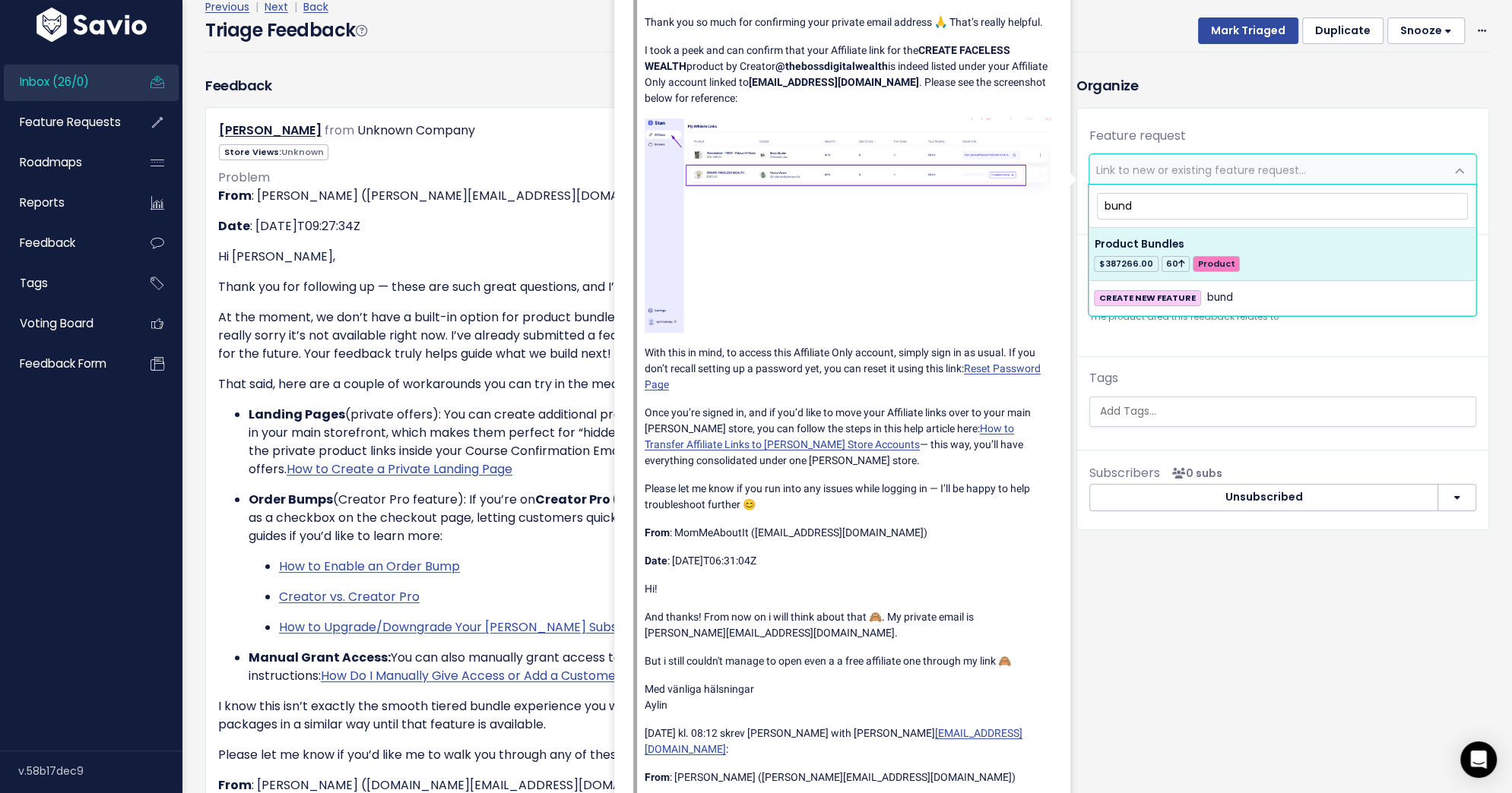
type input "bund"
select select "28817"
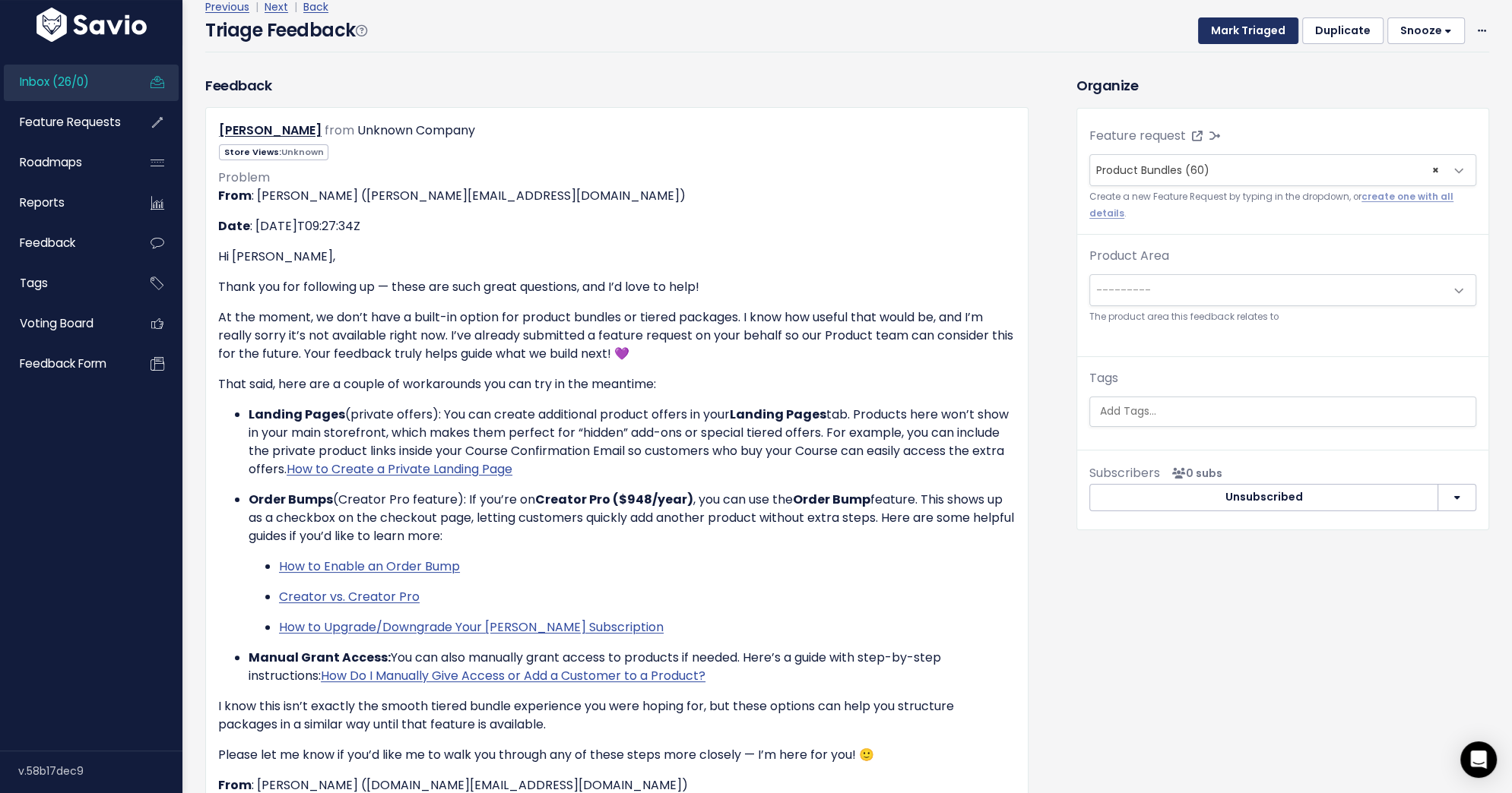
click at [1266, 31] on button "Mark Triaged" at bounding box center [1248, 31] width 100 height 27
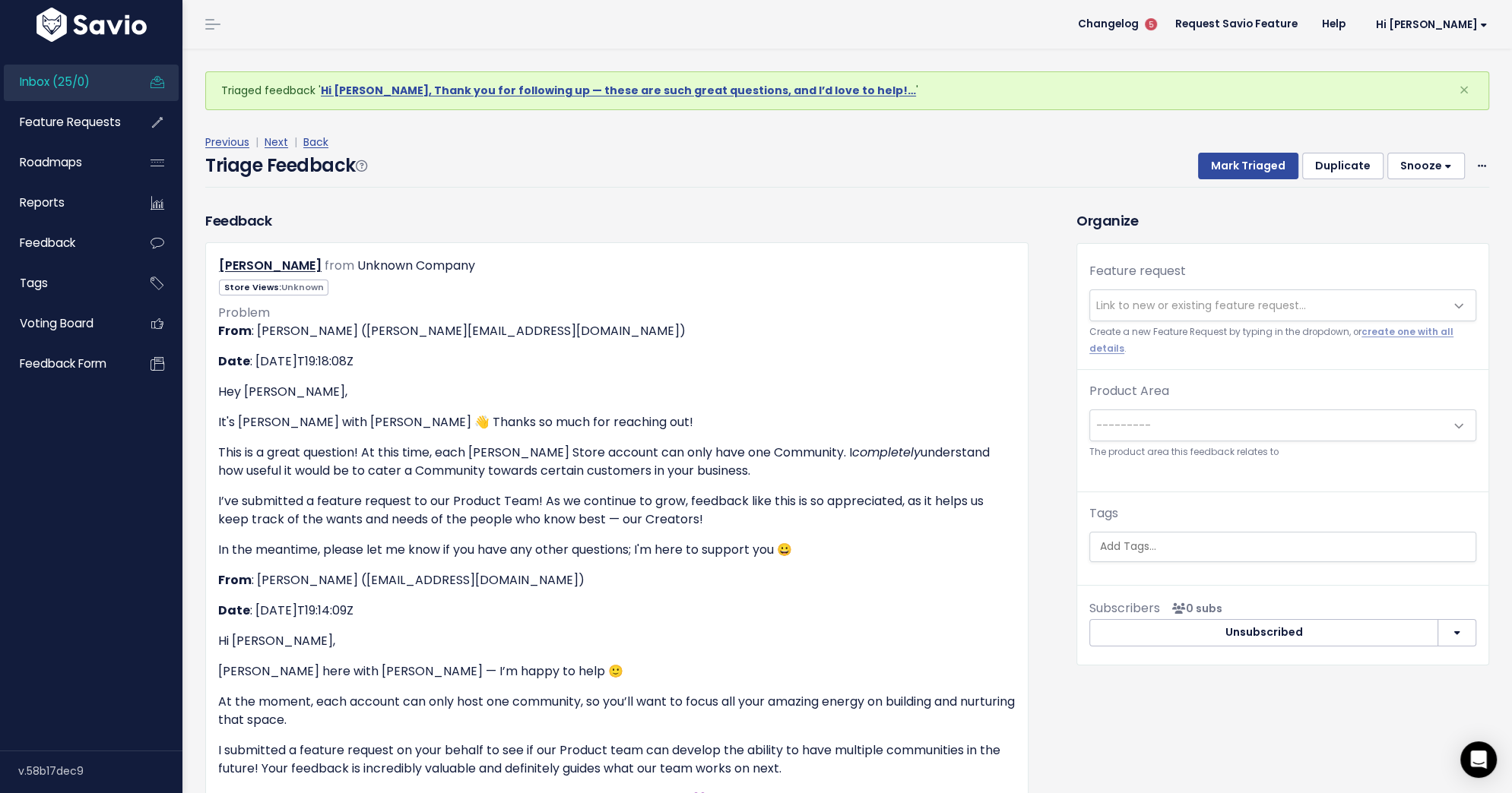
click at [1215, 294] on span "Link to new or existing feature request..." at bounding box center [1267, 305] width 355 height 31
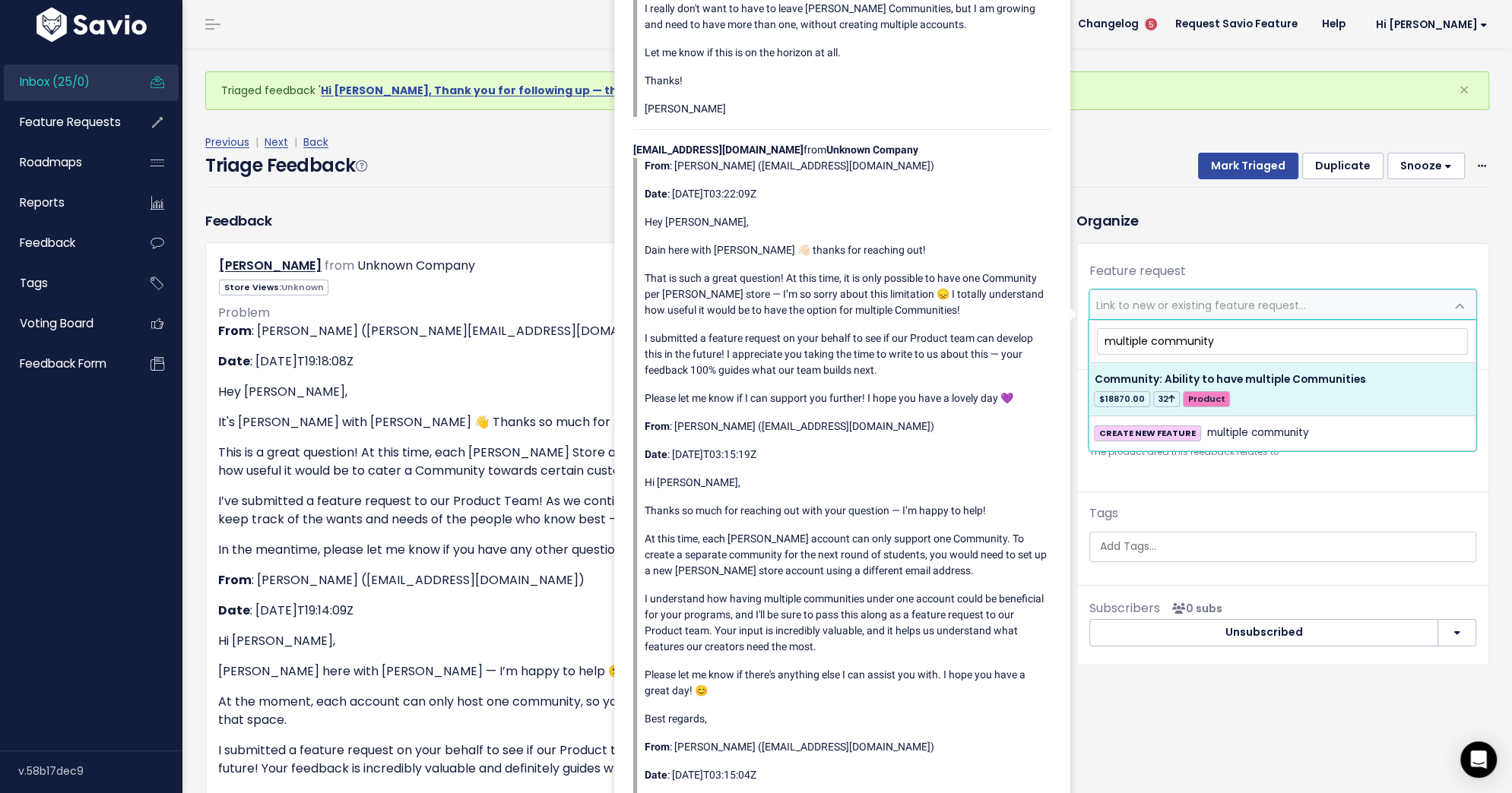
type input "multiple community"
select select "54132"
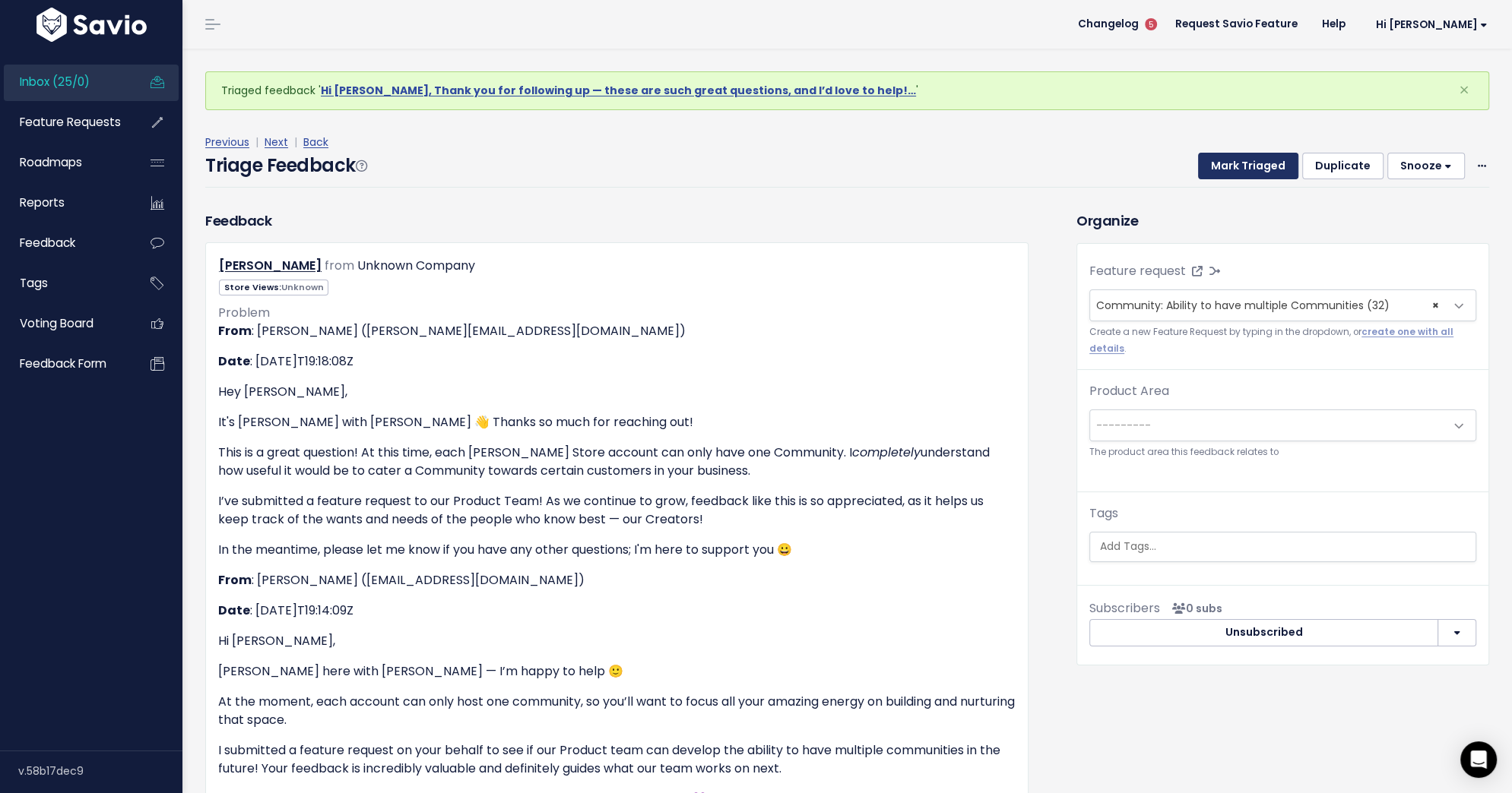
click at [1240, 176] on button "Mark Triaged" at bounding box center [1248, 166] width 100 height 27
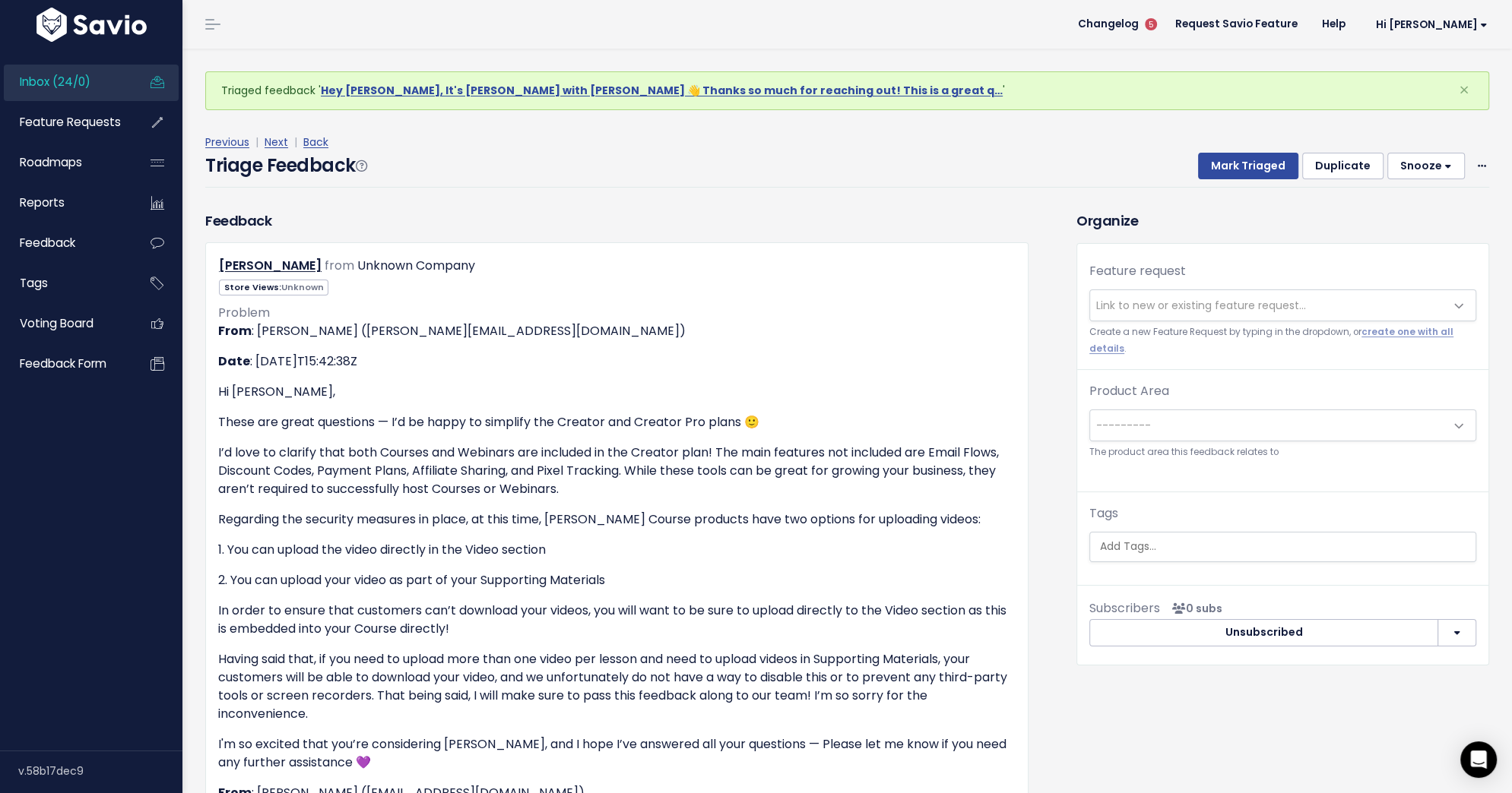
click at [1197, 310] on span "Link to new or existing feature request..." at bounding box center [1201, 305] width 209 height 15
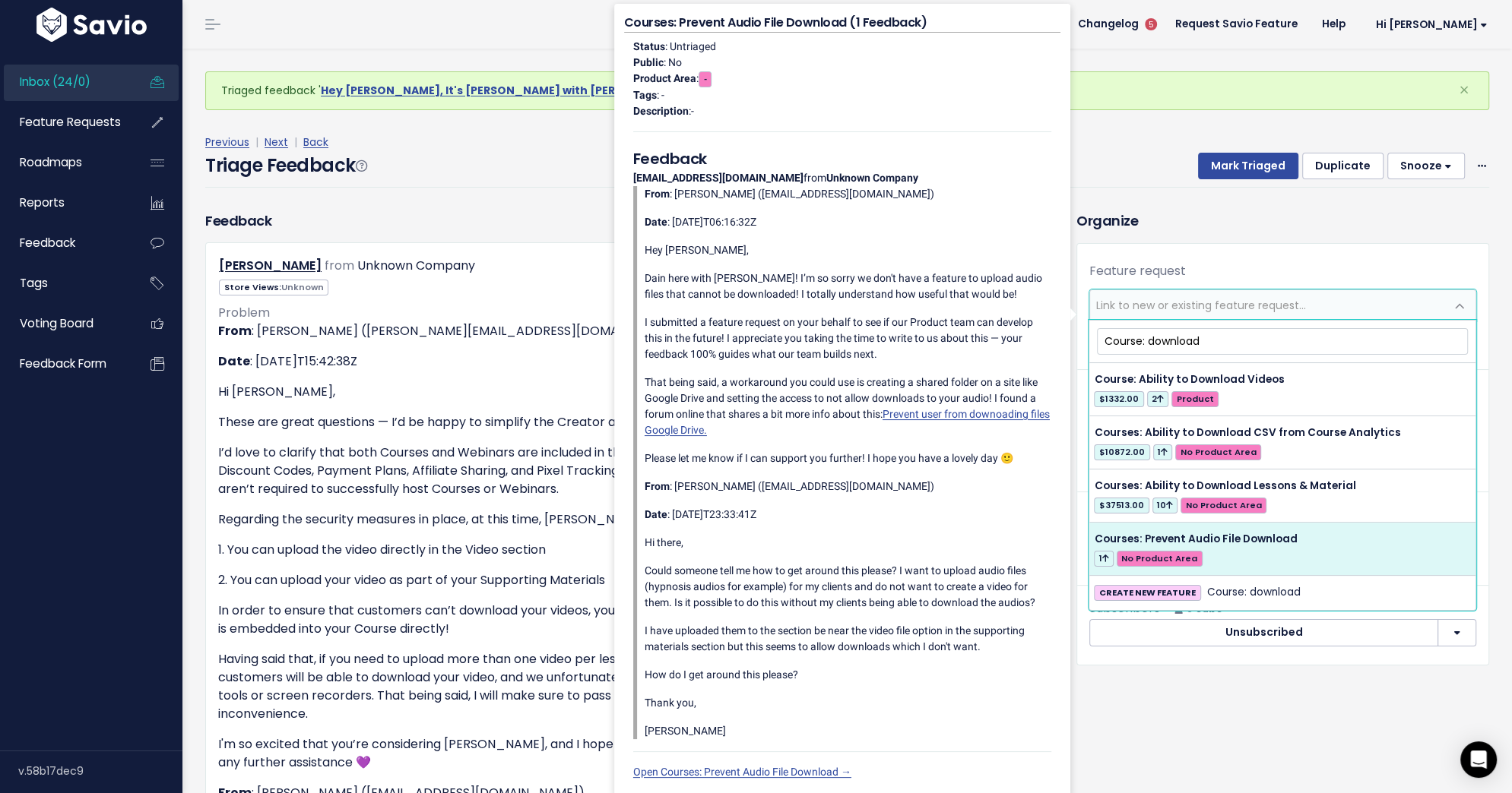
type input "Course: download"
select select "55547"
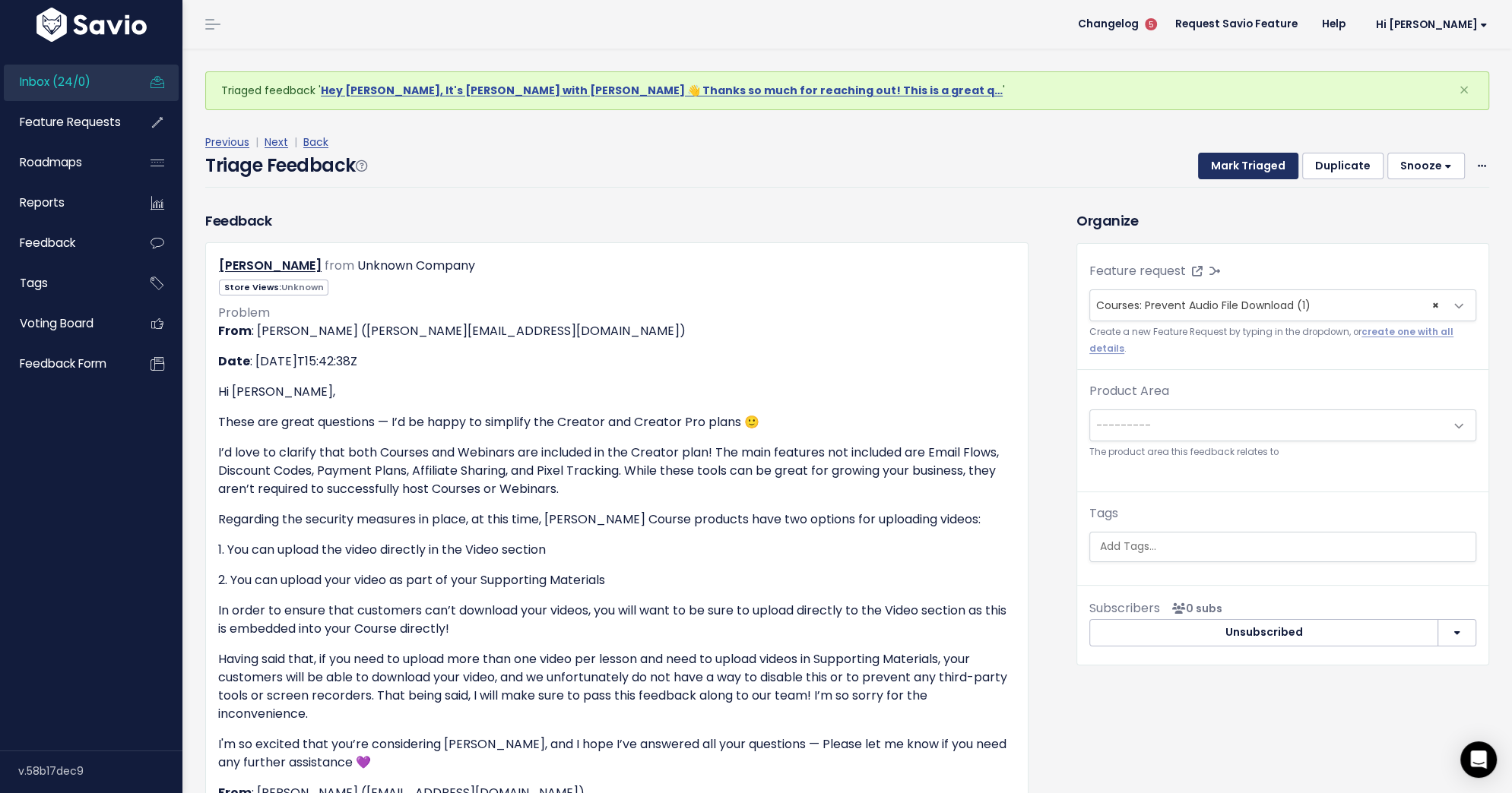
click at [1267, 164] on button "Mark Triaged" at bounding box center [1248, 166] width 100 height 27
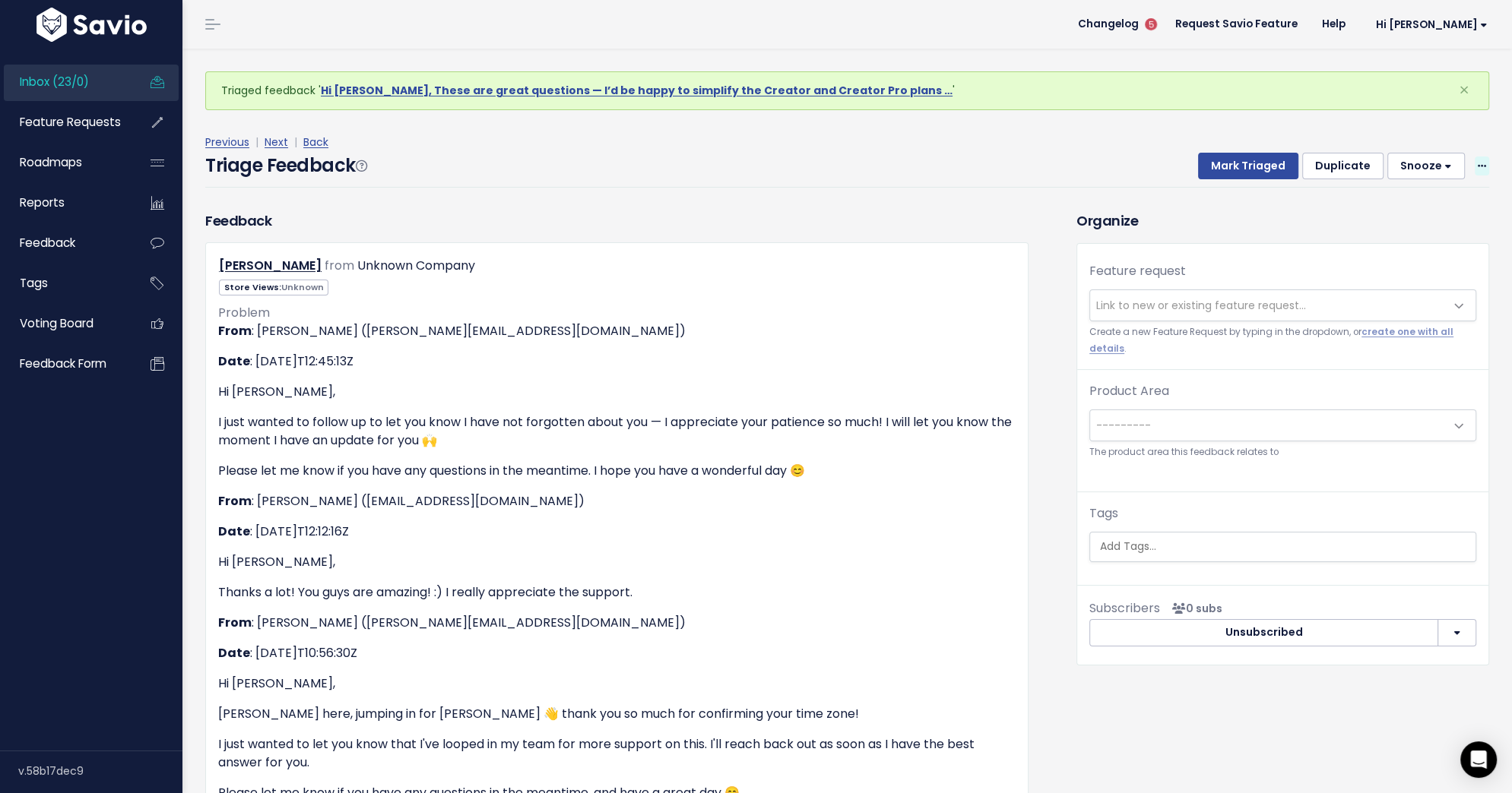
click at [1479, 174] on span at bounding box center [1481, 166] width 14 height 19
click at [1419, 233] on link "Delete" at bounding box center [1421, 237] width 109 height 30
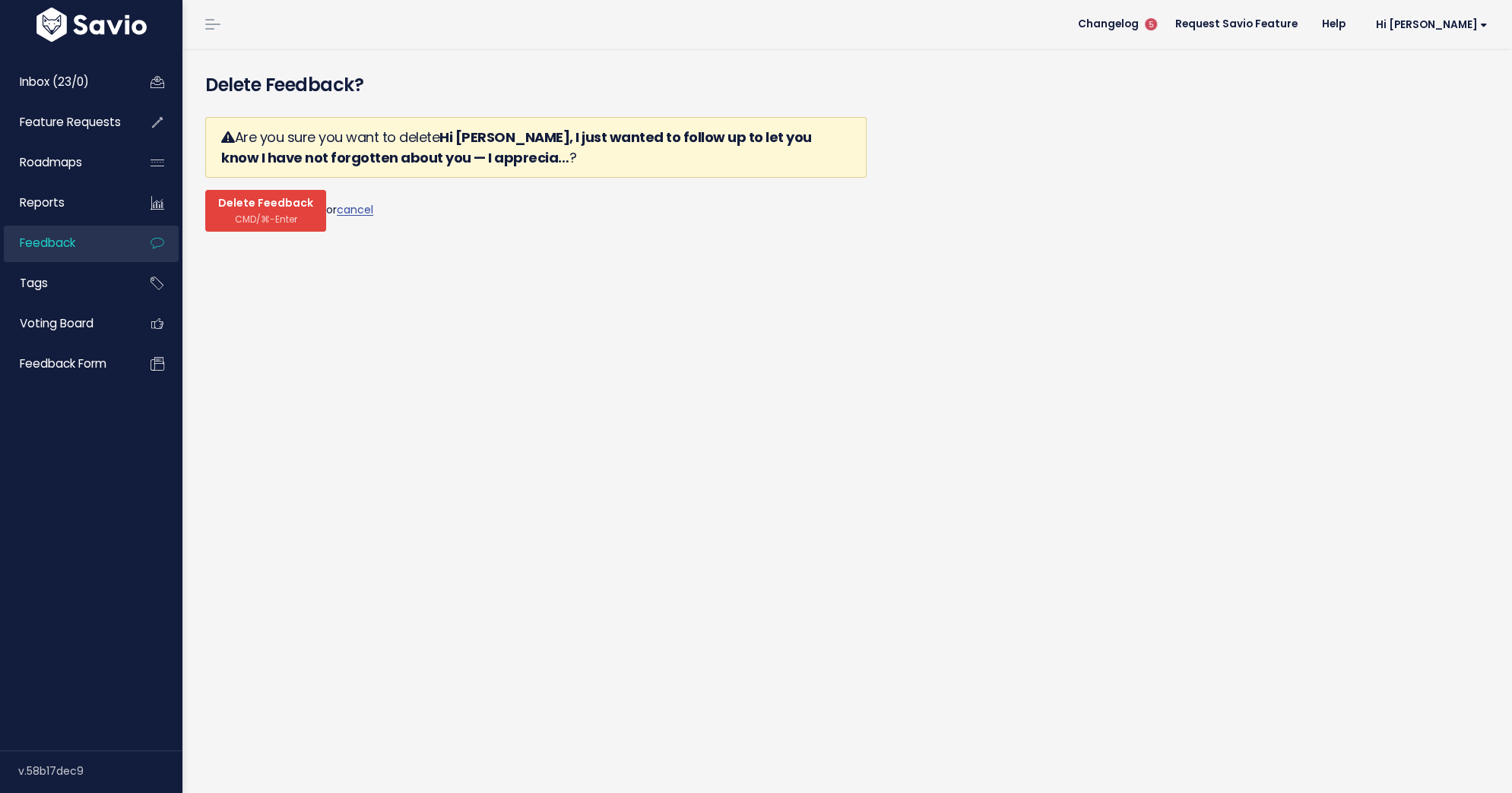
click at [233, 207] on span "Delete Feedback" at bounding box center [266, 204] width 95 height 14
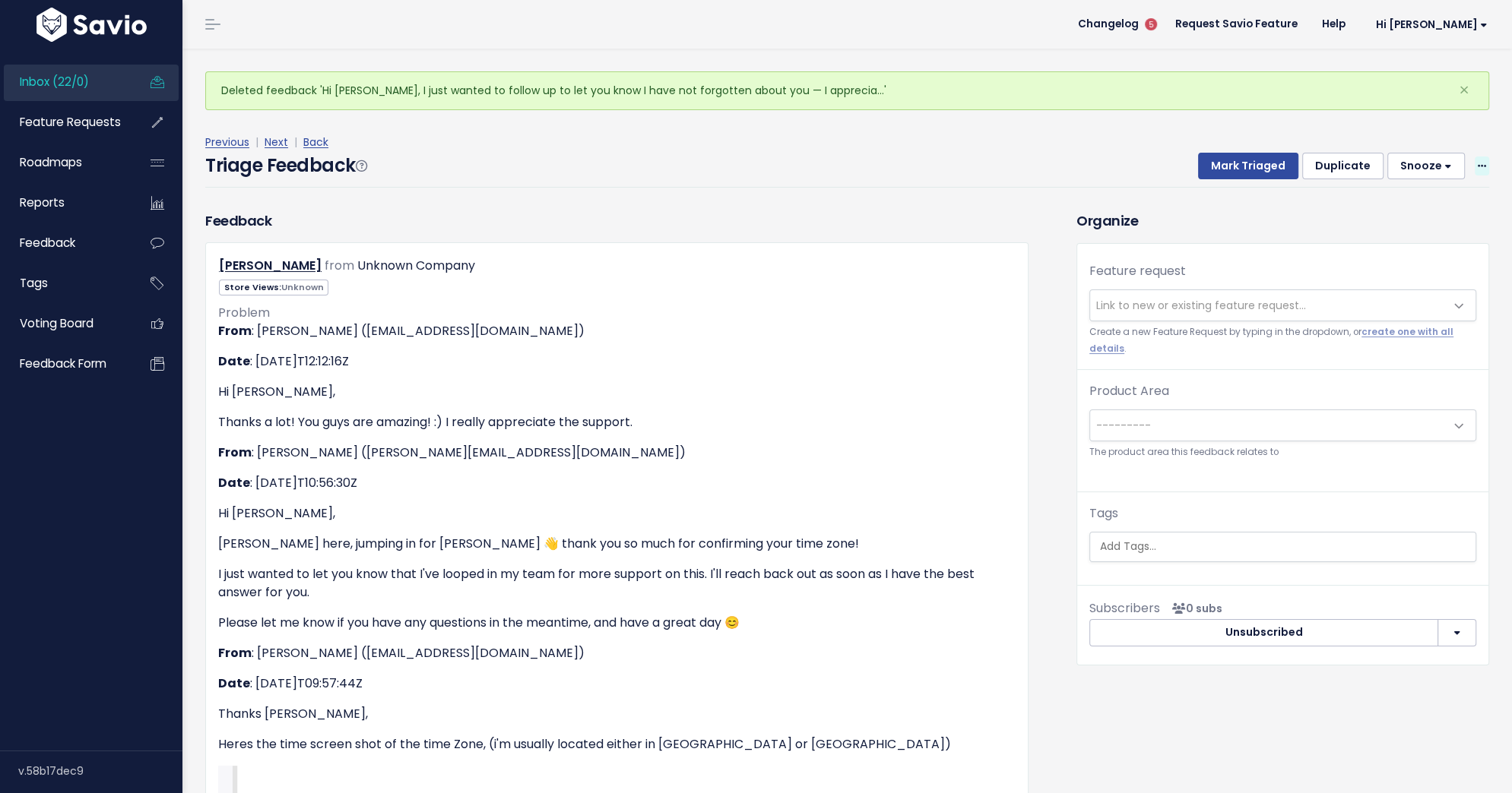
click at [1476, 164] on span at bounding box center [1481, 166] width 14 height 19
click at [1395, 237] on link "Delete" at bounding box center [1421, 237] width 109 height 30
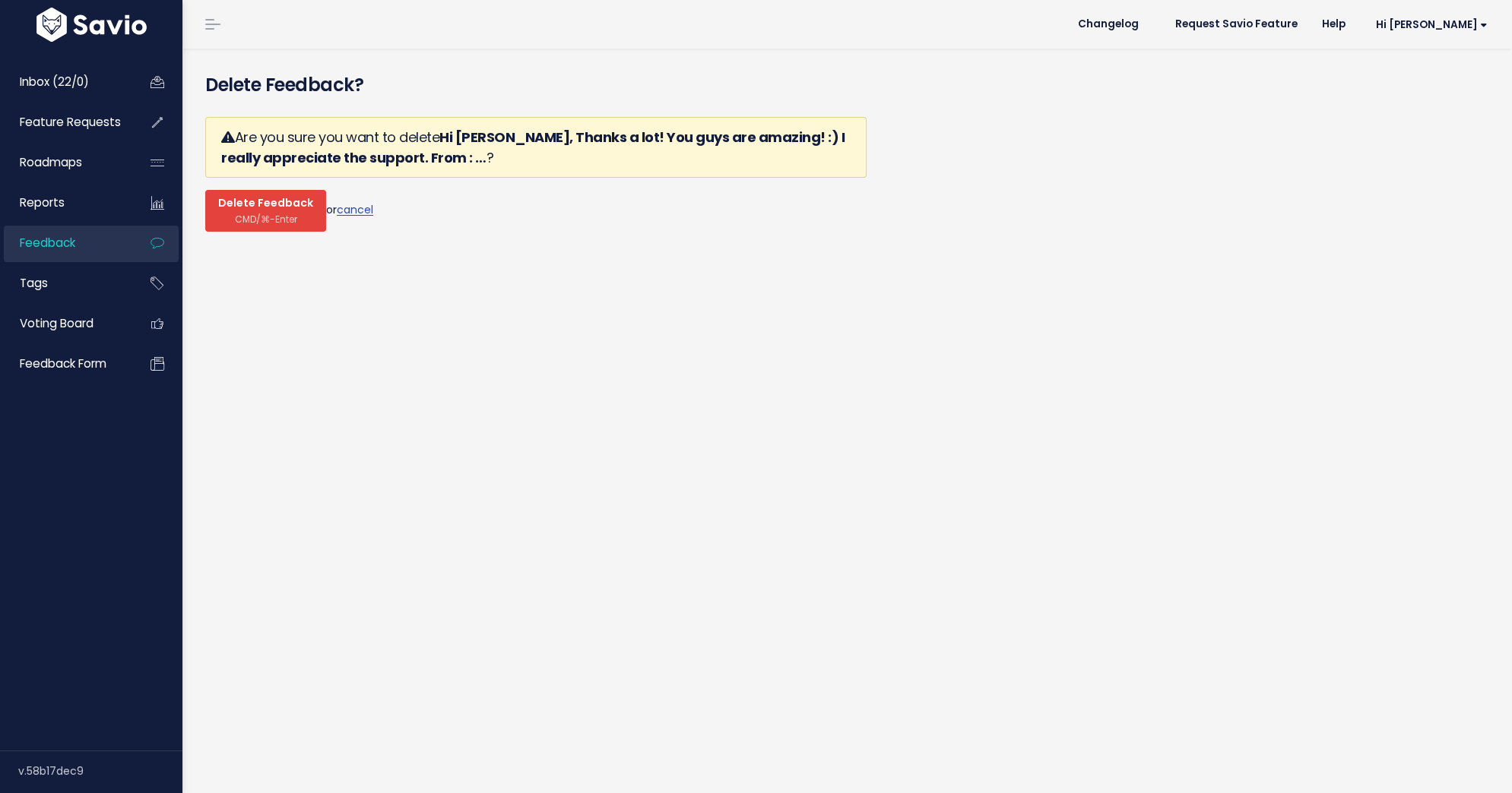
click at [286, 209] on span "Delete Feedback" at bounding box center [266, 204] width 95 height 14
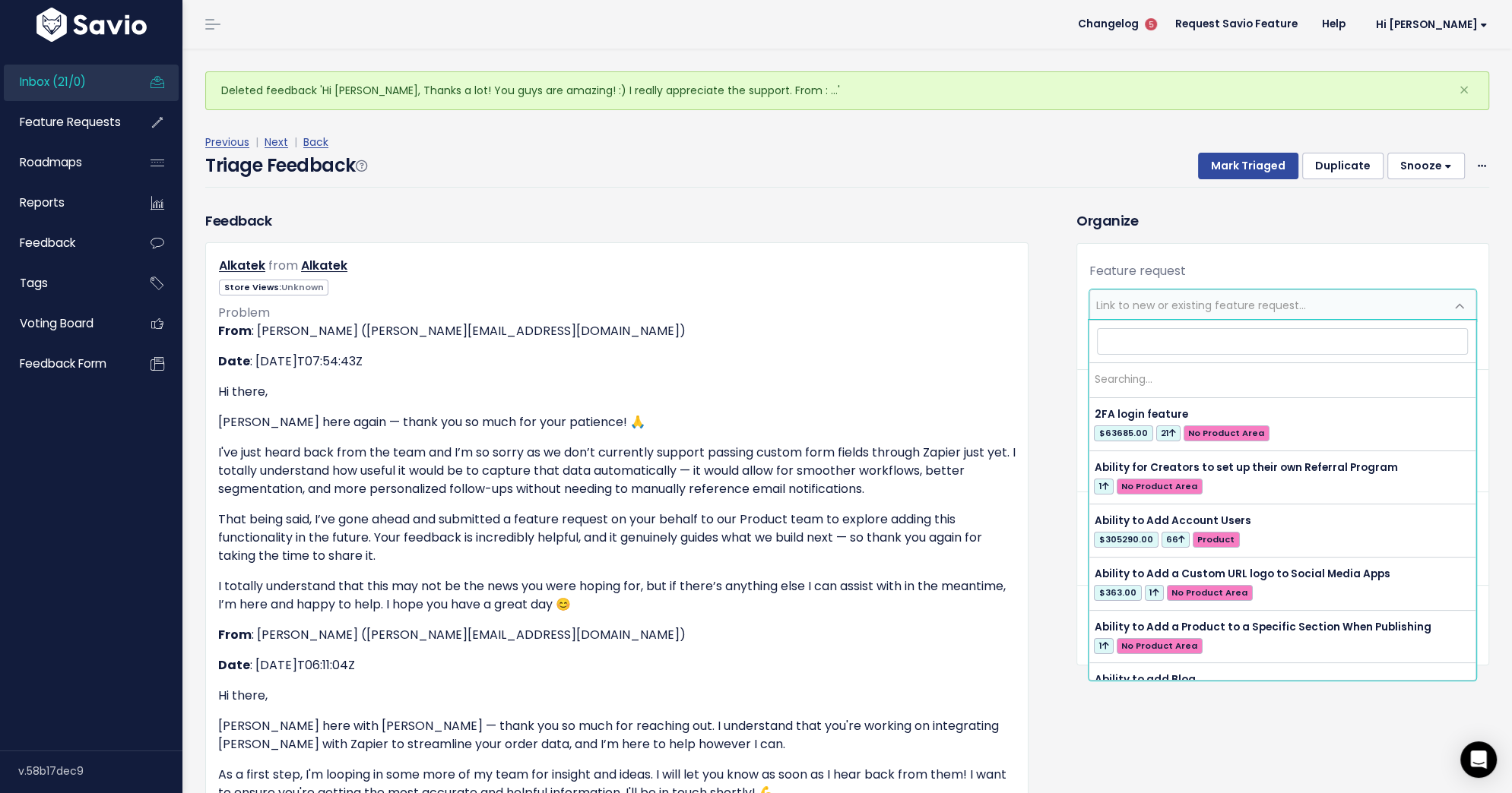
click at [1173, 309] on span "Link to new or existing feature request..." at bounding box center [1201, 305] width 209 height 15
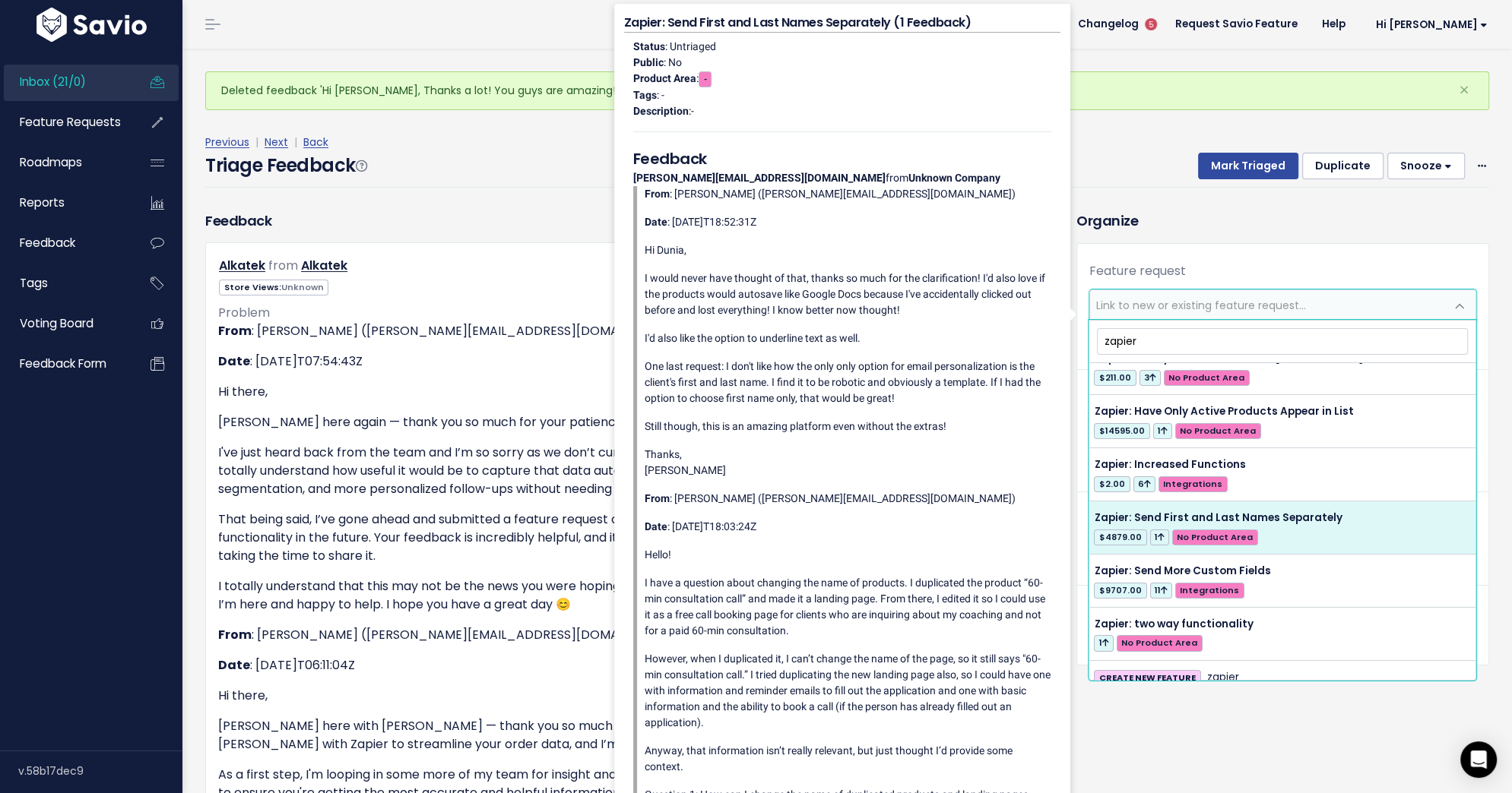
scroll to position [19, 0]
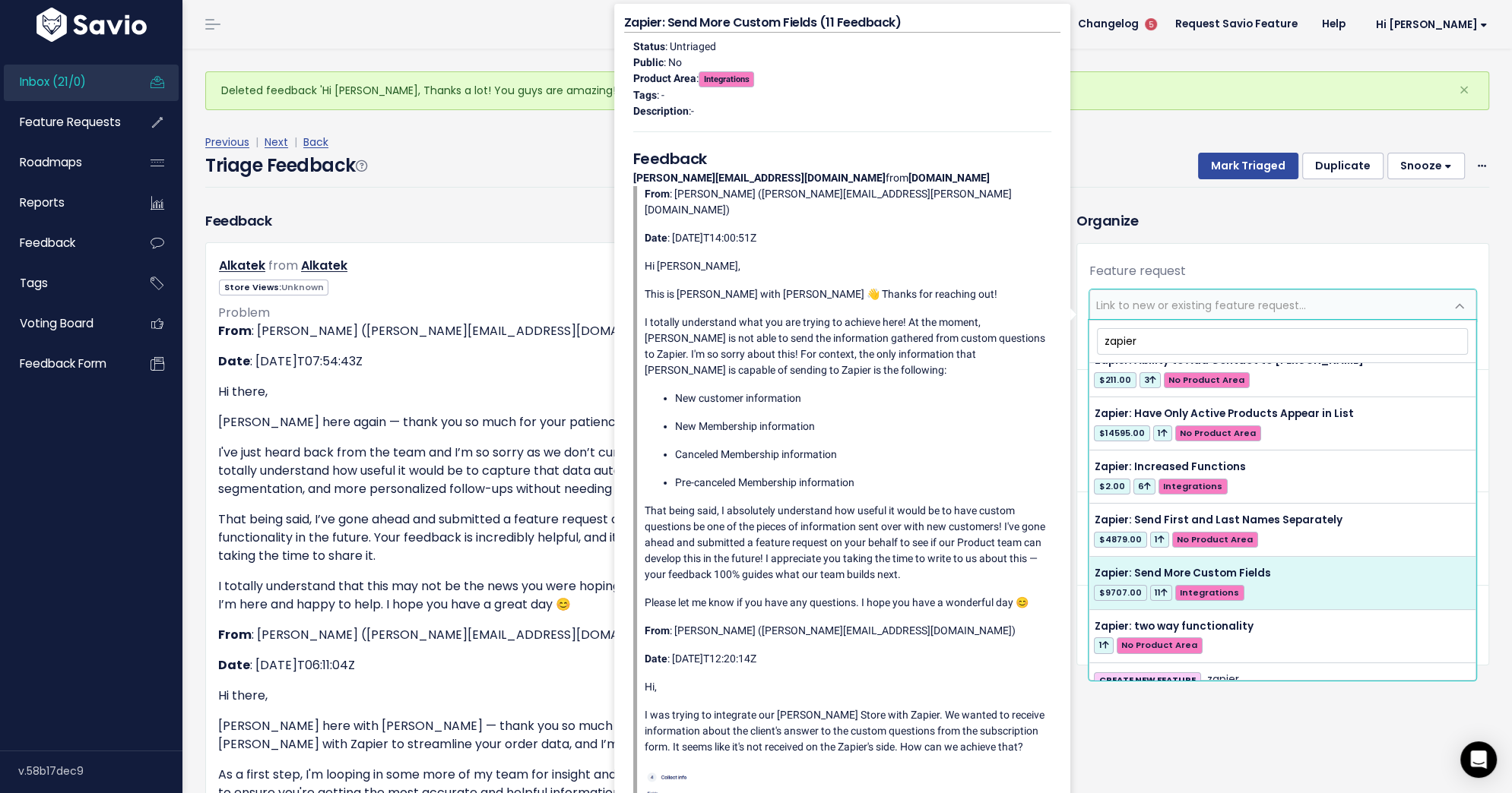
type input "zapier"
select select "28842"
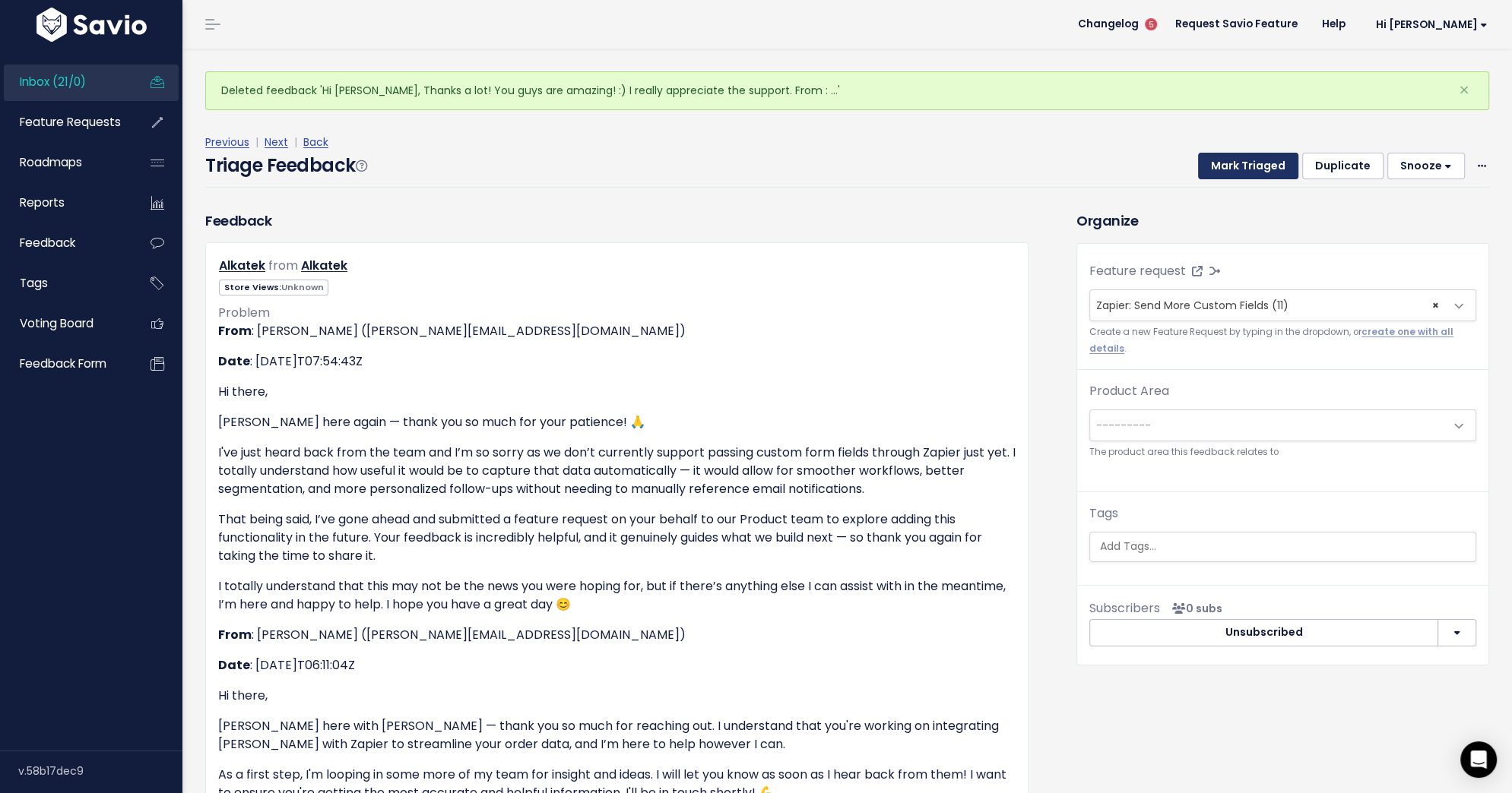
click at [1230, 165] on button "Mark Triaged" at bounding box center [1248, 166] width 100 height 27
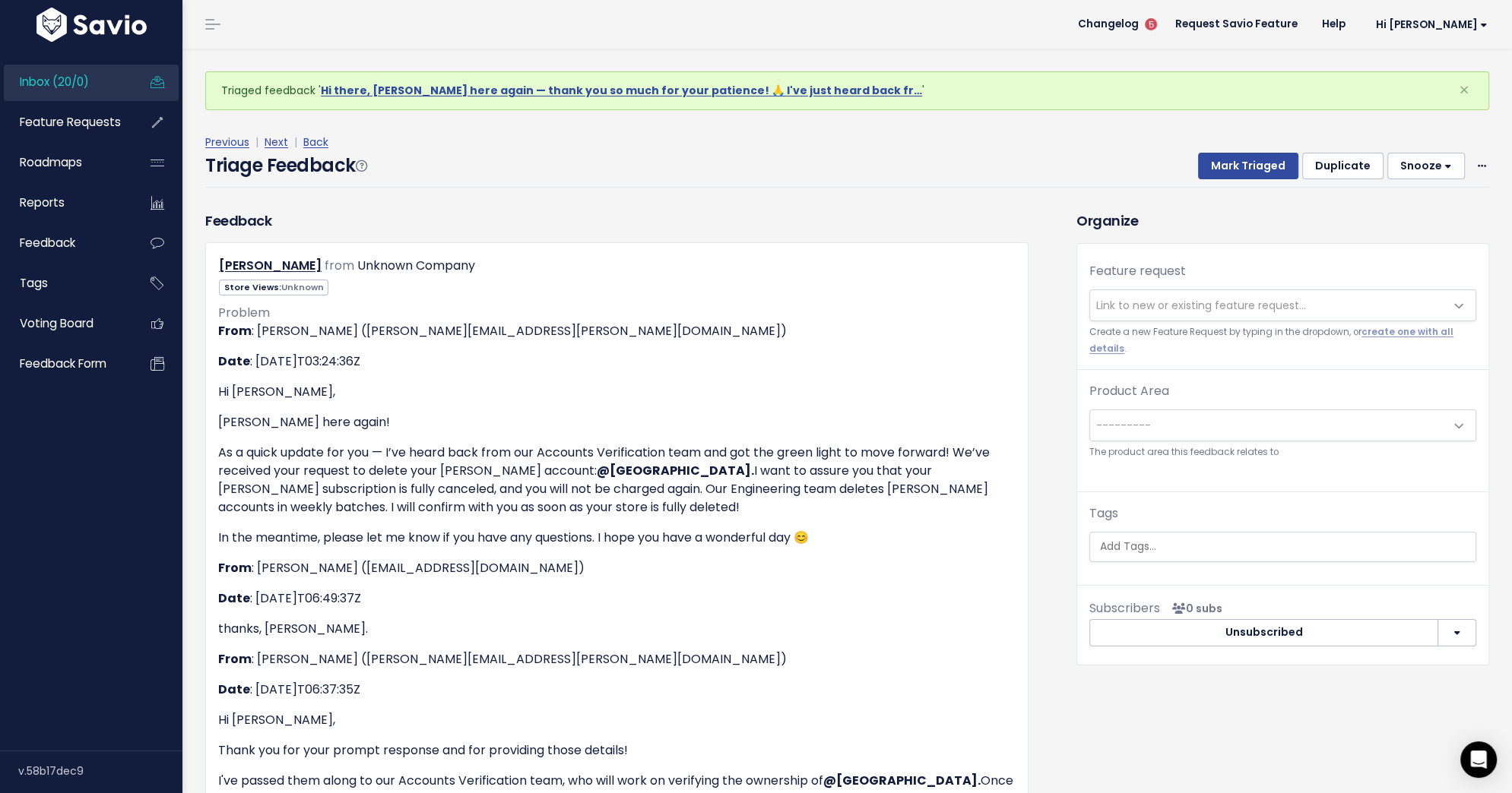
click at [1139, 310] on span "Link to new or existing feature request..." at bounding box center [1201, 305] width 209 height 15
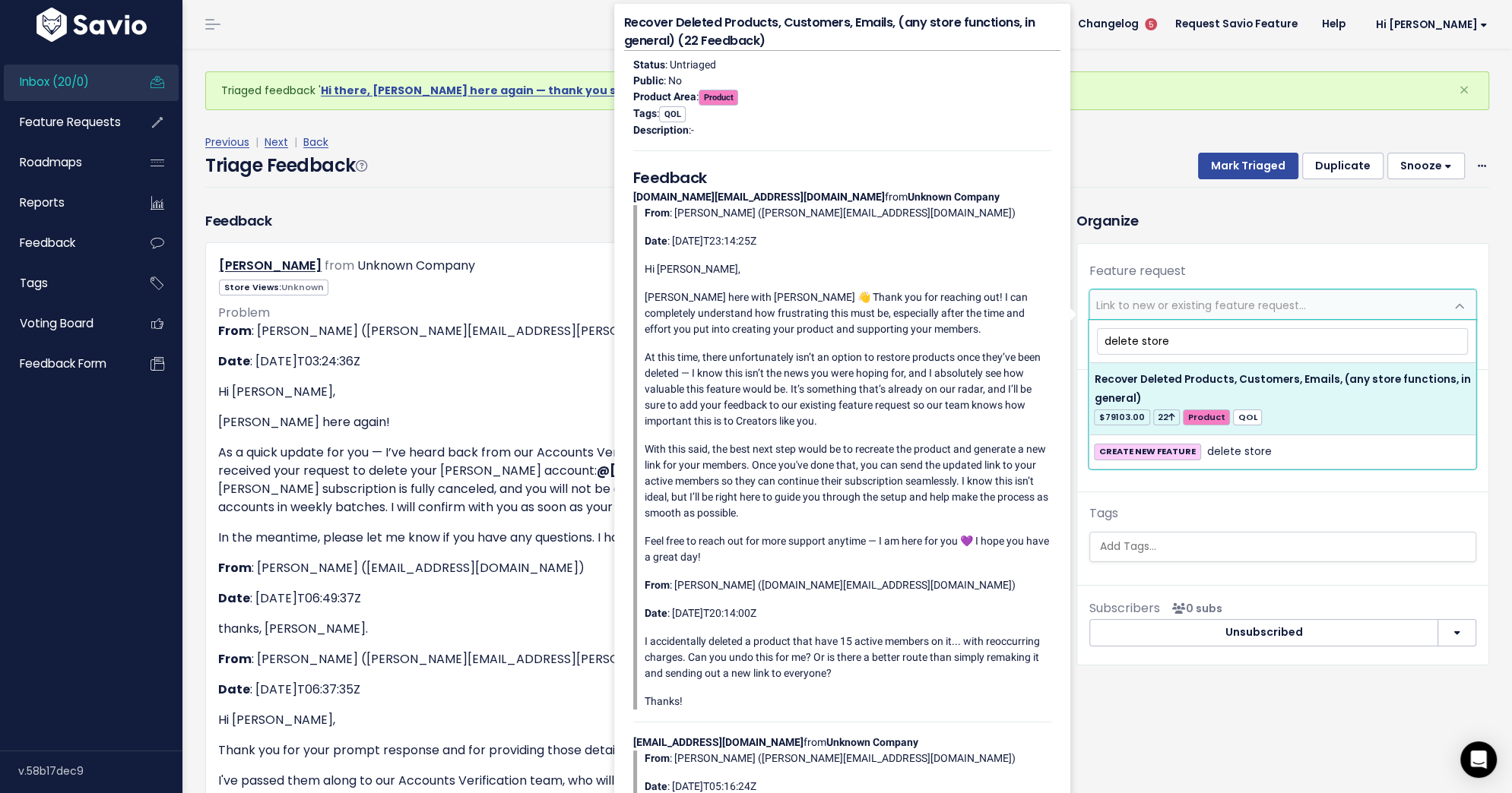
click at [1200, 351] on input "delete store" at bounding box center [1282, 341] width 371 height 26
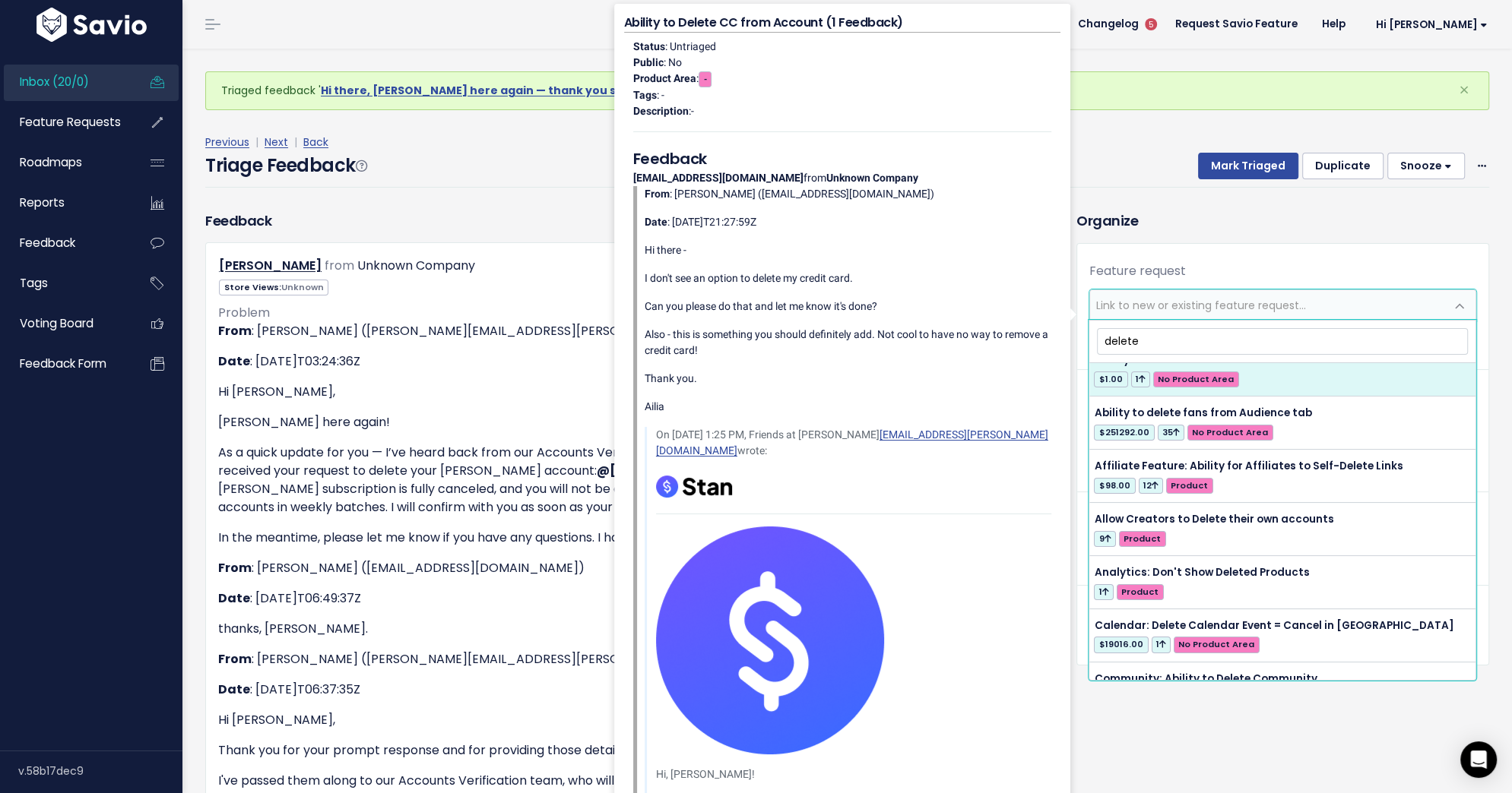
scroll to position [26, 0]
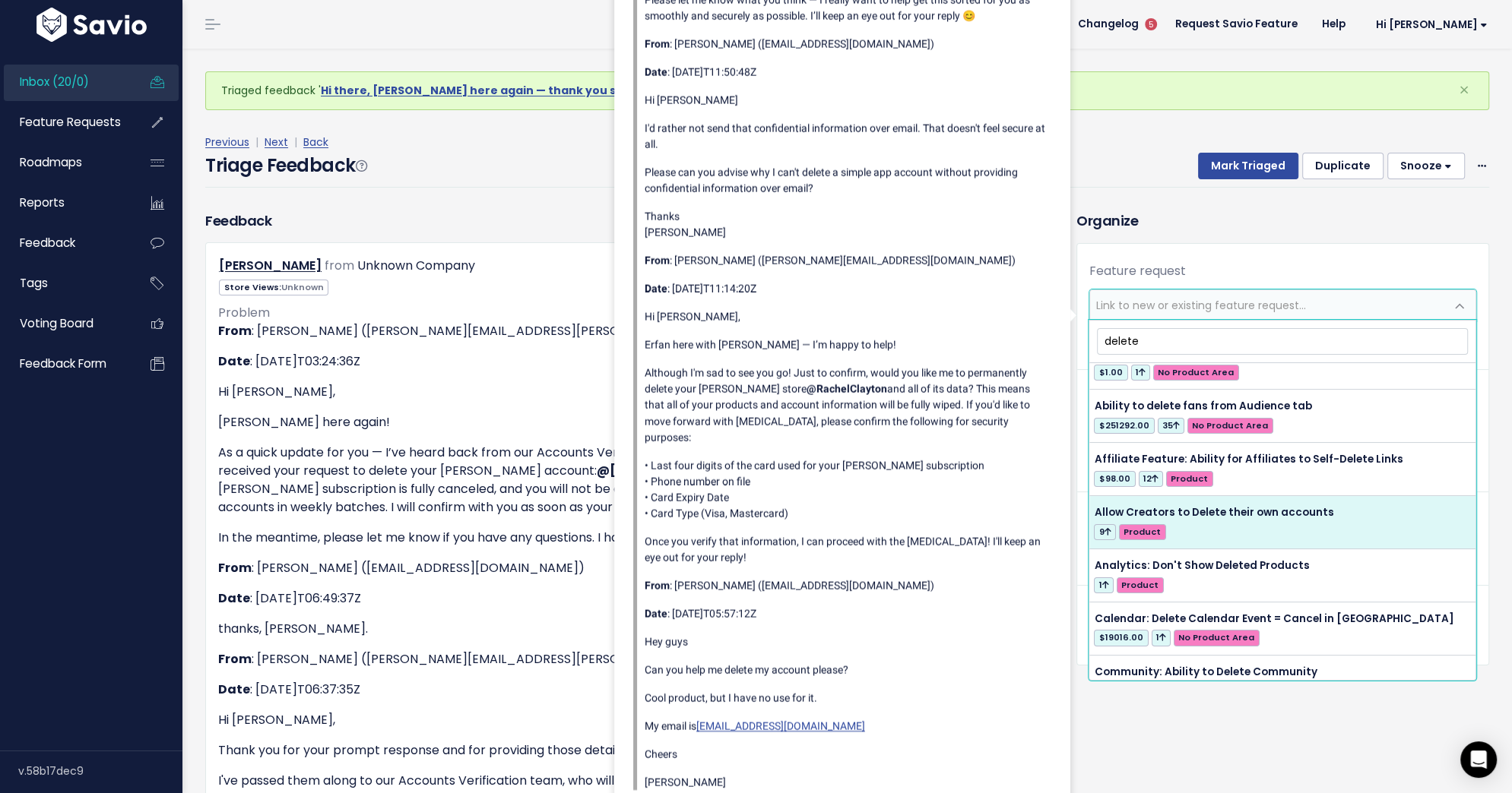
type input "delete"
select select "57227"
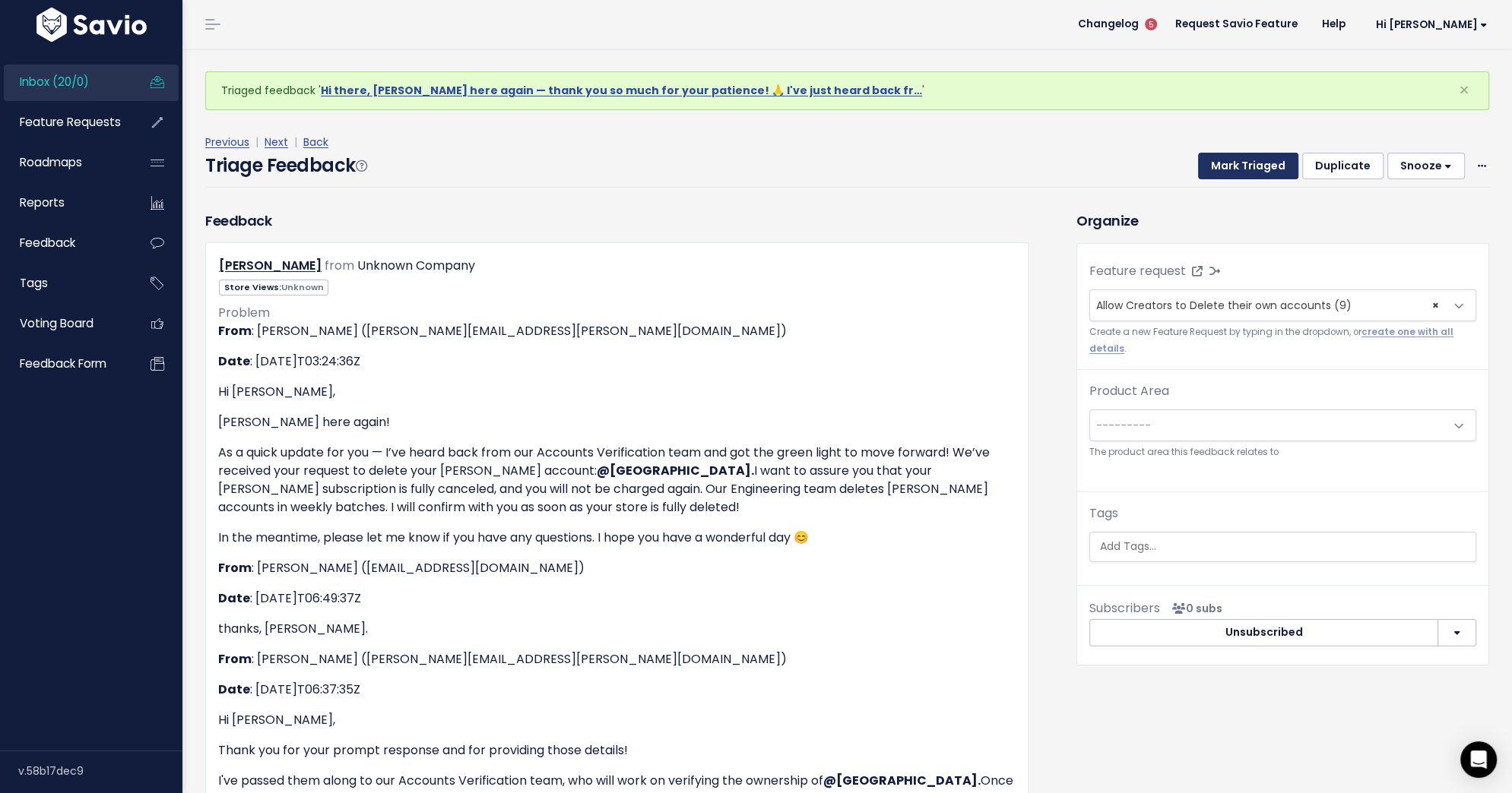
click at [1242, 167] on button "Mark Triaged" at bounding box center [1248, 166] width 100 height 27
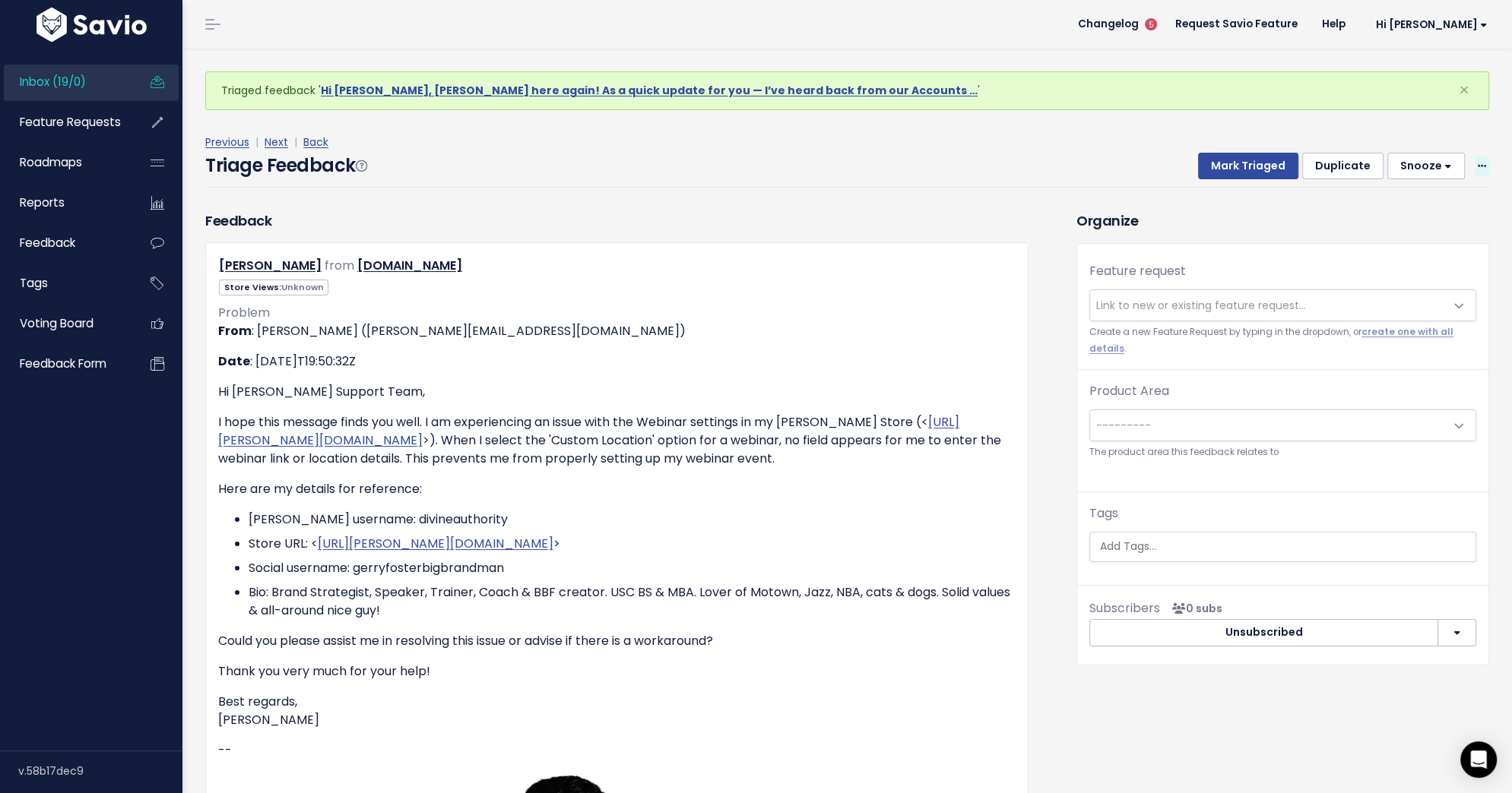
click at [1474, 166] on span at bounding box center [1481, 166] width 14 height 19
click at [1429, 243] on link "Delete" at bounding box center [1421, 237] width 109 height 30
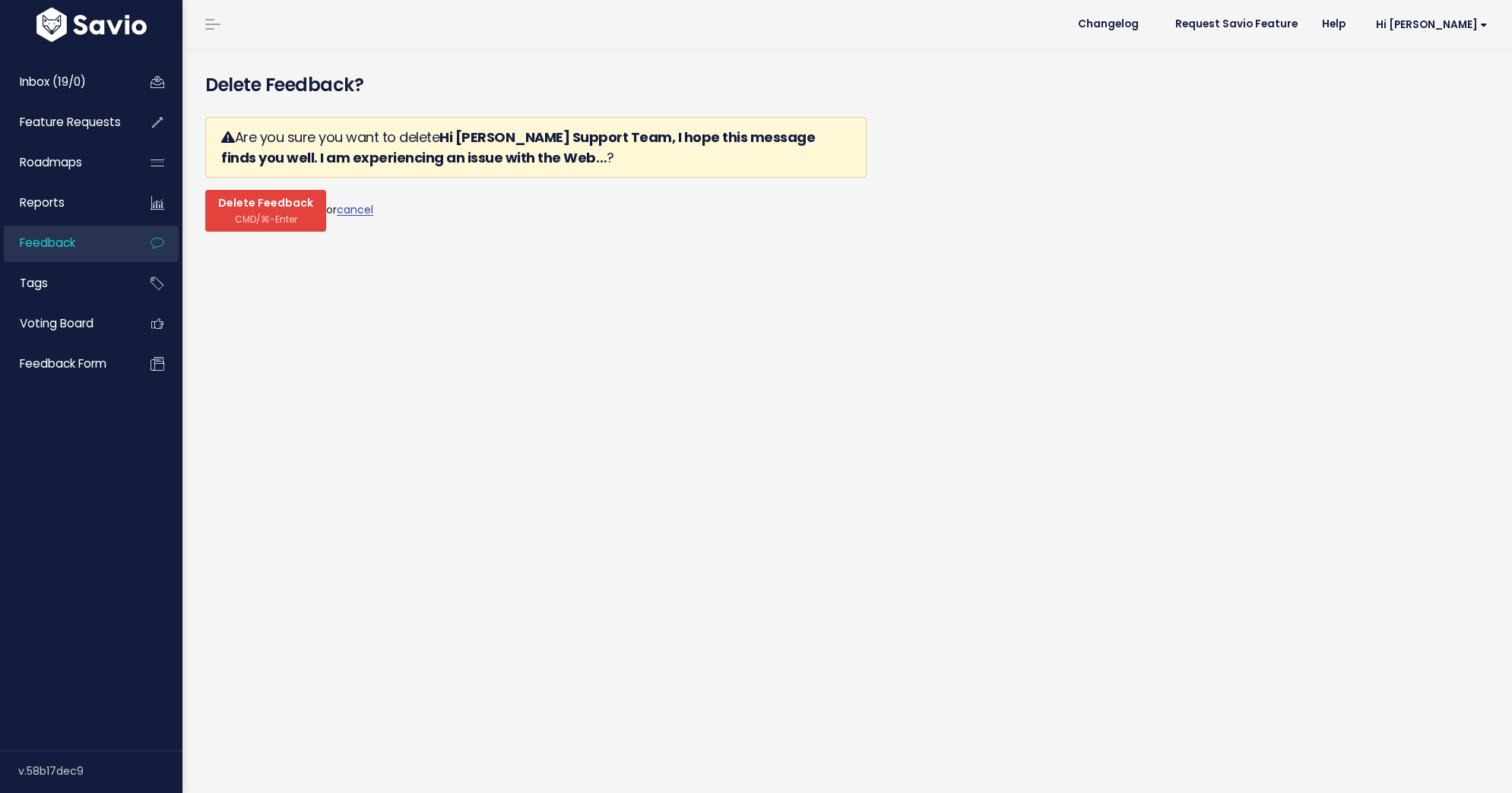
click at [269, 215] on span "CMD/⌘-Enter" at bounding box center [266, 219] width 62 height 11
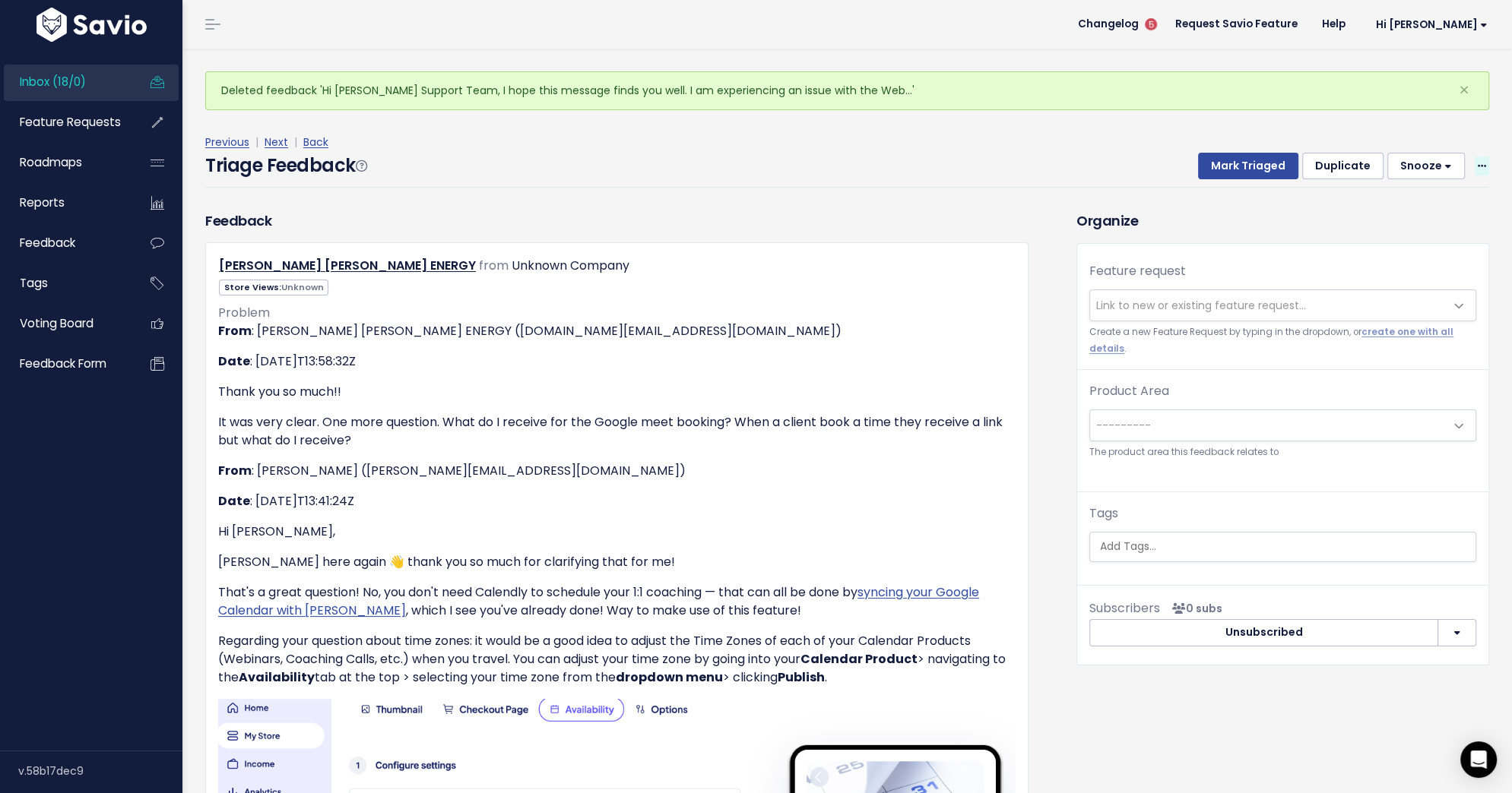
click at [1485, 165] on icon at bounding box center [1482, 166] width 9 height 10
click at [1421, 236] on link "Delete" at bounding box center [1421, 237] width 109 height 30
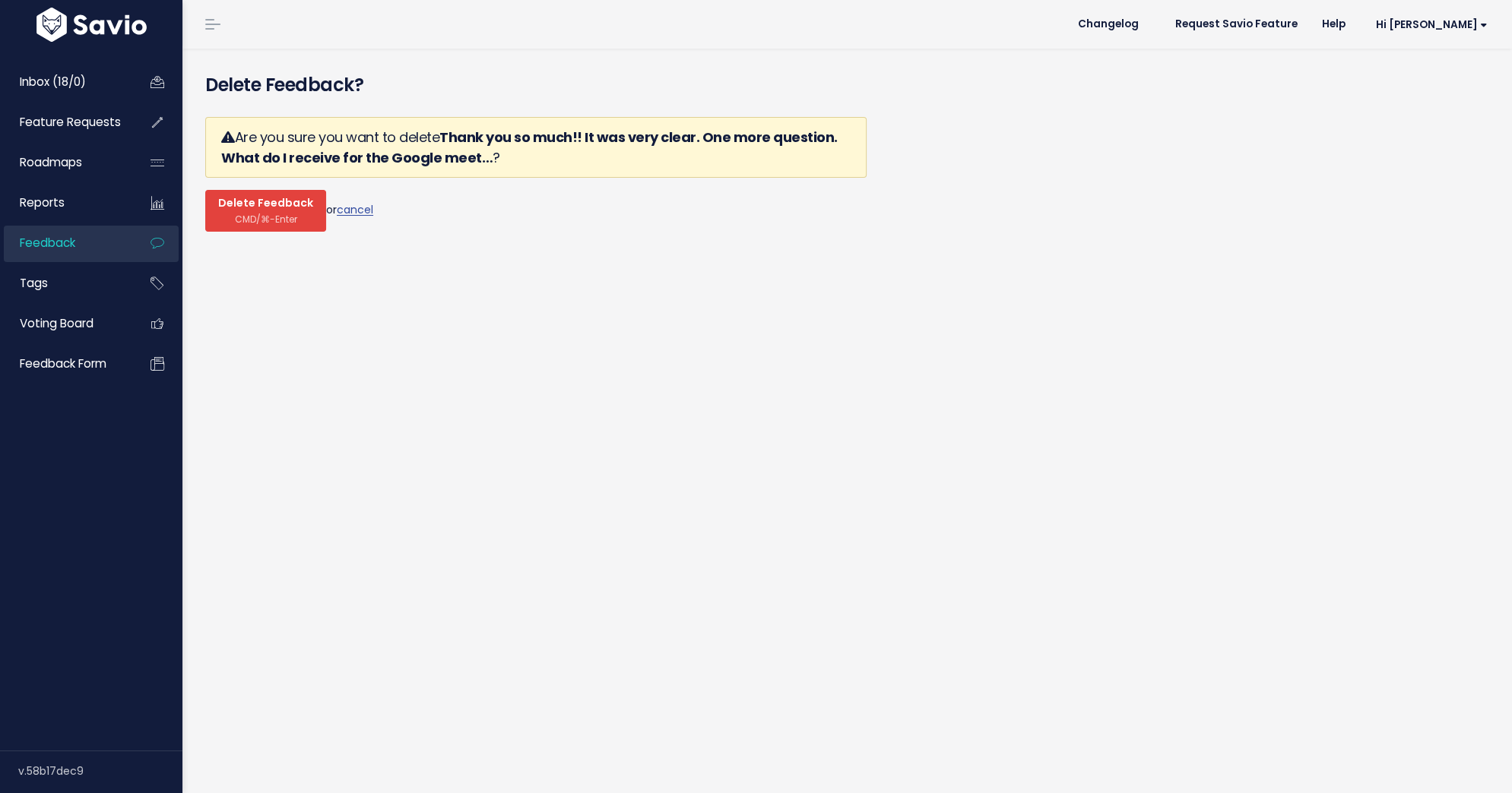
click at [225, 203] on span "Delete Feedback" at bounding box center [266, 204] width 95 height 14
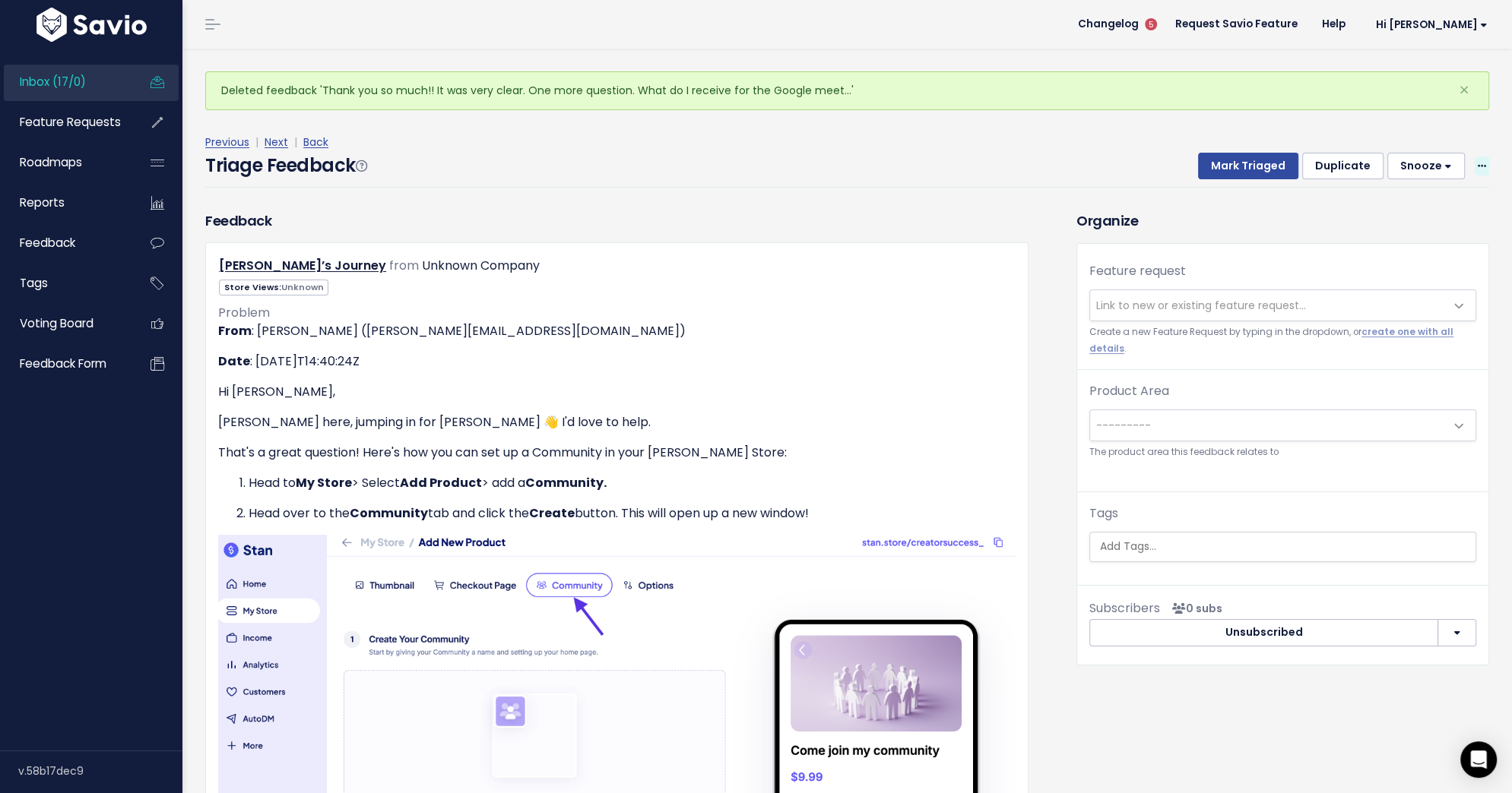
click at [1479, 164] on icon at bounding box center [1482, 166] width 9 height 10
click at [1400, 242] on link "Delete" at bounding box center [1421, 237] width 109 height 30
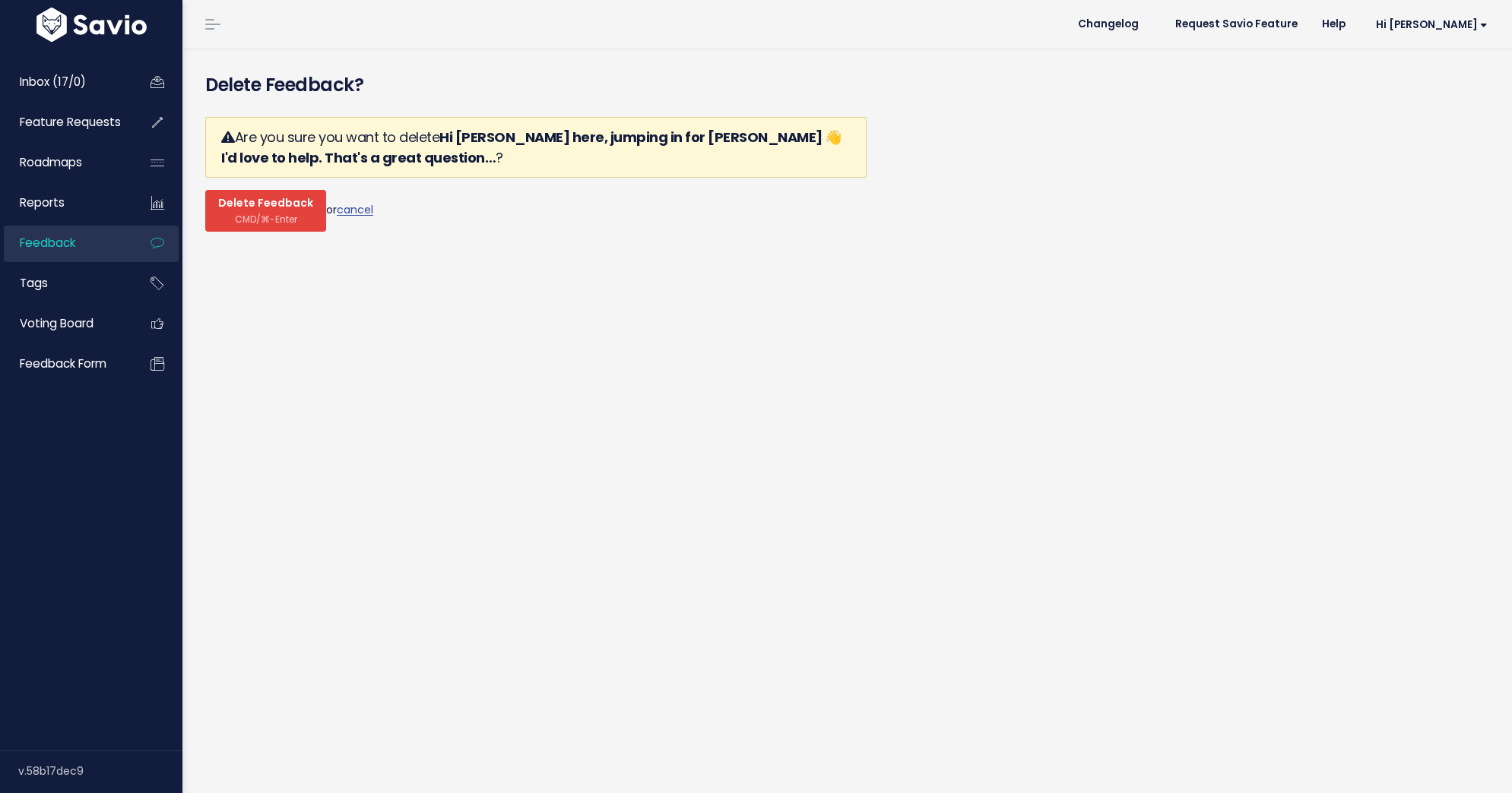
click at [245, 208] on span "Delete Feedback" at bounding box center [266, 204] width 95 height 14
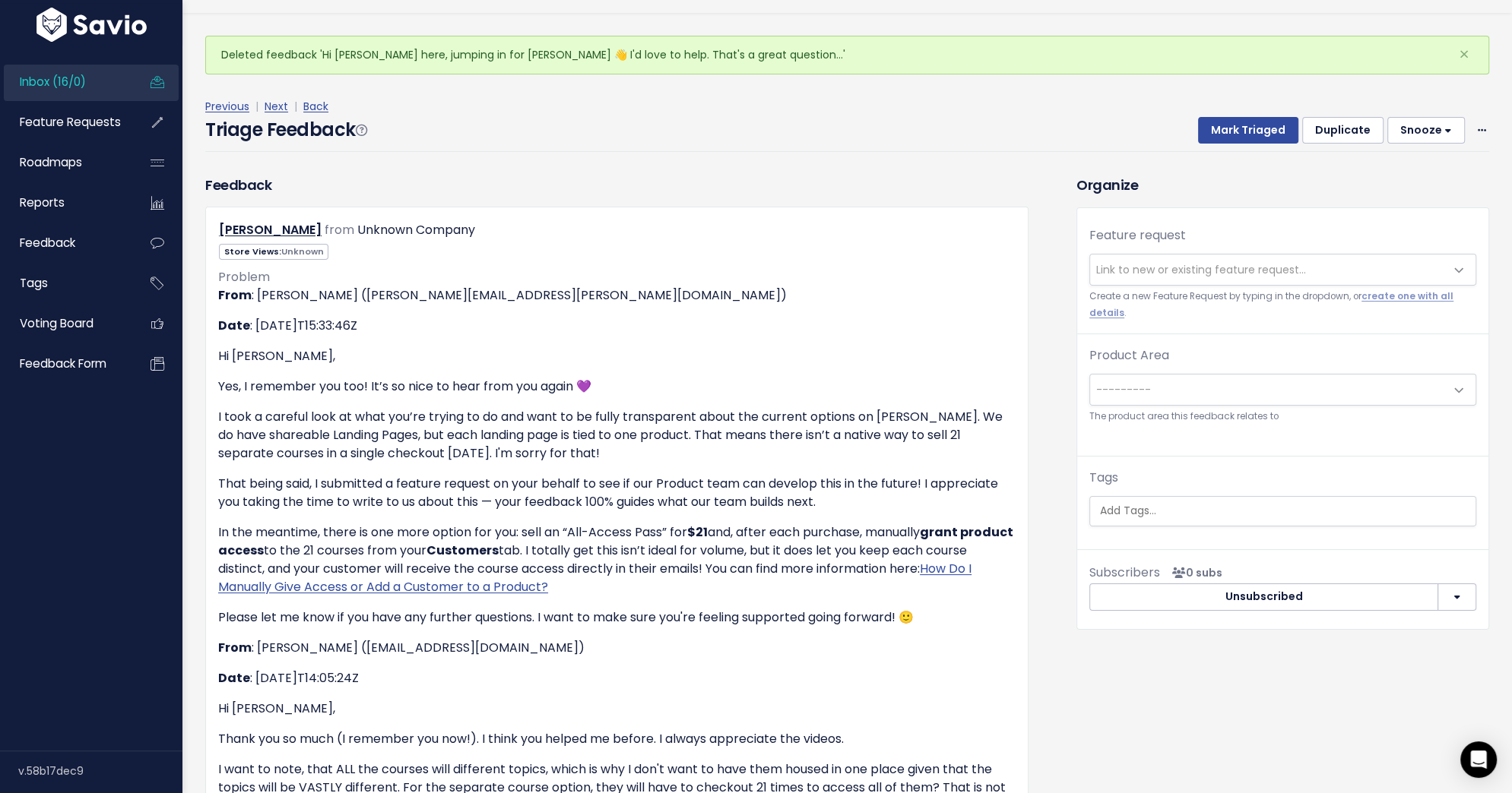
scroll to position [34, 0]
click at [1106, 264] on span "Link to new or existing feature request..." at bounding box center [1201, 271] width 209 height 15
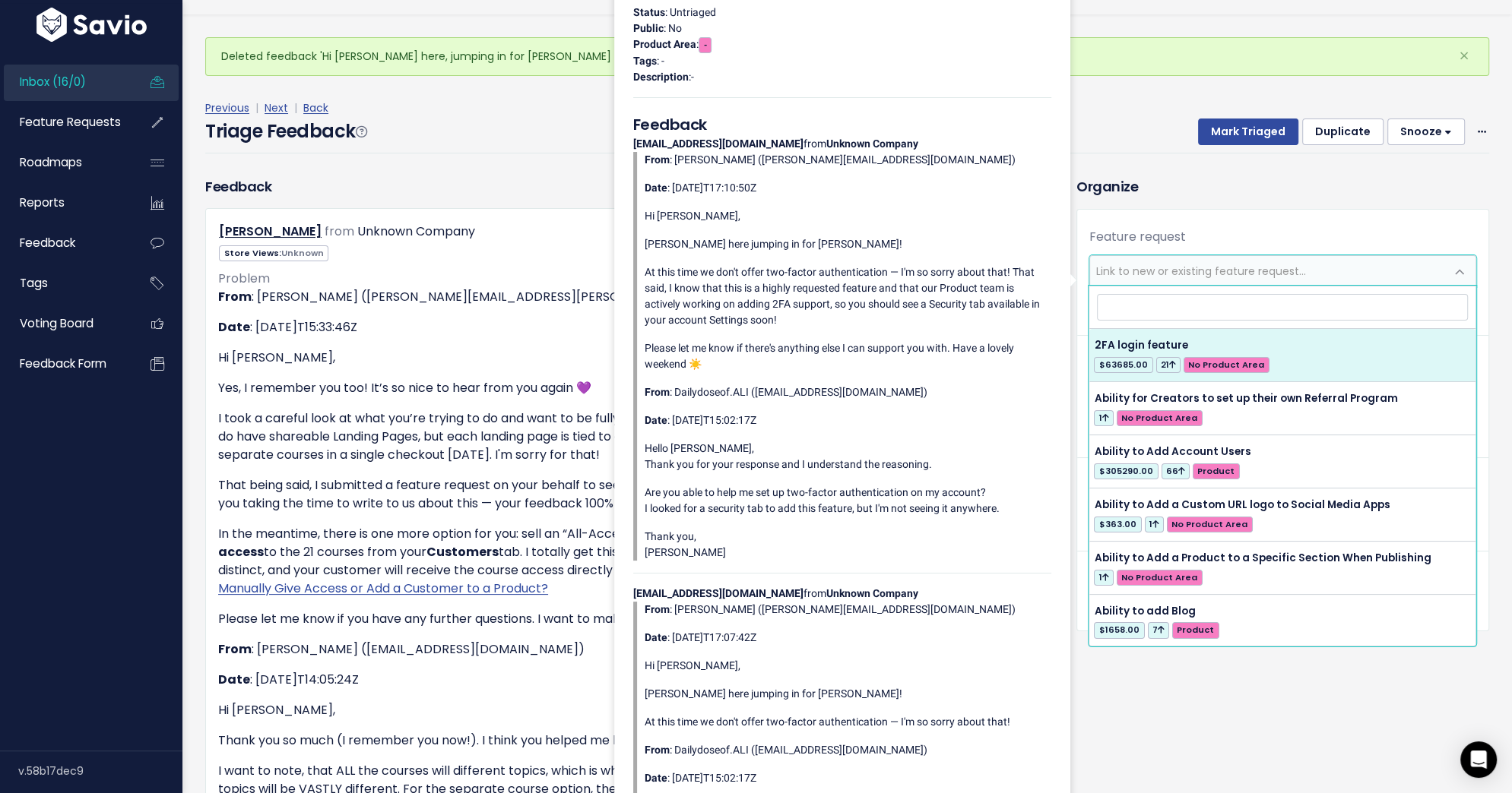
type input "c"
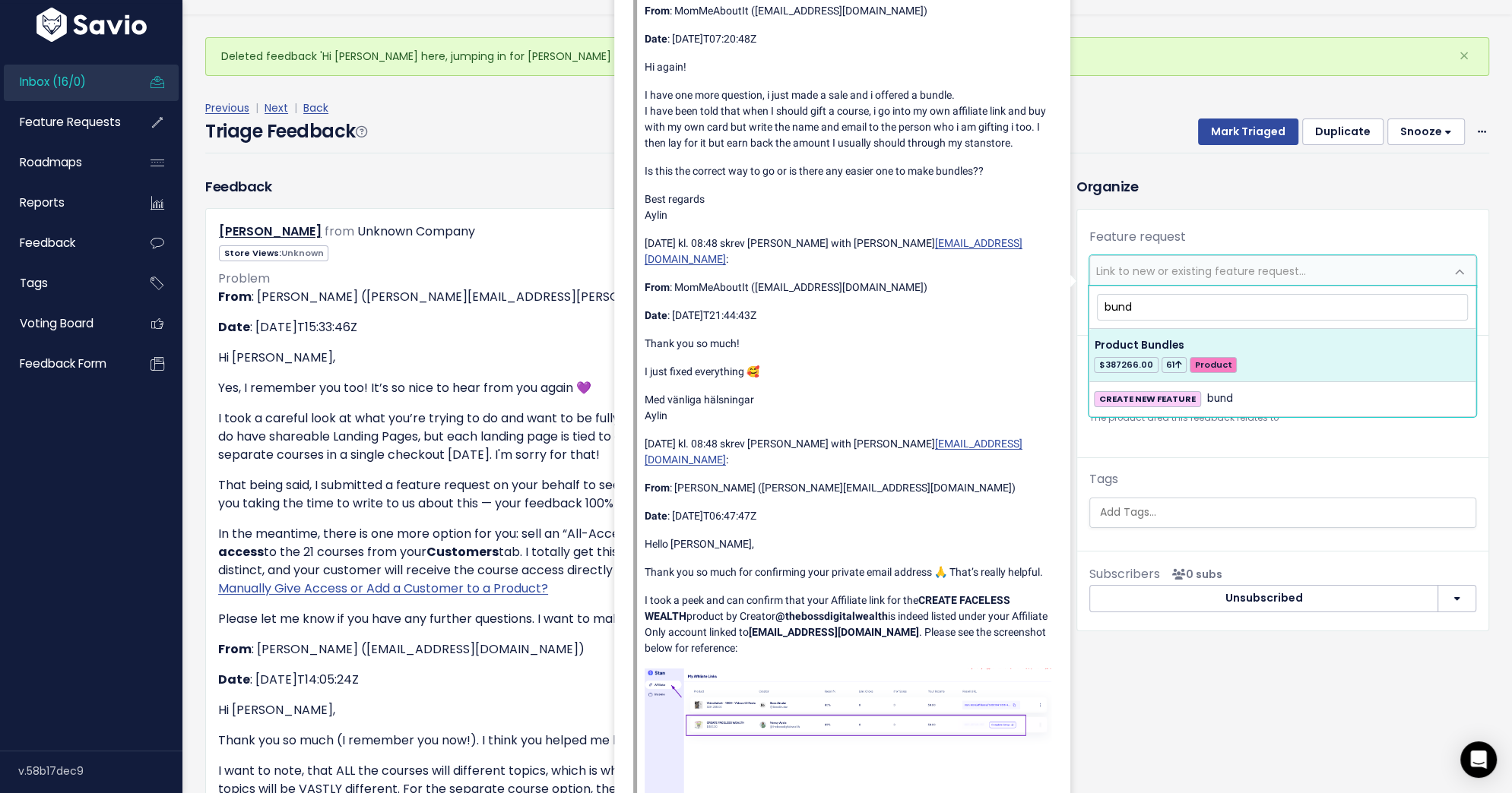
type input "bund"
select select "28817"
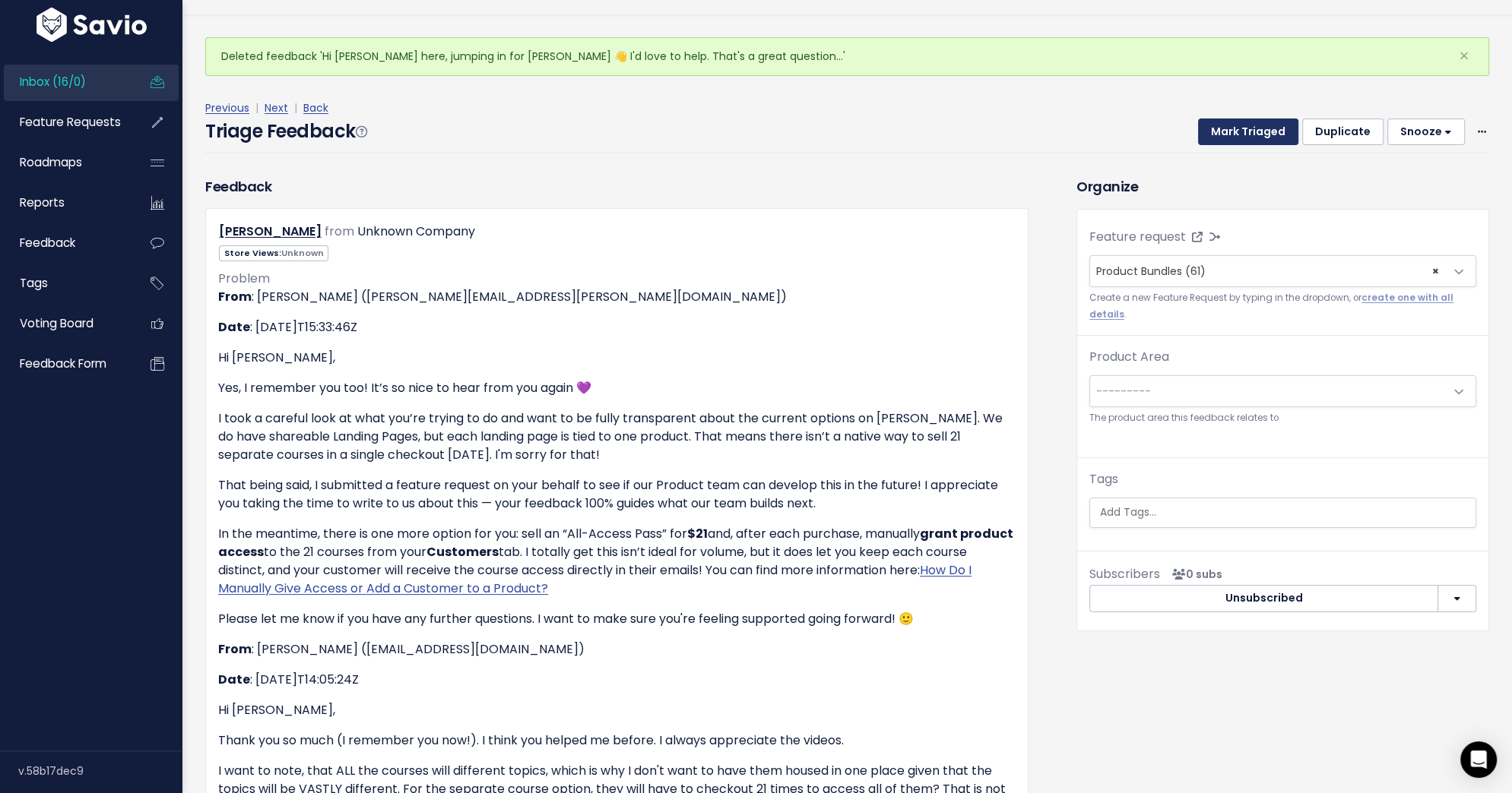
click at [1260, 127] on button "Mark Triaged" at bounding box center [1248, 132] width 100 height 27
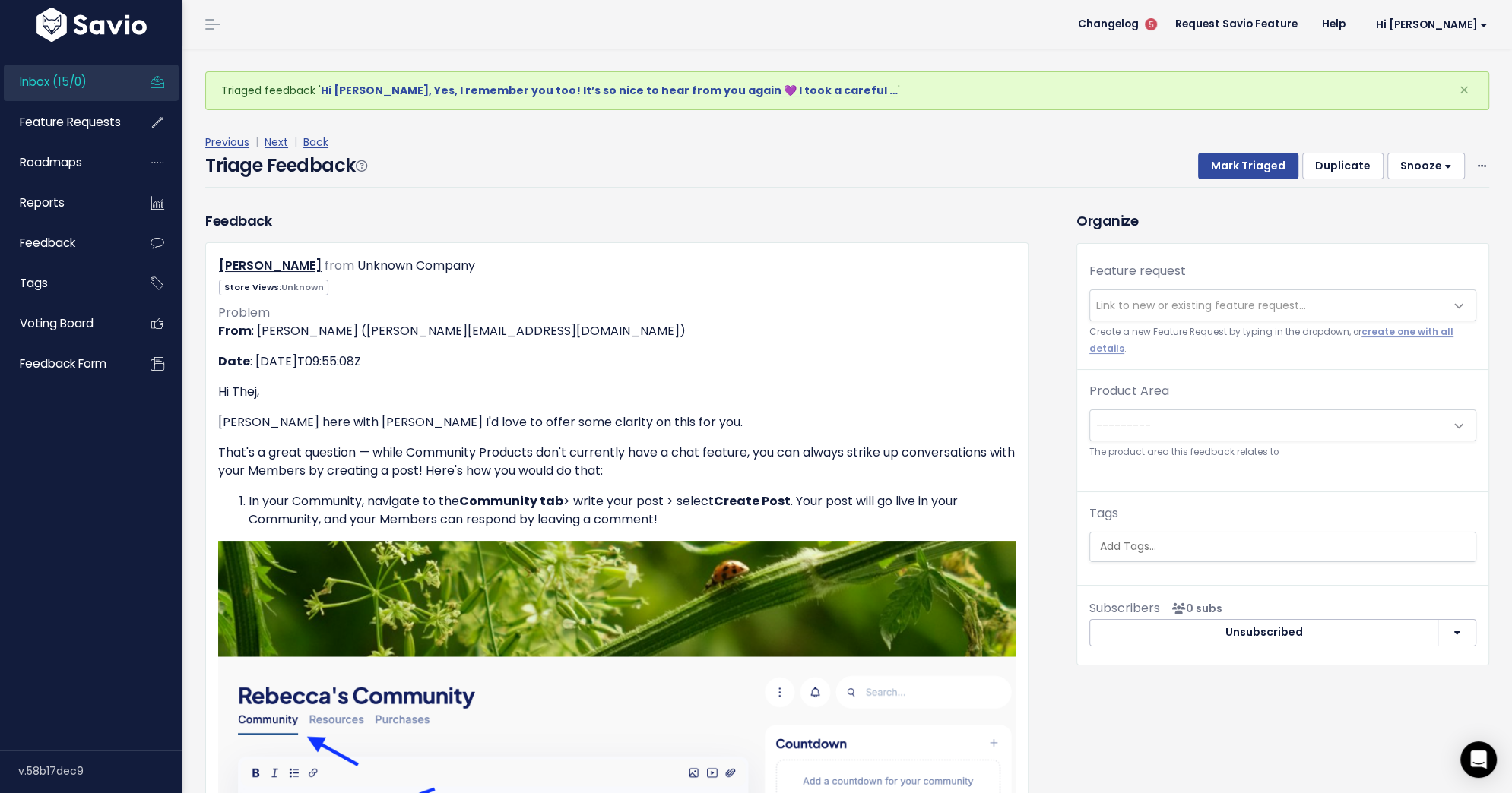
click at [1208, 306] on span "Link to new or existing feature request..." at bounding box center [1201, 305] width 209 height 15
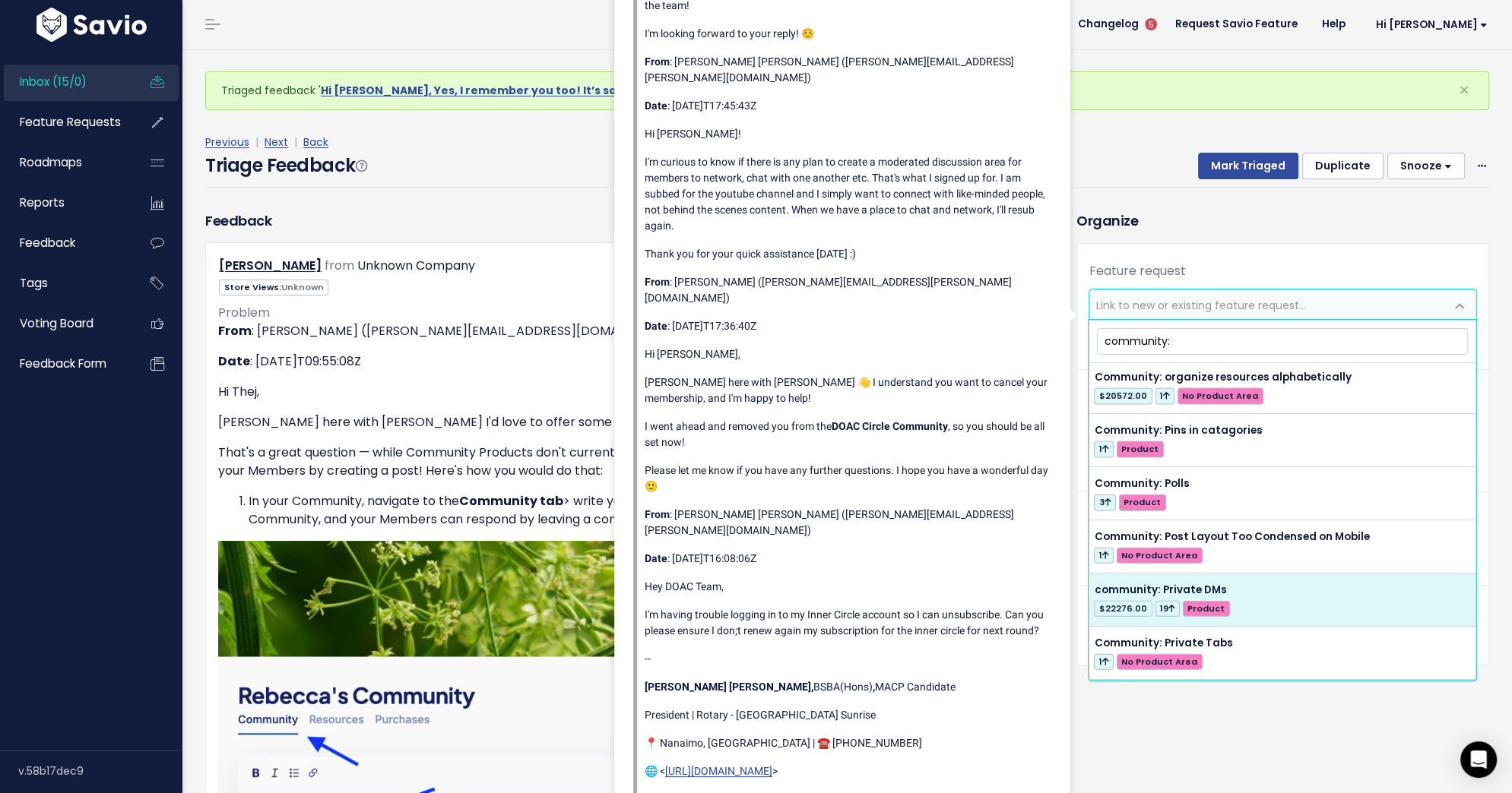
scroll to position [3680, 0]
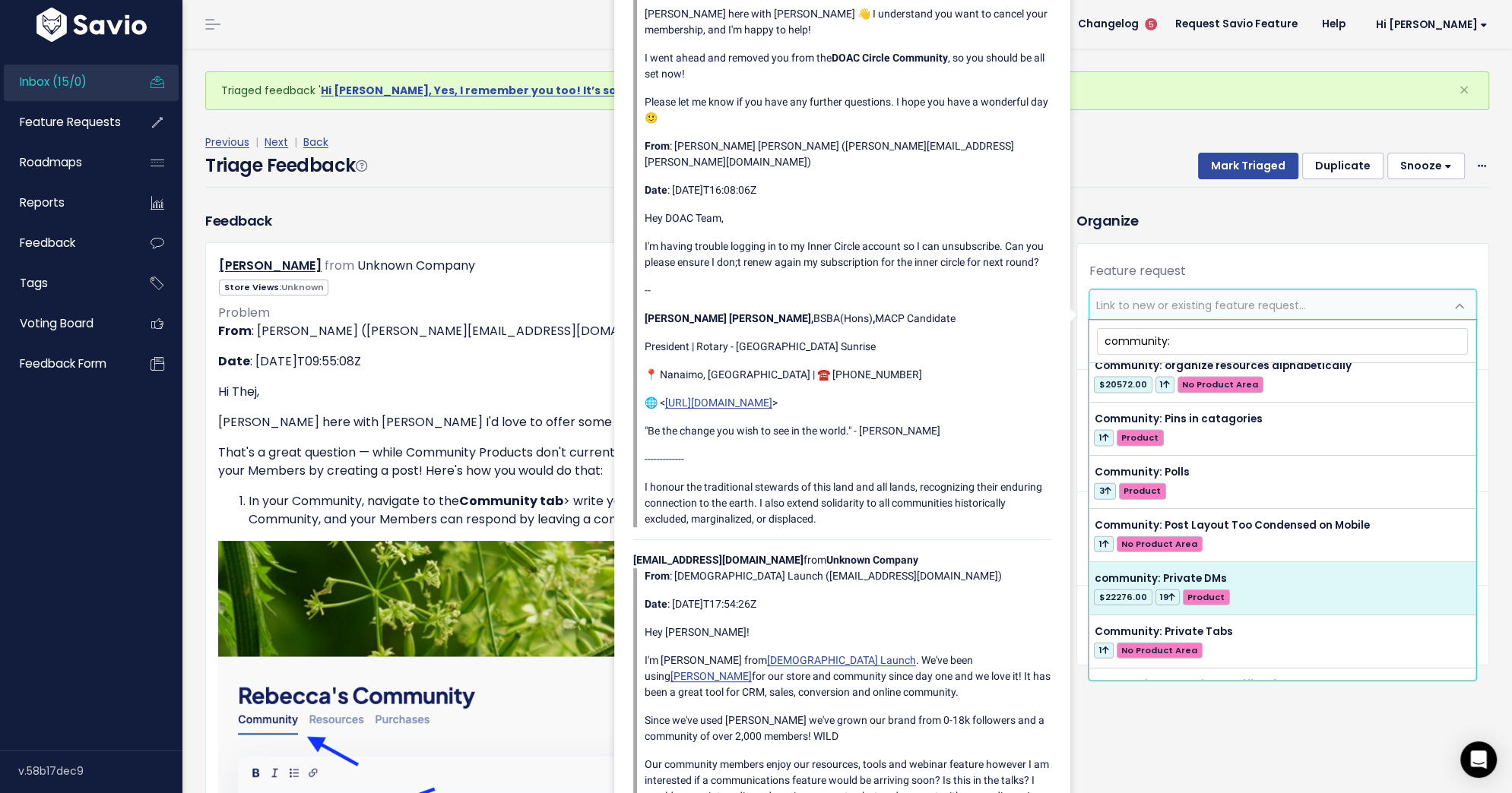
type input "community:"
select select "56672"
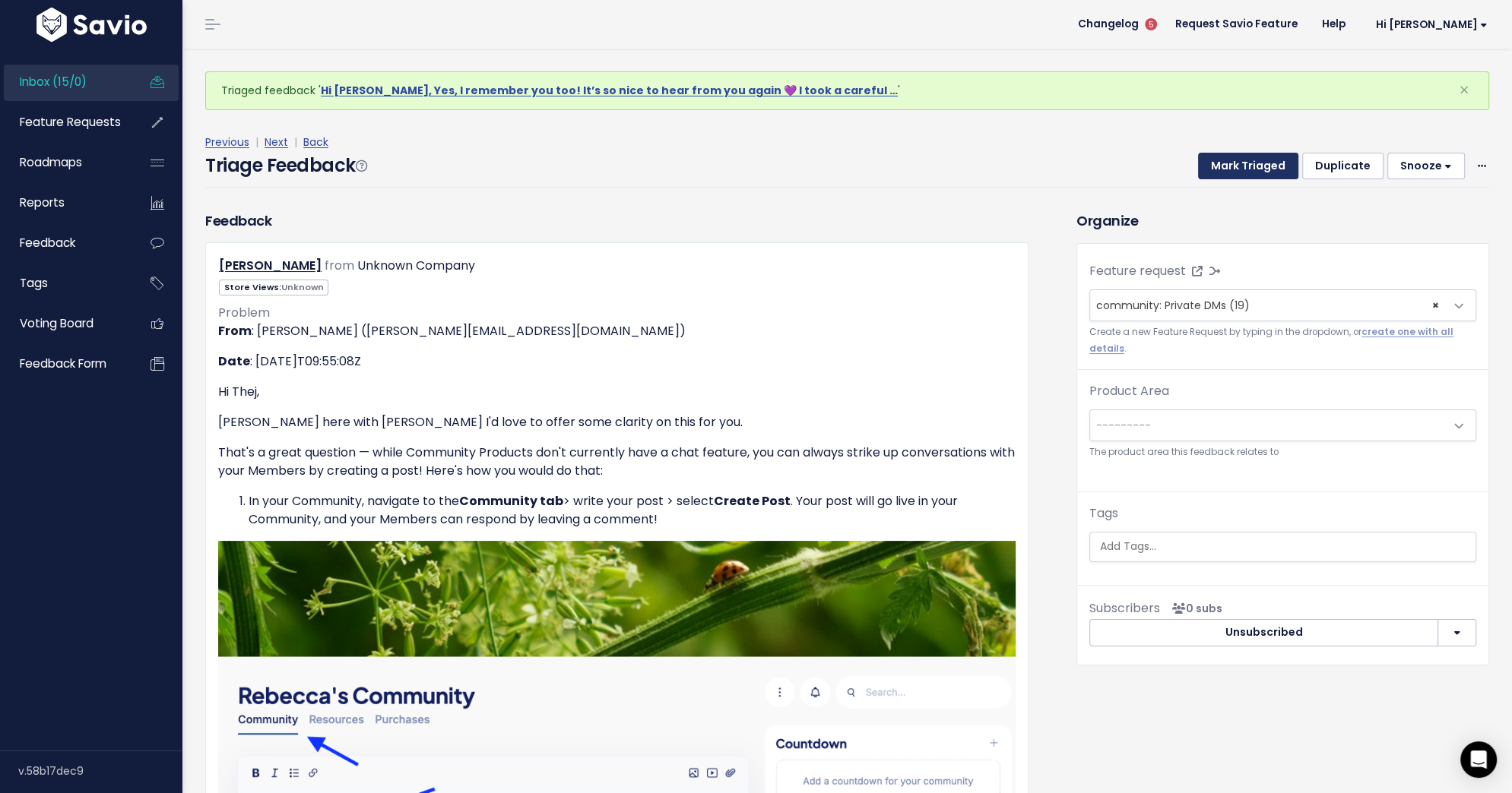
click at [1245, 165] on button "Mark Triaged" at bounding box center [1248, 166] width 100 height 27
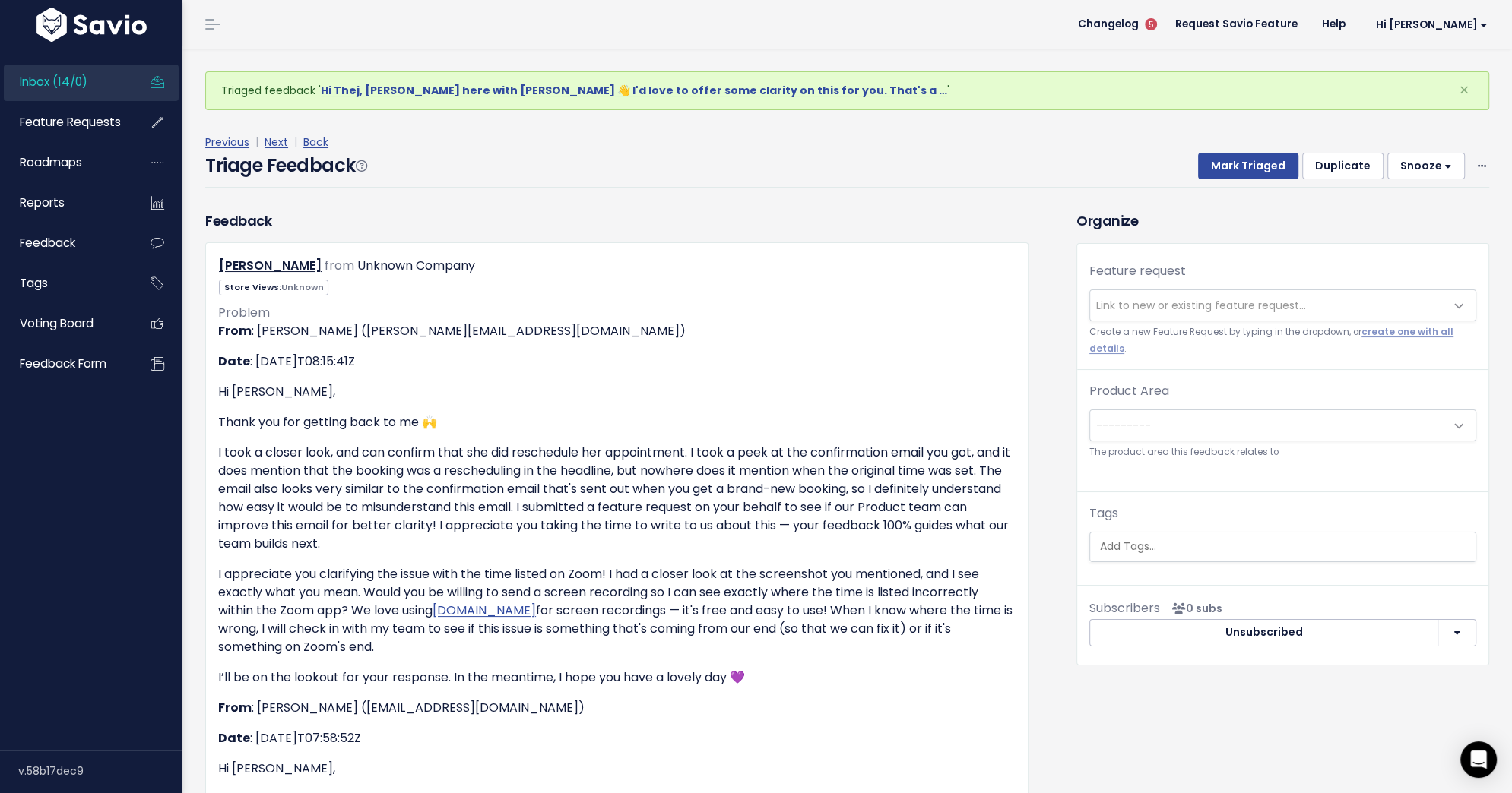
click at [1463, 164] on button "Snooze" at bounding box center [1426, 166] width 77 height 27
click at [1474, 164] on span at bounding box center [1481, 166] width 14 height 19
click at [1425, 240] on link "Delete" at bounding box center [1421, 237] width 109 height 30
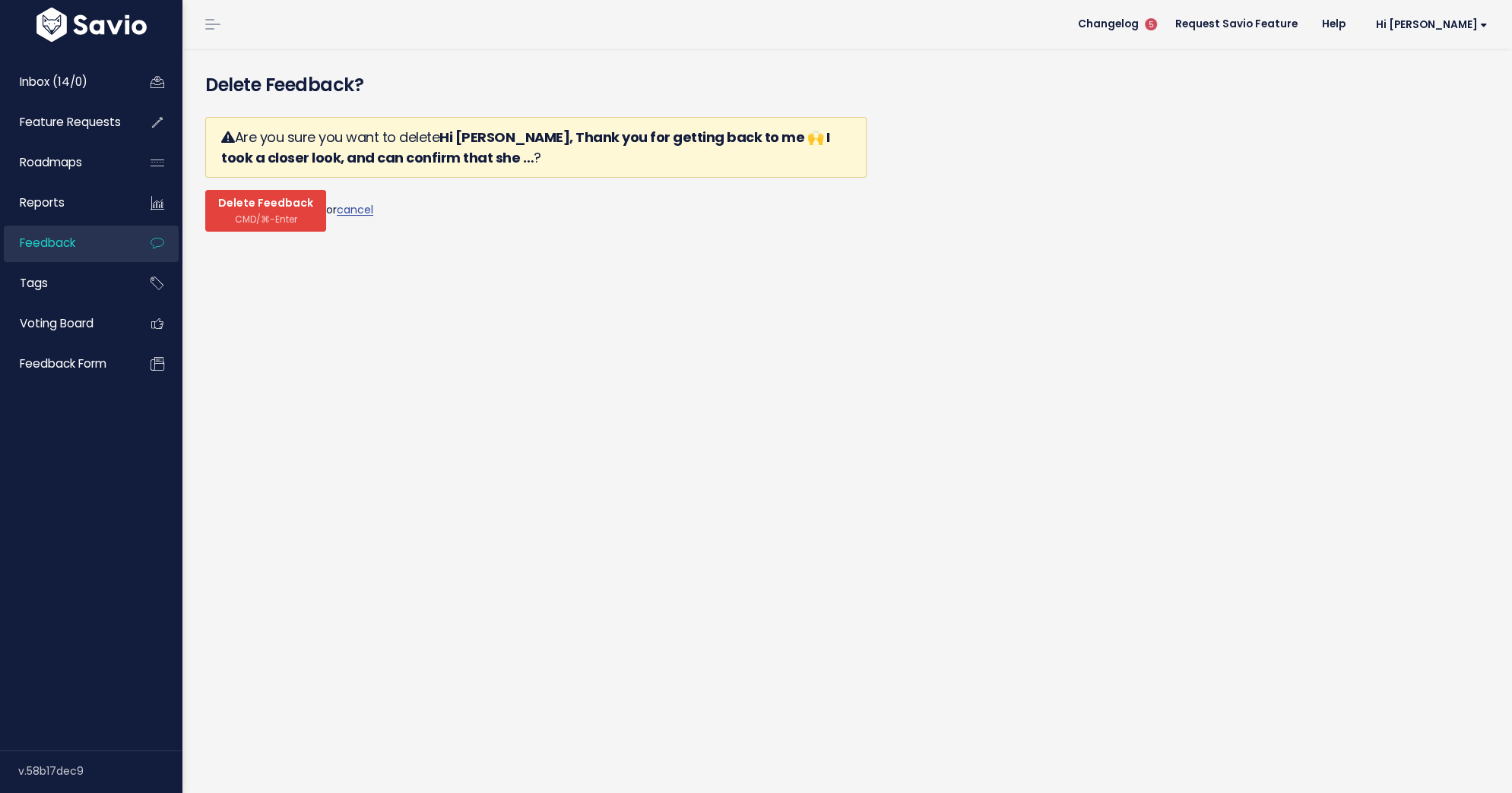
click at [262, 221] on span "CMD/⌘-Enter" at bounding box center [266, 219] width 62 height 11
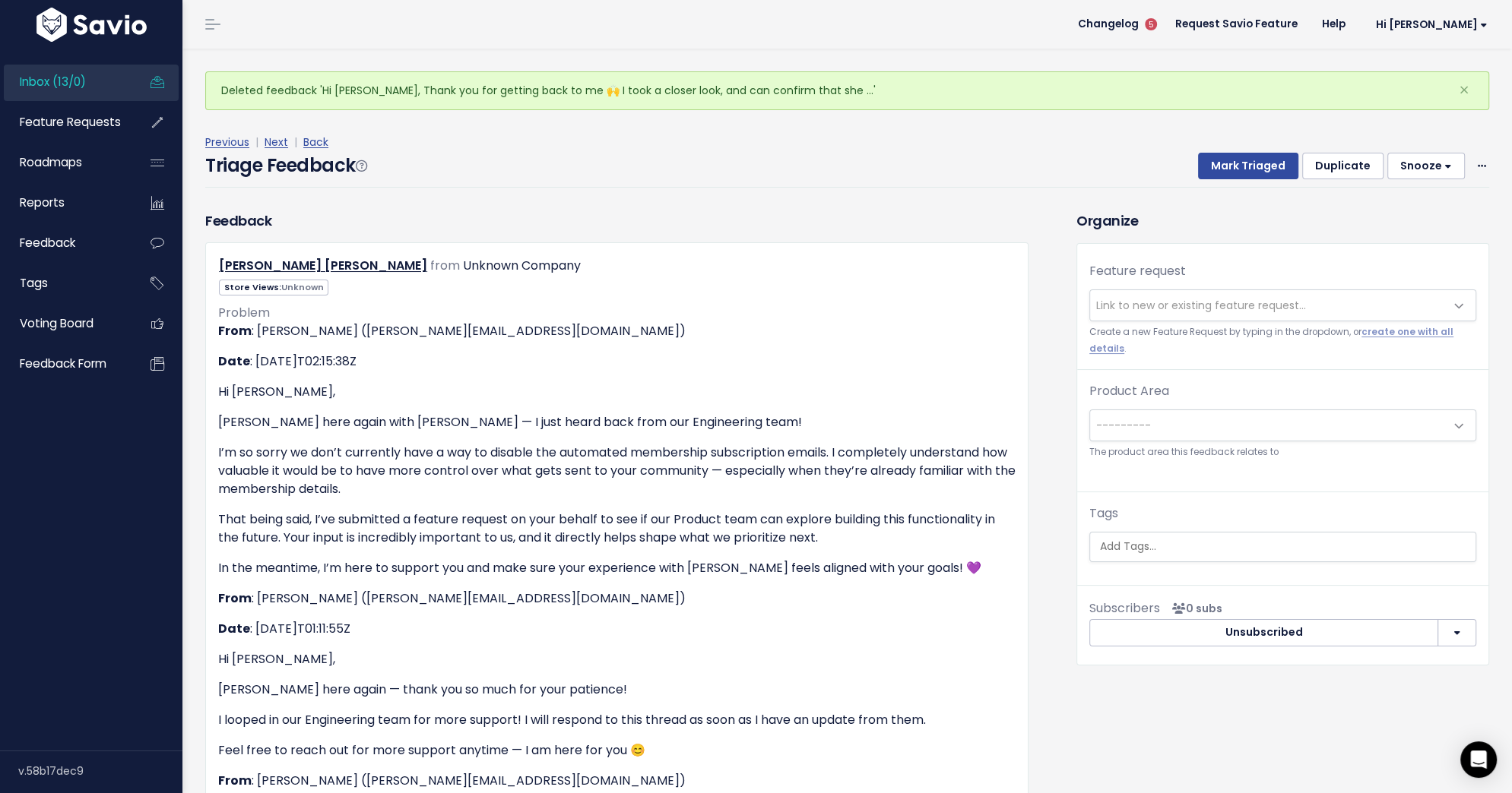
click at [1264, 303] on span "Link to new or existing feature request..." at bounding box center [1201, 305] width 209 height 15
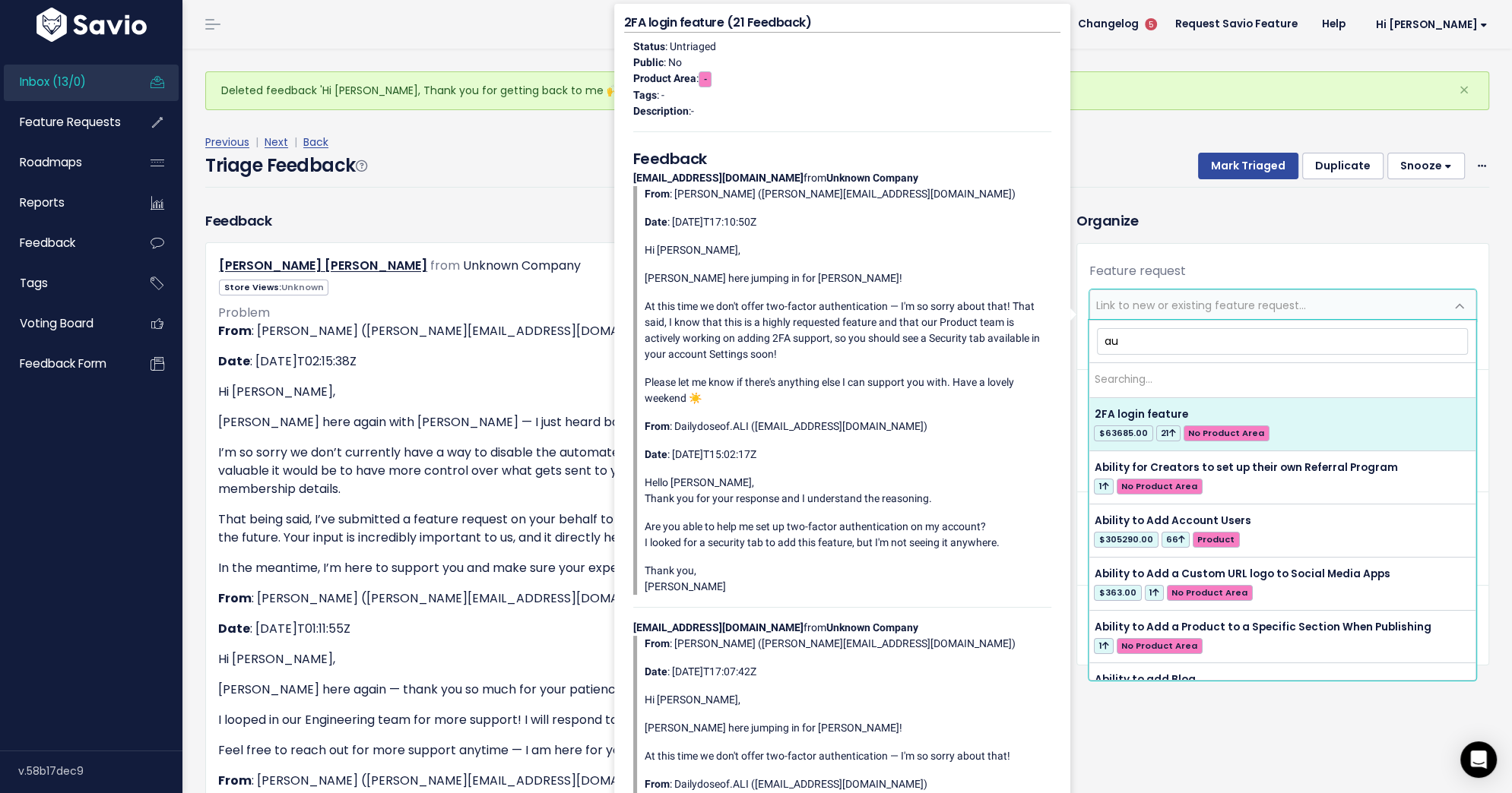
type input "a"
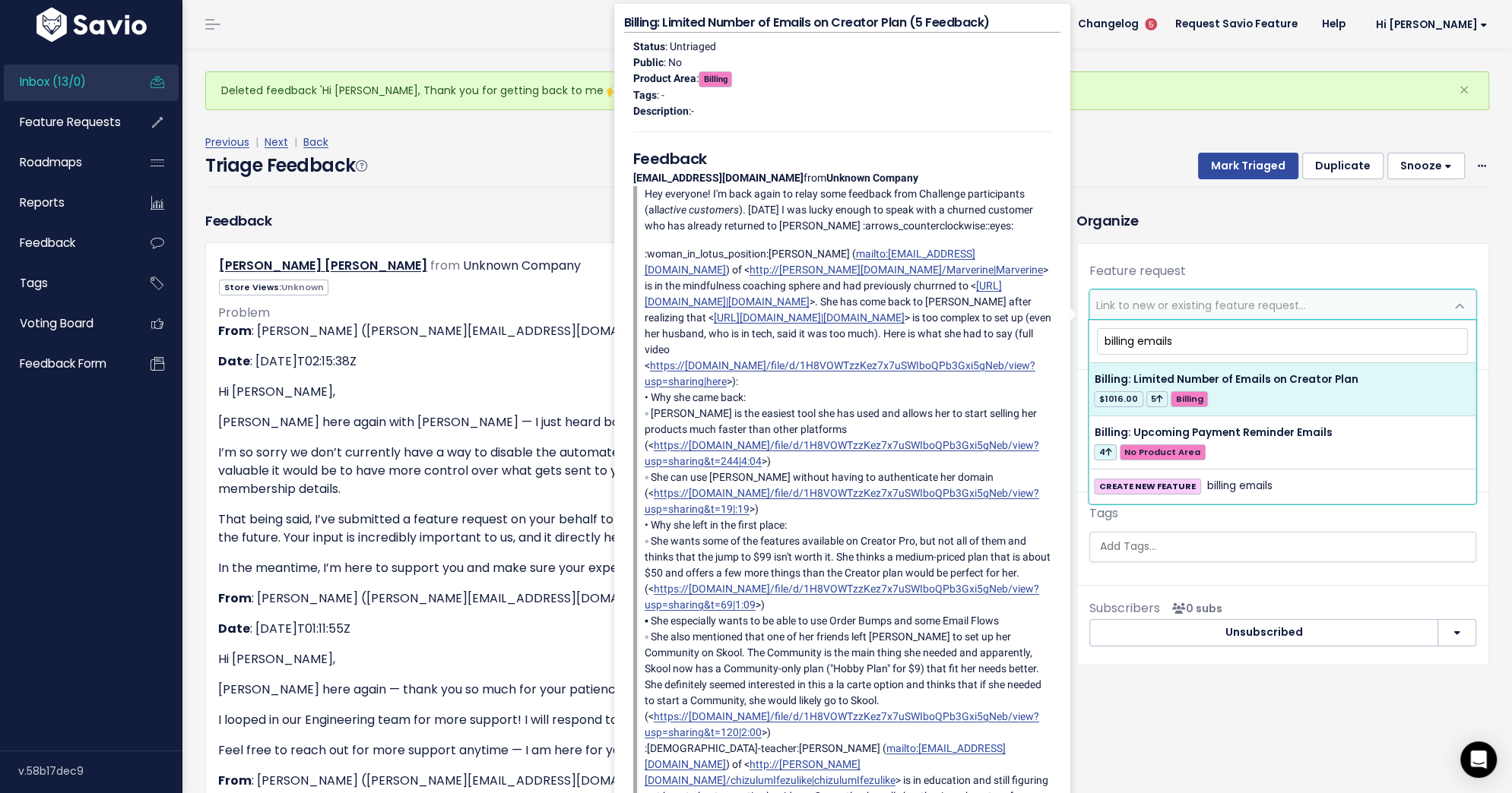
click at [1121, 339] on input "billing emails" at bounding box center [1282, 341] width 371 height 26
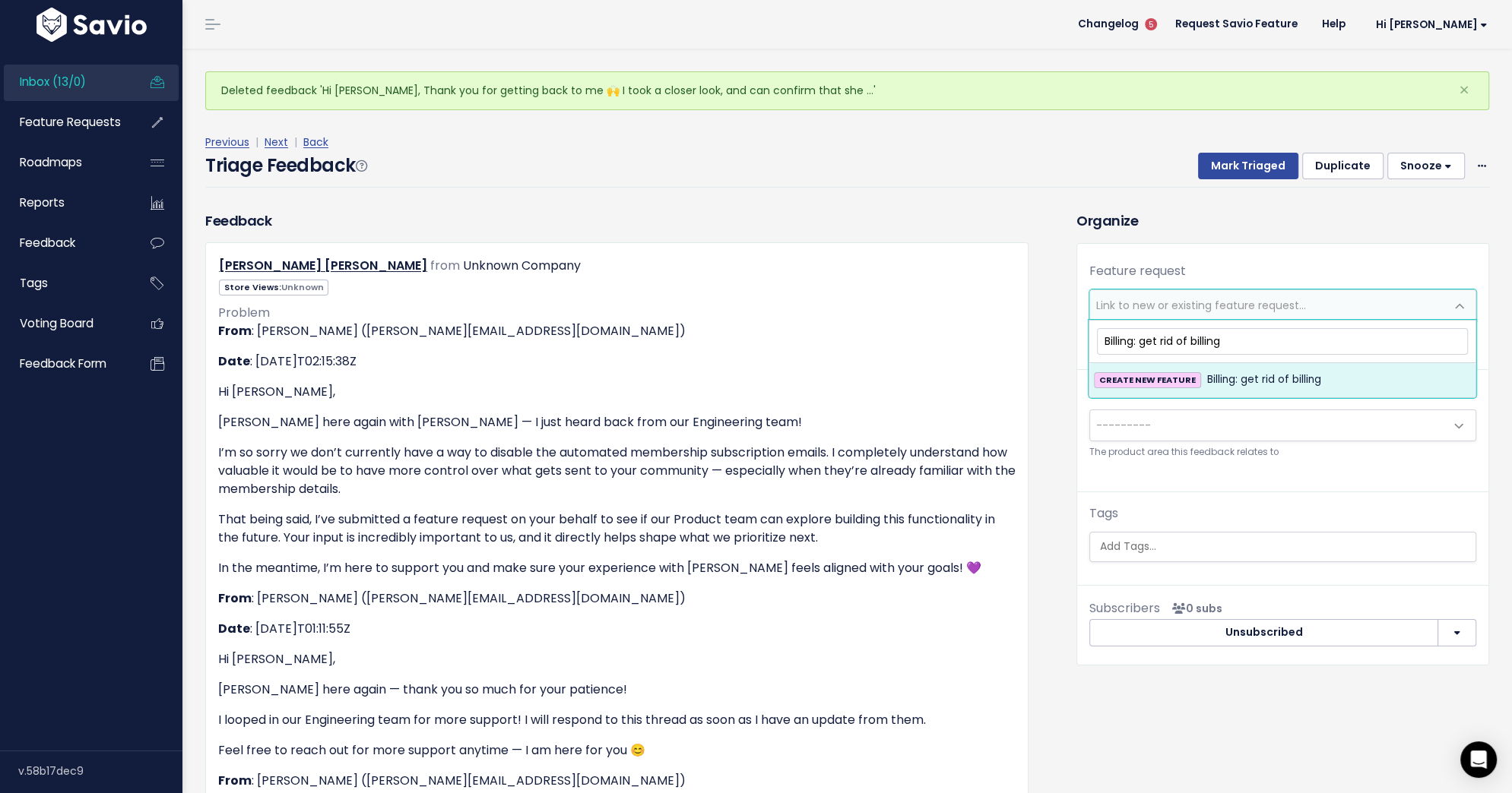
type input "Billing: get rid of billing"
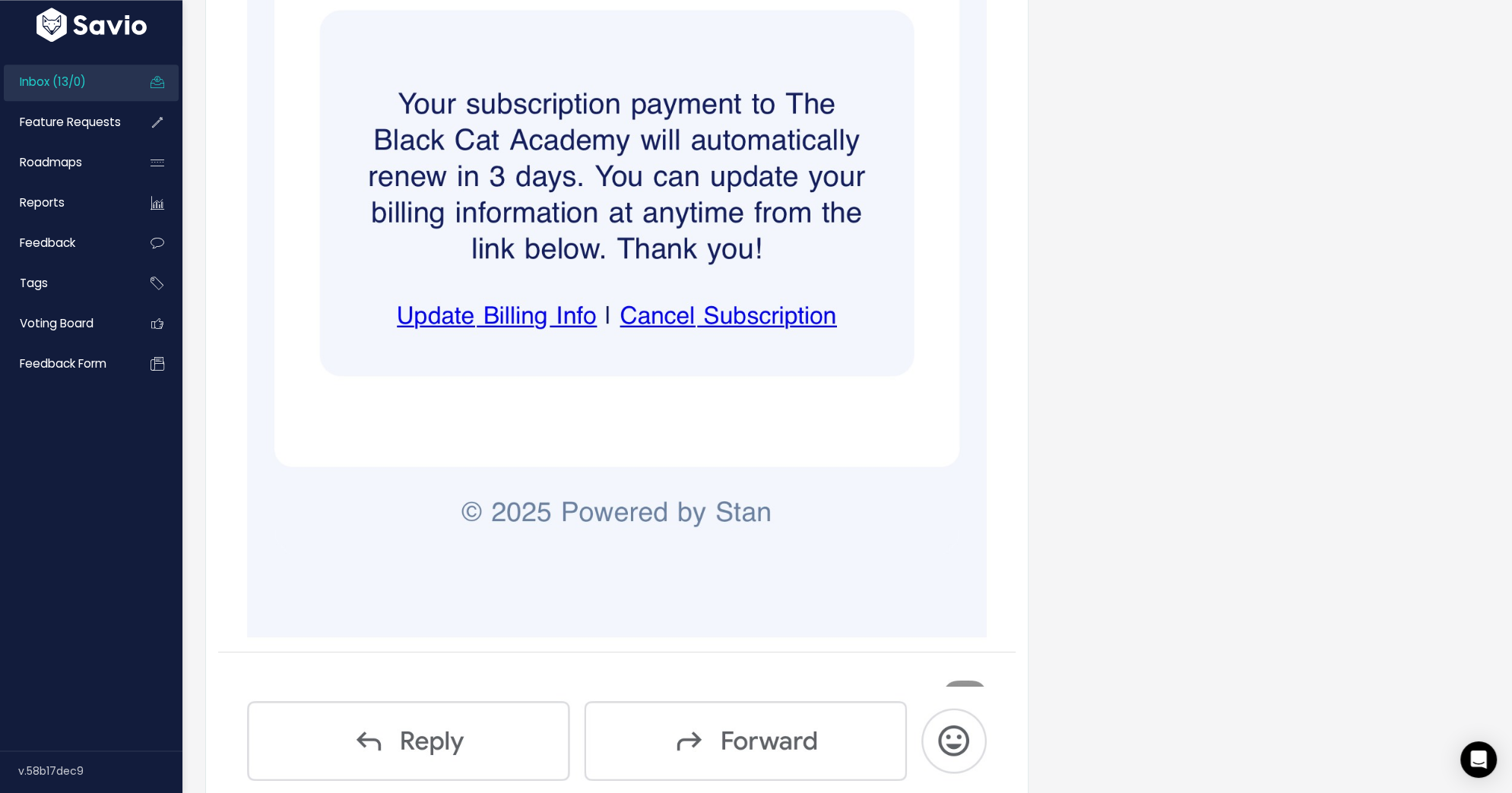
scroll to position [2954, 0]
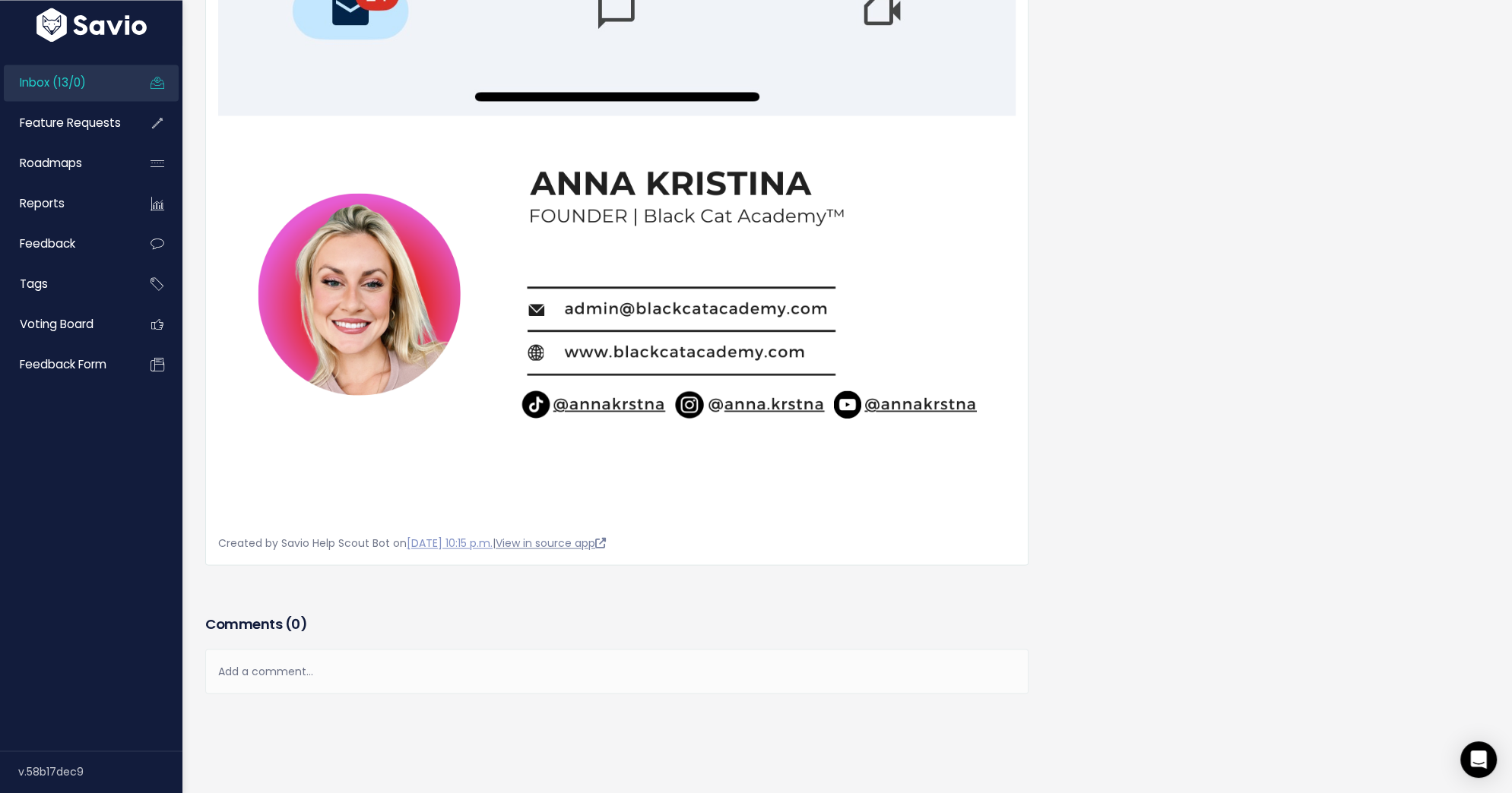
click at [561, 541] on link "View in source app" at bounding box center [550, 542] width 110 height 15
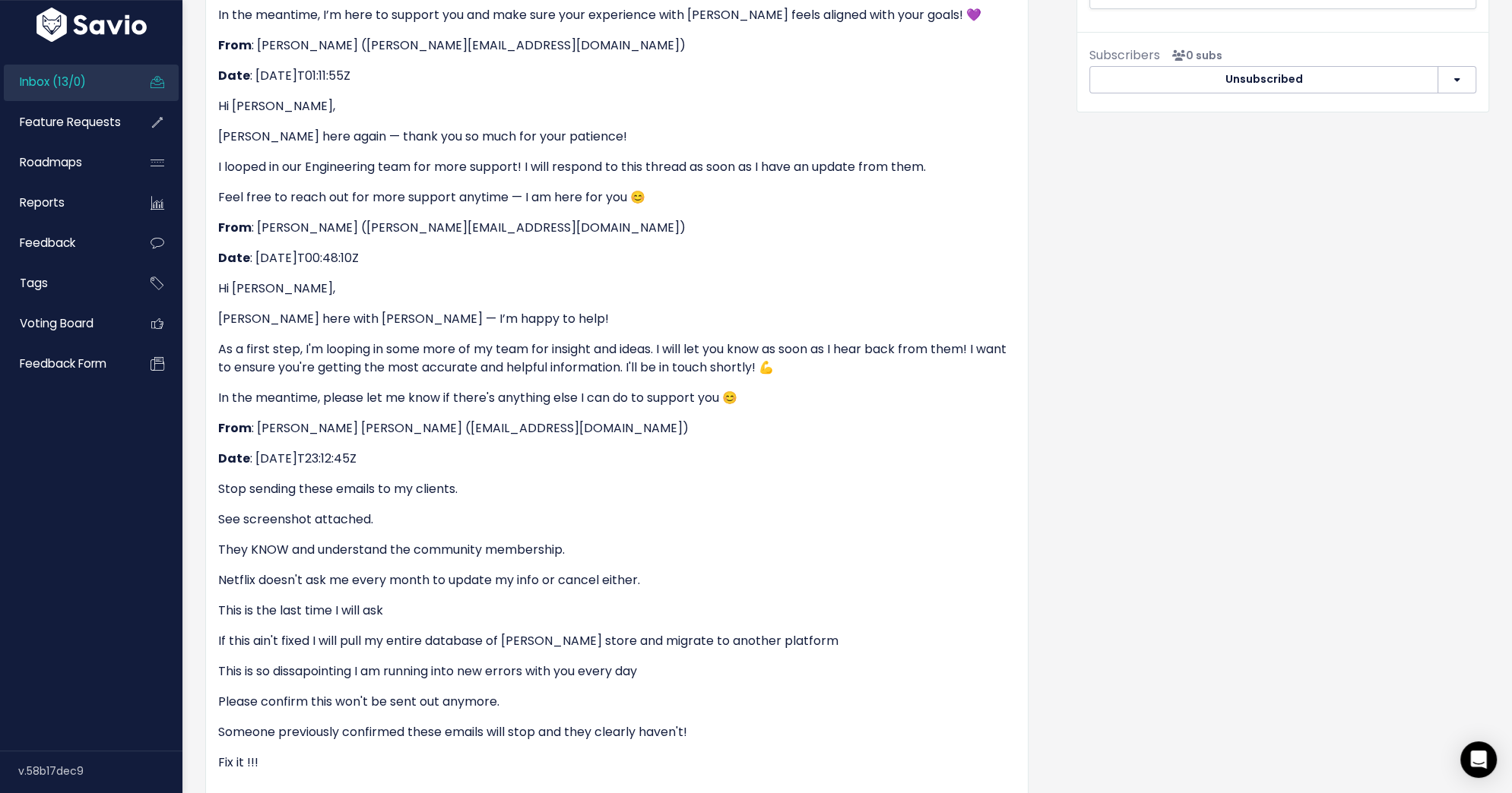
scroll to position [0, 0]
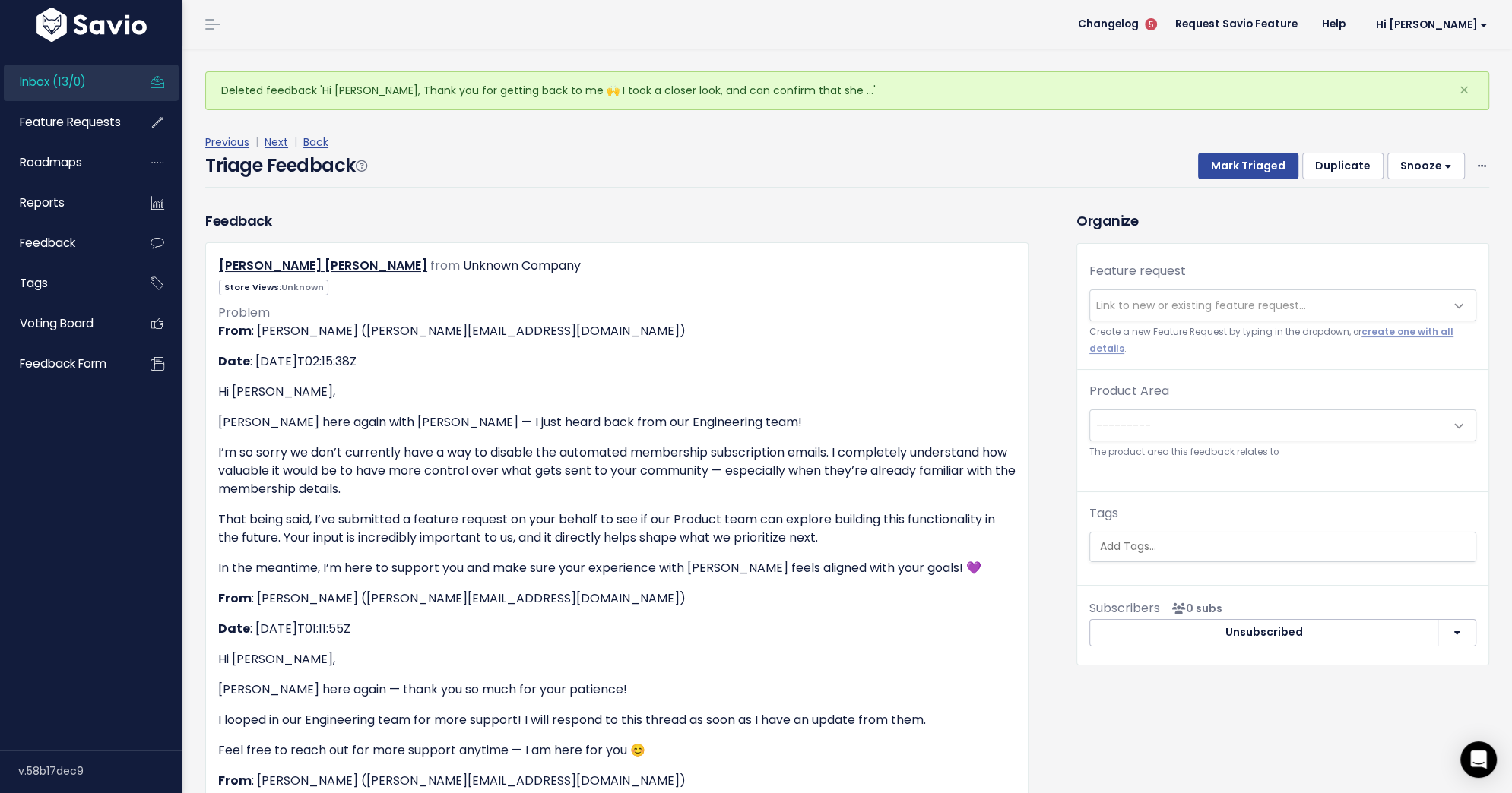
click at [1169, 302] on span "Link to new or existing feature request..." at bounding box center [1201, 305] width 209 height 15
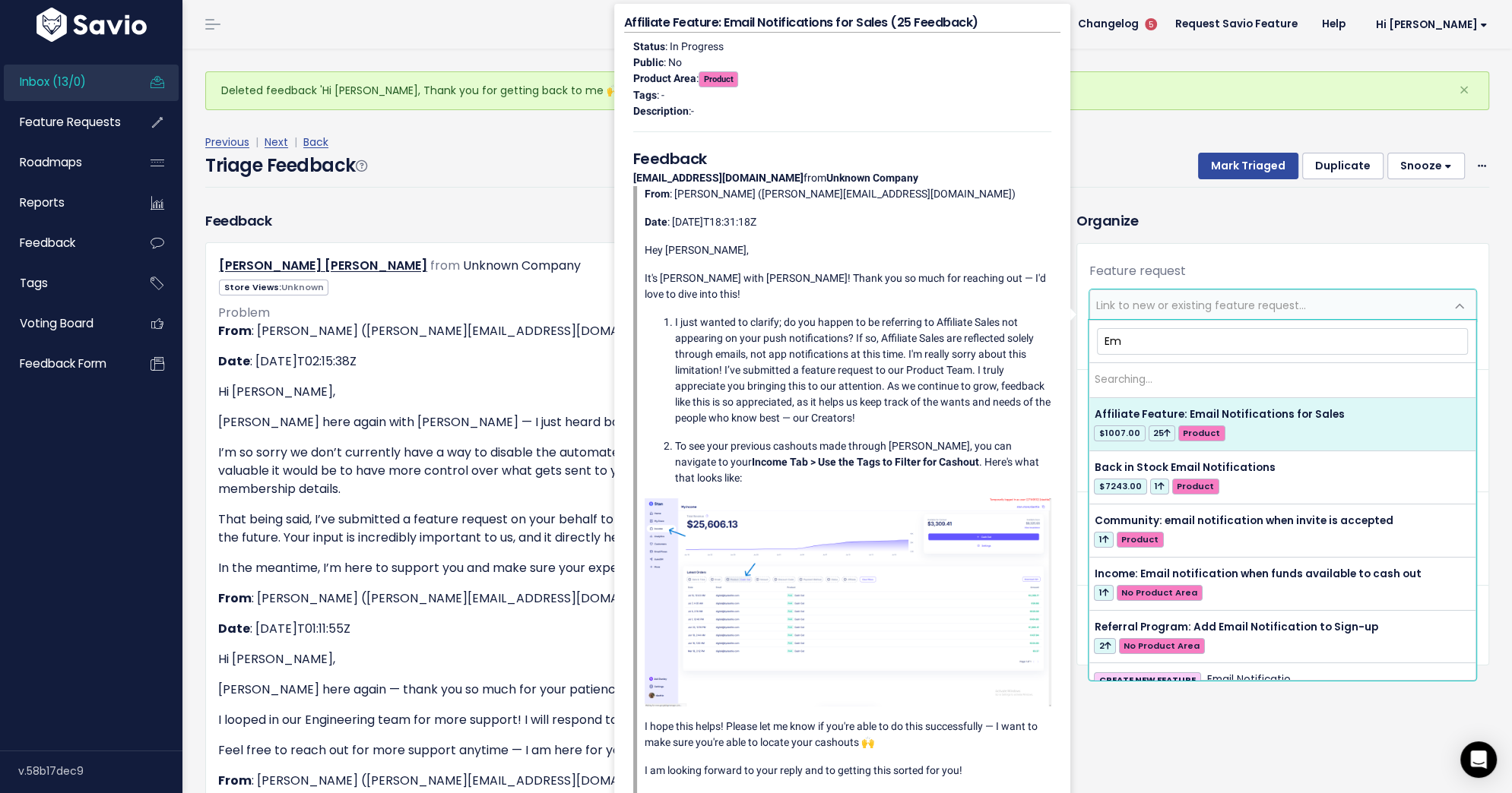
type input "E"
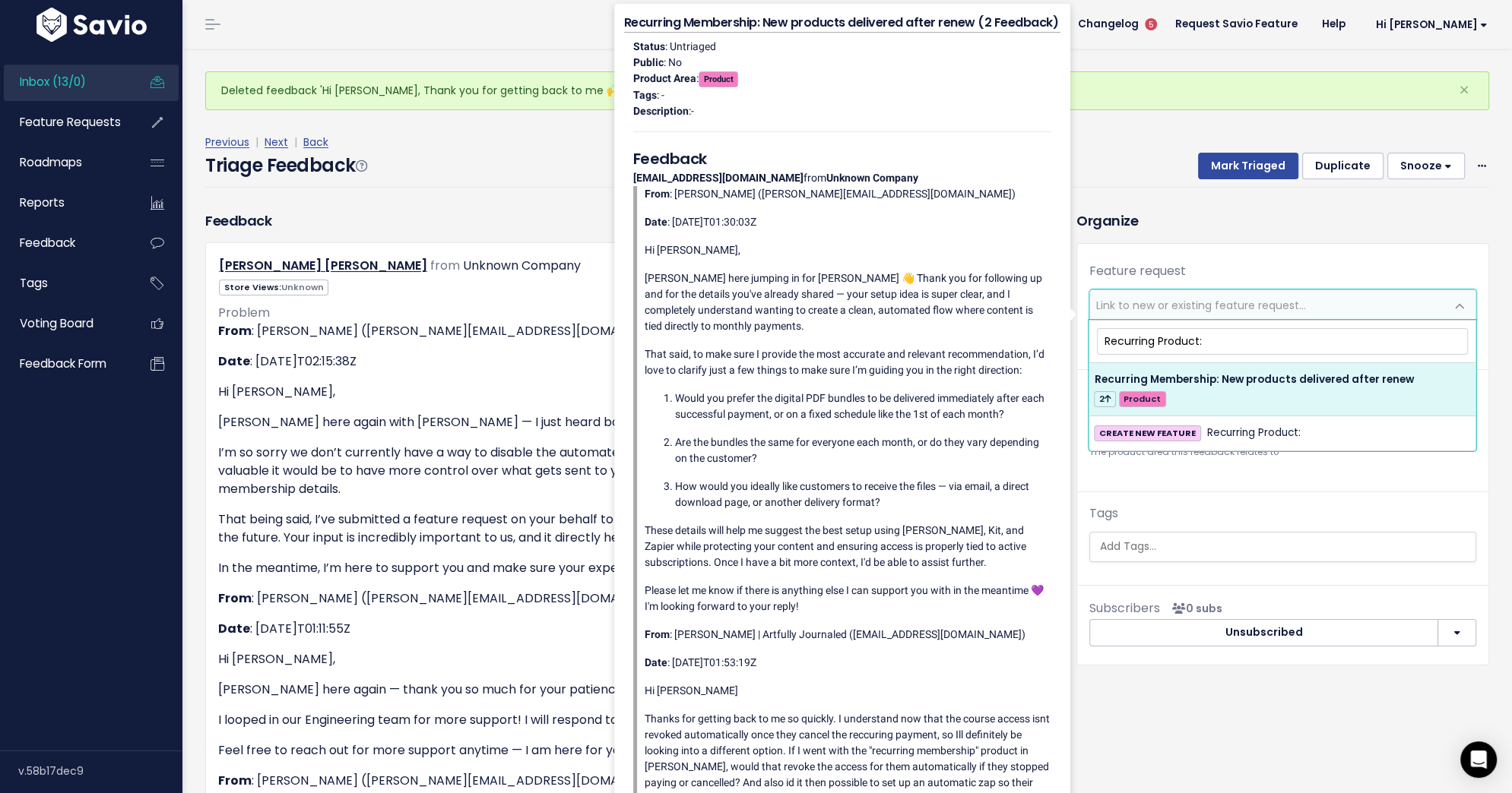
type input "Recurring Product:"
click at [1113, 131] on div "Previous | Next | Back Triage Feedback Mark Triaged Duplicate Snooze 1 day 3 da…" at bounding box center [852, 160] width 1295 height 100
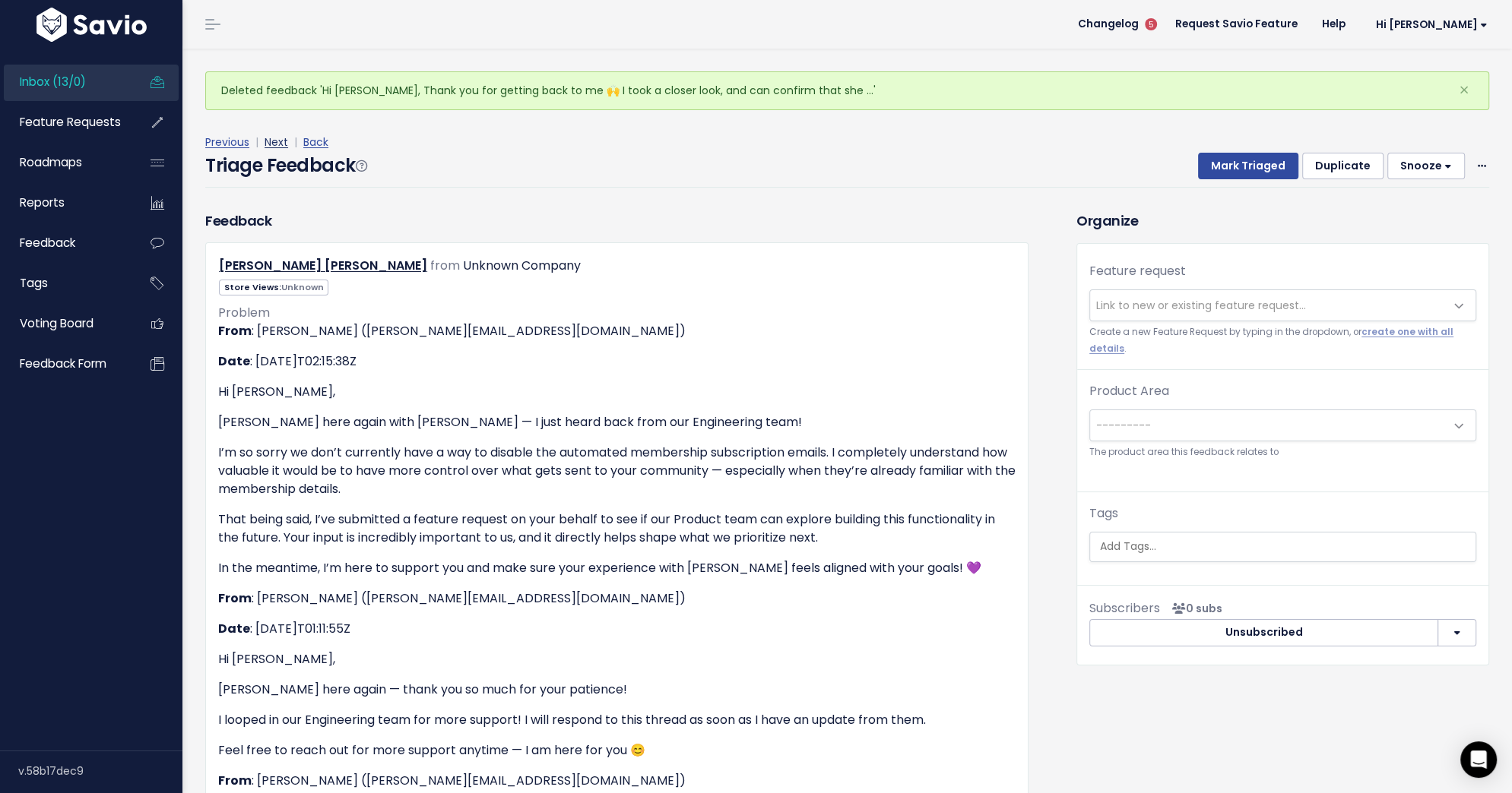
click at [272, 144] on link "Next" at bounding box center [276, 142] width 24 height 15
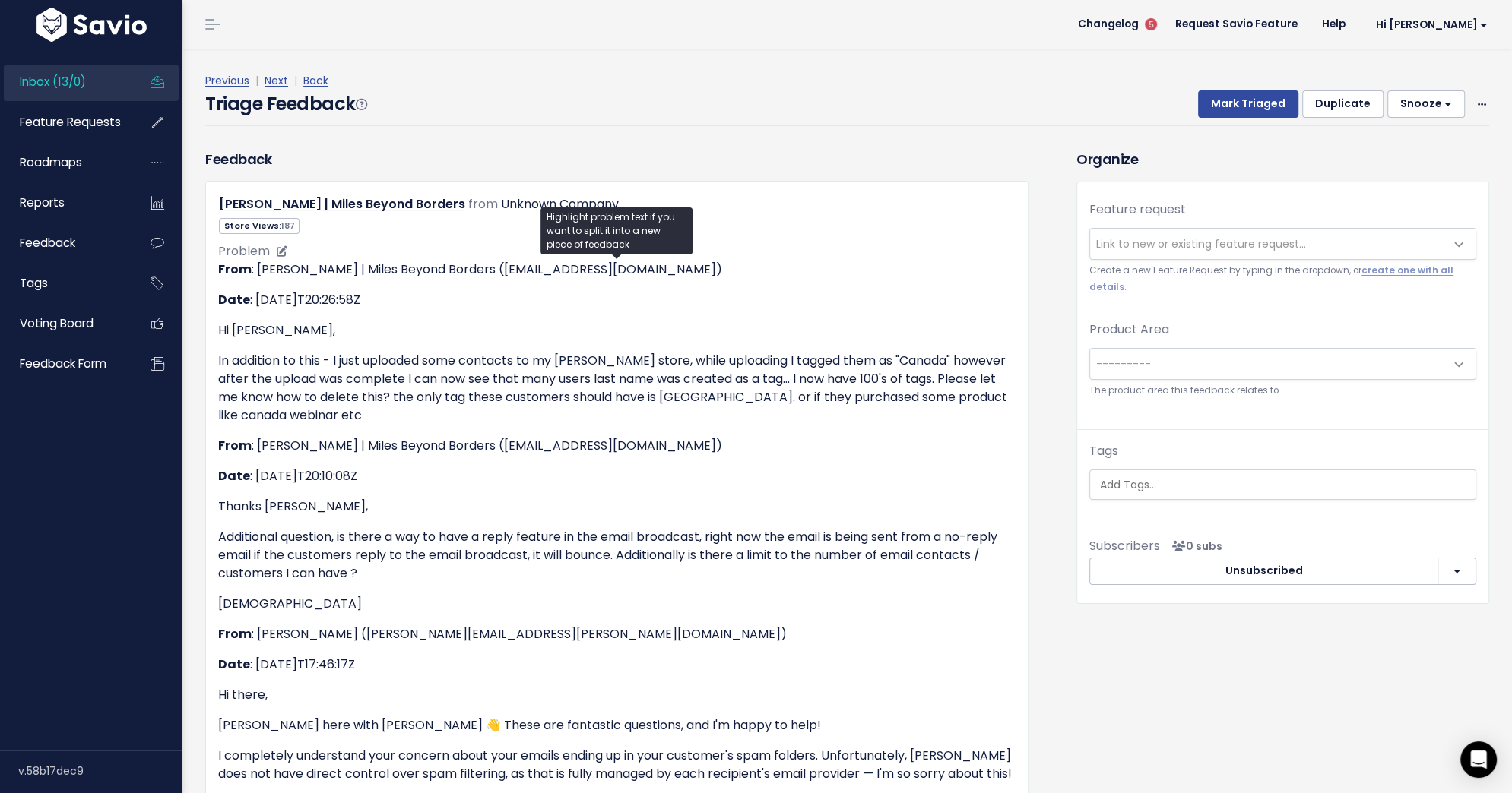
scroll to position [853, 0]
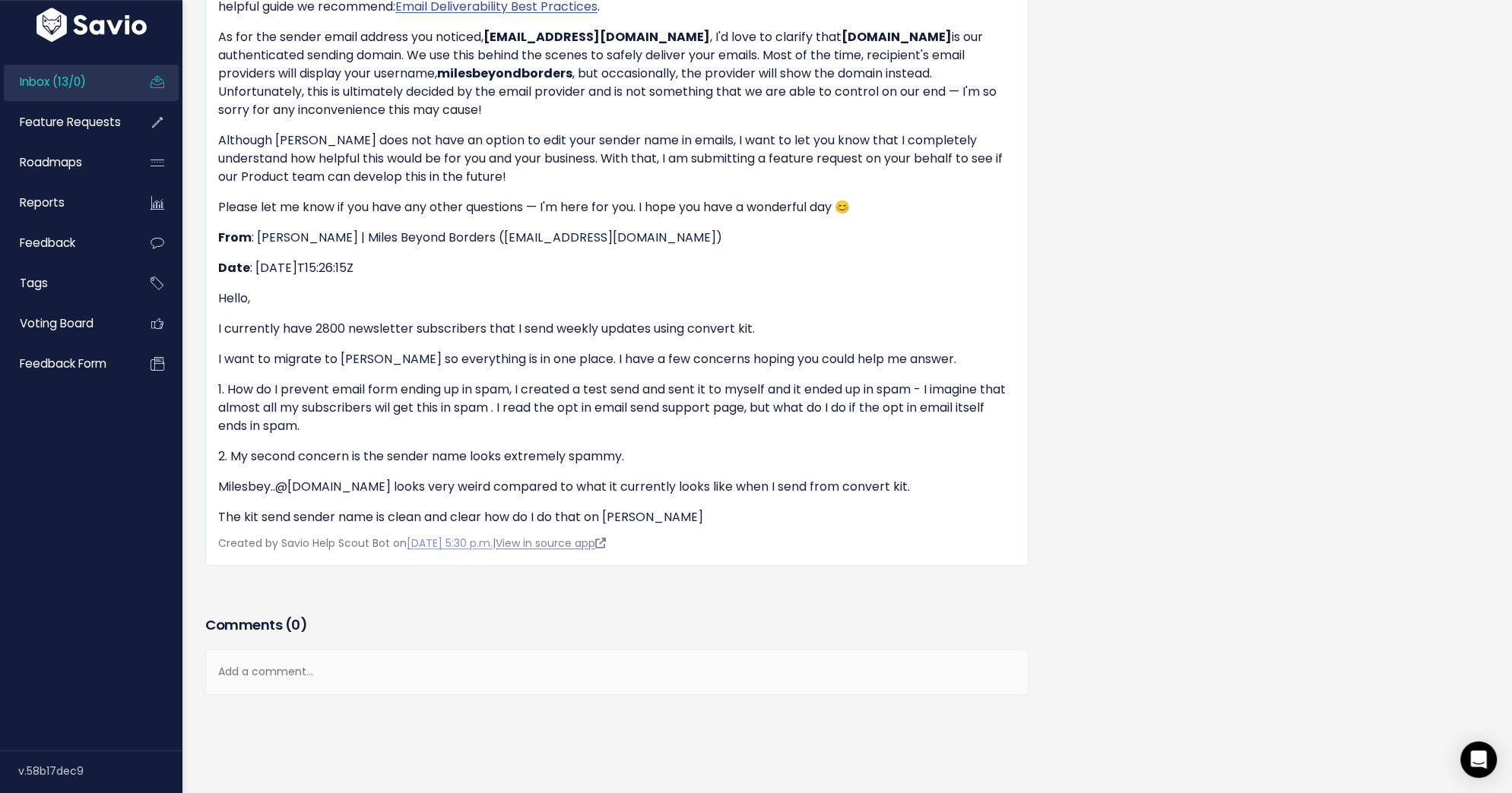
click at [569, 542] on link "View in source app" at bounding box center [550, 542] width 110 height 15
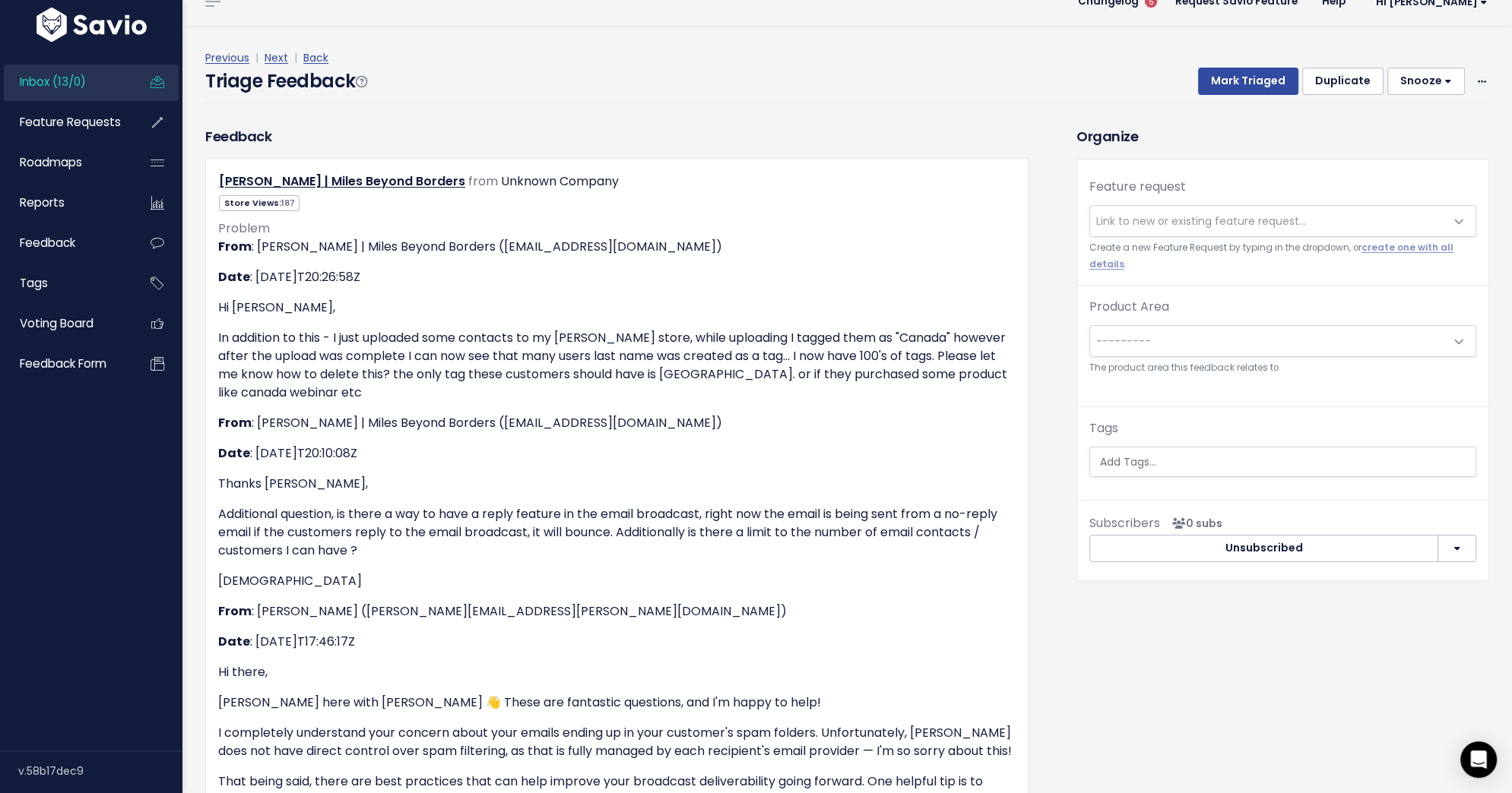
scroll to position [0, 0]
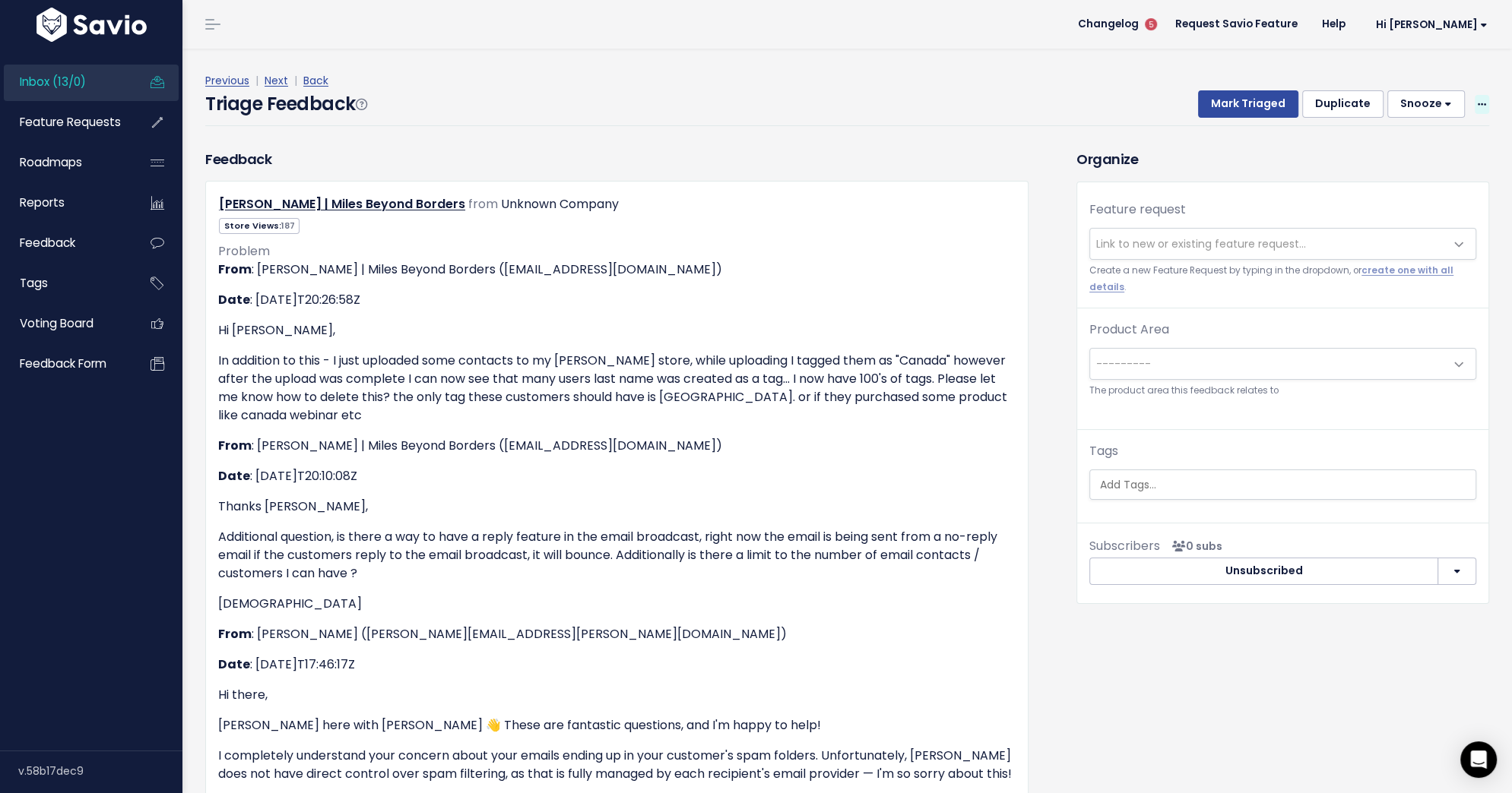
click at [1475, 109] on span at bounding box center [1481, 105] width 14 height 19
click at [1405, 171] on link "Delete" at bounding box center [1421, 176] width 109 height 30
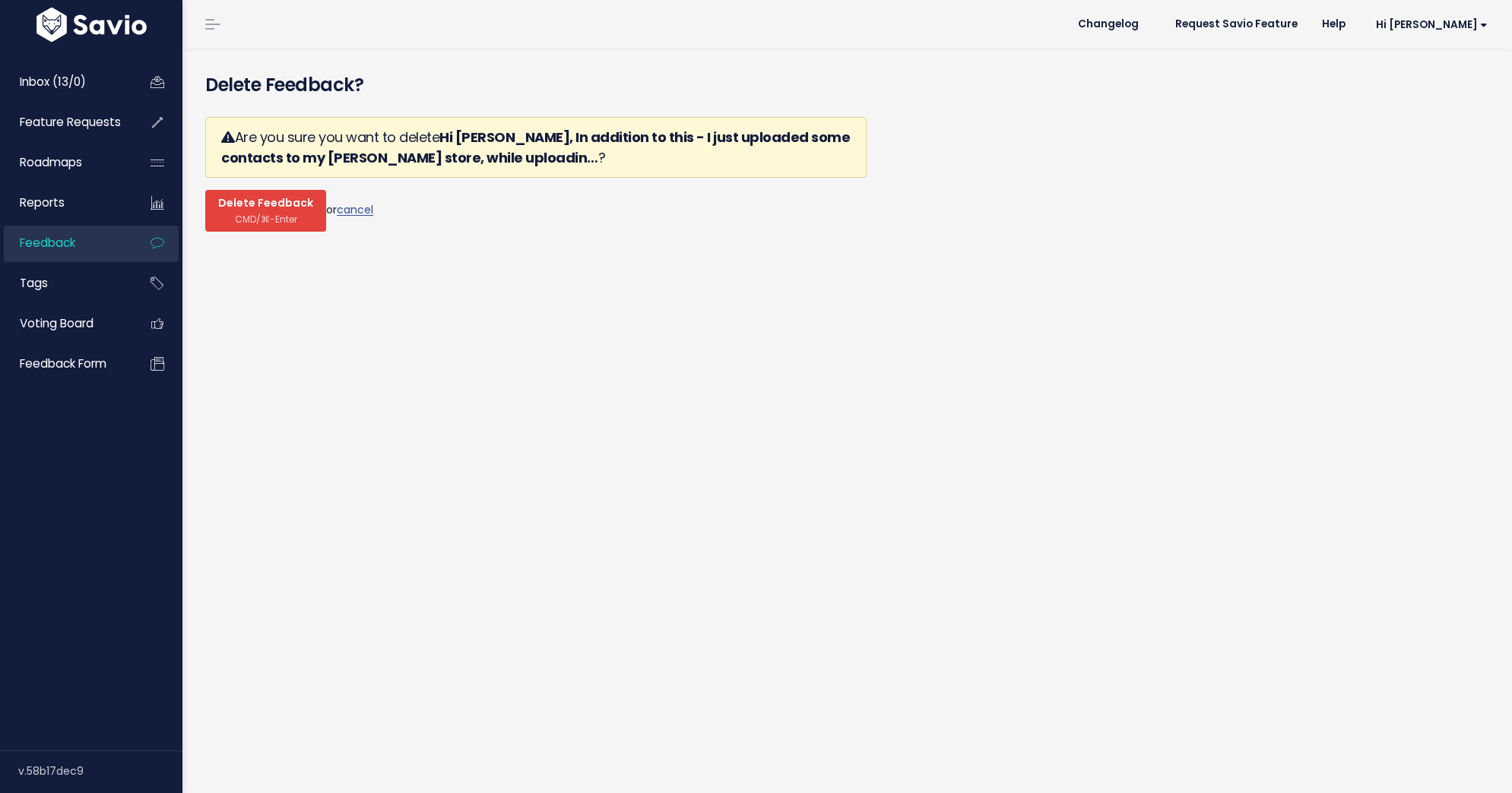
click at [283, 215] on span "CMD/⌘-Enter" at bounding box center [266, 219] width 62 height 11
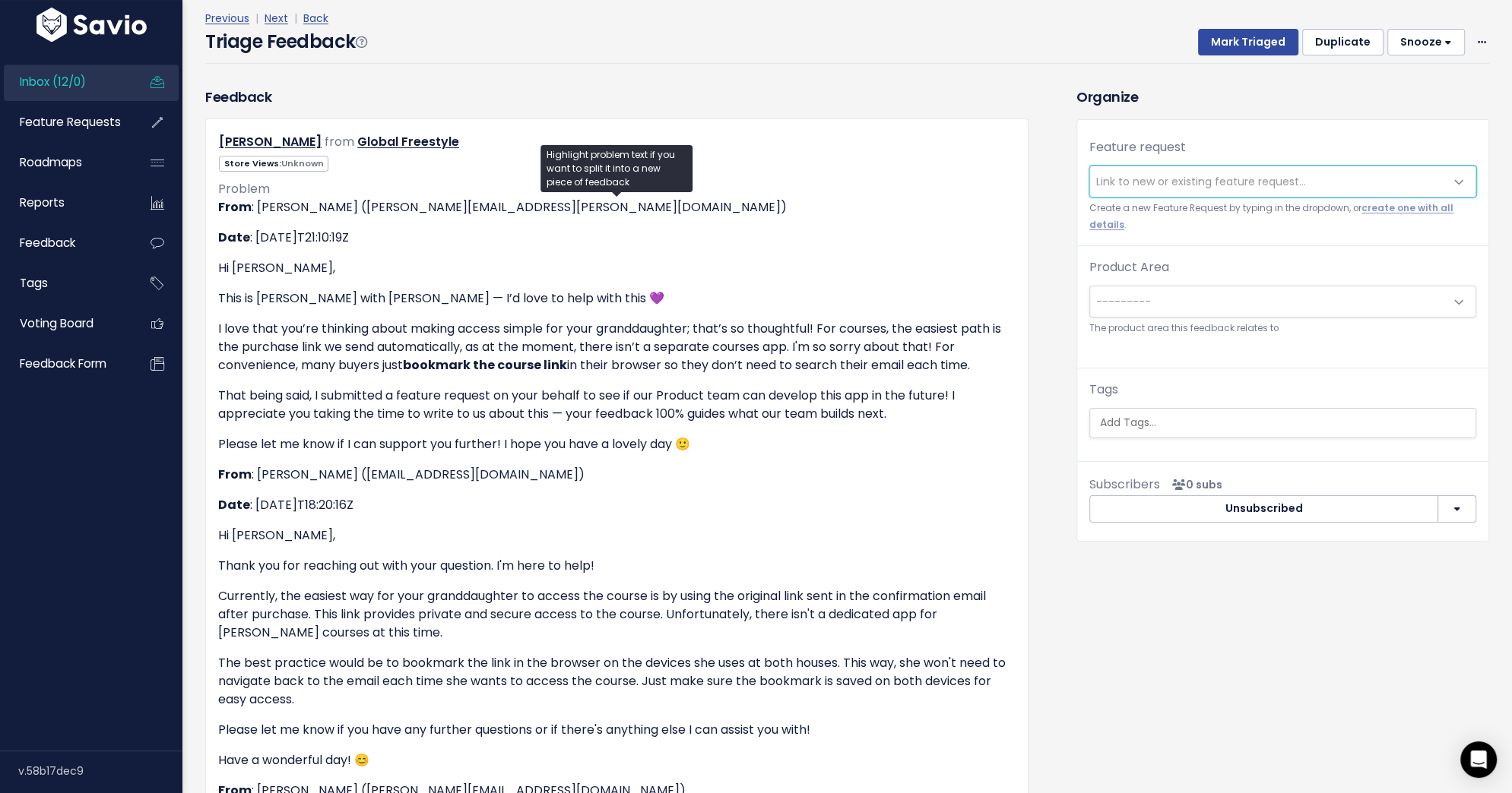
scroll to position [118, 0]
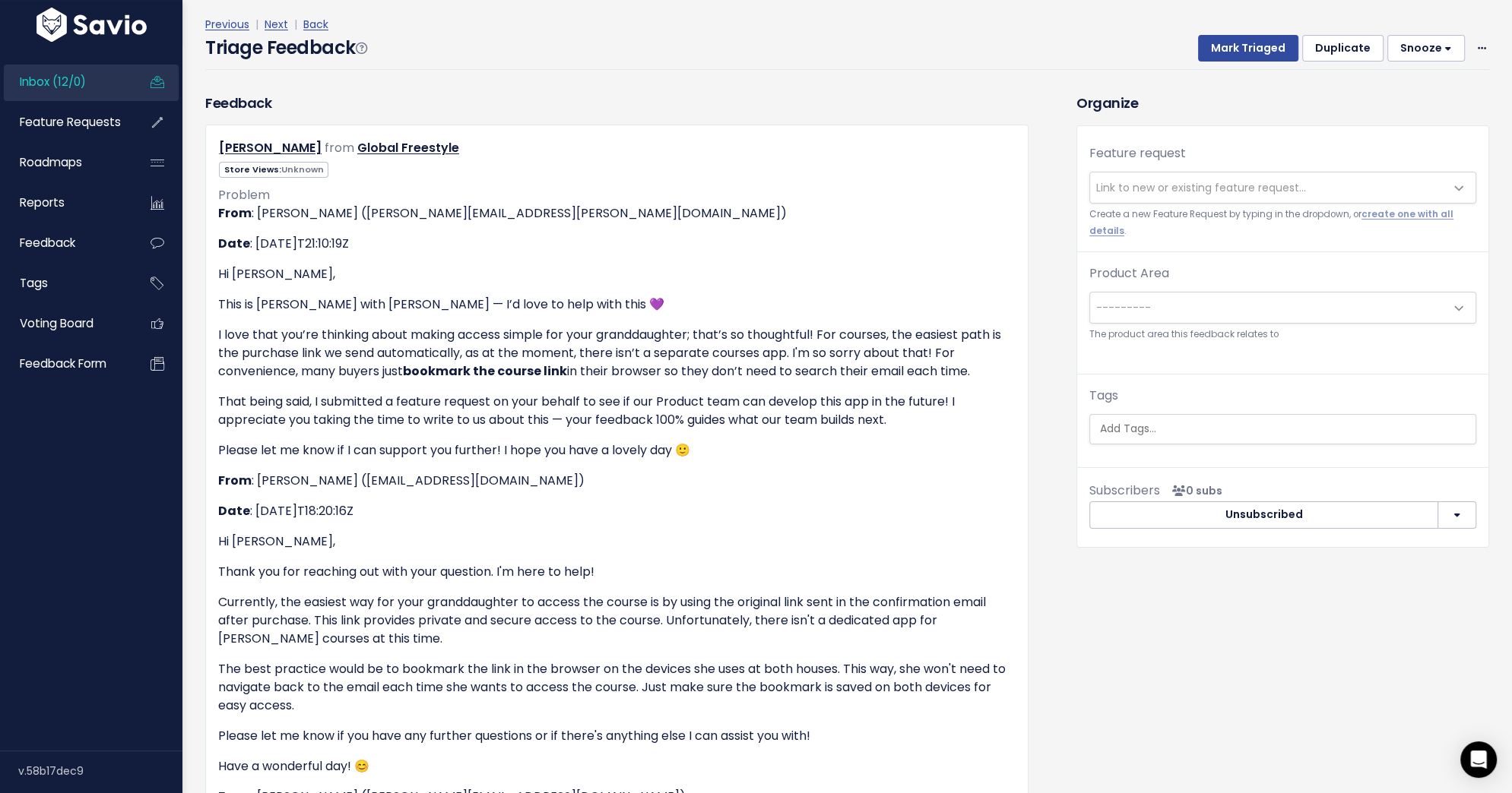
click at [1117, 180] on span "Link to new or existing feature request..." at bounding box center [1201, 187] width 209 height 15
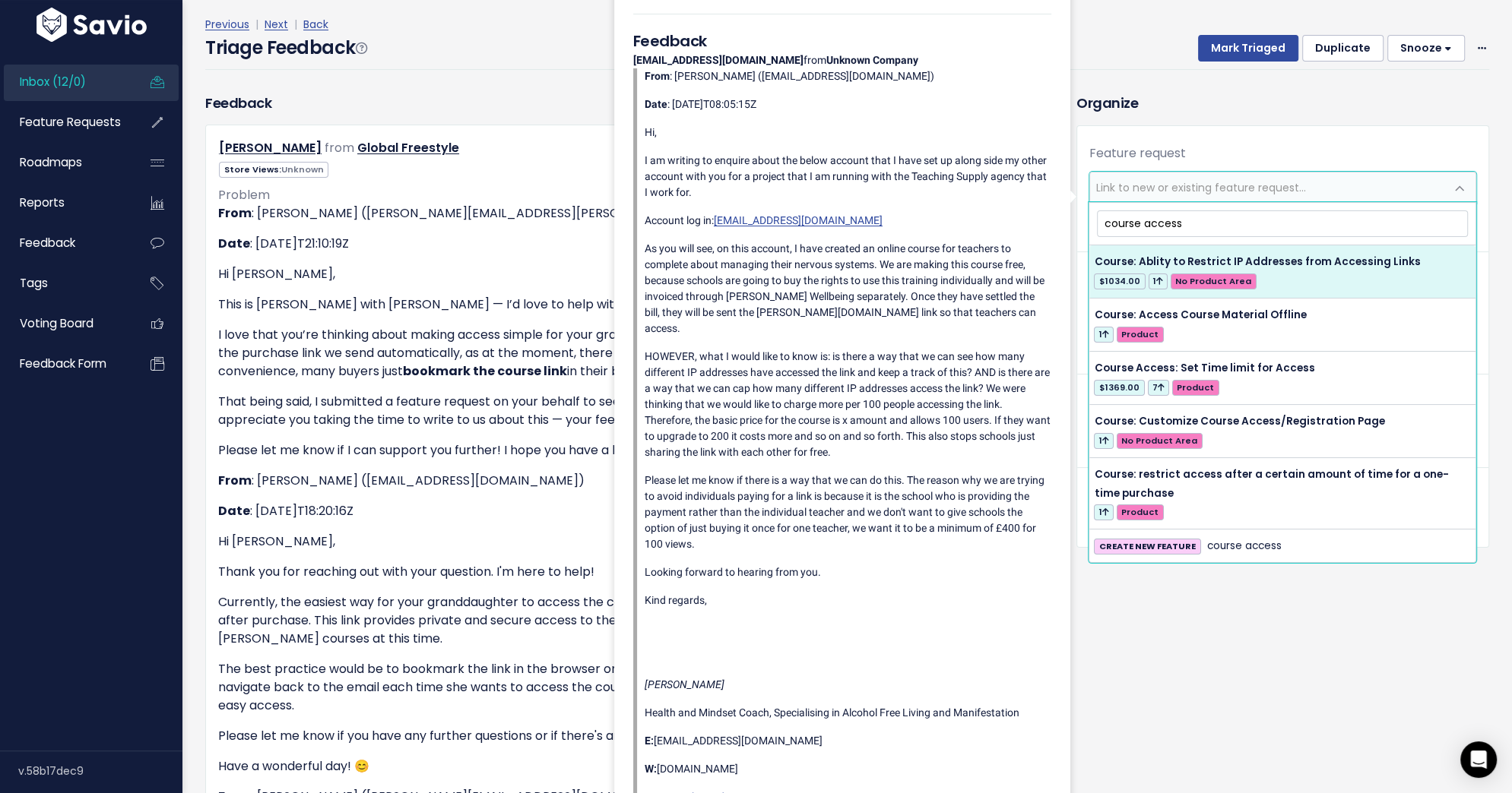
click at [1164, 222] on input "course access" at bounding box center [1282, 223] width 371 height 26
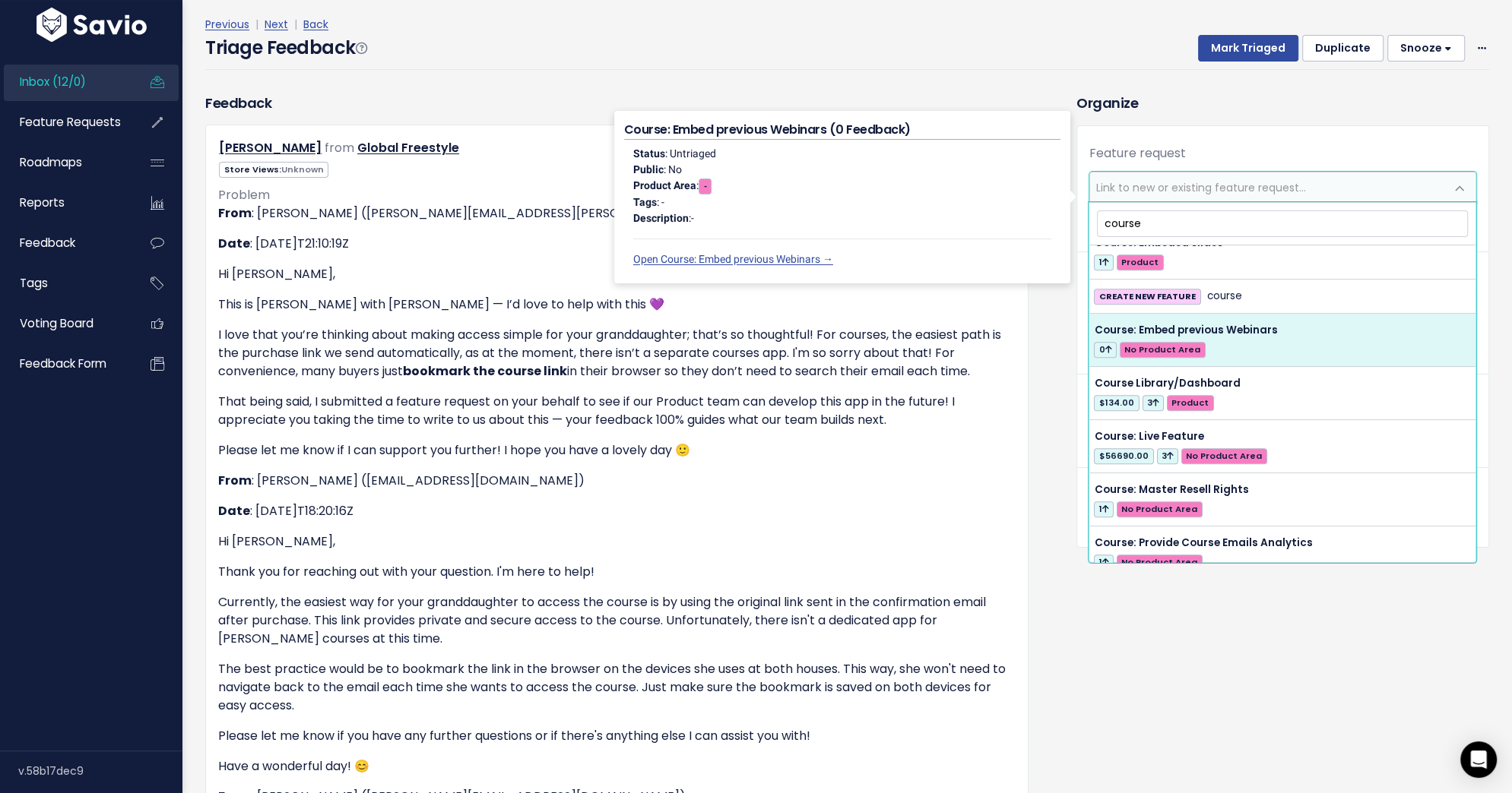
scroll to position [1066, 0]
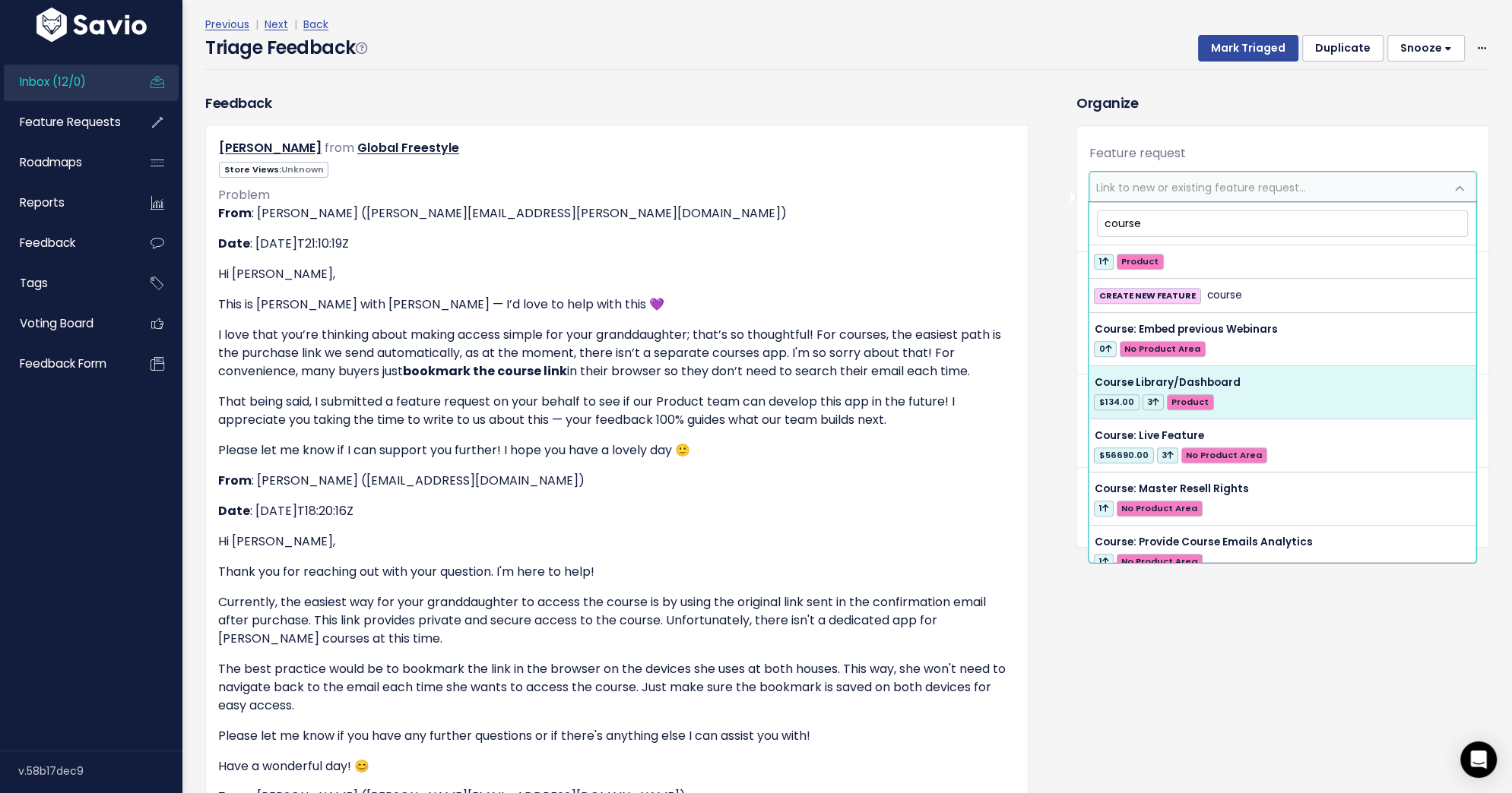
type input "course"
select select "57898"
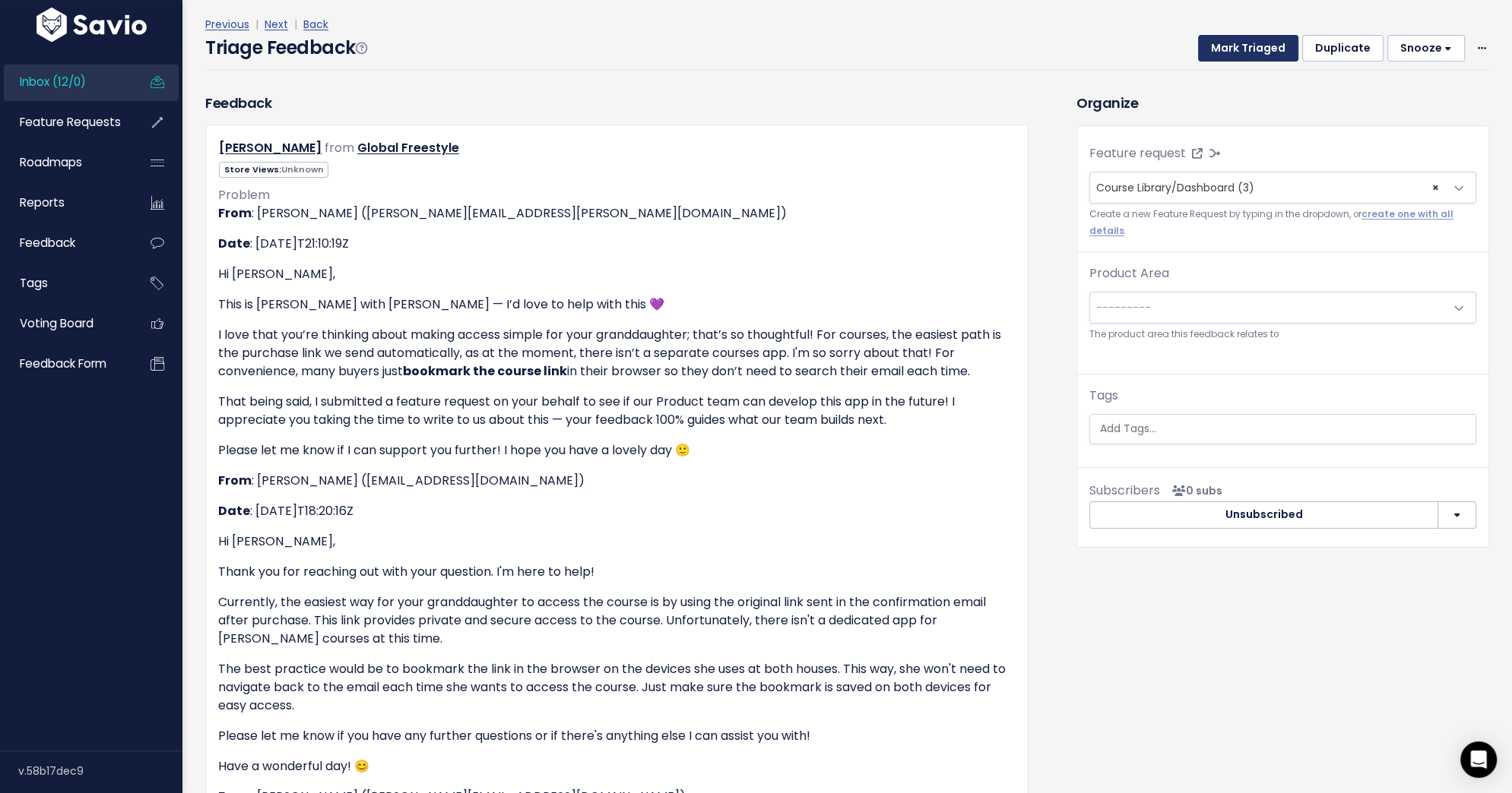
click at [1244, 49] on button "Mark Triaged" at bounding box center [1248, 48] width 100 height 27
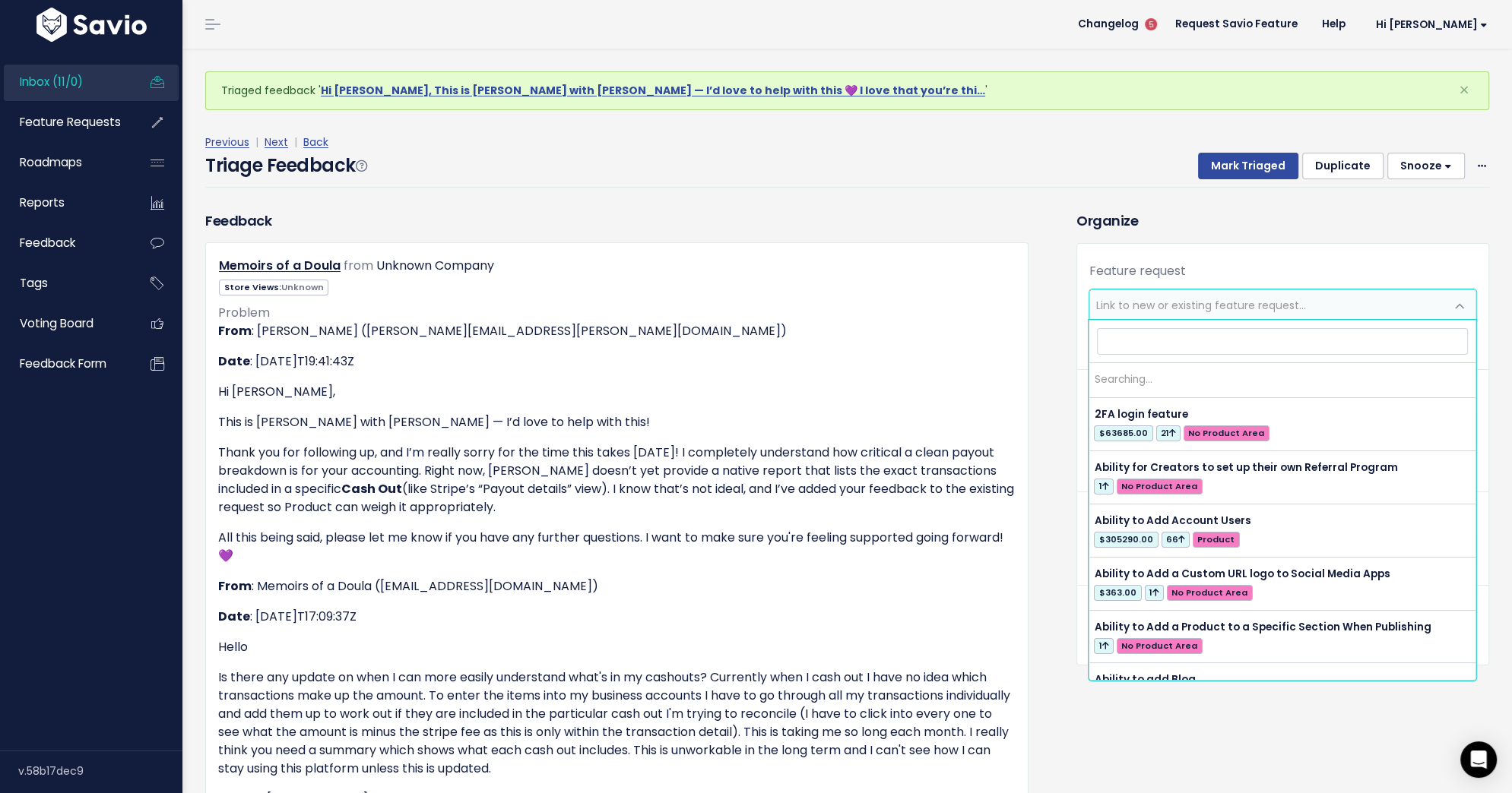
click at [1226, 298] on span "Link to new or existing feature request..." at bounding box center [1201, 305] width 209 height 15
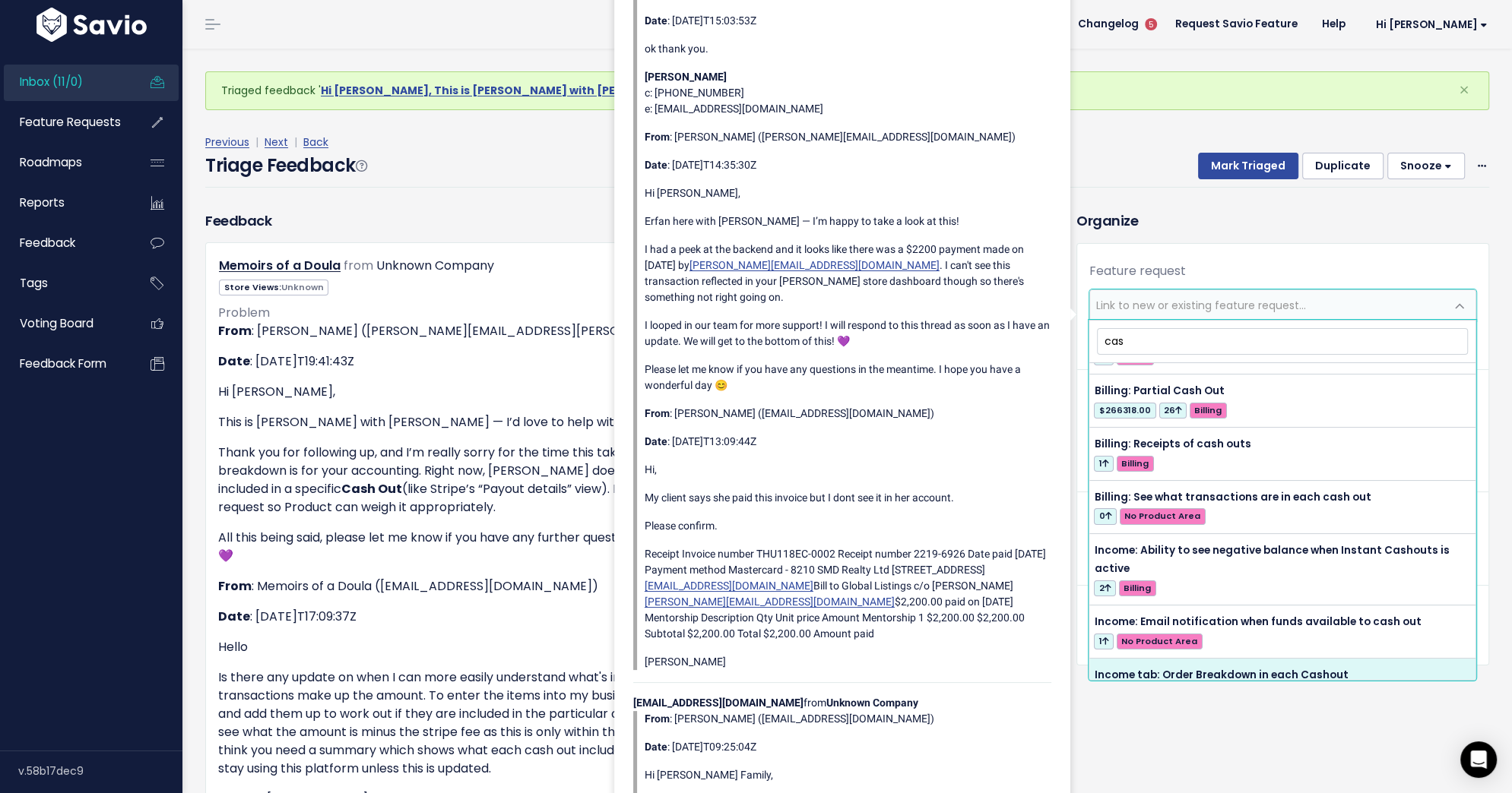
scroll to position [182, 0]
type input "c"
type input "r"
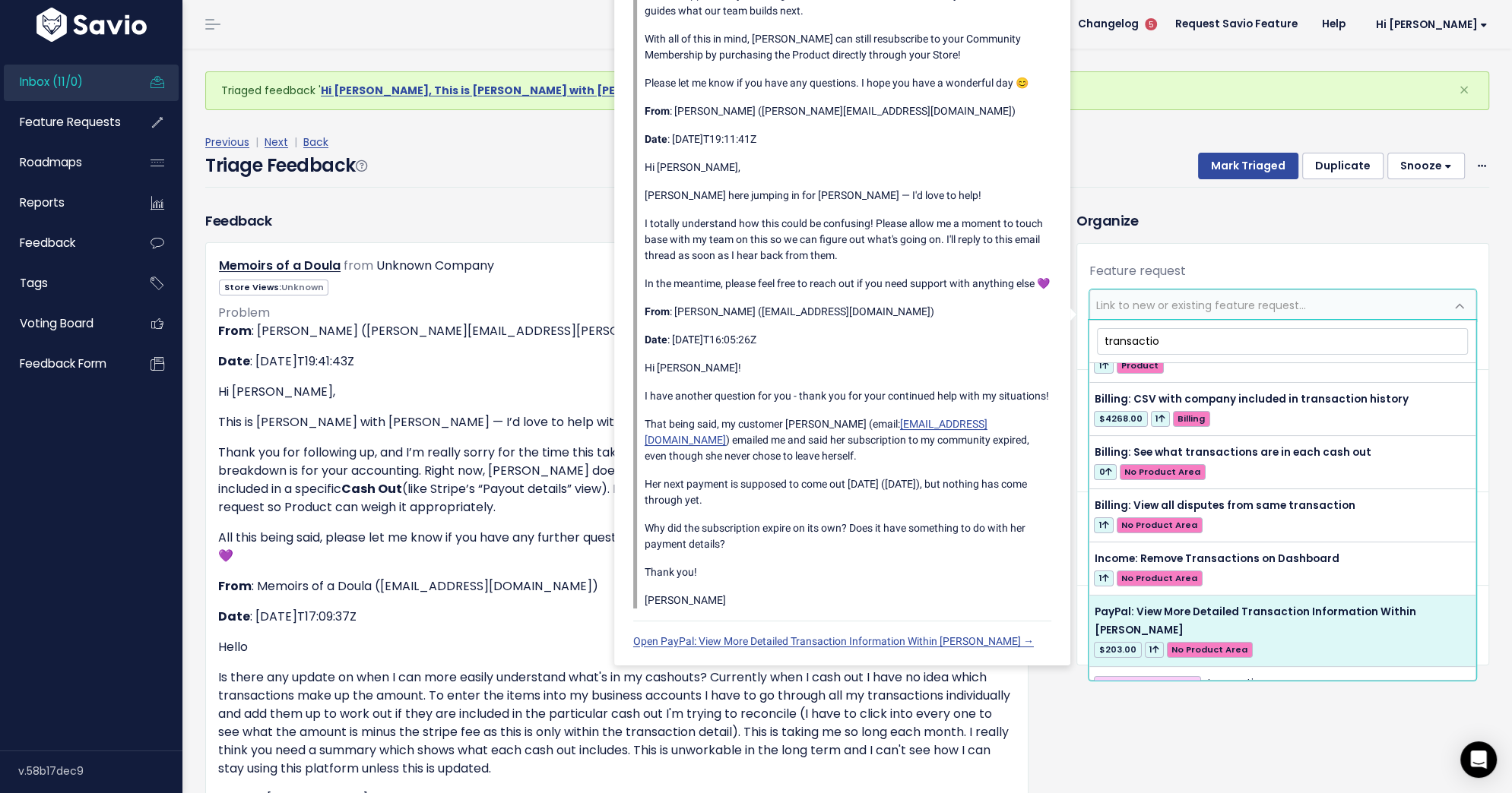
scroll to position [68, 0]
type input "t"
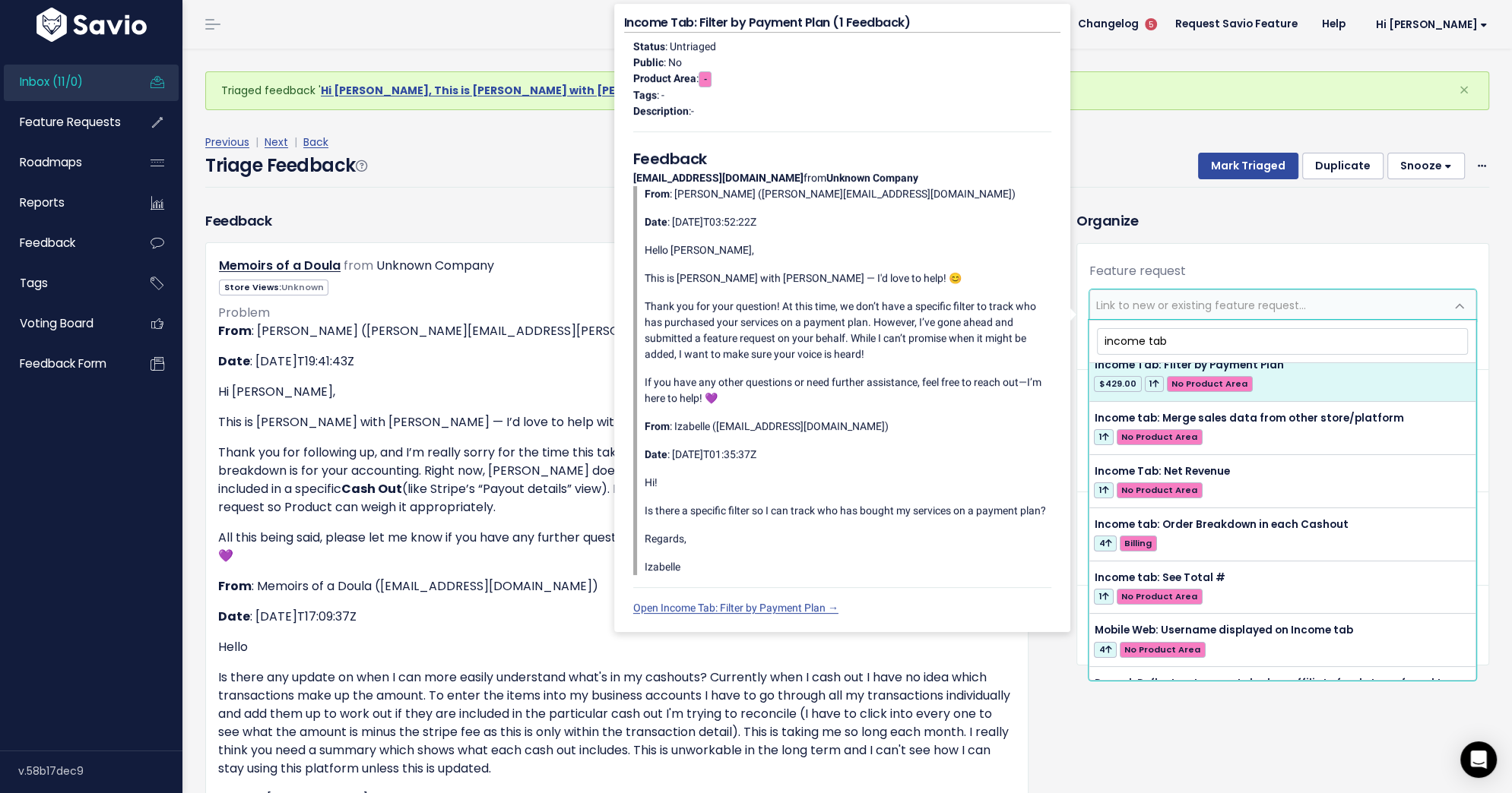
scroll to position [430, 0]
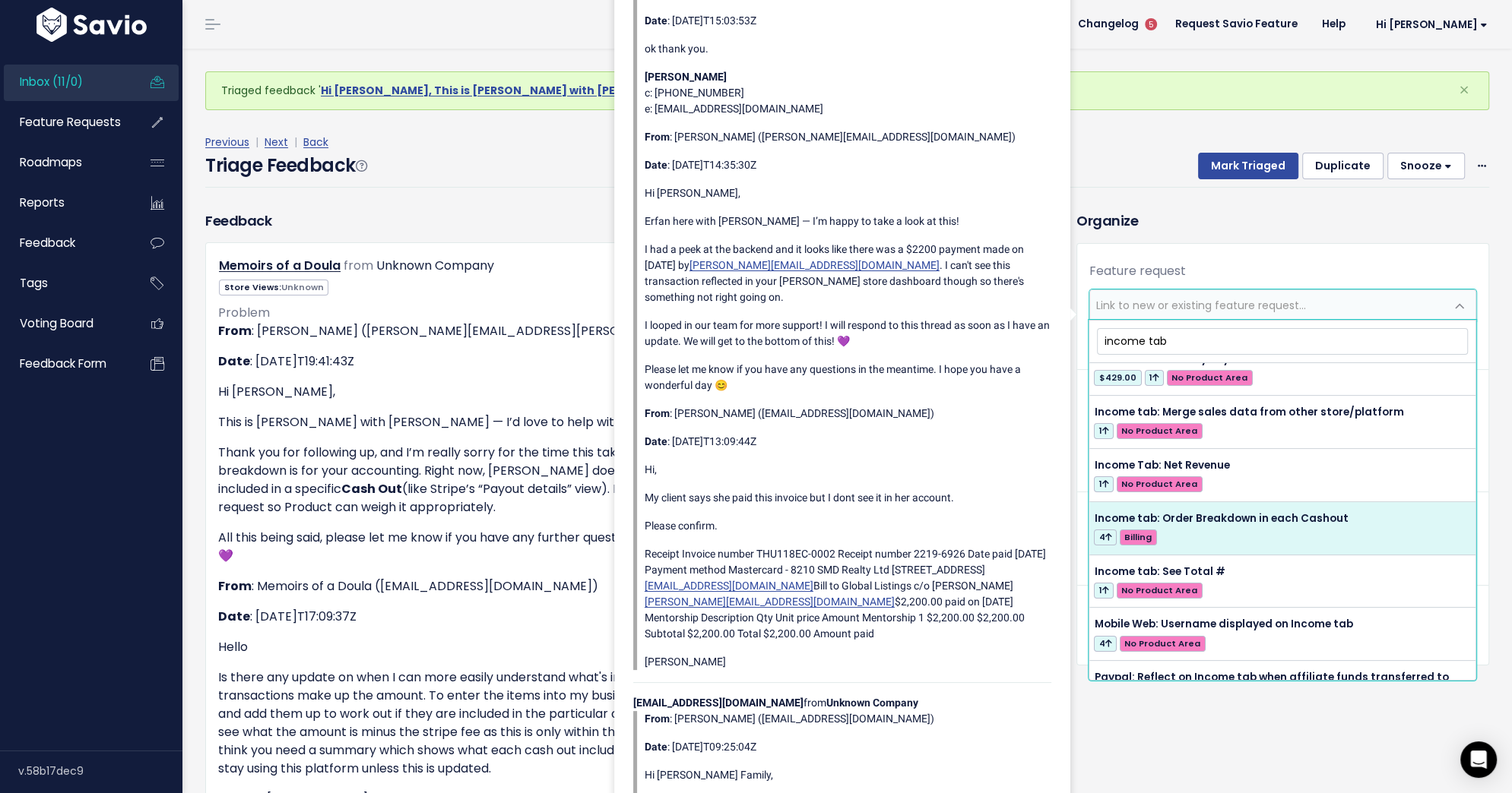
type input "income tab"
select select "61550"
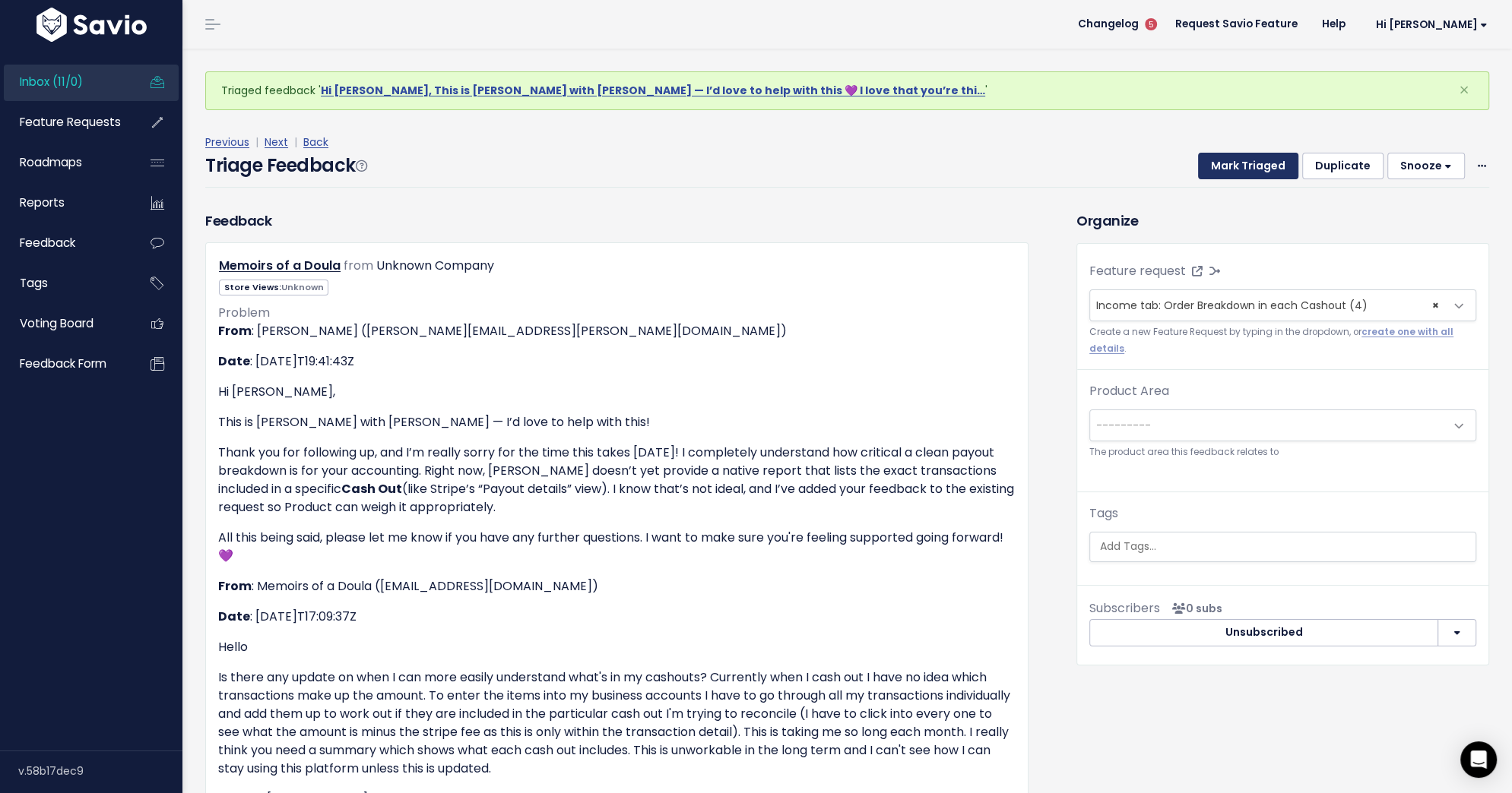
click at [1245, 165] on button "Mark Triaged" at bounding box center [1248, 166] width 100 height 27
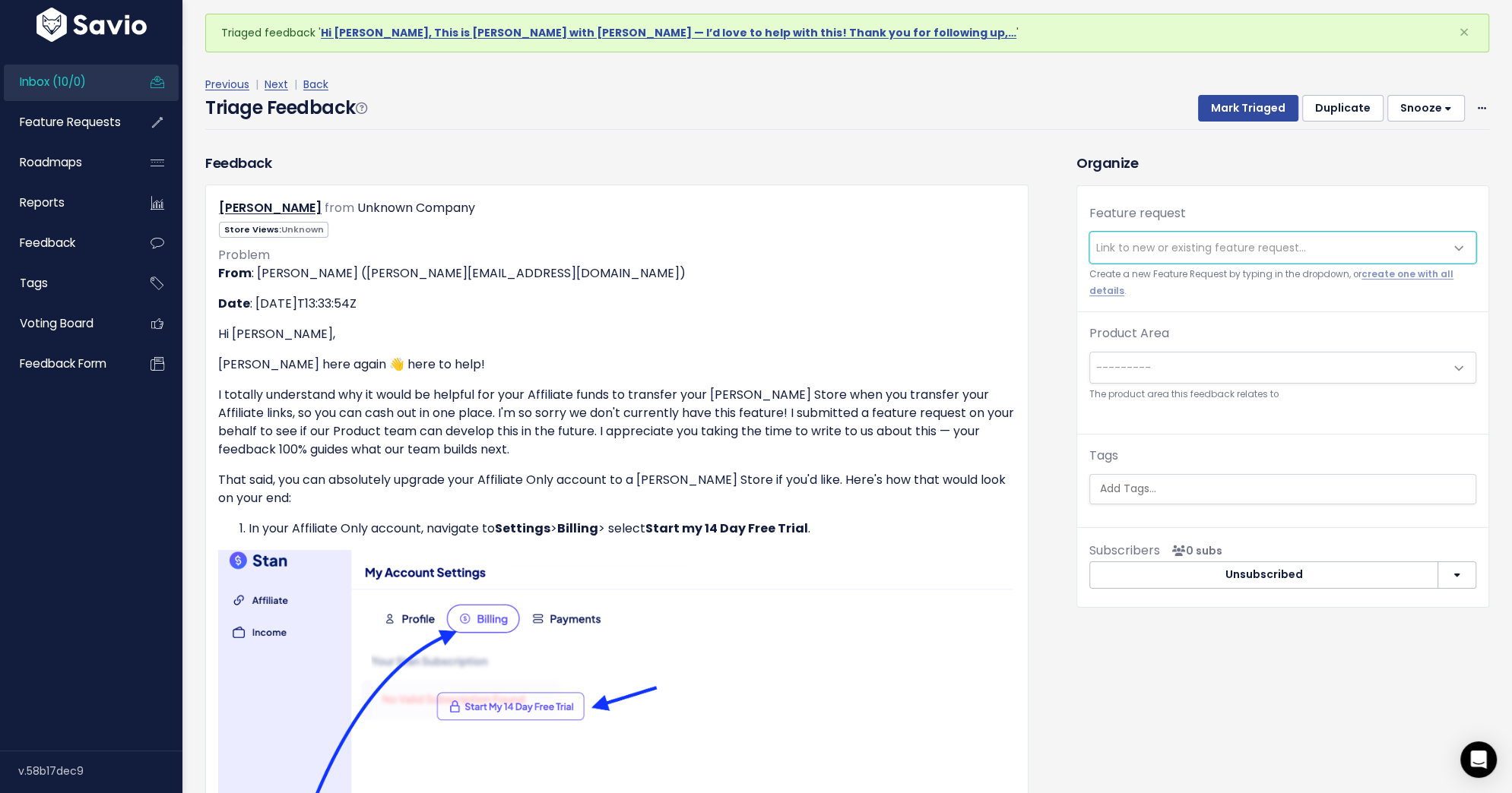
scroll to position [63, 0]
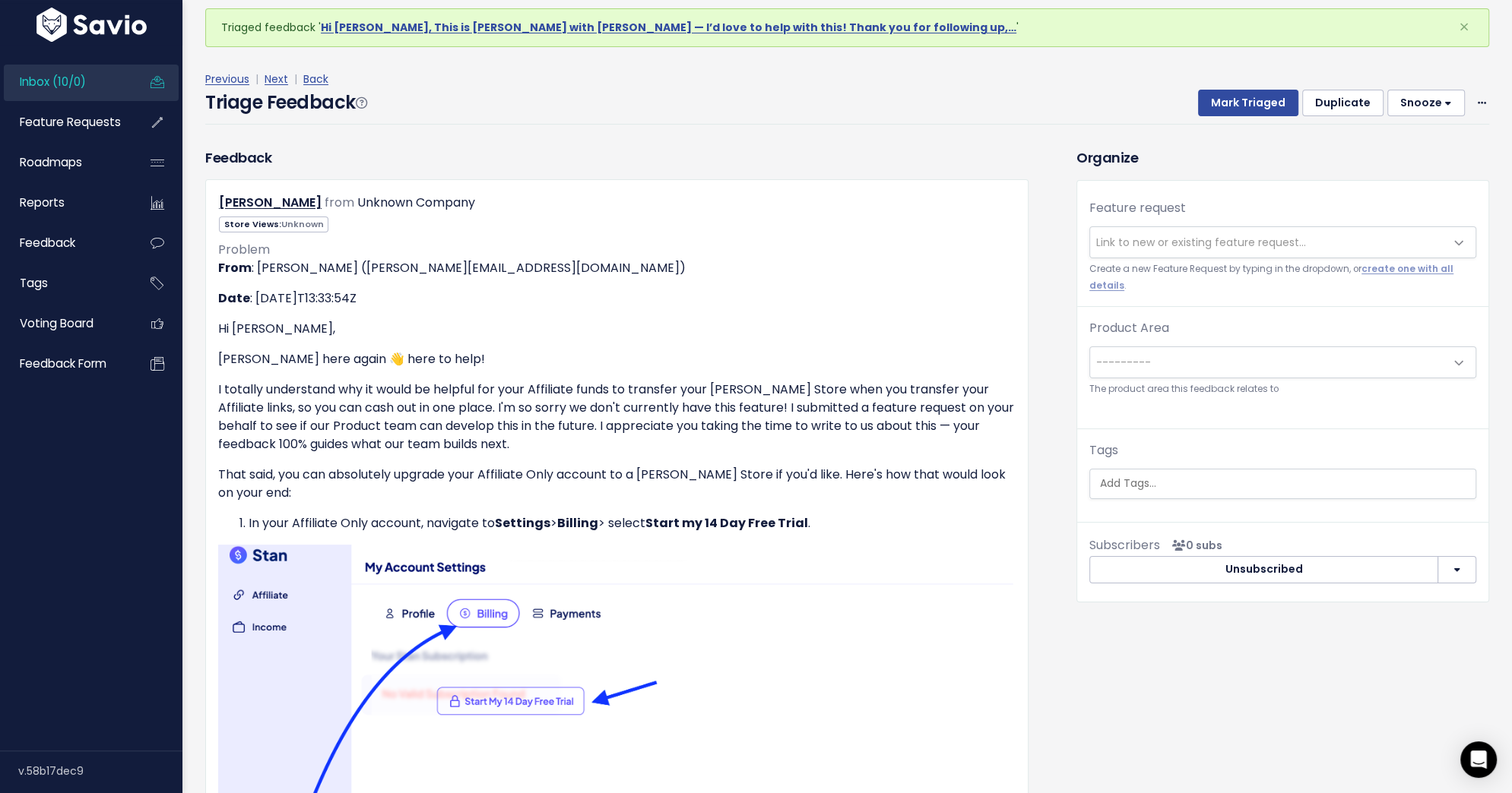
click at [1164, 238] on span "Link to new or existing feature request..." at bounding box center [1201, 242] width 209 height 15
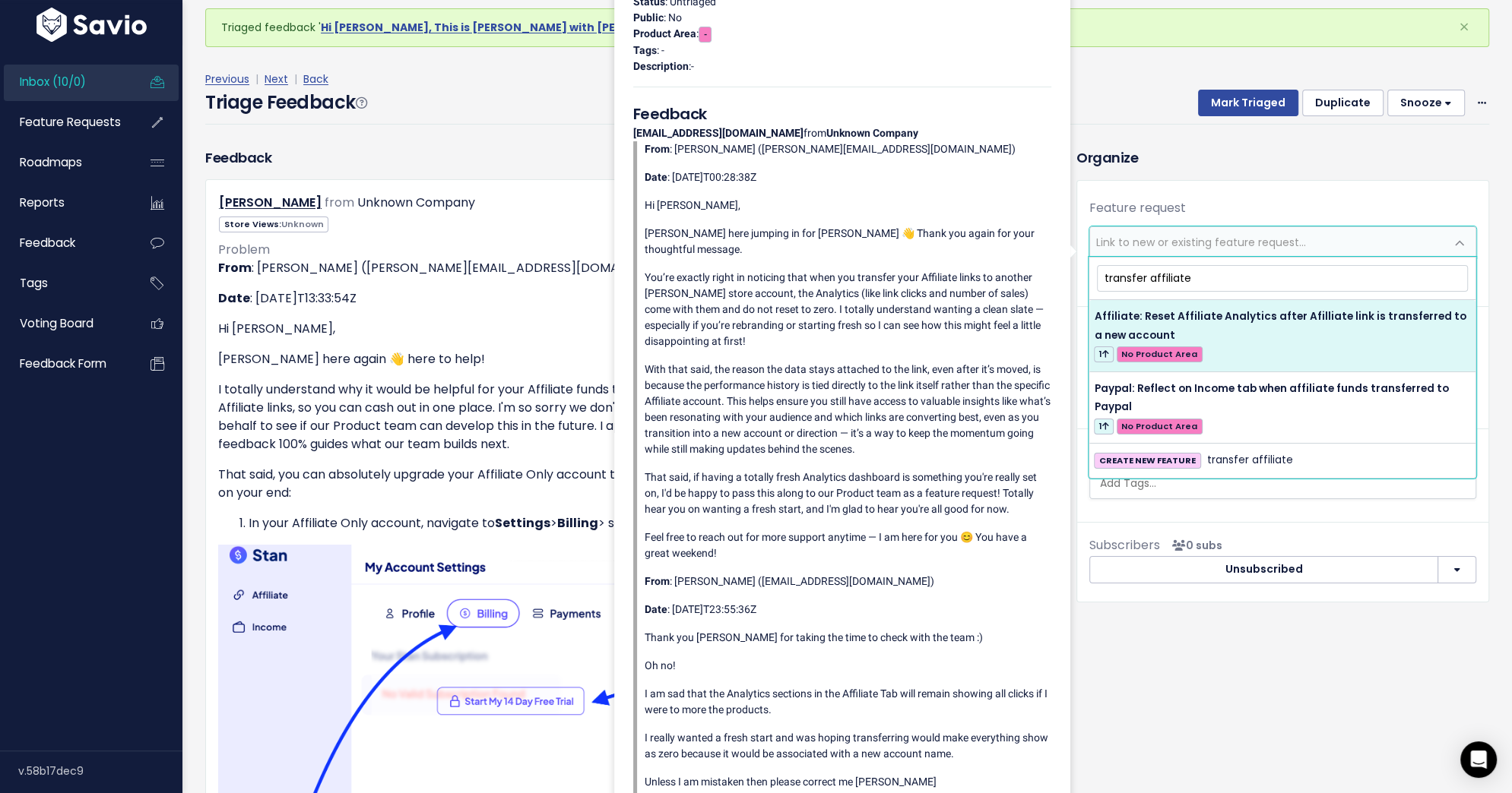
click at [1172, 271] on input "transfer affiliate" at bounding box center [1282, 279] width 371 height 26
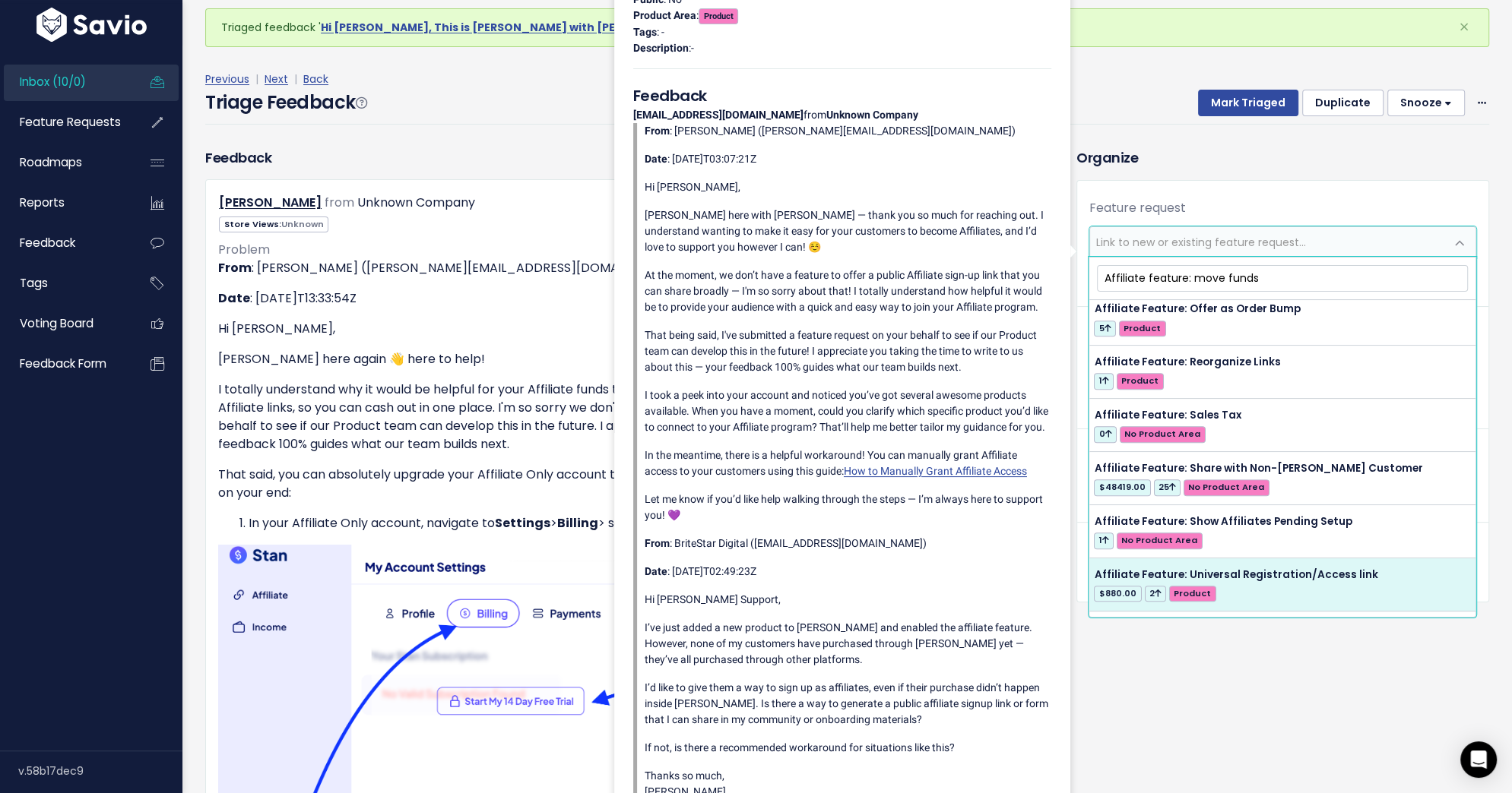
scroll to position [0, 0]
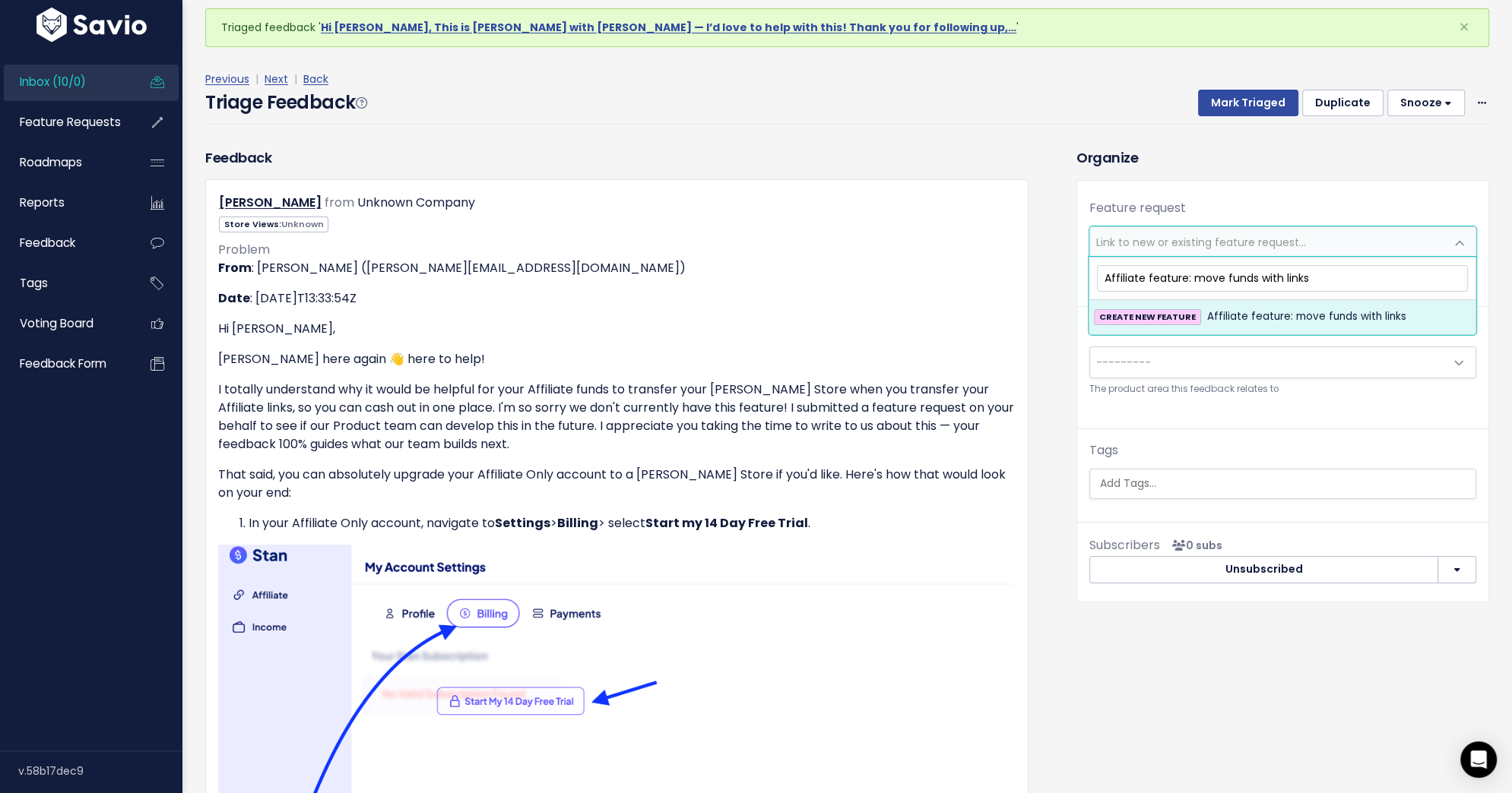
type input "Affiliate feature: move funds with links"
click at [1233, 323] on span "Affiliate feature: move funds with links" at bounding box center [1306, 316] width 199 height 18
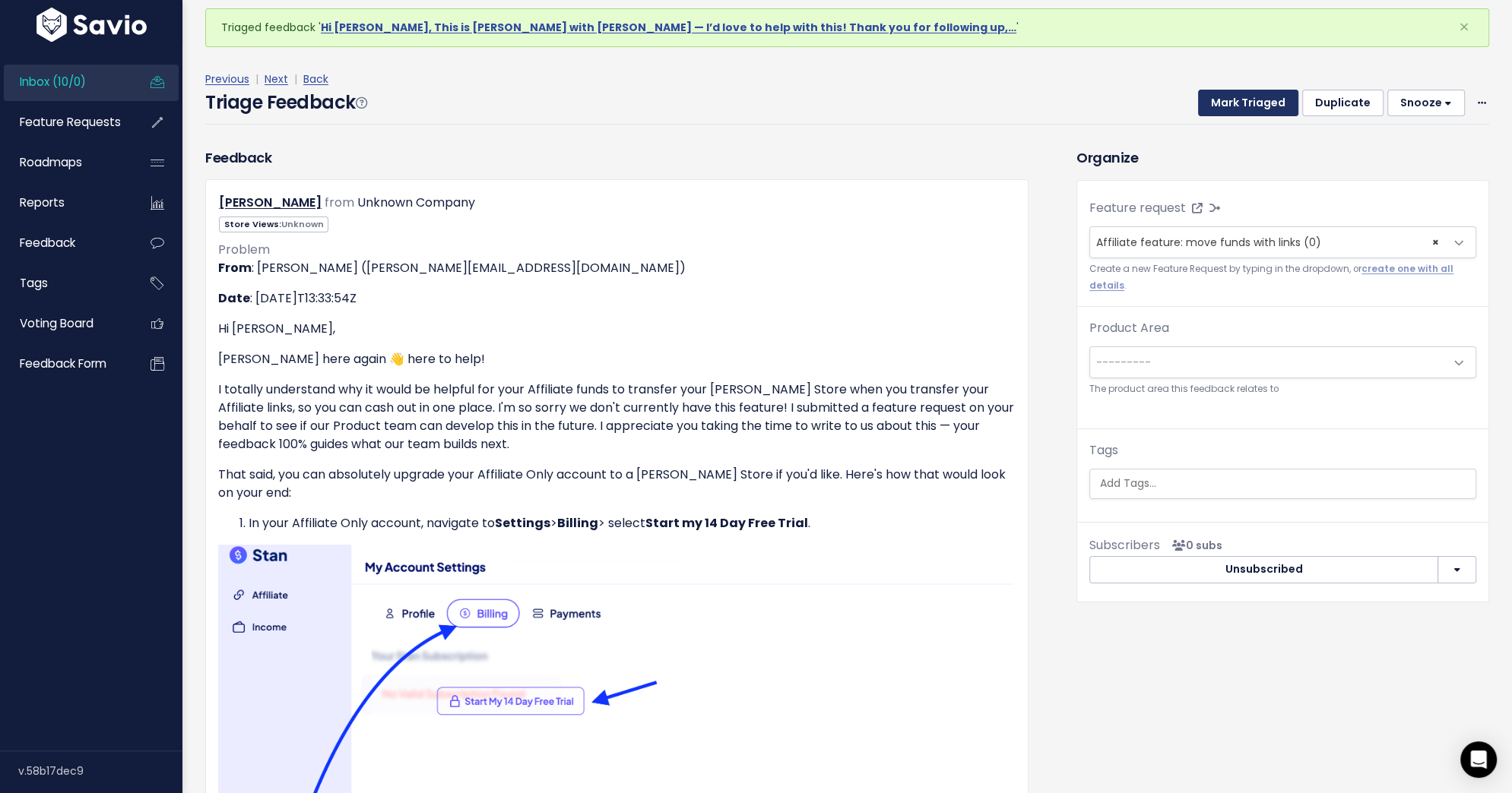
click at [1240, 102] on button "Mark Triaged" at bounding box center [1248, 103] width 100 height 27
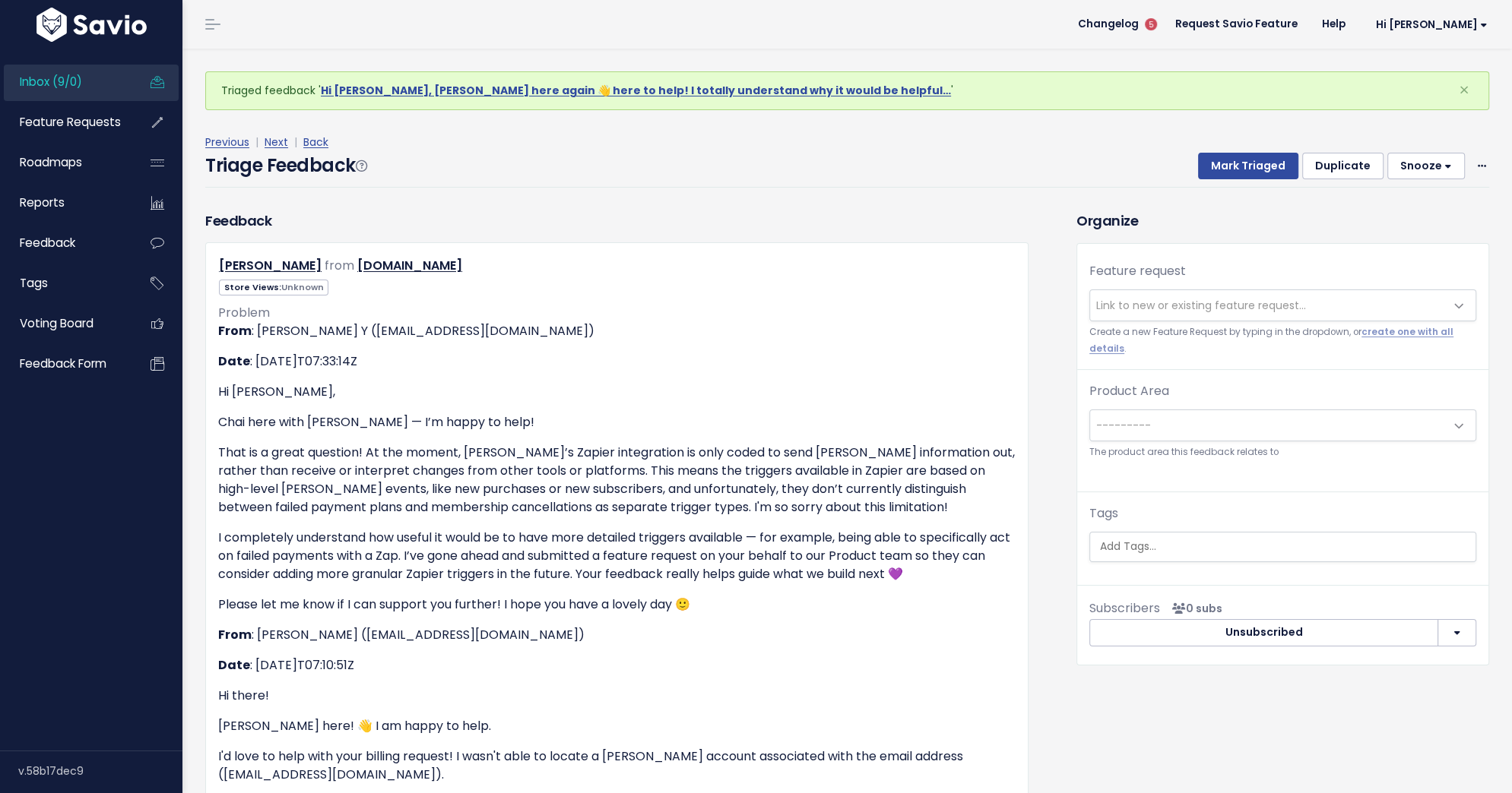
click at [1214, 295] on span "Link to new or existing feature request..." at bounding box center [1267, 305] width 355 height 31
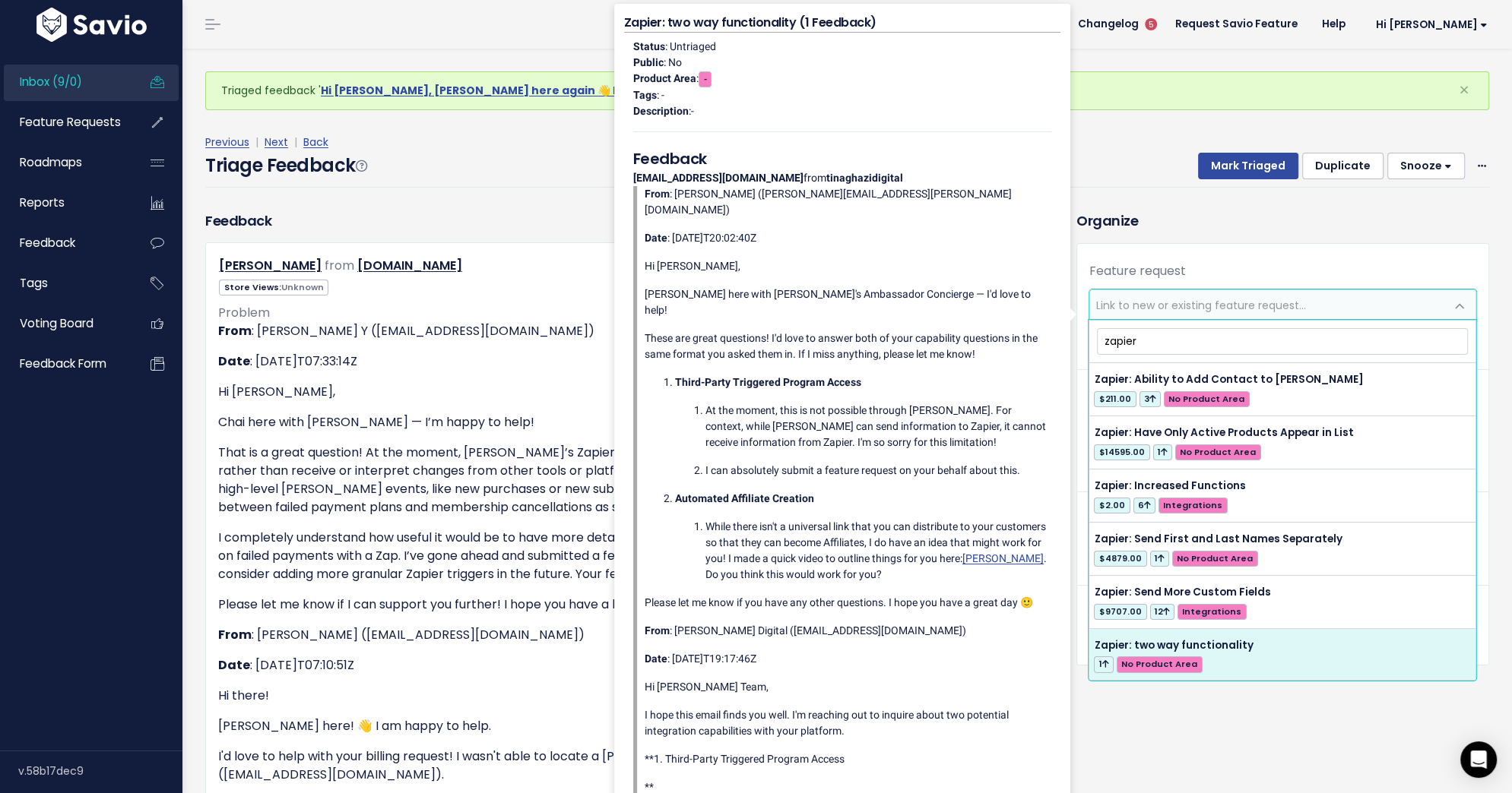
type input "zapier"
select select "63645"
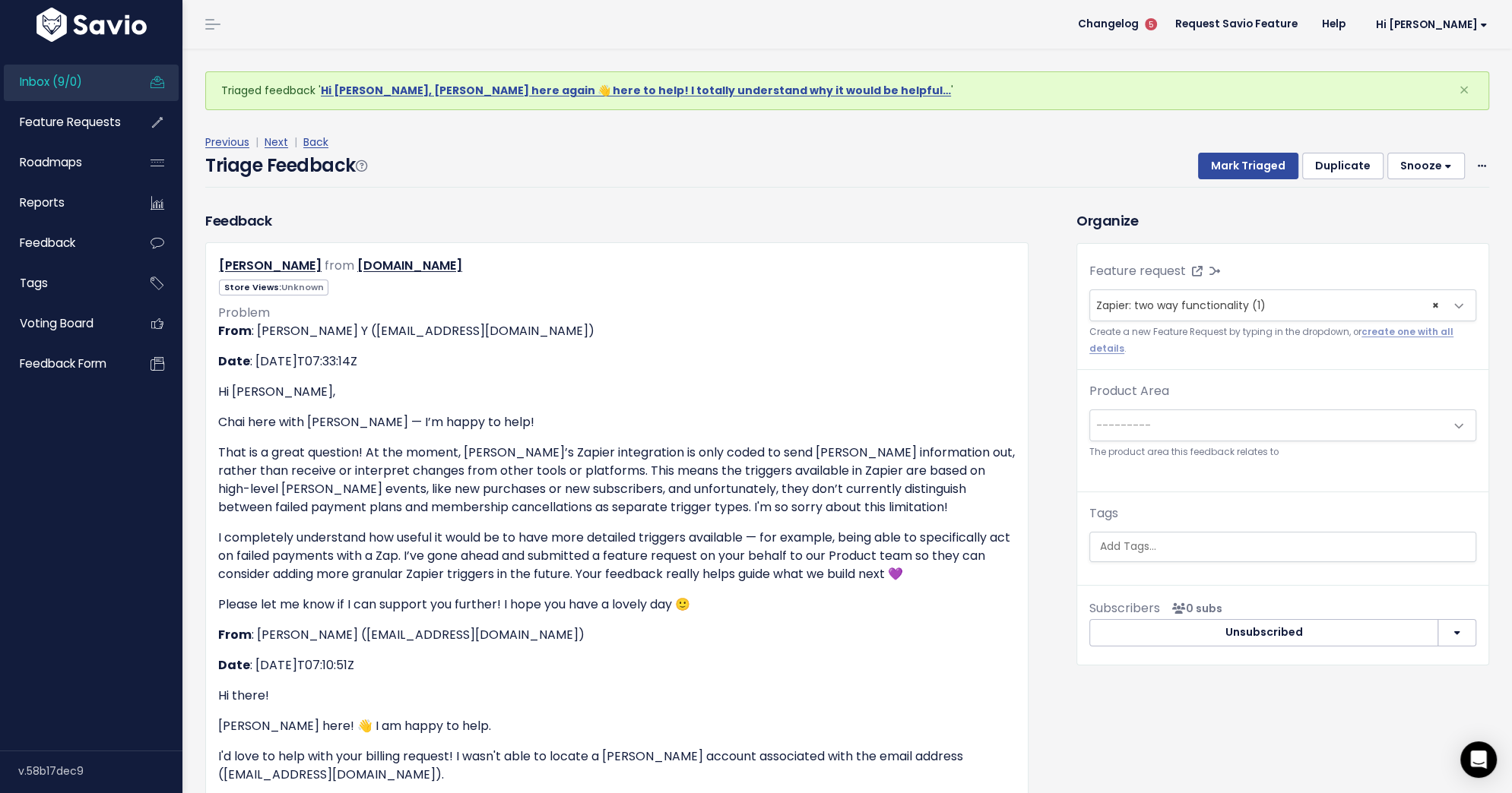
click at [1307, 639] on button "Unsubscribed" at bounding box center [1263, 632] width 349 height 27
click at [1263, 164] on button "Mark Triaged" at bounding box center [1248, 166] width 100 height 27
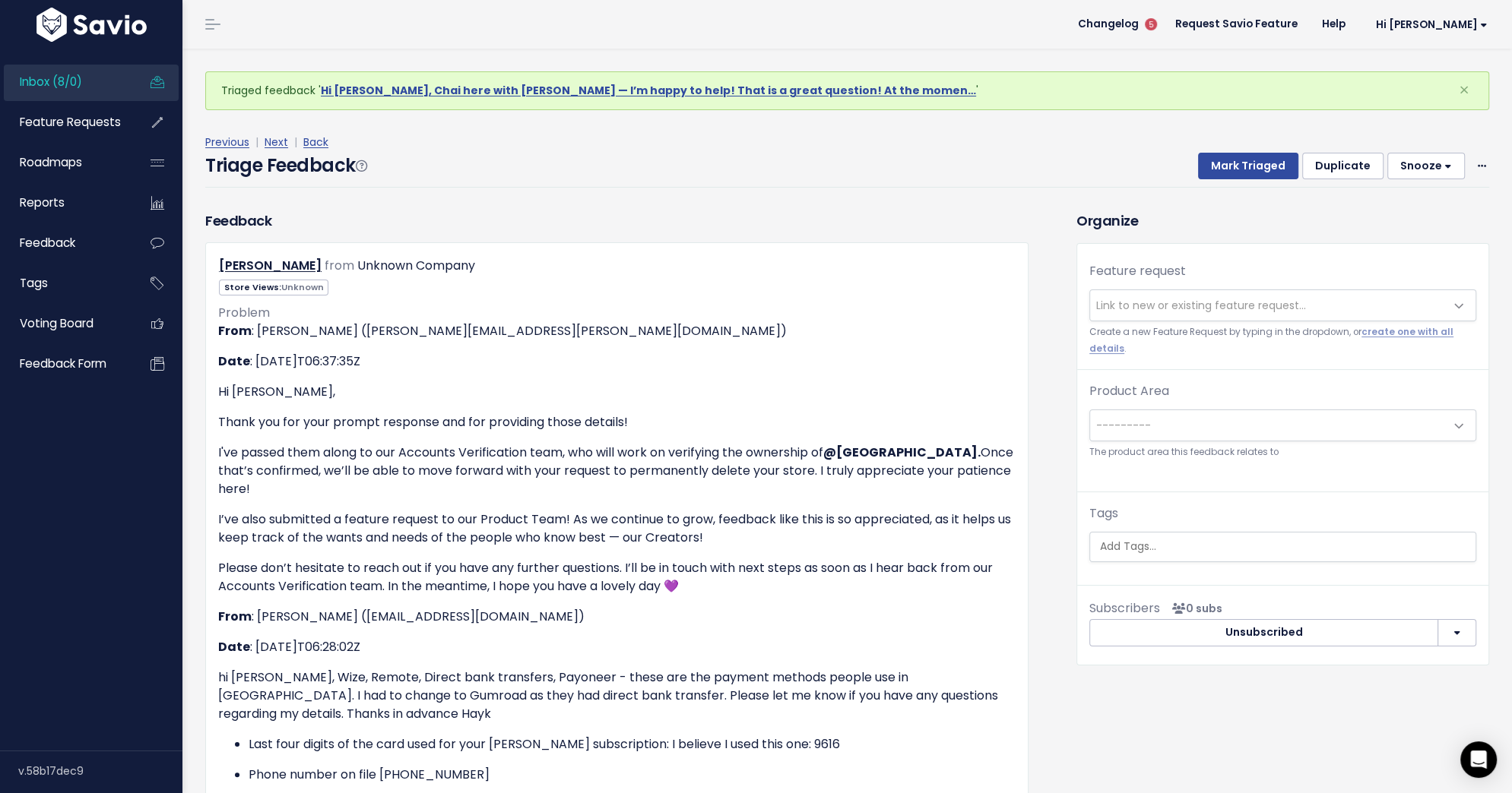
click at [1257, 290] on span "Link to new or existing feature request..." at bounding box center [1267, 305] width 355 height 31
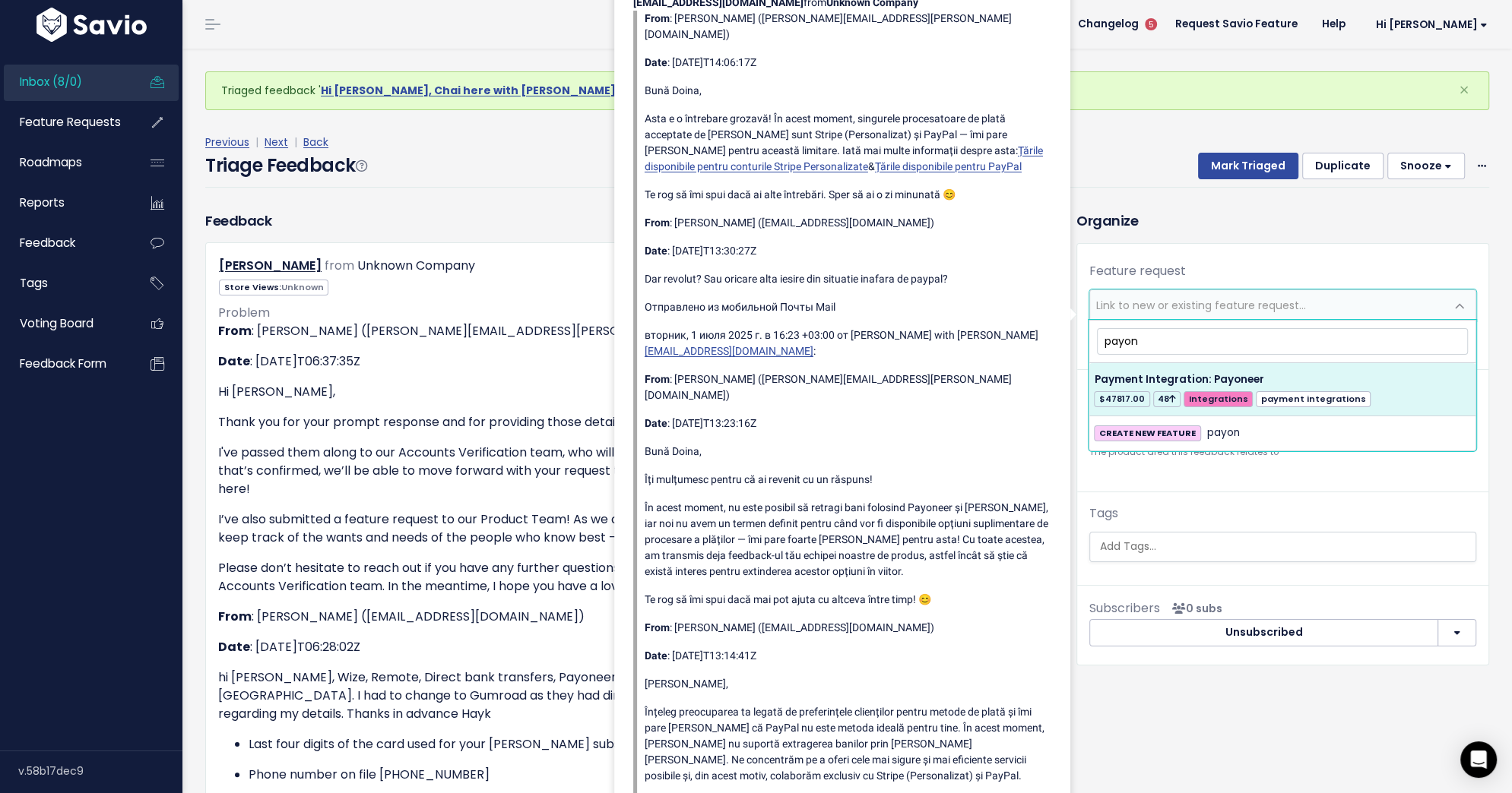
type input "payon"
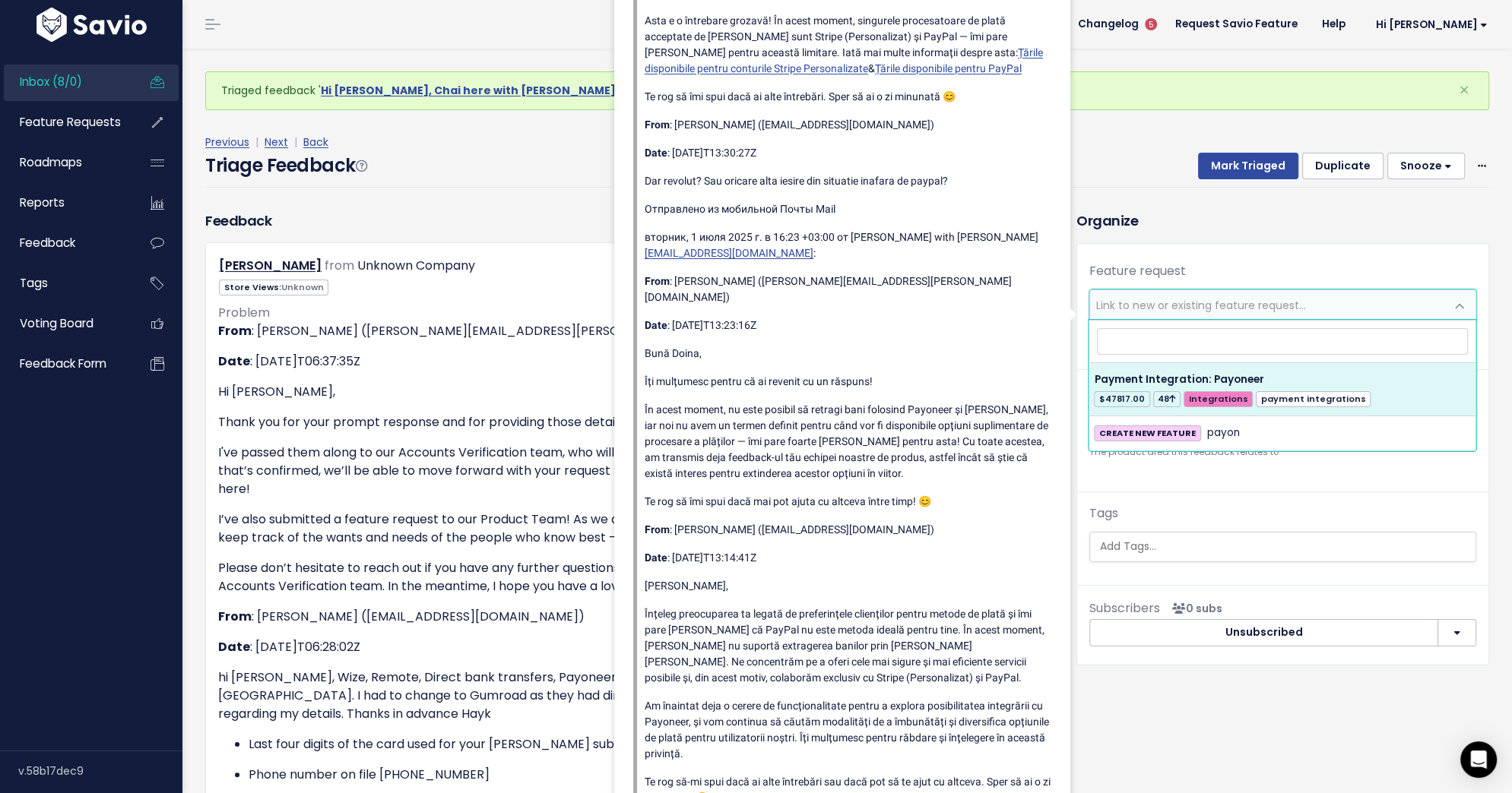
select select "31711"
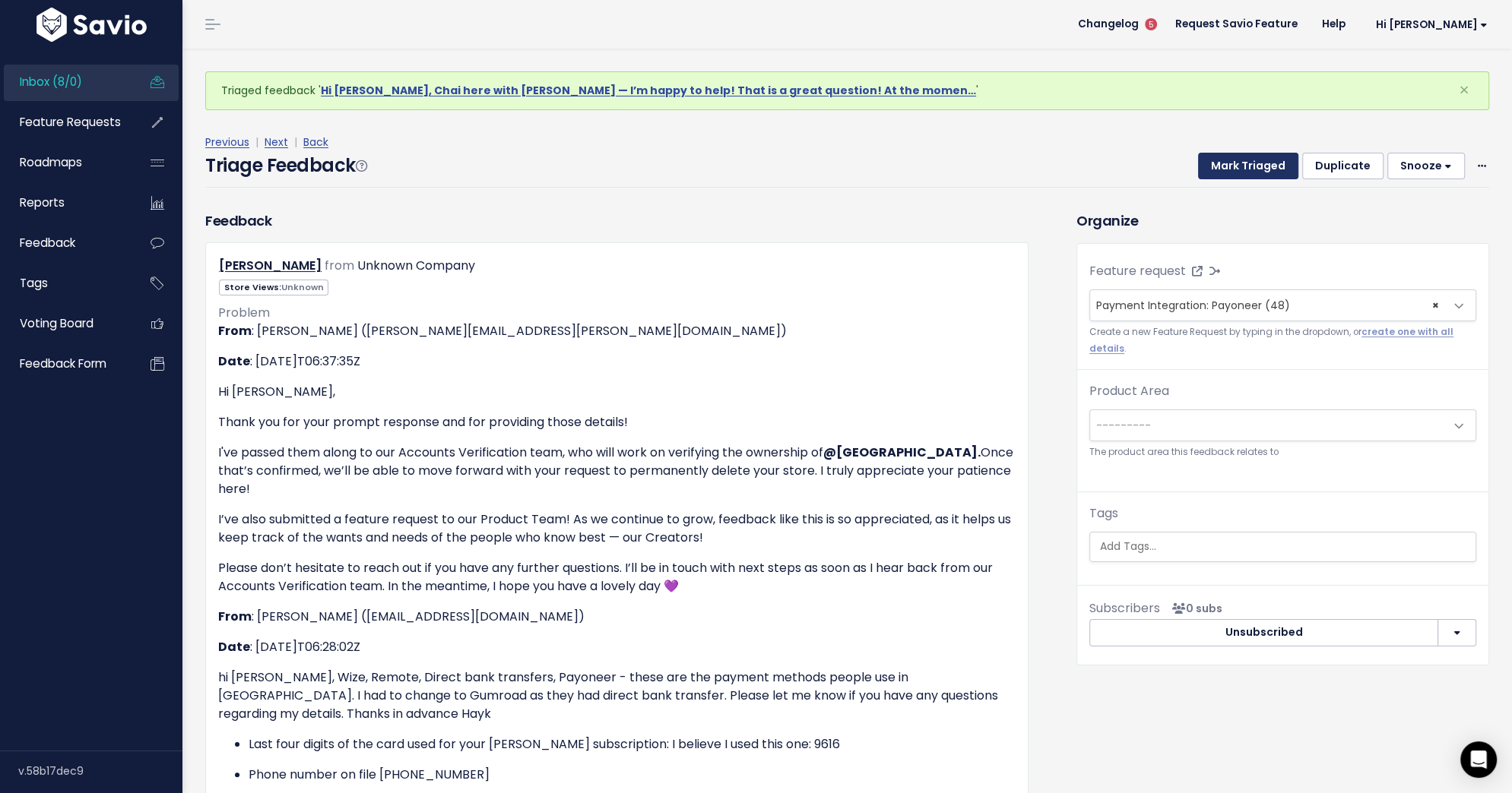
click at [1259, 156] on button "Mark Triaged" at bounding box center [1248, 166] width 100 height 27
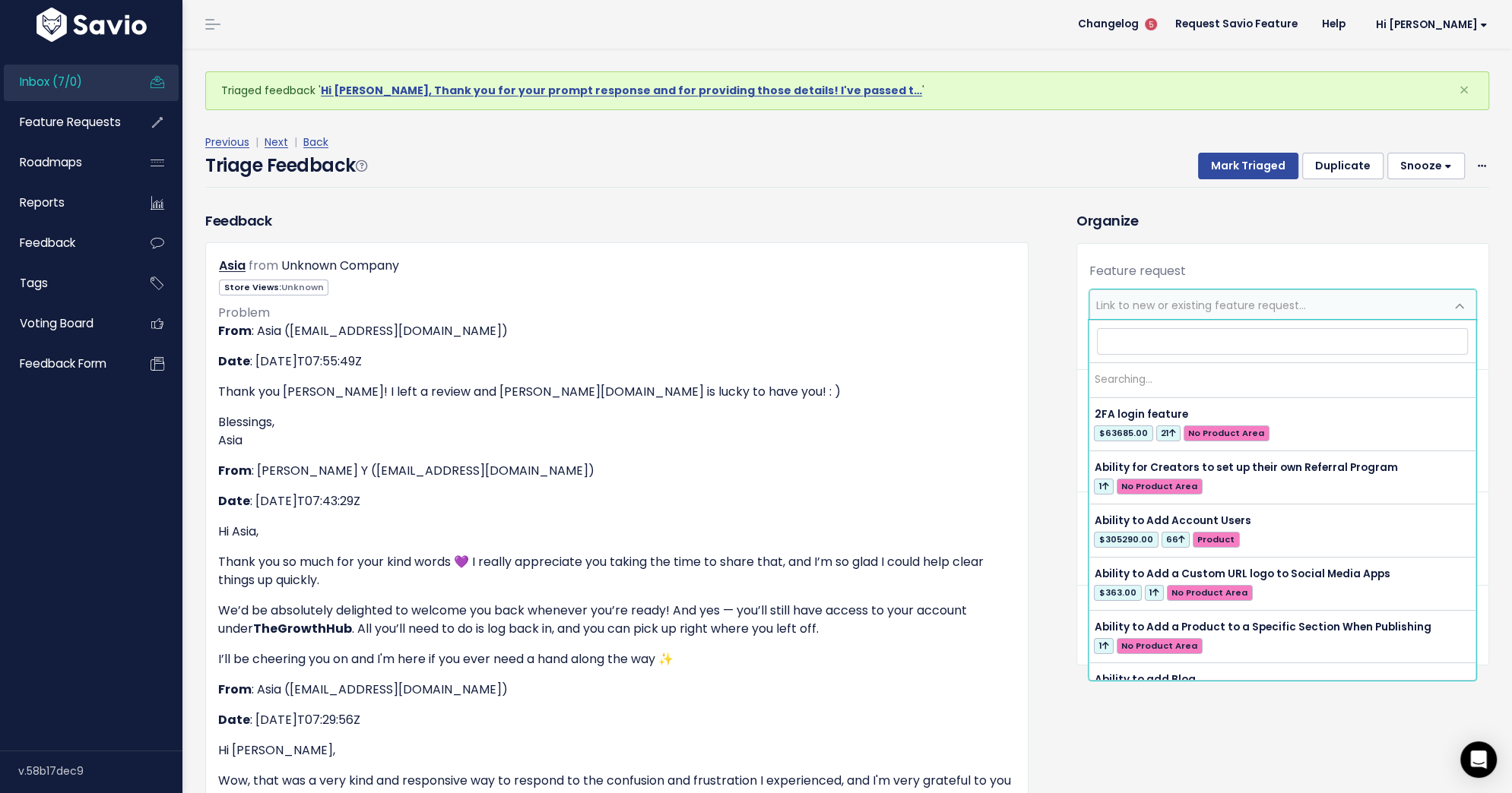
click at [1140, 304] on span "Link to new or existing feature request..." at bounding box center [1201, 305] width 209 height 15
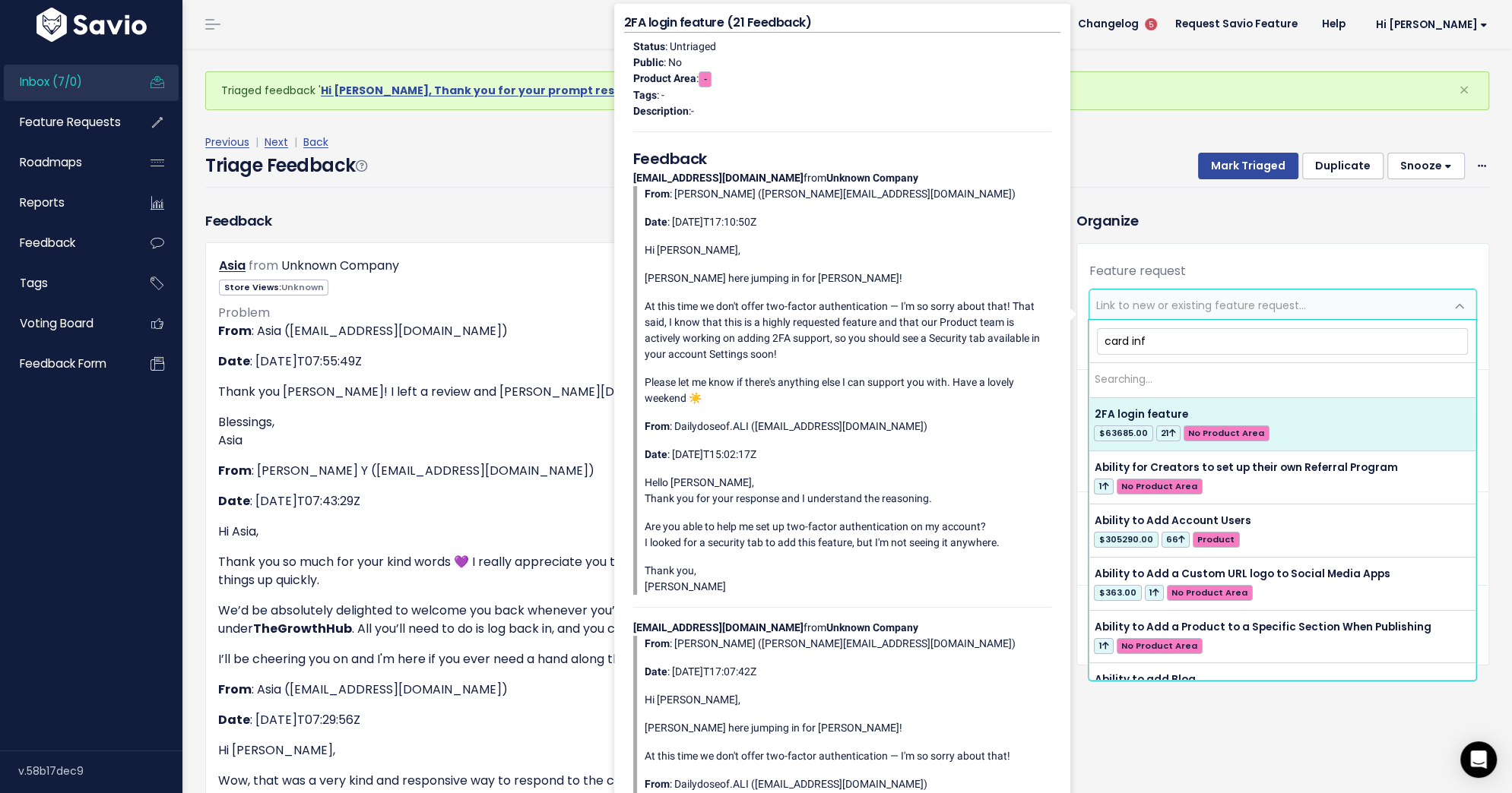
type input "card info"
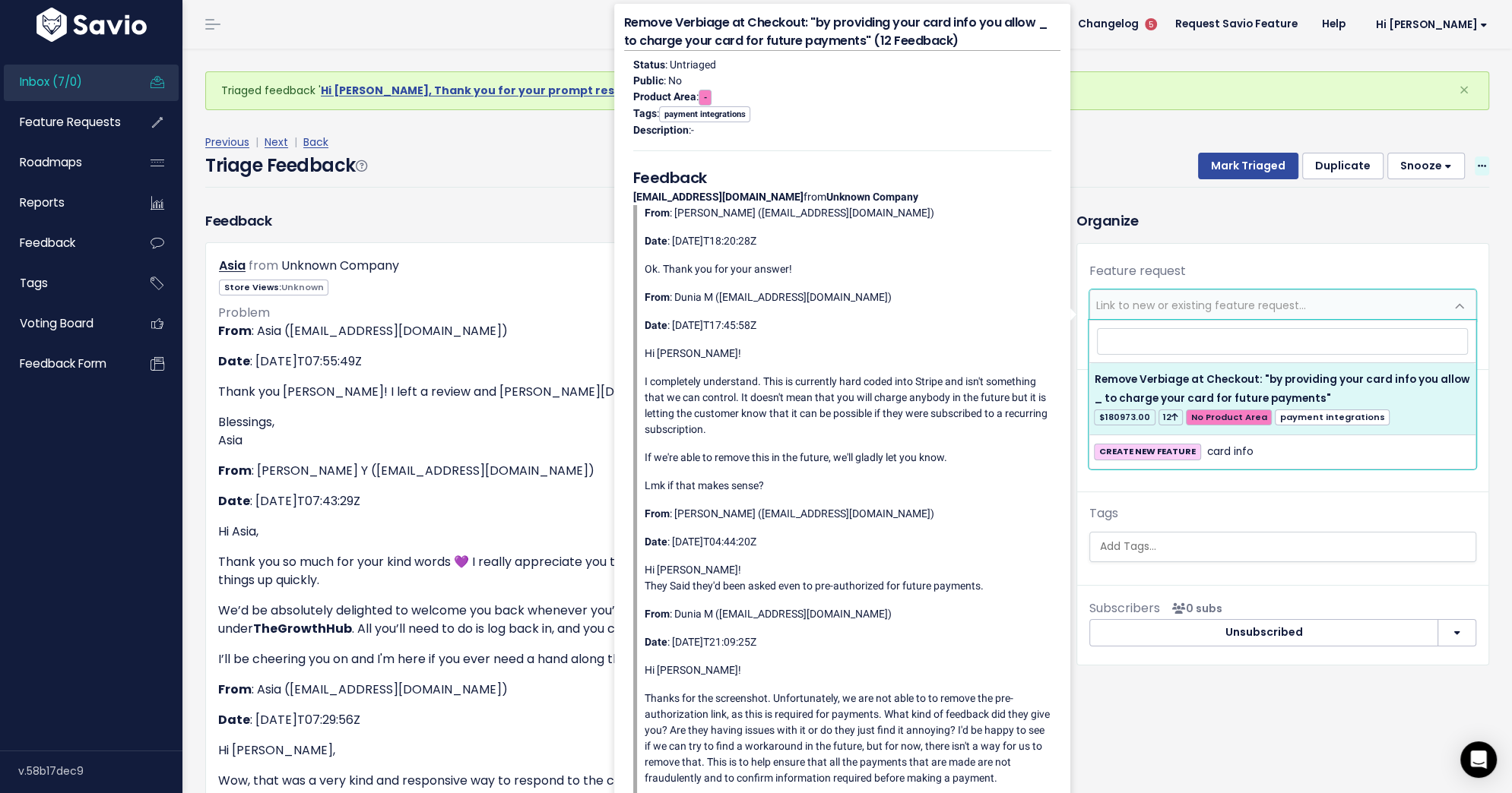
click at [1485, 171] on span at bounding box center [1481, 166] width 14 height 19
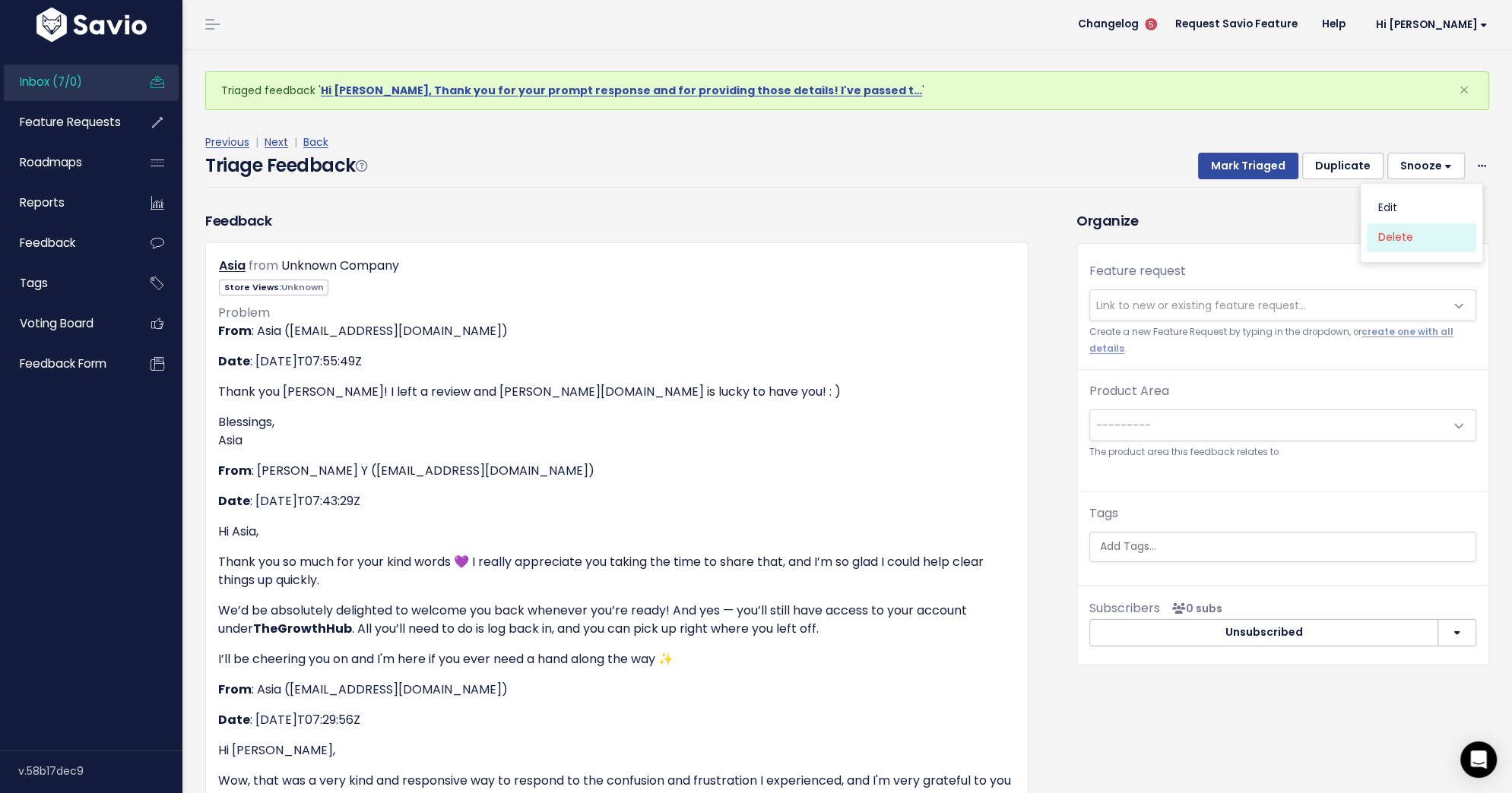
click at [1426, 239] on link "Delete" at bounding box center [1421, 237] width 109 height 30
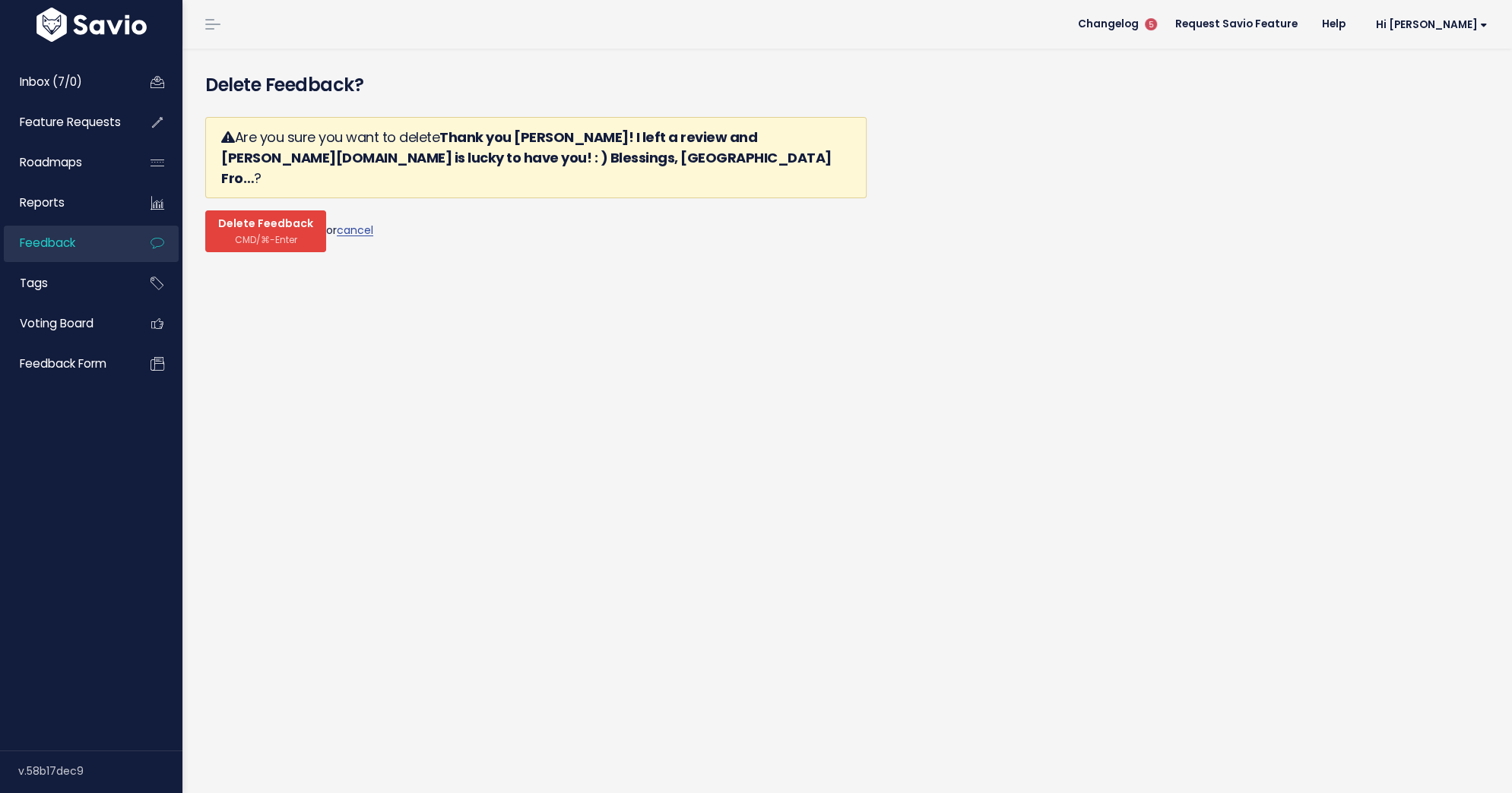
click at [250, 234] on span "CMD/⌘-Enter" at bounding box center [266, 239] width 62 height 11
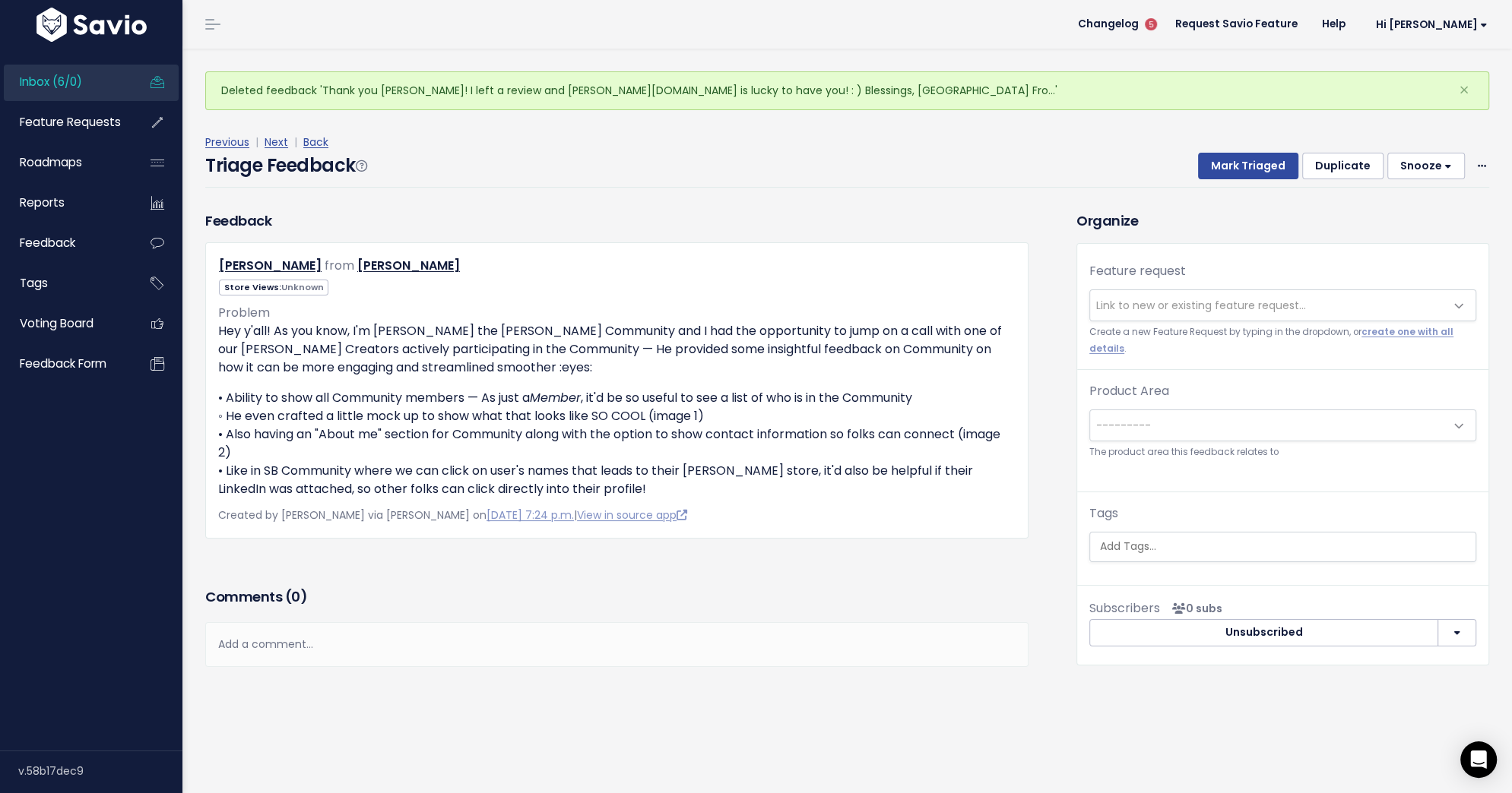
click at [1253, 295] on span "Link to new or existing feature request..." at bounding box center [1267, 305] width 355 height 31
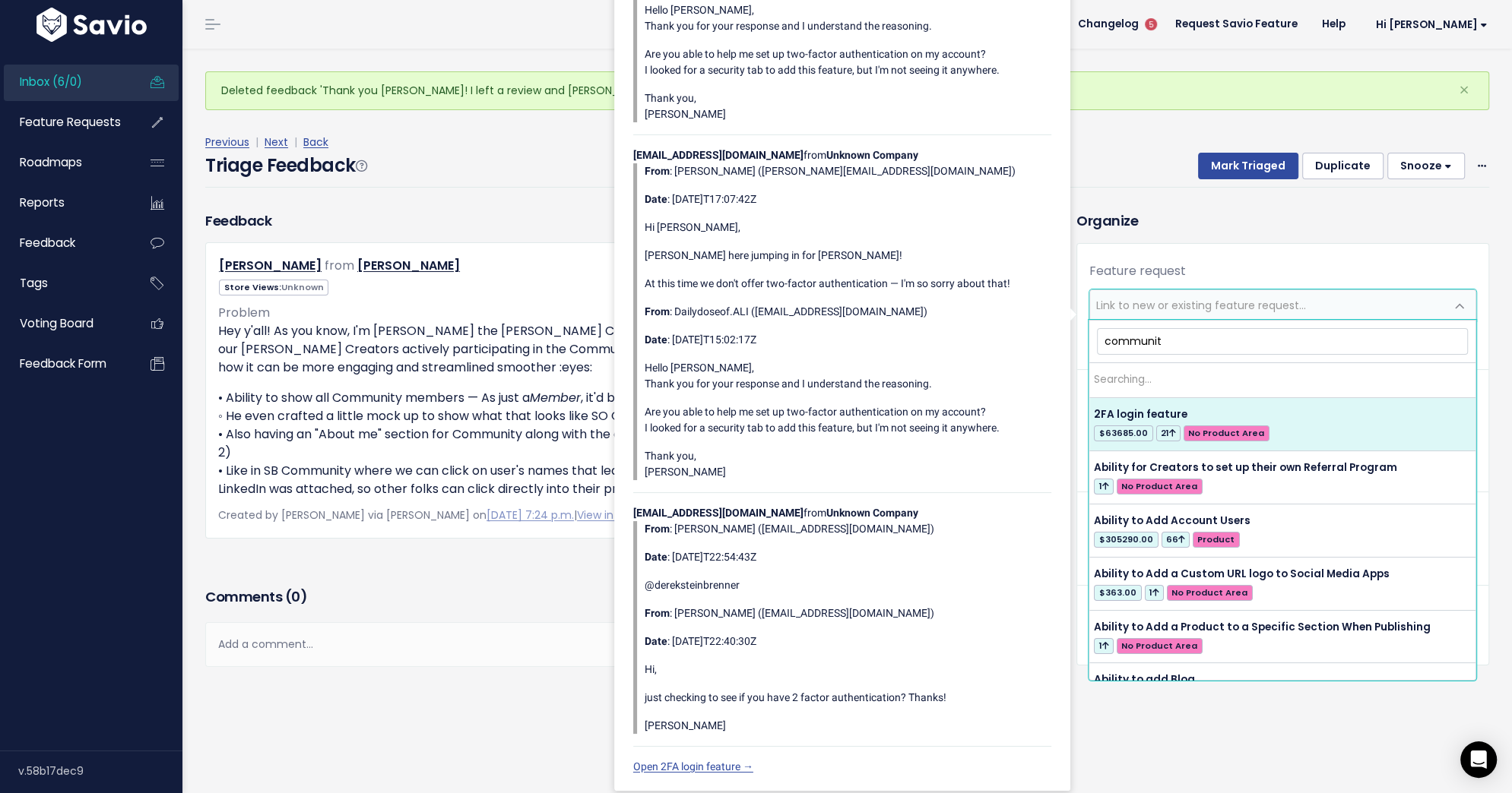
type input "community"
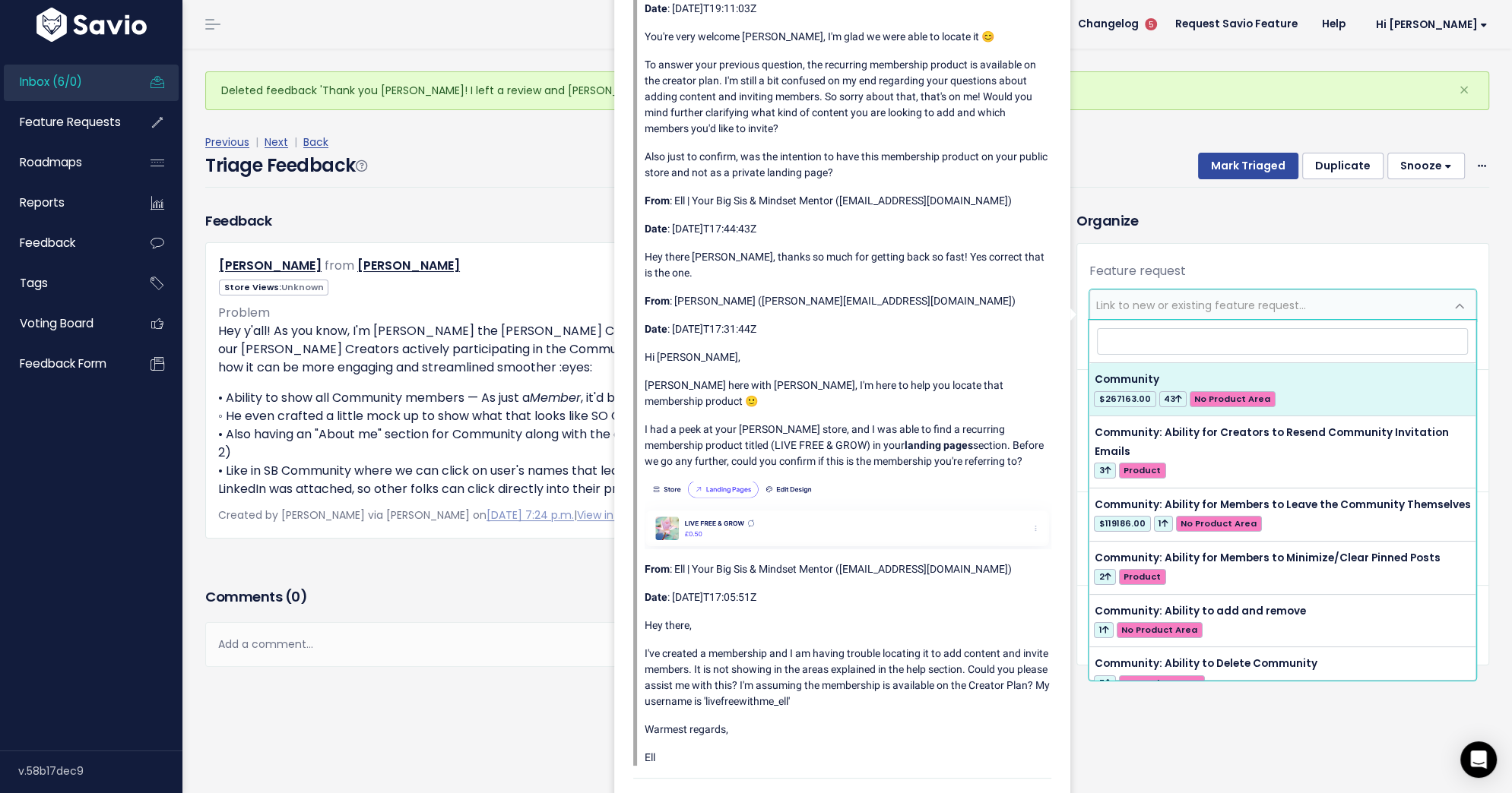
click at [568, 622] on div "Add a comment..." at bounding box center [617, 644] width 823 height 45
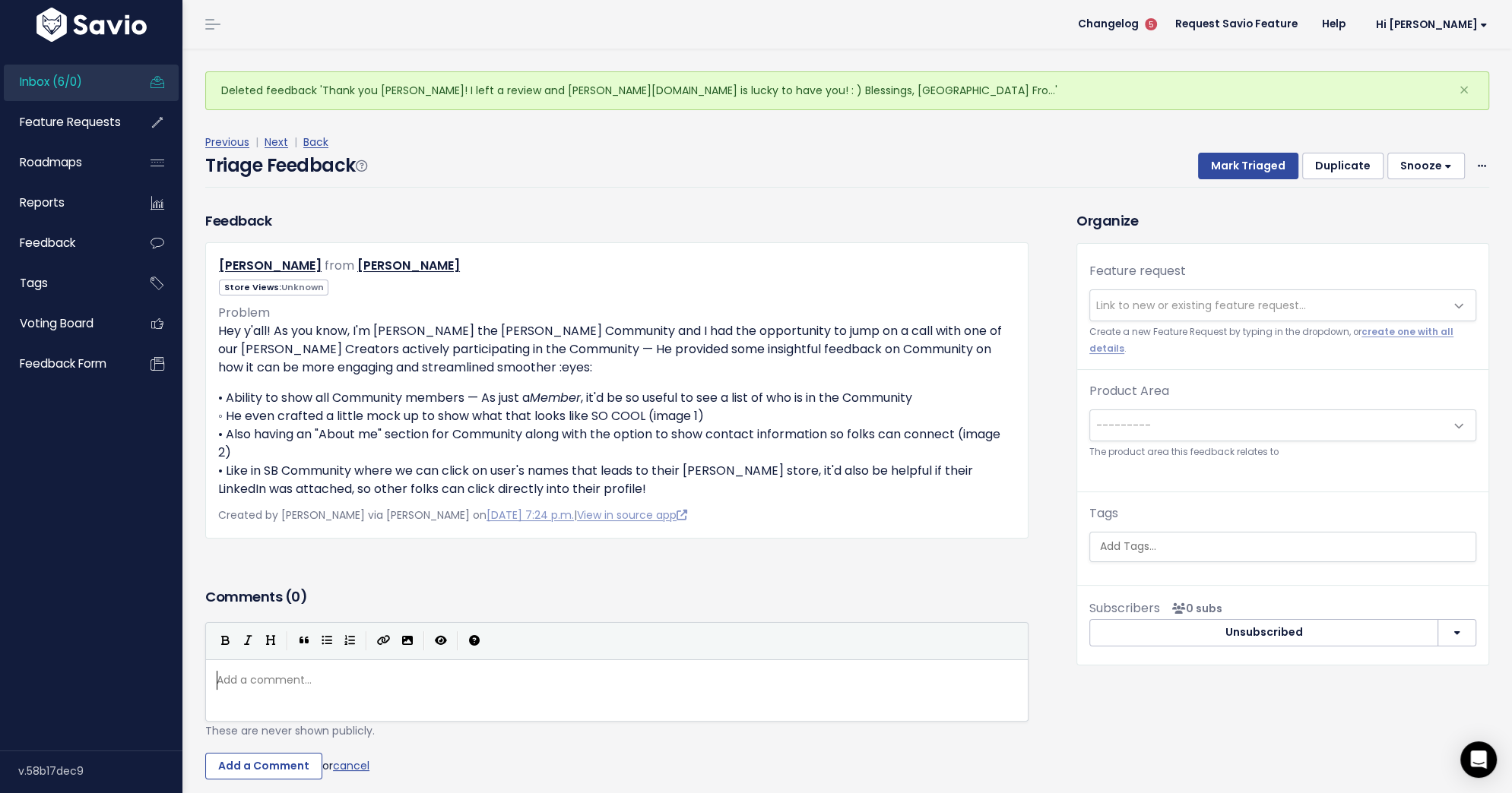
scroll to position [4, 0]
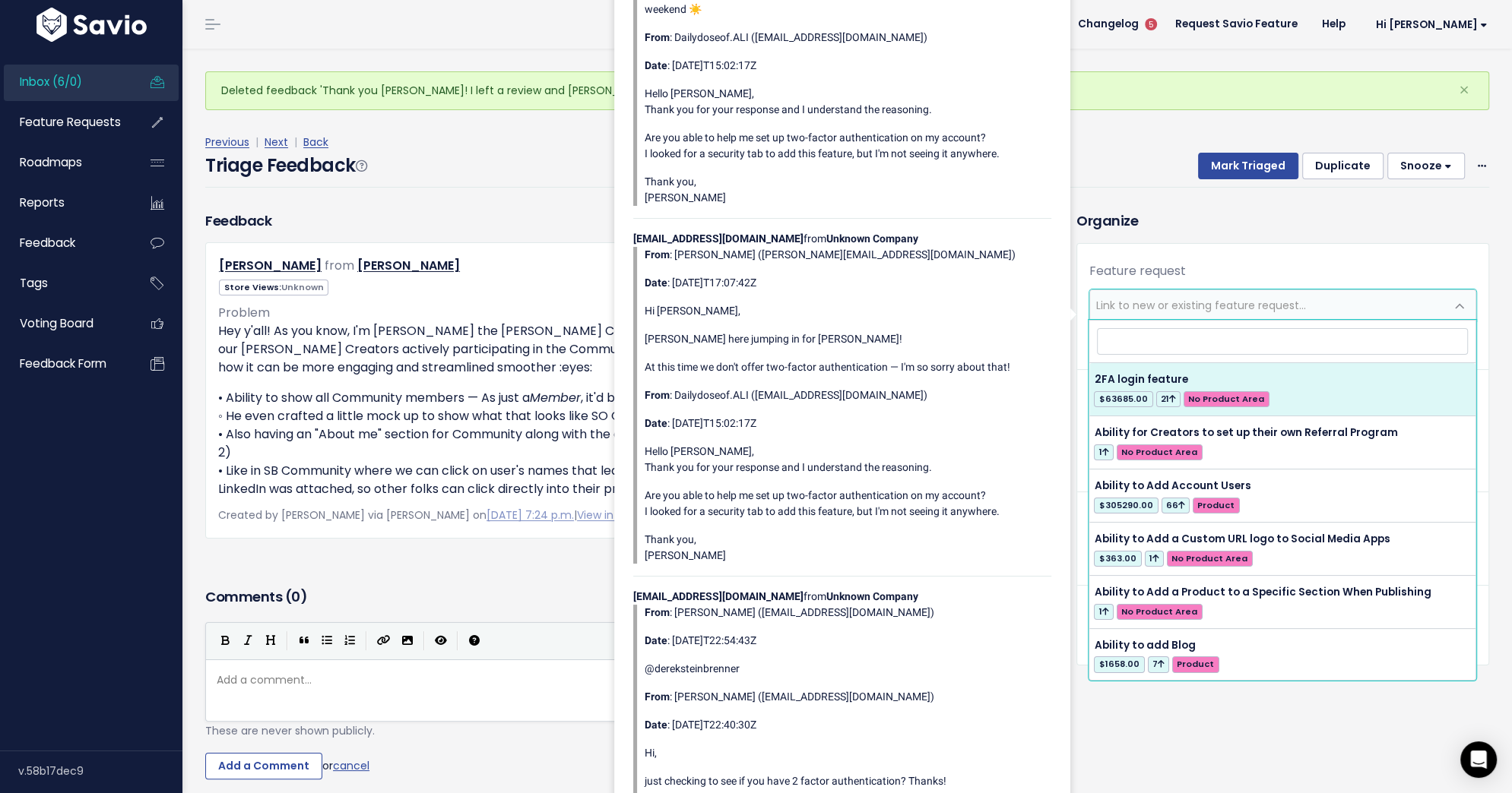
click at [1201, 298] on span "Link to new or existing feature request..." at bounding box center [1201, 305] width 209 height 15
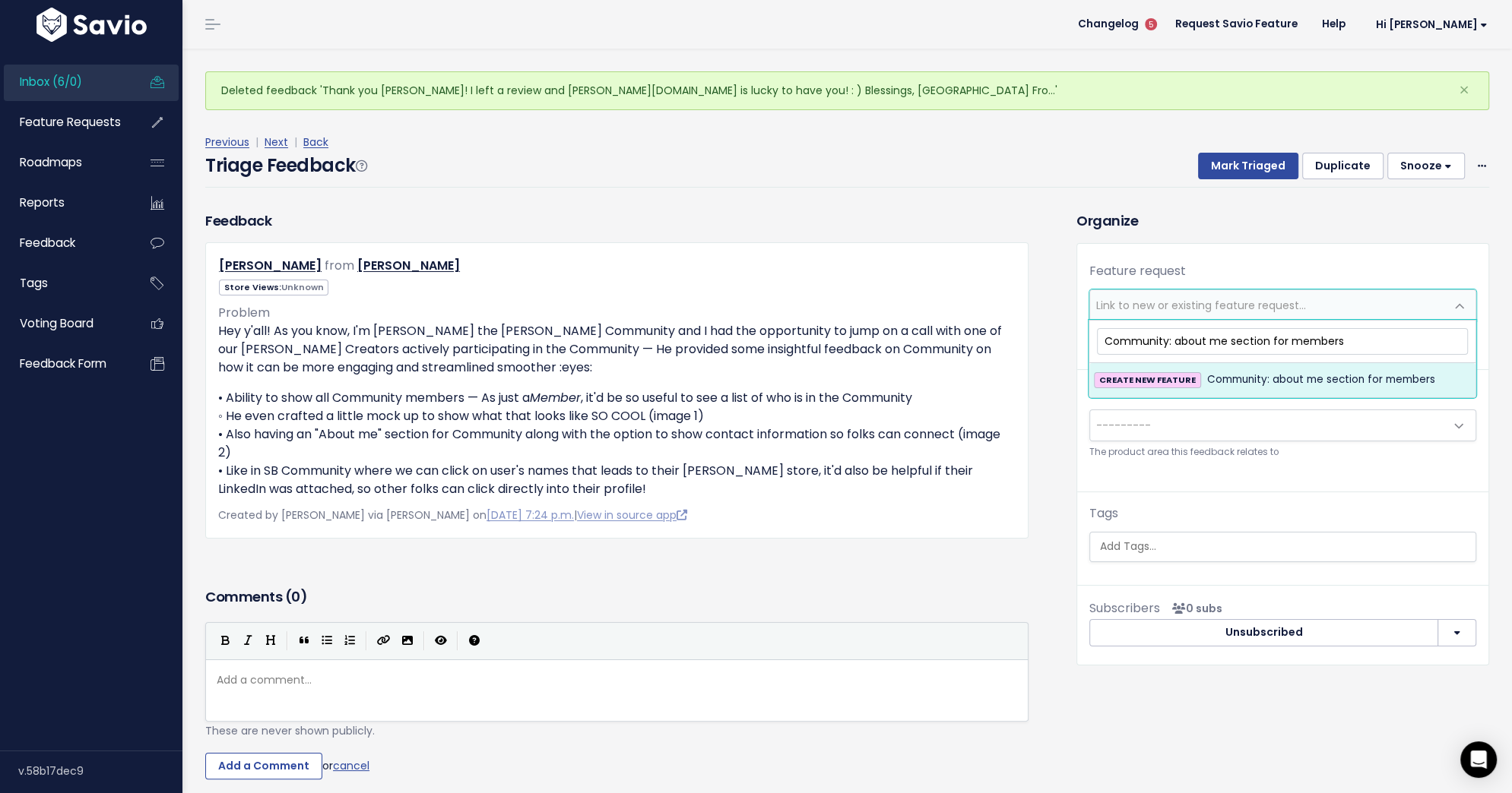
type input "Community: about me section for members"
click at [1228, 378] on span "Community: about me section for members" at bounding box center [1320, 380] width 228 height 18
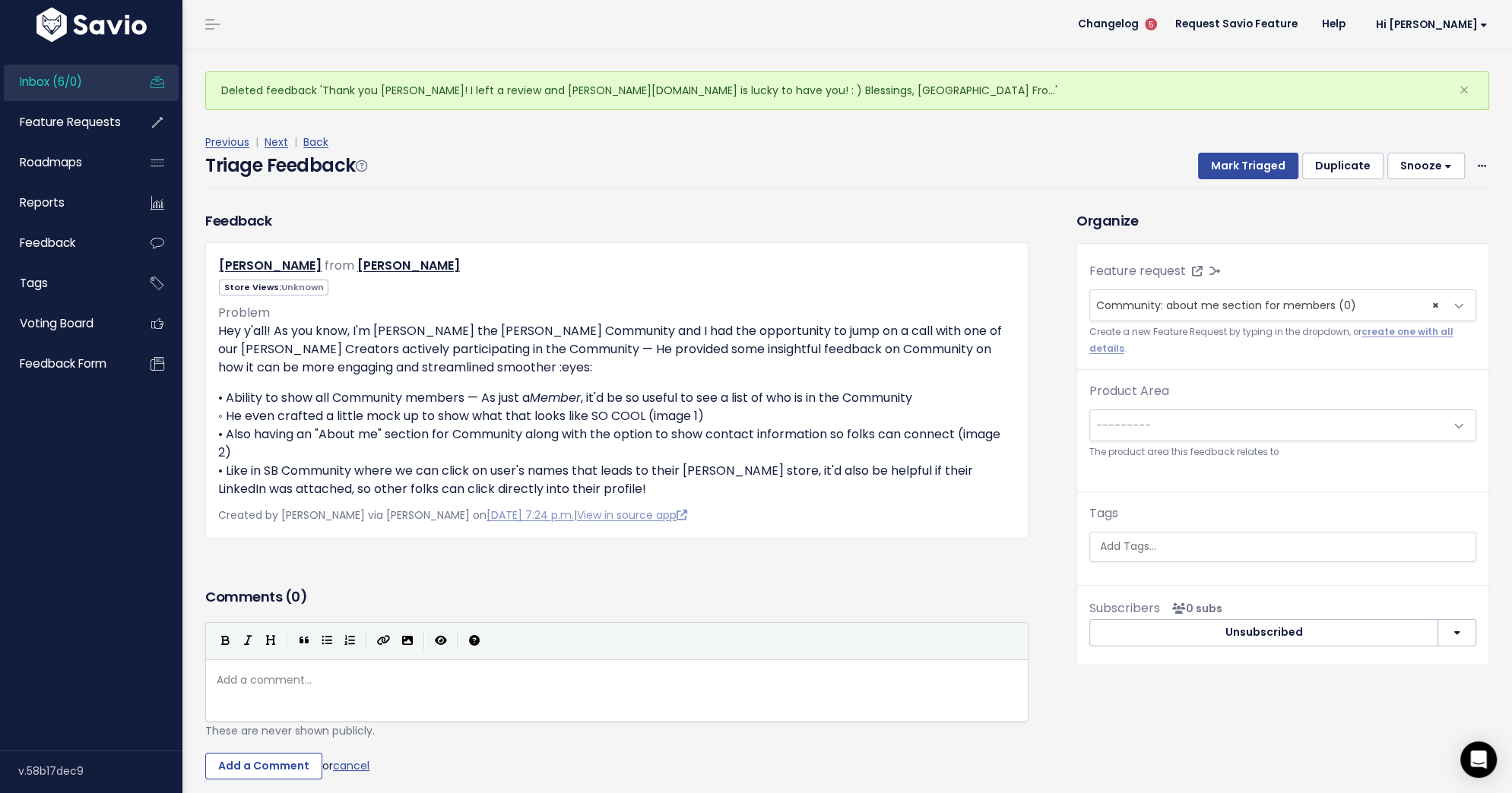
click at [1354, 169] on button "Duplicate" at bounding box center [1342, 166] width 81 height 27
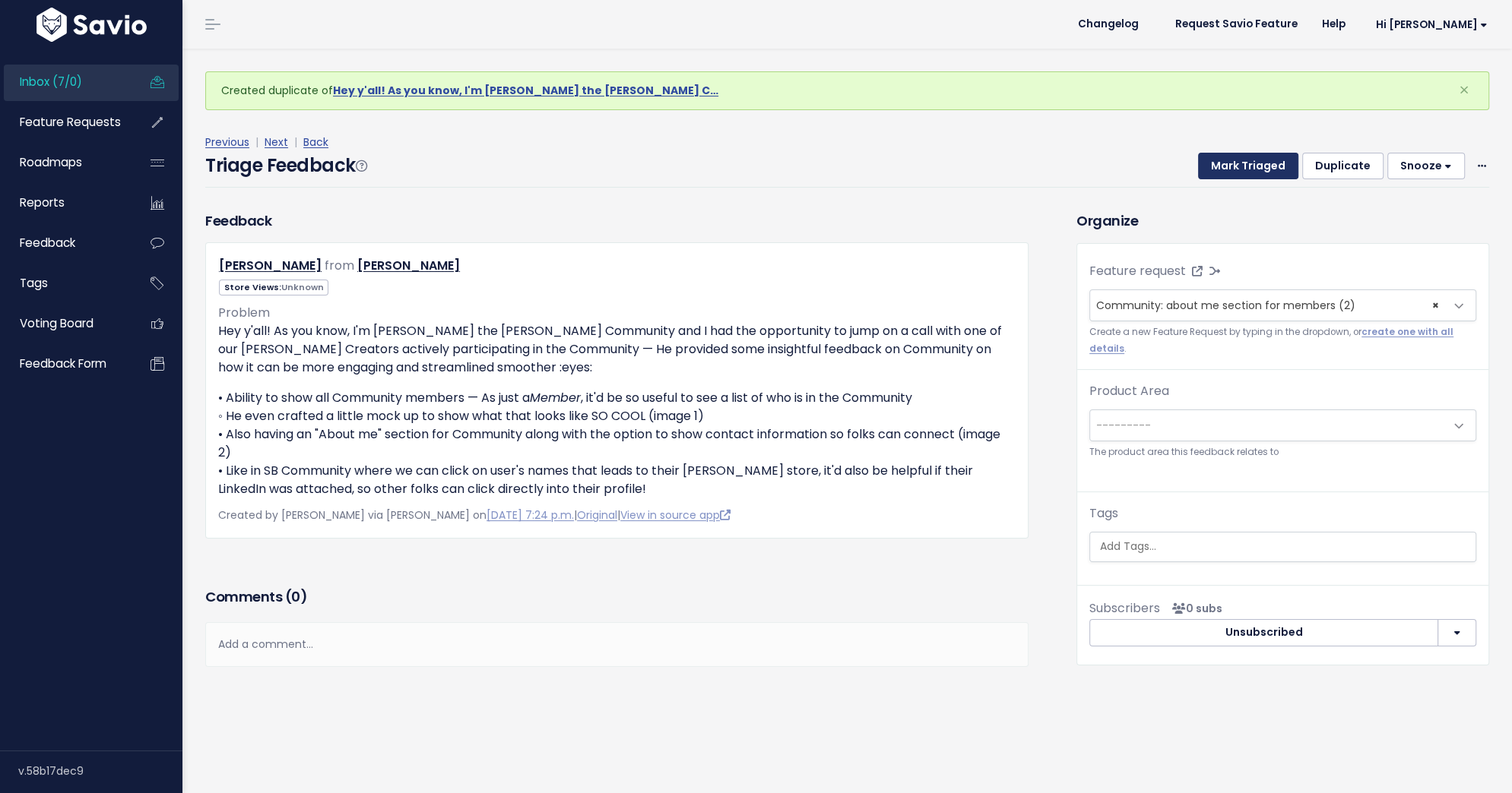
click at [1275, 167] on button "Mark Triaged" at bounding box center [1248, 166] width 100 height 27
select select
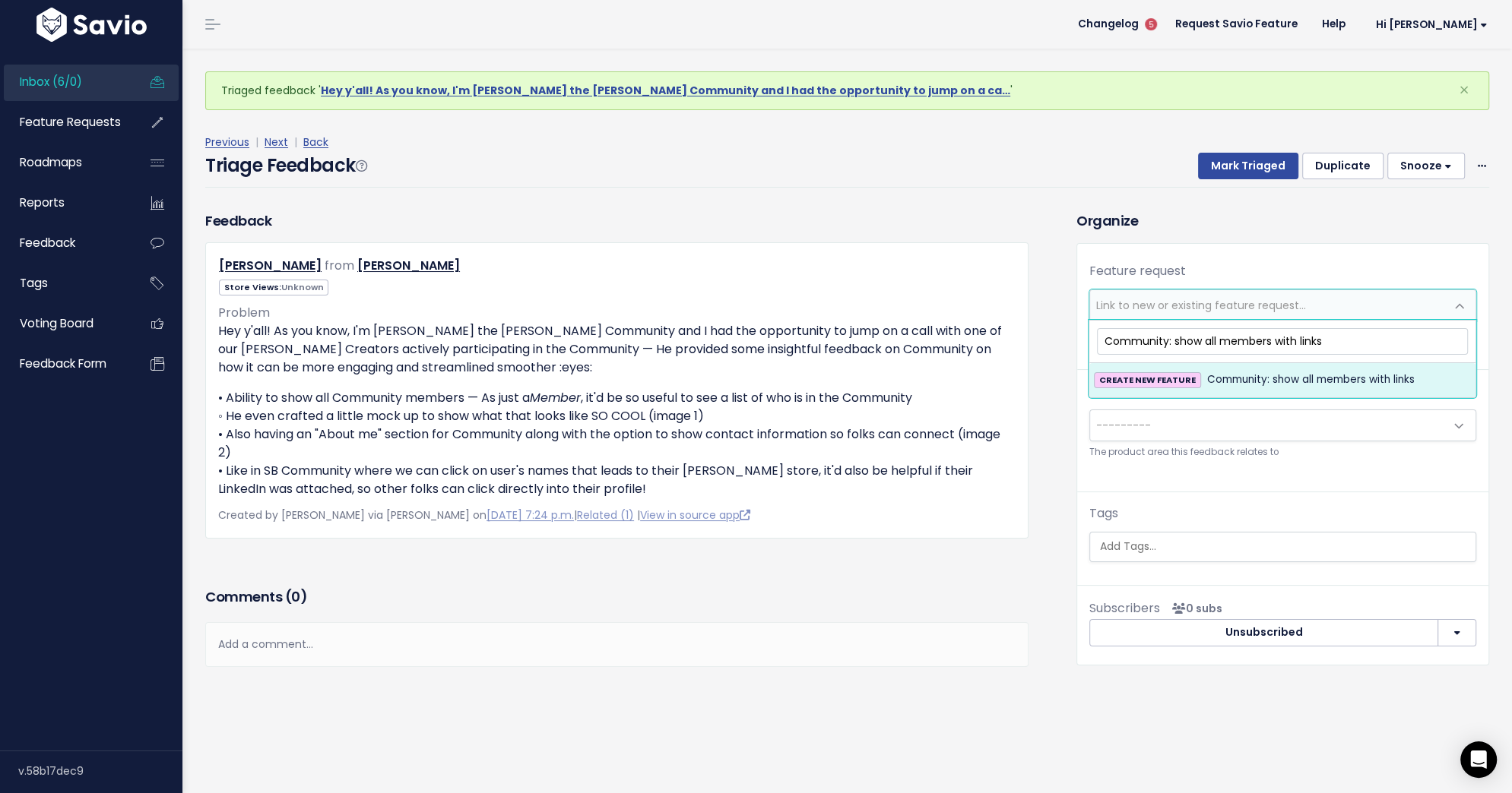
type input "Community: show all members with links"
click at [1366, 371] on span "Community: show all members with links" at bounding box center [1311, 380] width 208 height 18
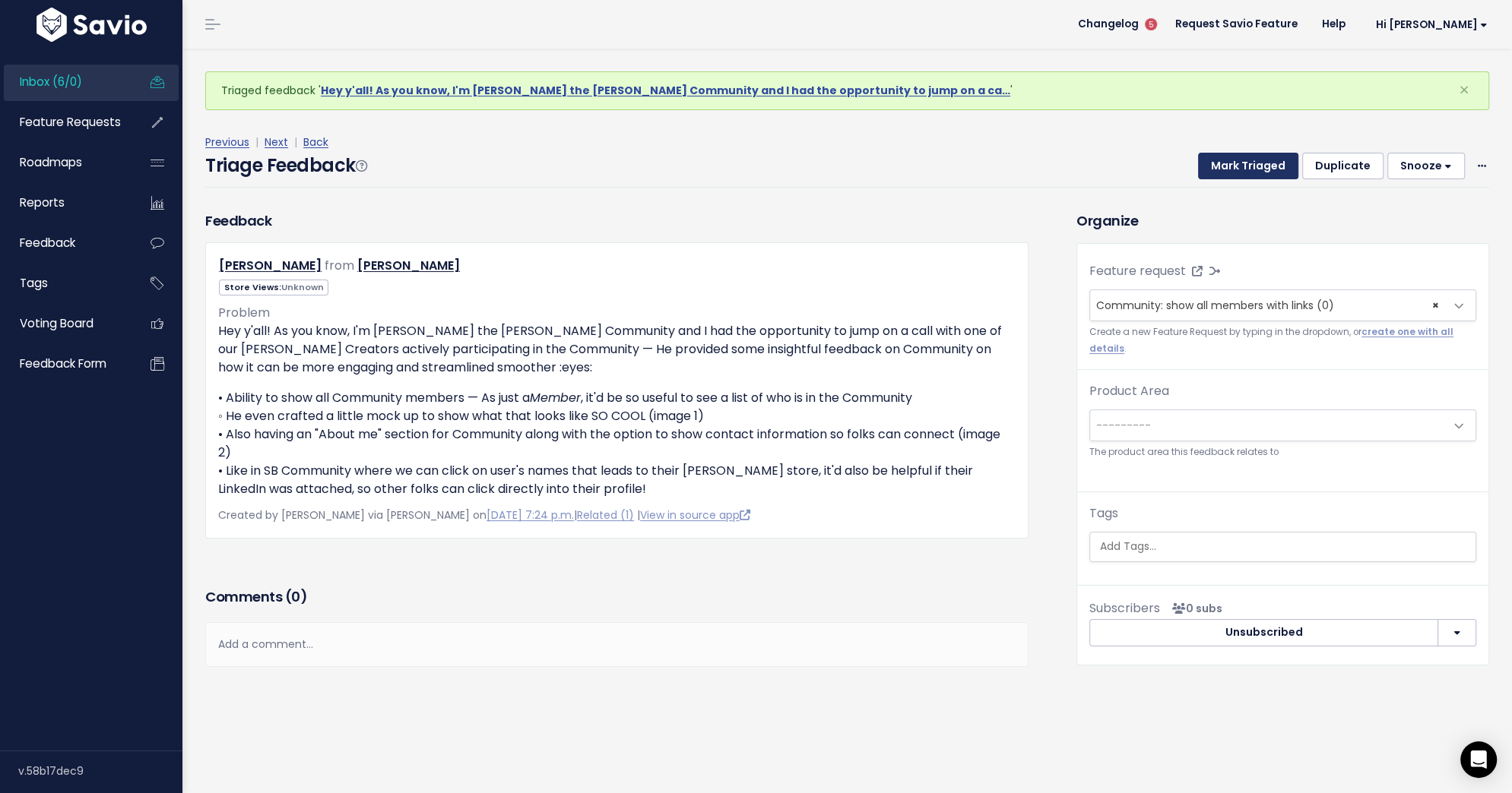
click at [1231, 163] on button "Mark Triaged" at bounding box center [1248, 166] width 100 height 27
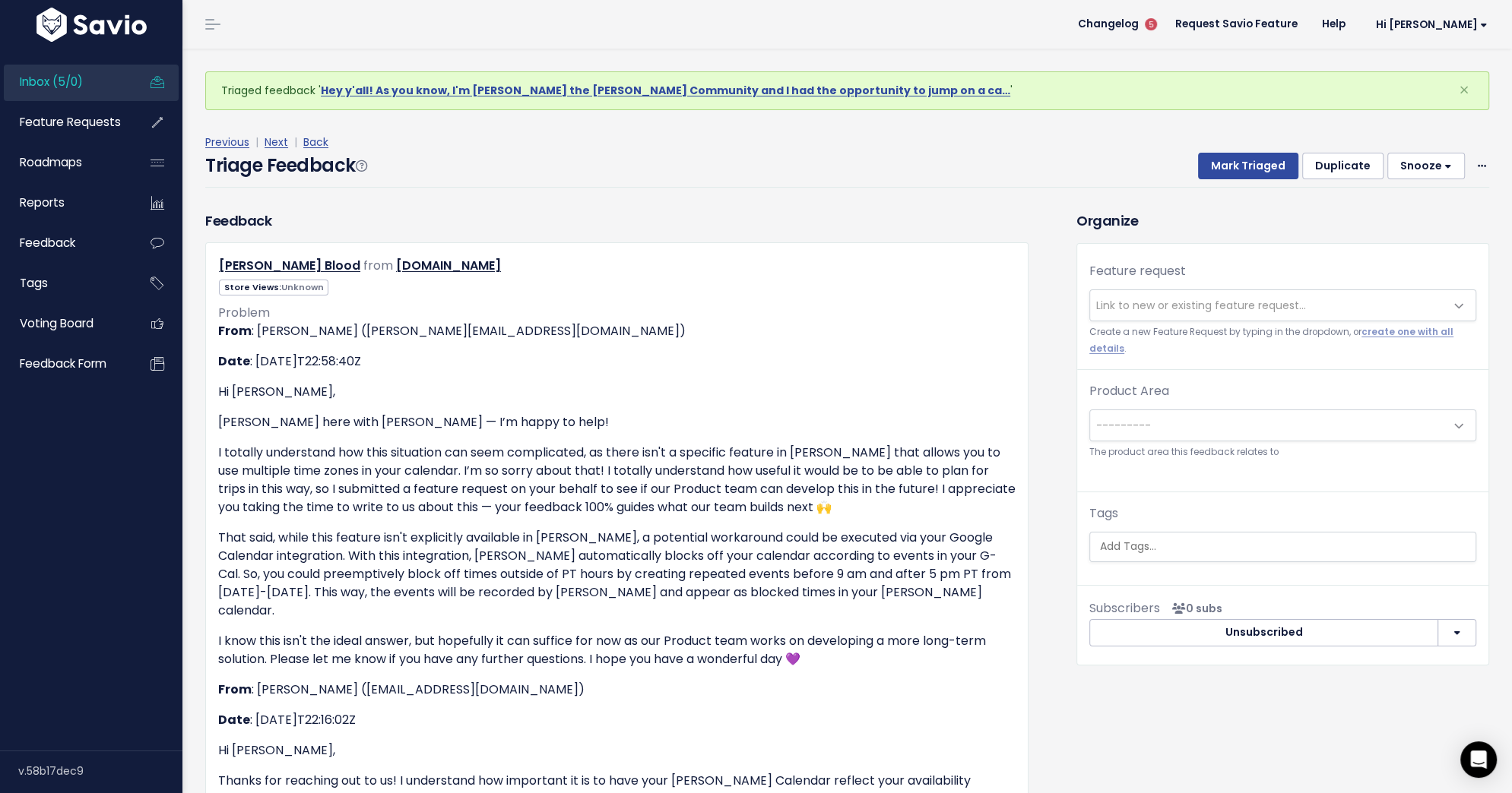
click at [1228, 309] on span "Link to new or existing feature request..." at bounding box center [1201, 305] width 209 height 15
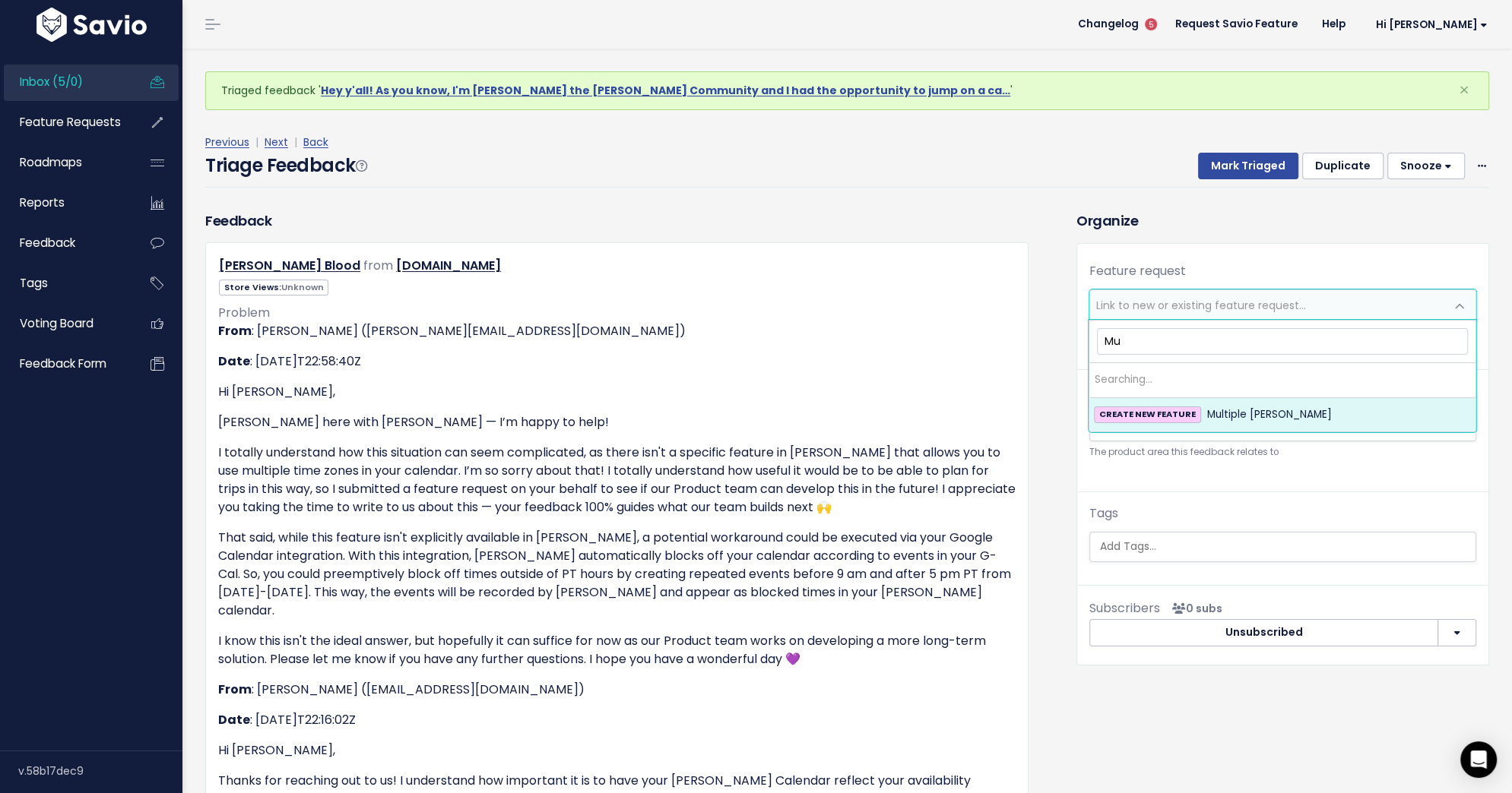
type input "M"
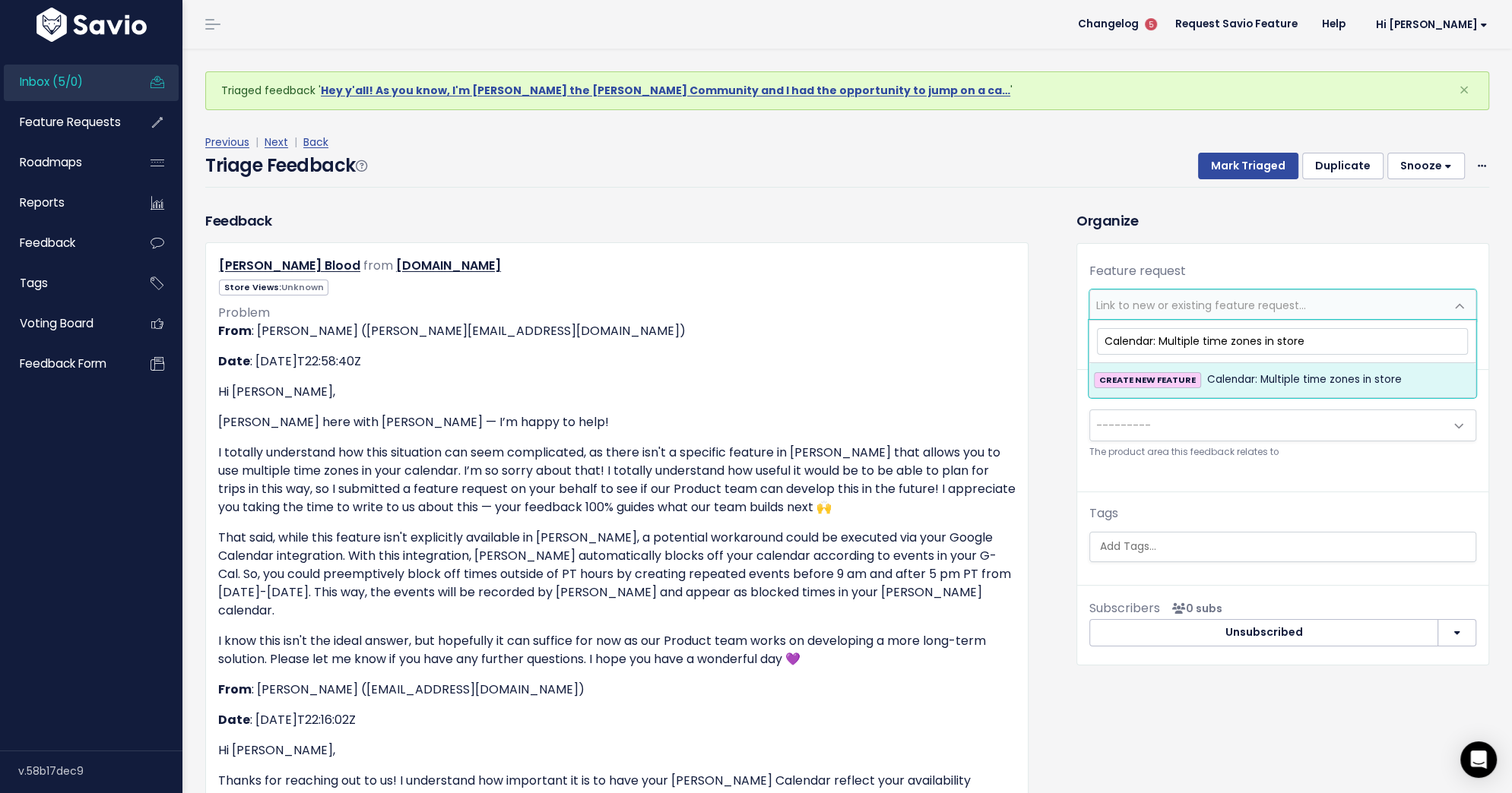
type input "Calendar: Multiple time zones in store"
click at [1333, 371] on span "Calendar: Multiple time zones in store" at bounding box center [1304, 380] width 194 height 18
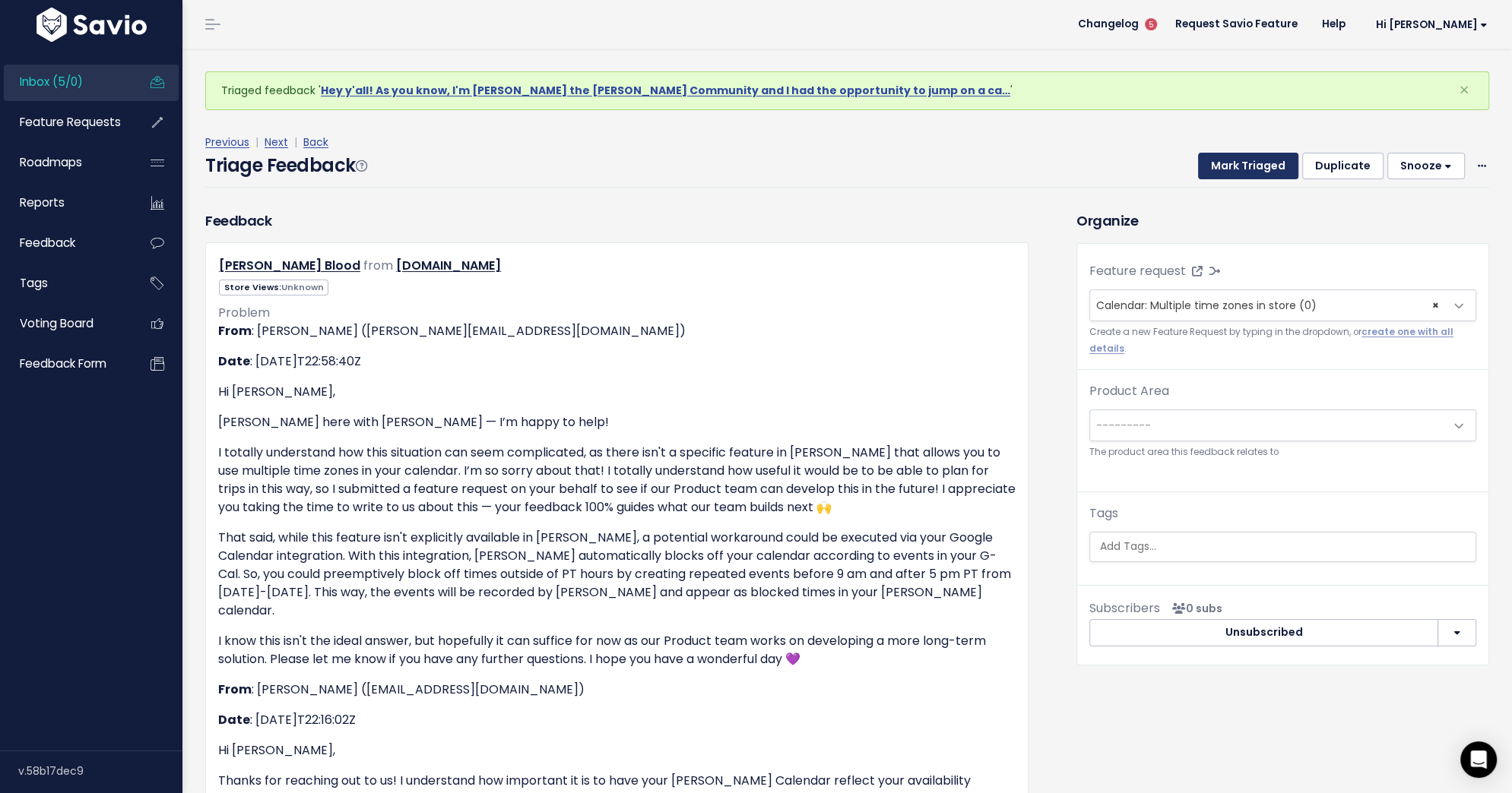
click at [1239, 170] on button "Mark Triaged" at bounding box center [1248, 166] width 100 height 27
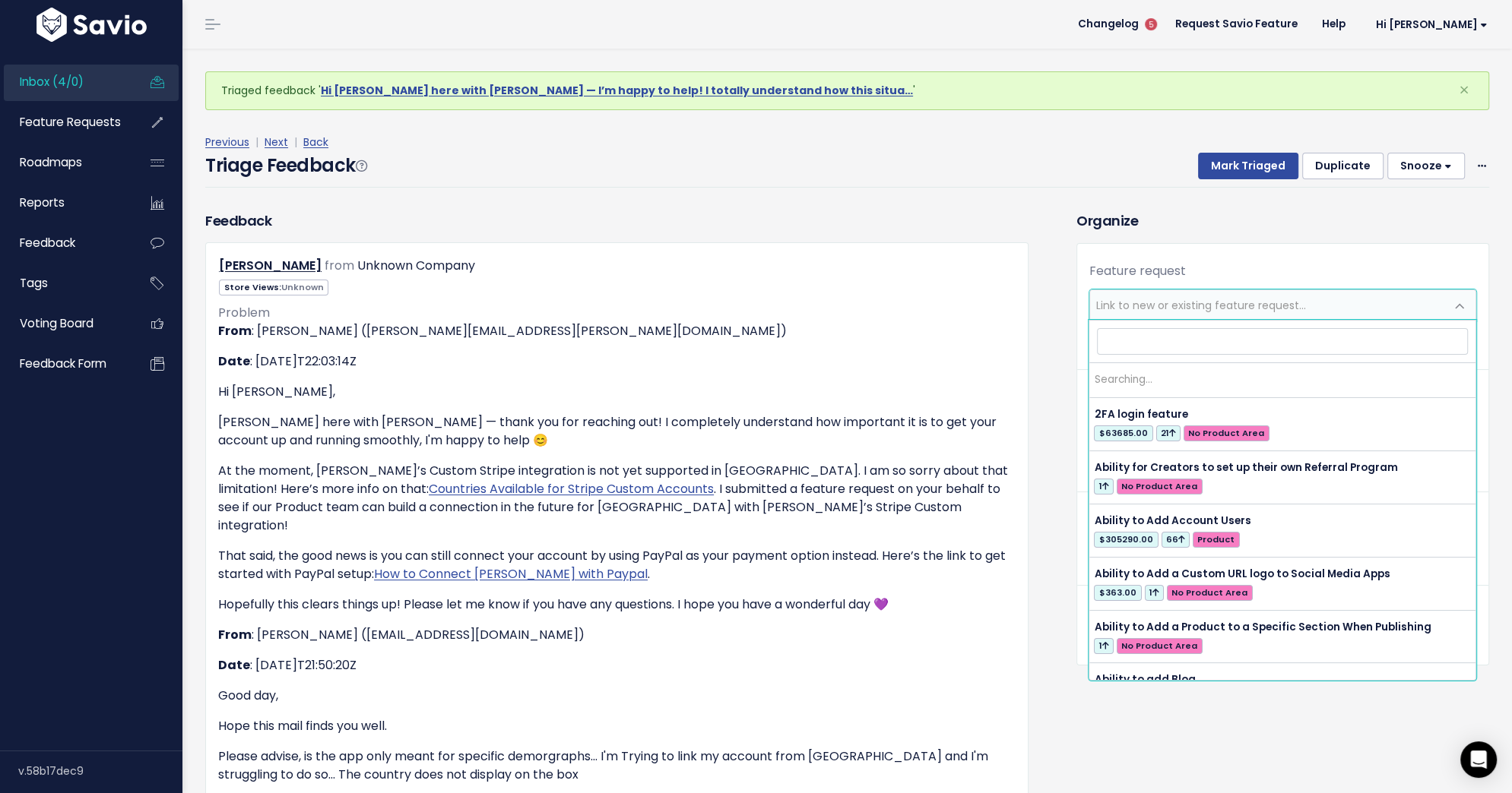
click at [1253, 293] on span "Link to new or existing feature request..." at bounding box center [1267, 305] width 355 height 31
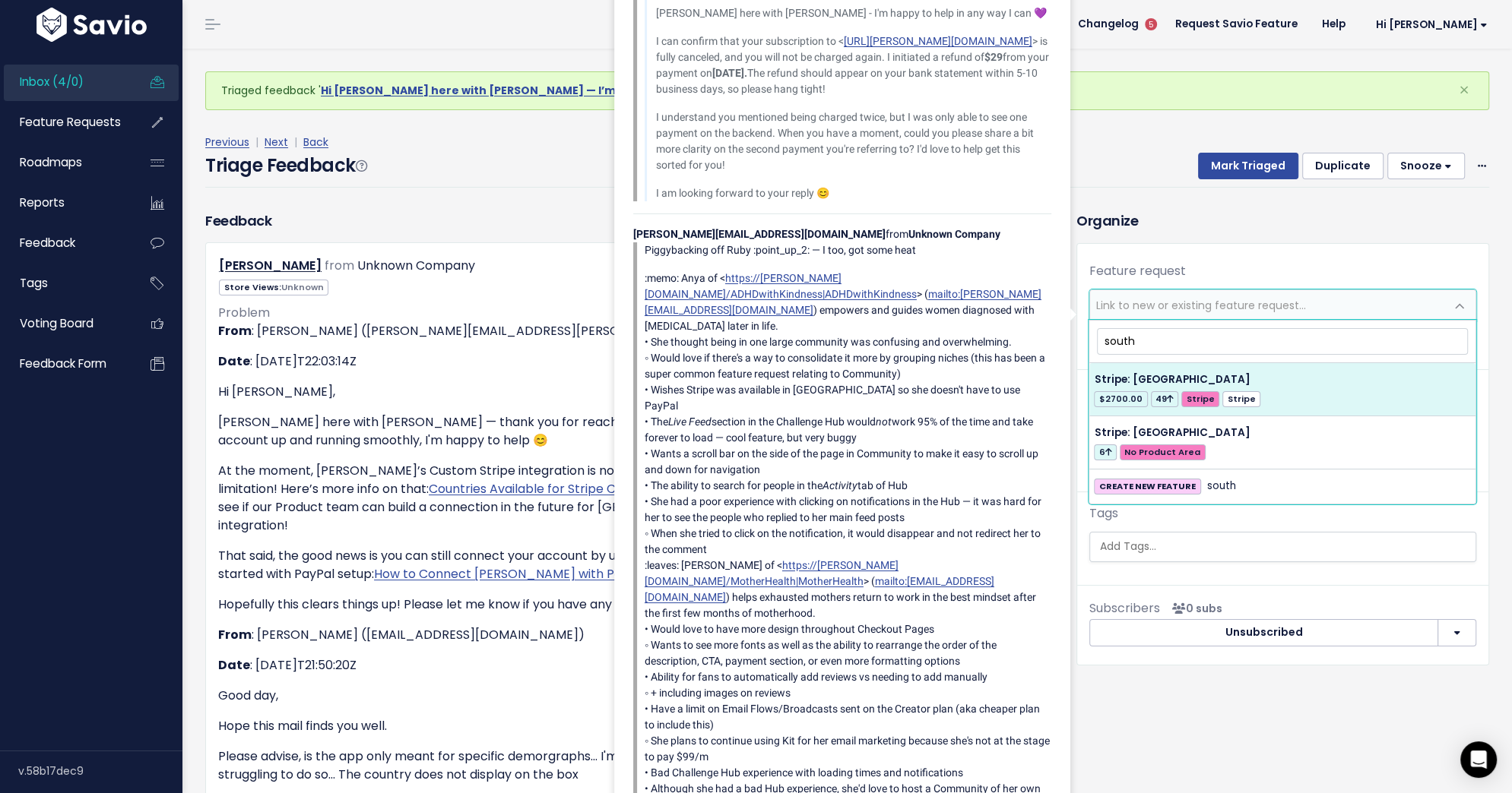
type input "south"
select select "37853"
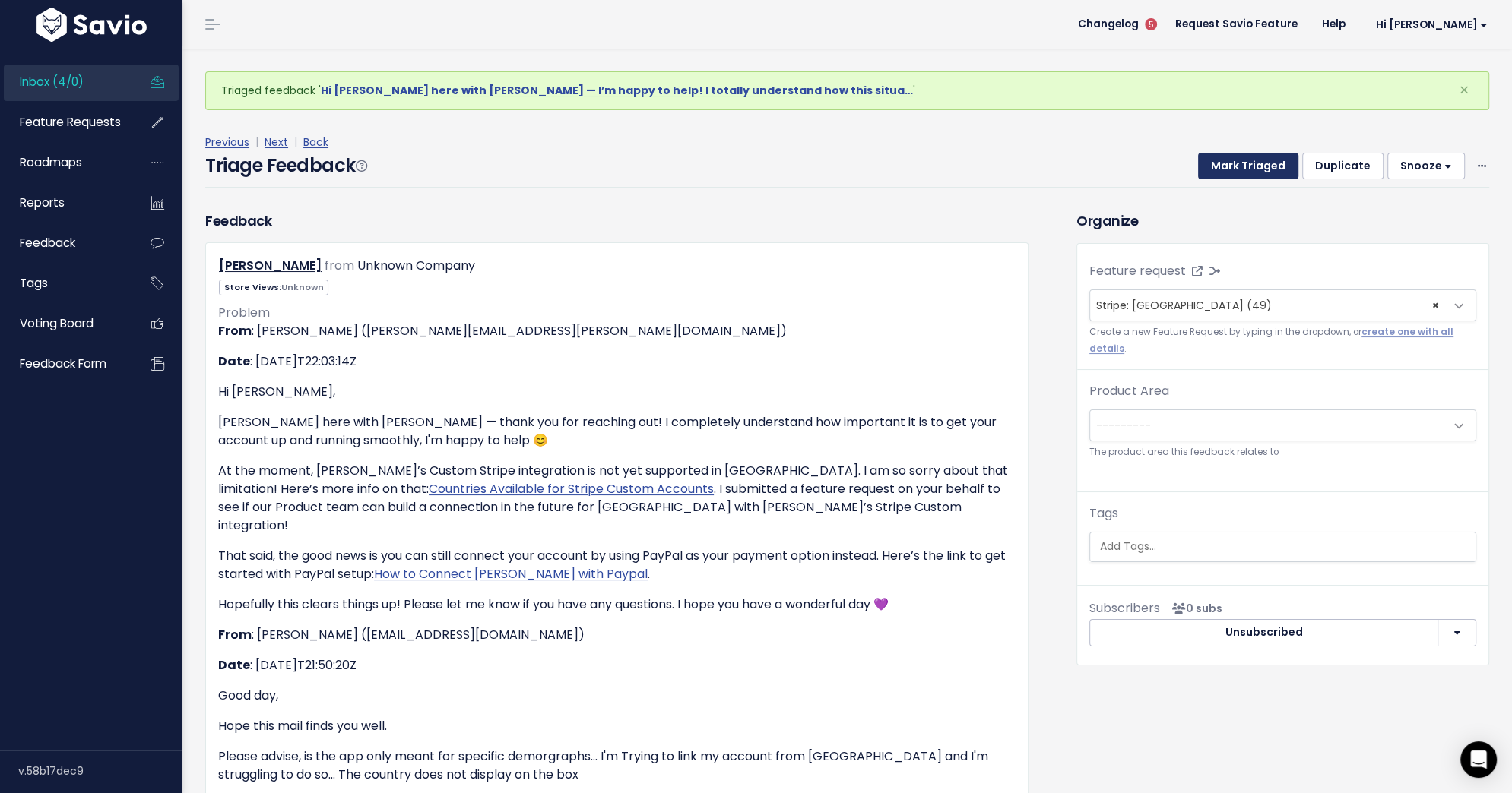
click at [1244, 162] on button "Mark Triaged" at bounding box center [1248, 166] width 100 height 27
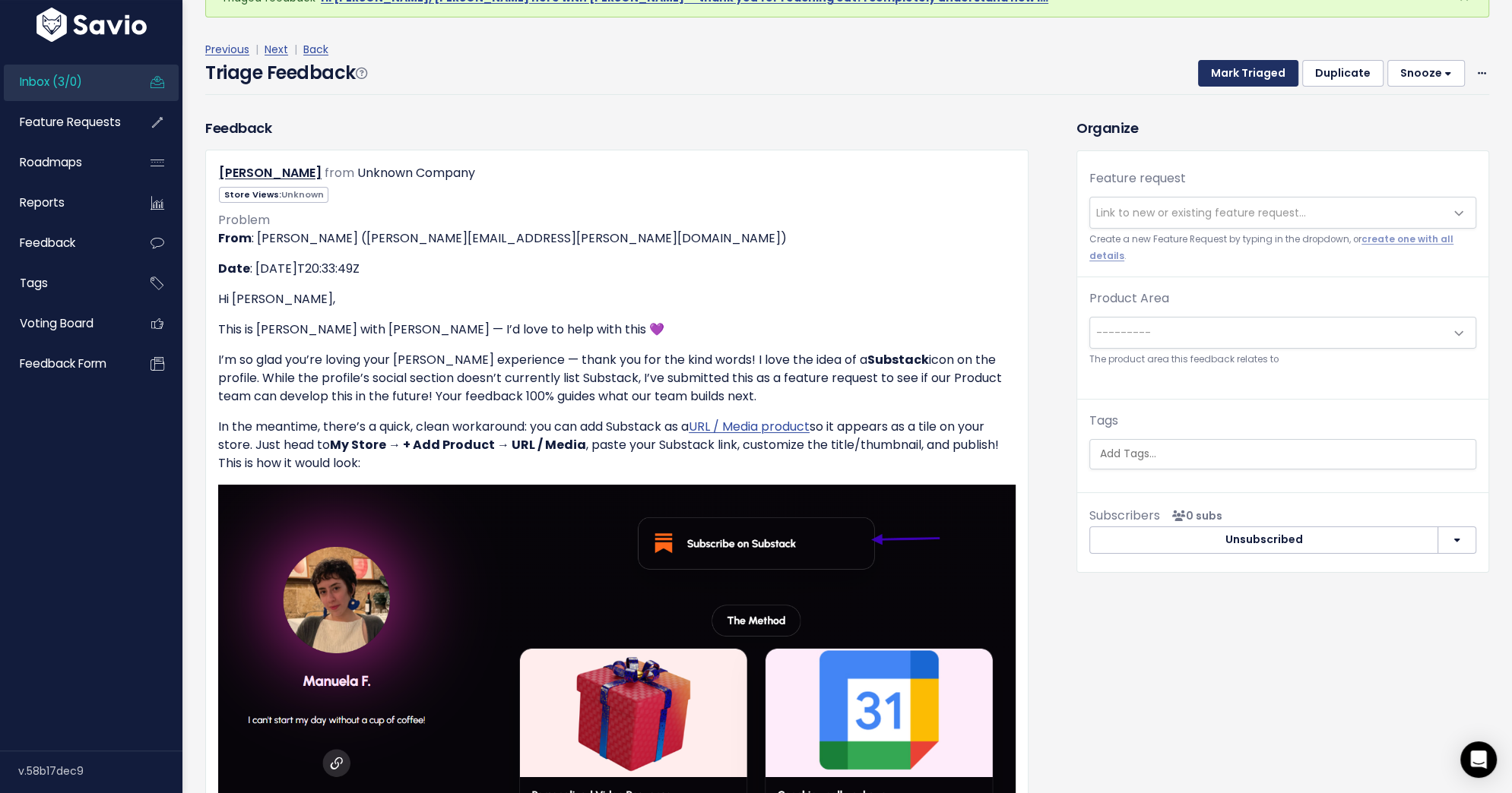
scroll to position [116, 0]
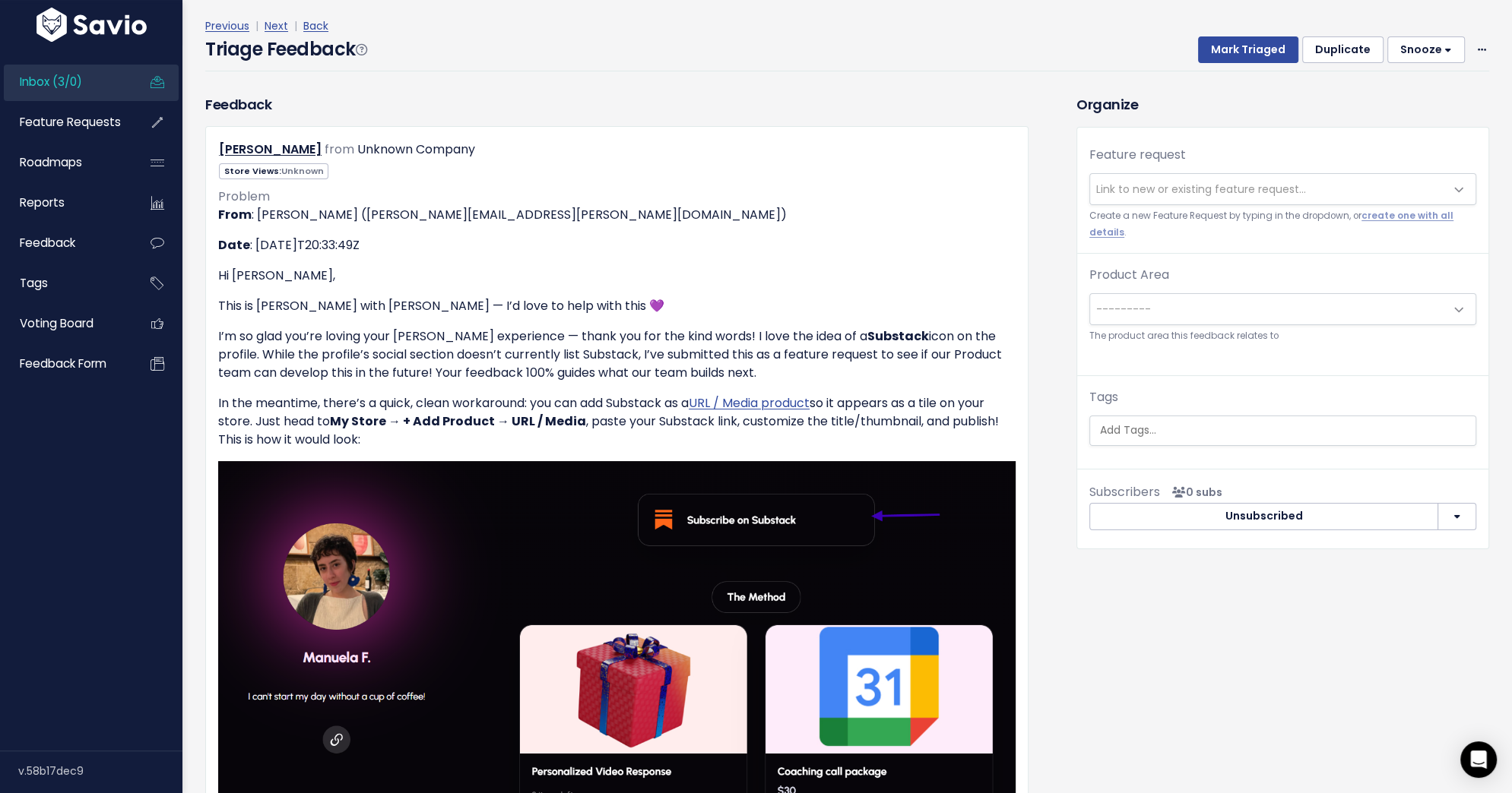
click at [1233, 189] on span "Link to new or existing feature request..." at bounding box center [1201, 189] width 209 height 15
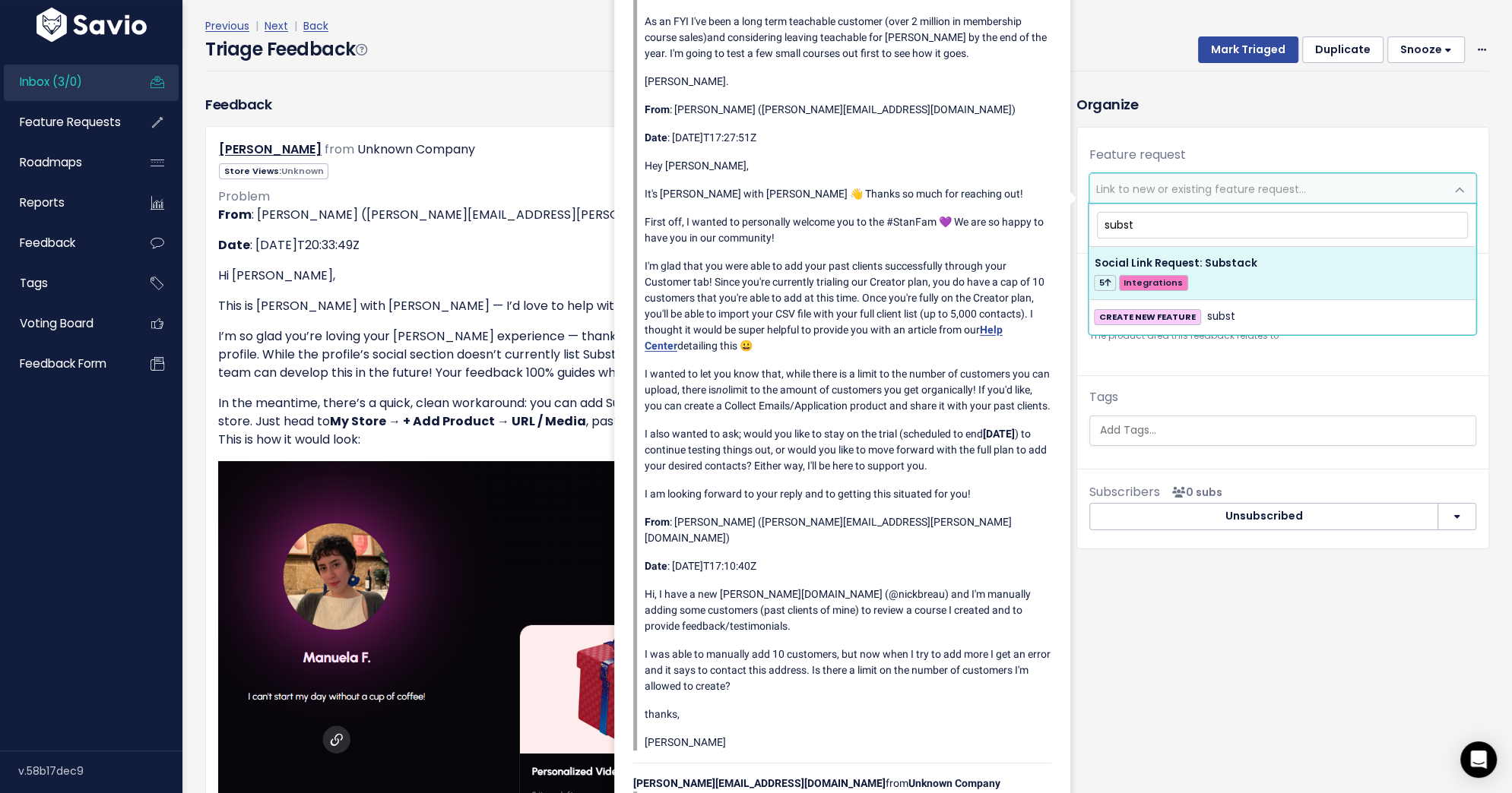
type input "subst"
select select "55522"
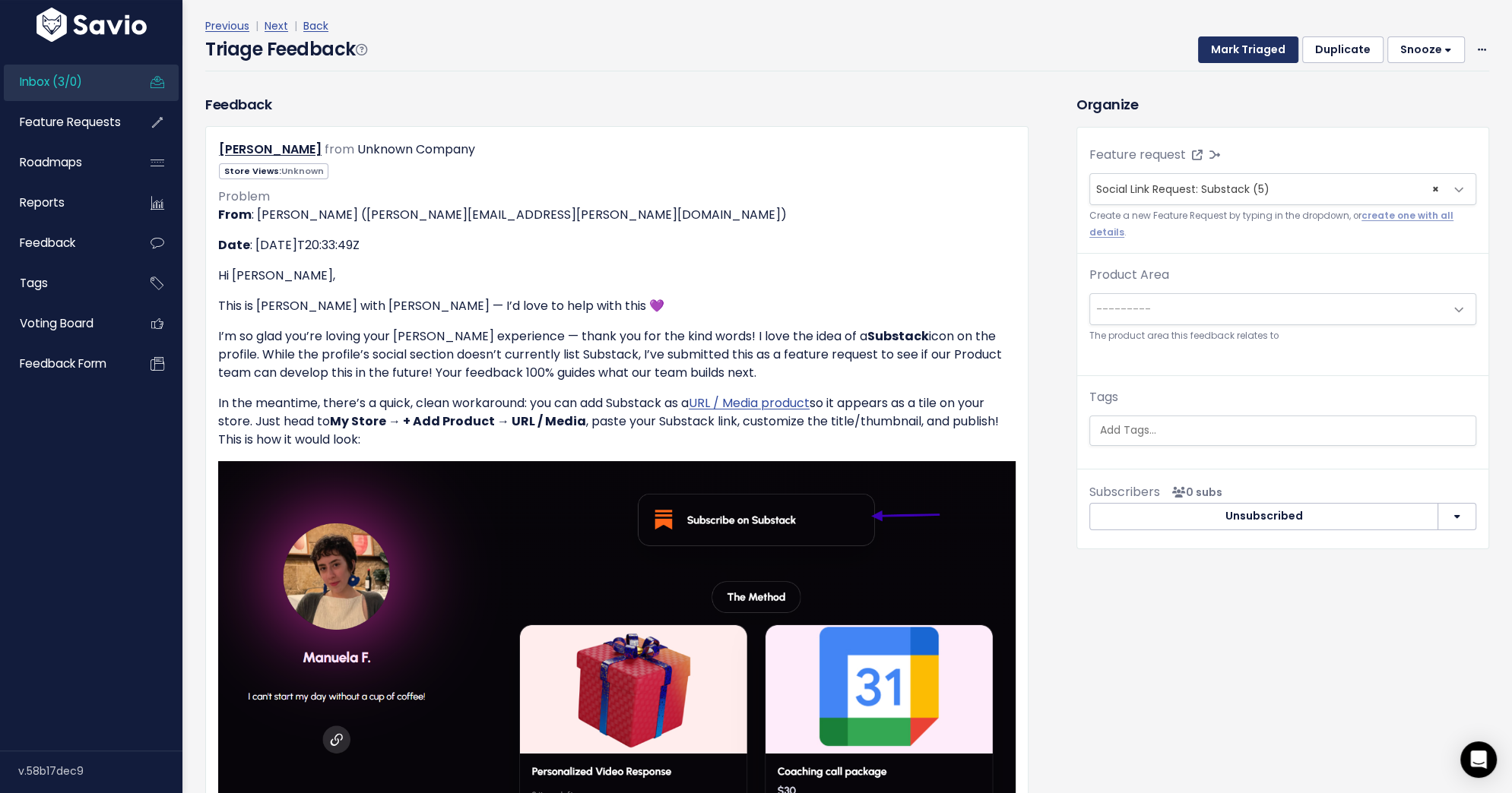
click at [1250, 53] on button "Mark Triaged" at bounding box center [1248, 49] width 100 height 27
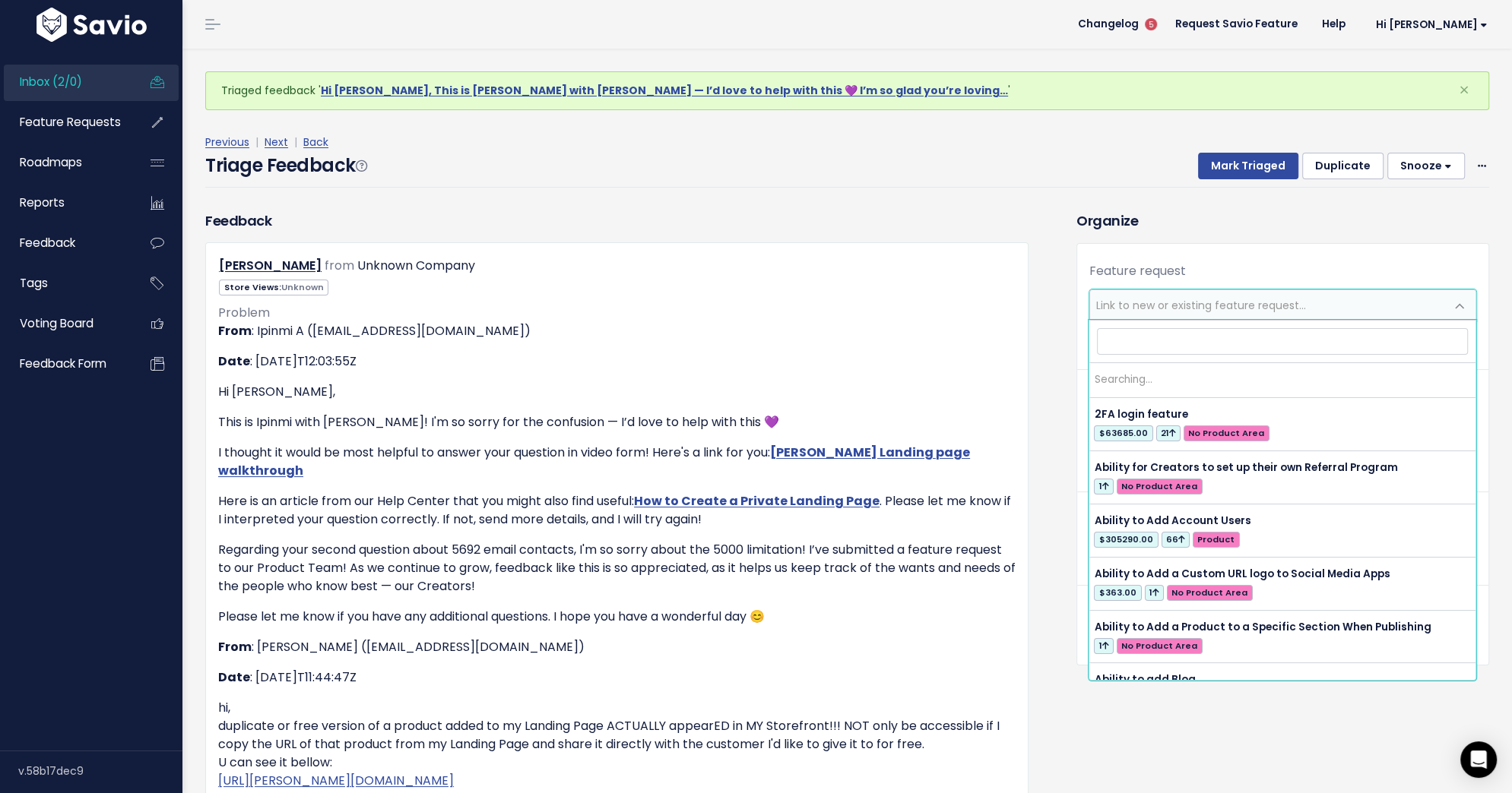
click at [1351, 296] on span "Link to new or existing feature request..." at bounding box center [1267, 305] width 355 height 31
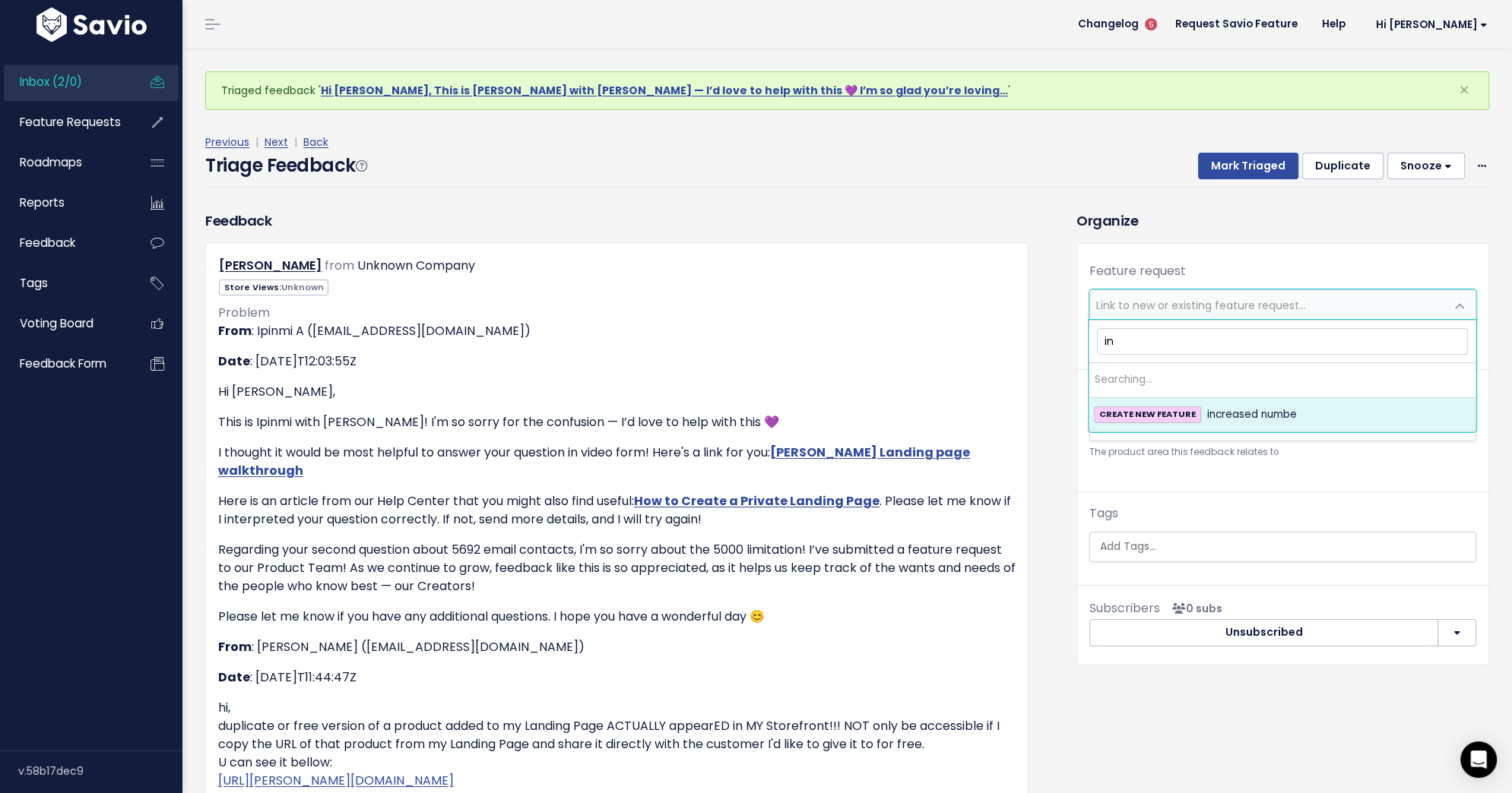
type input "i"
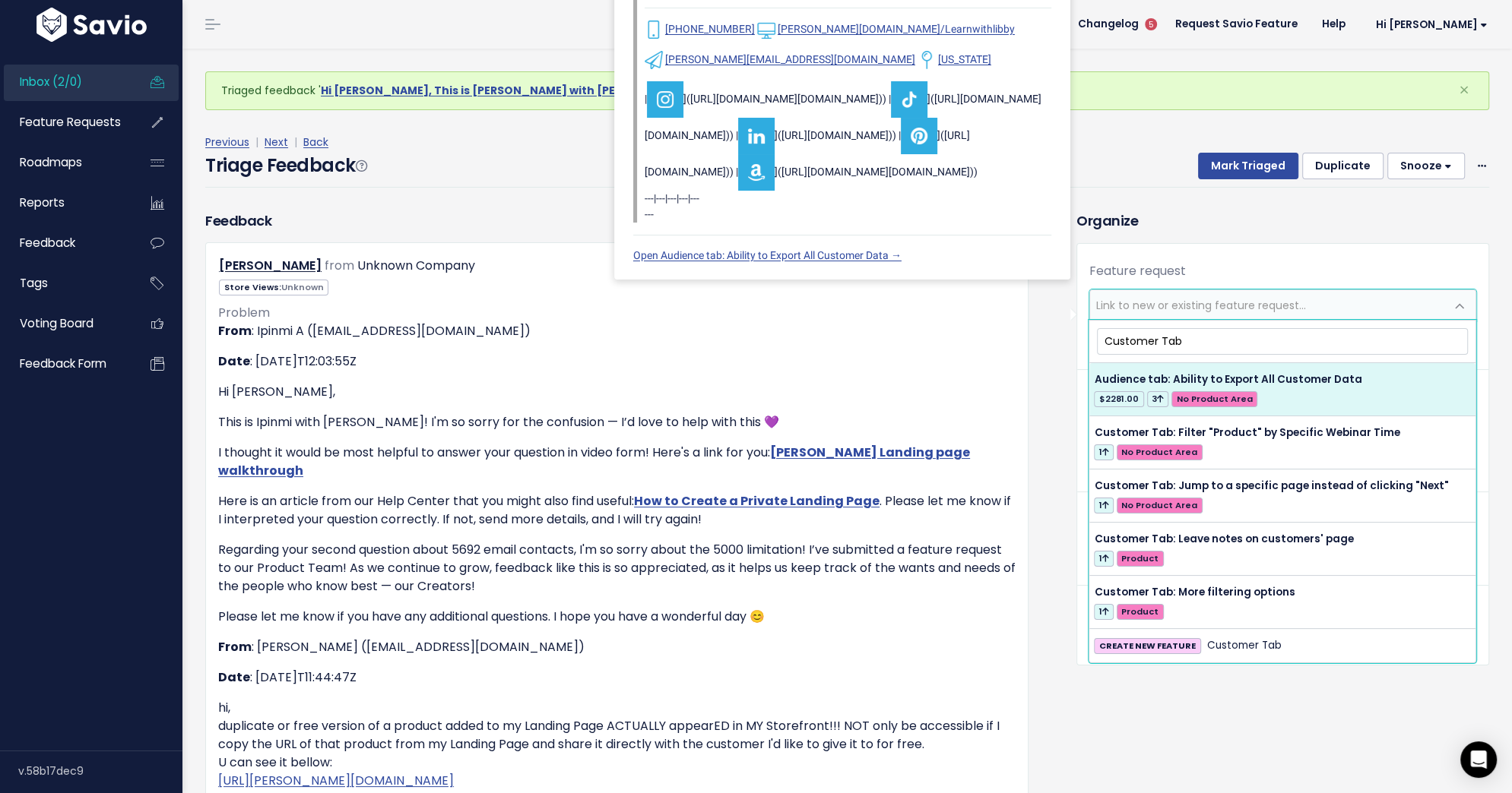
click at [1166, 339] on input "Customer Tab" at bounding box center [1282, 341] width 371 height 26
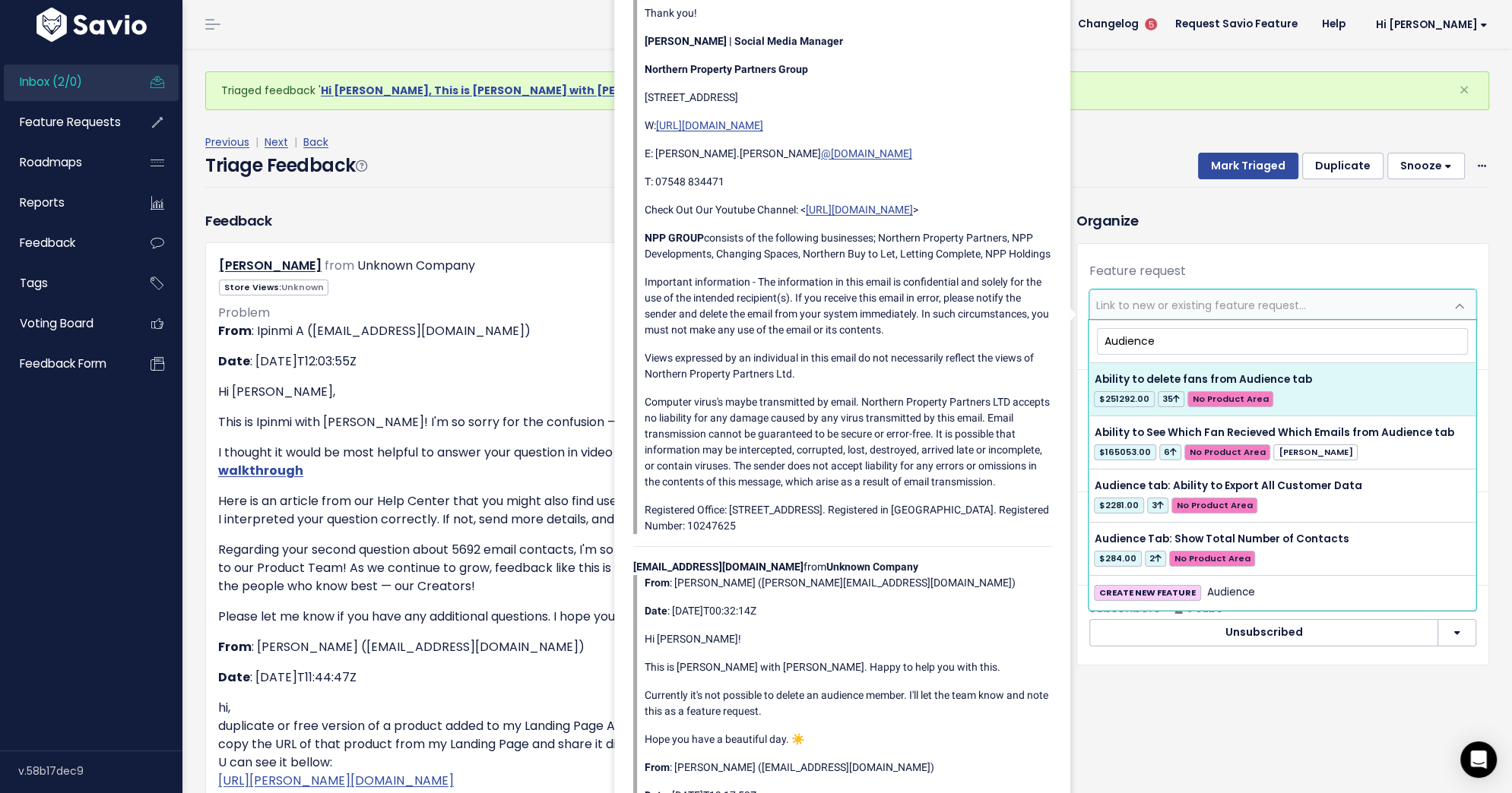
click at [1129, 343] on input "Audience" at bounding box center [1282, 341] width 371 height 26
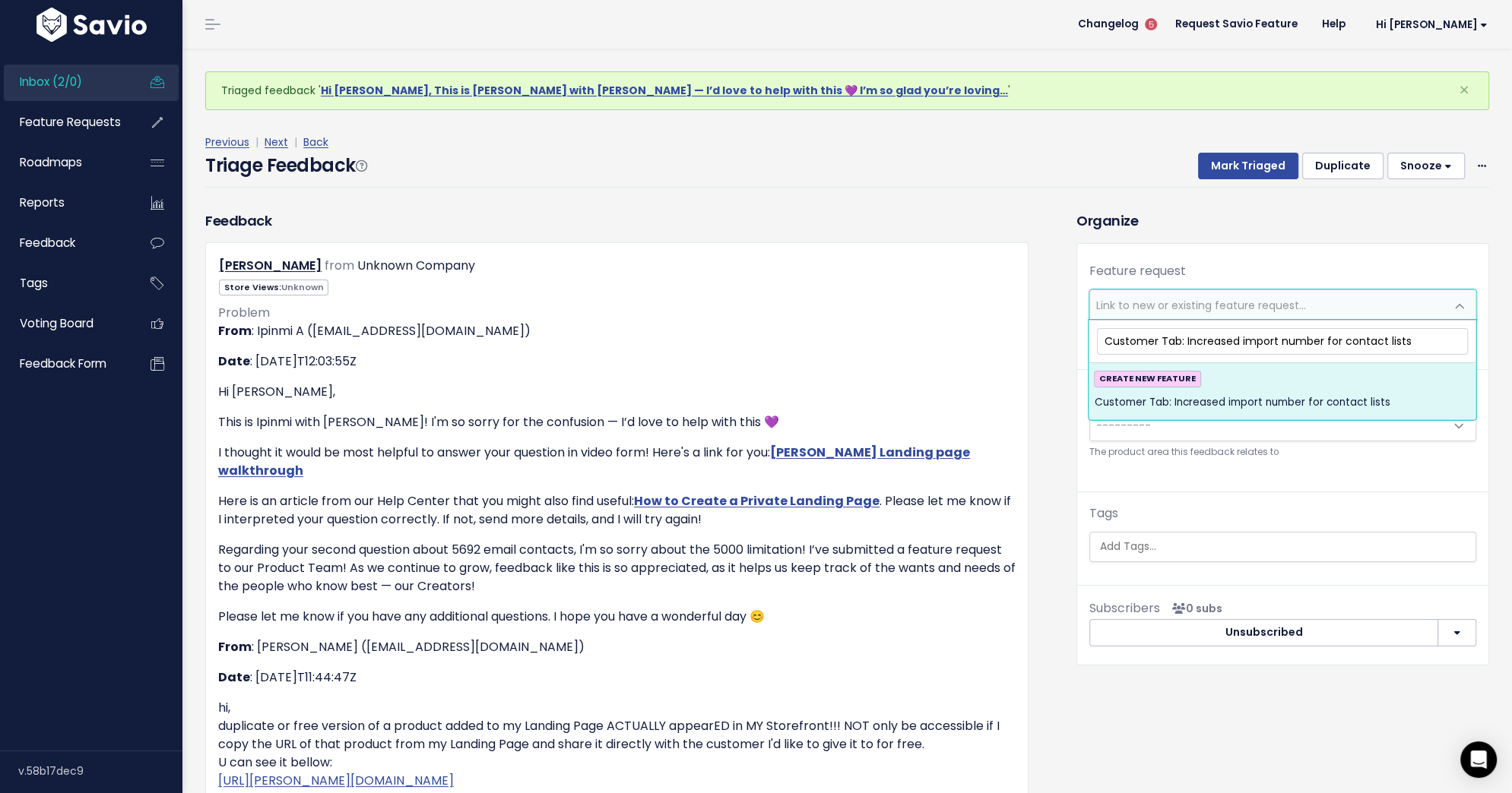
type input "Customer Tab: Increased import number for contact lists"
click at [1199, 382] on div "CREATE NEW FEATURE Customer Tab: Increased import number for contact lists" at bounding box center [1282, 391] width 377 height 41
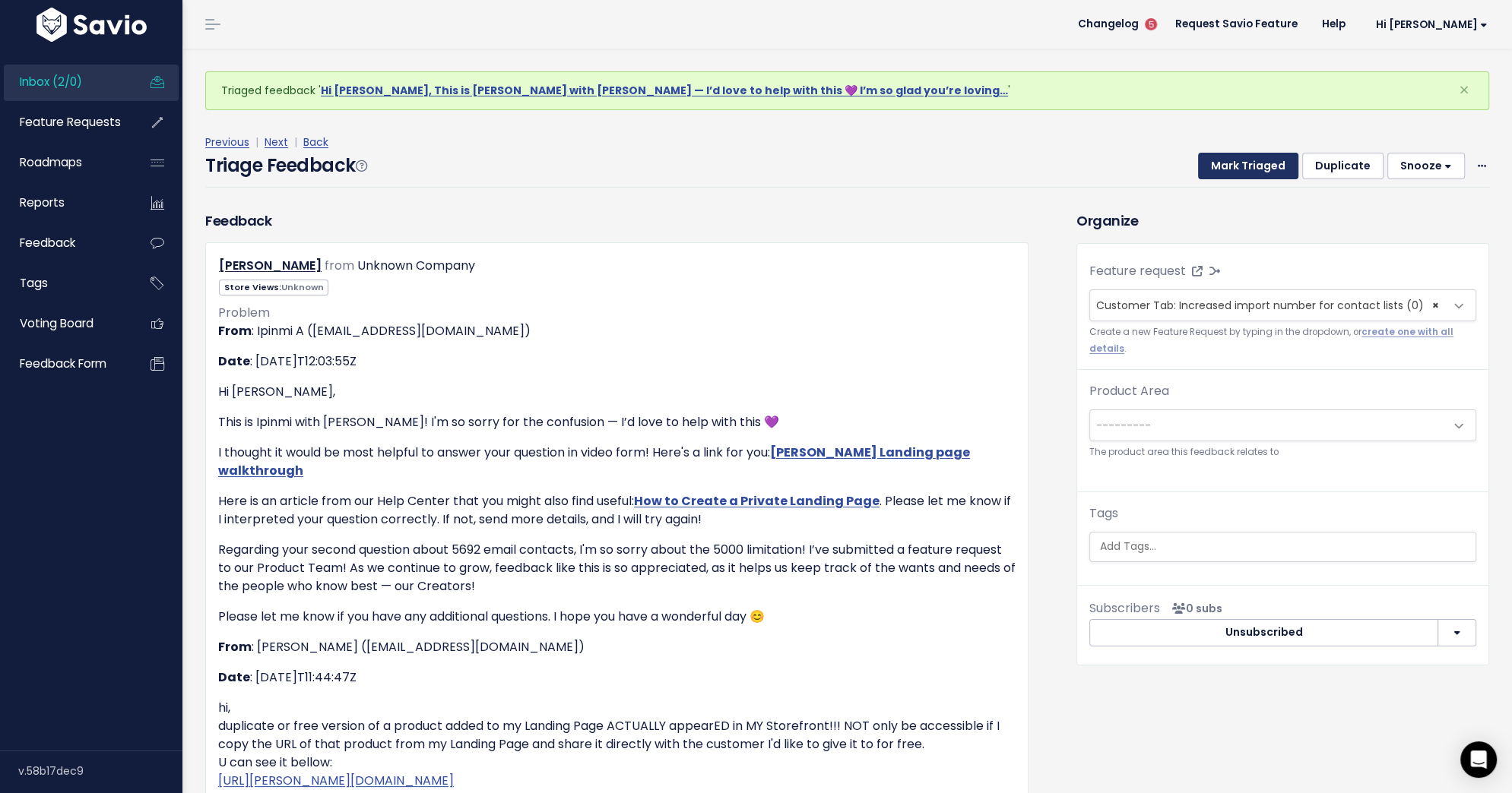
click at [1256, 157] on button "Mark Triaged" at bounding box center [1248, 166] width 100 height 27
